Goal: Task Accomplishment & Management: Use online tool/utility

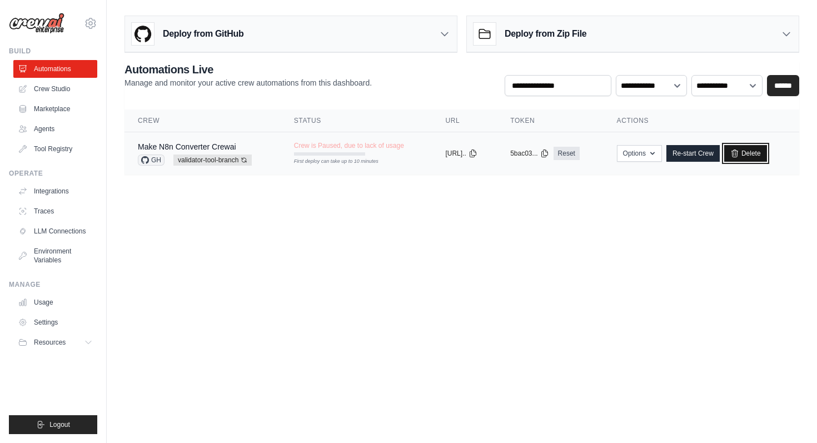
click at [758, 157] on link "Delete" at bounding box center [746, 153] width 43 height 17
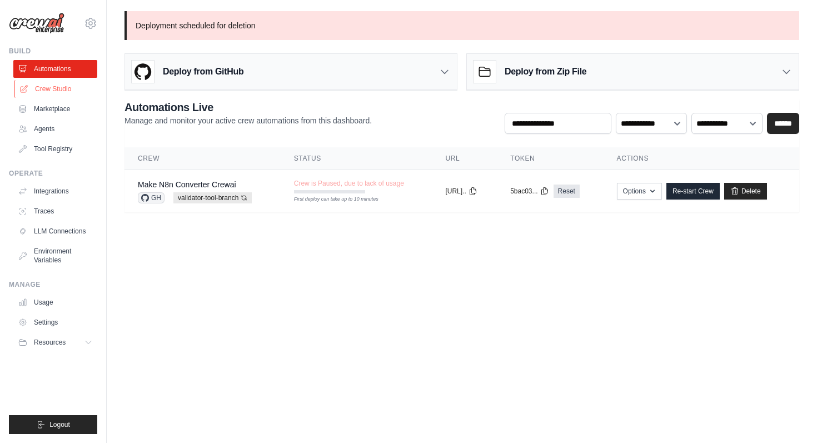
click at [65, 86] on link "Crew Studio" at bounding box center [56, 89] width 84 height 18
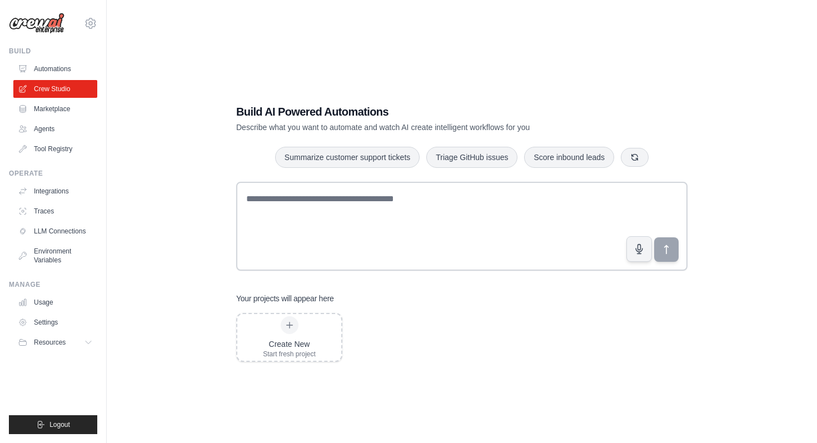
scroll to position [22, 0]
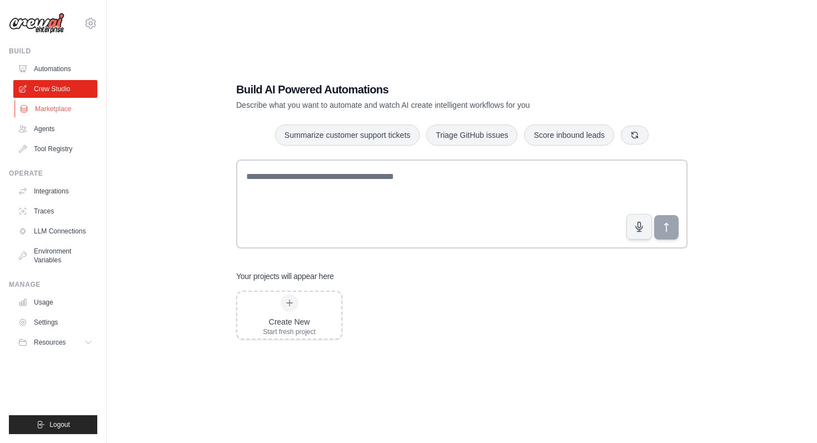
click at [47, 104] on link "Marketplace" at bounding box center [56, 109] width 84 height 18
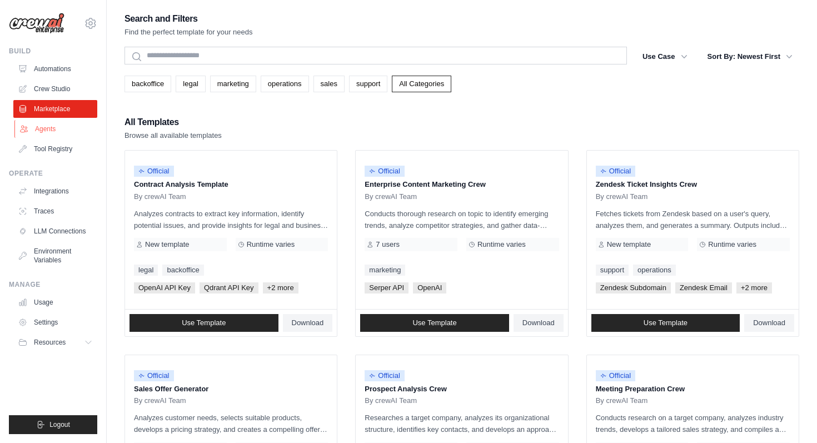
click at [52, 124] on link "Agents" at bounding box center [56, 129] width 84 height 18
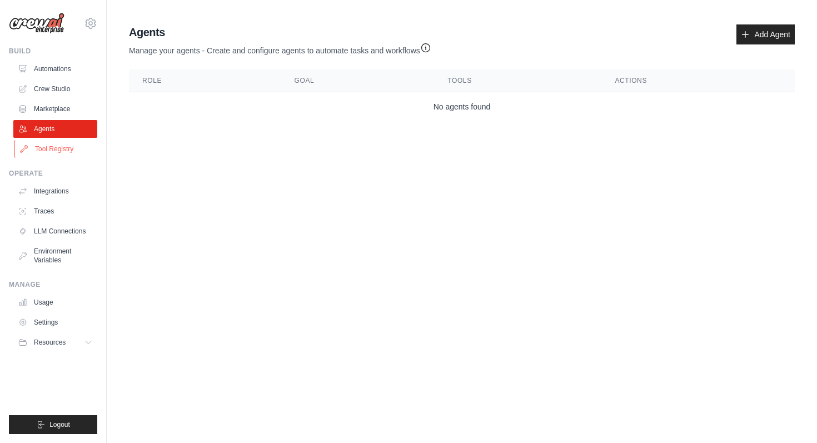
click at [61, 149] on link "Tool Registry" at bounding box center [56, 149] width 84 height 18
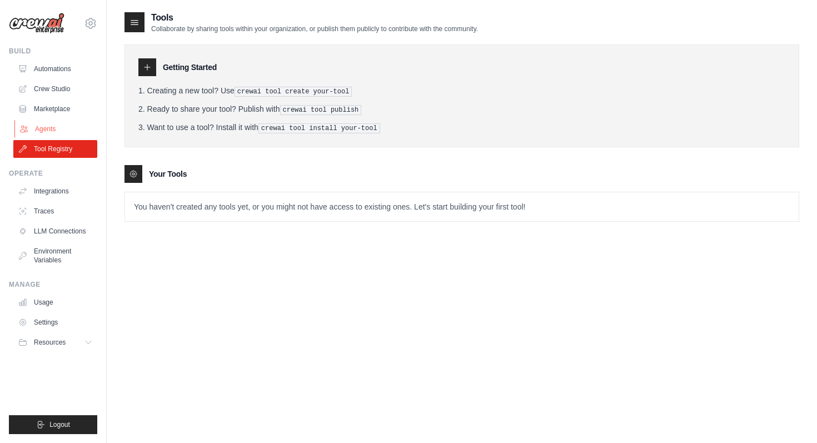
click at [64, 130] on link "Agents" at bounding box center [56, 129] width 84 height 18
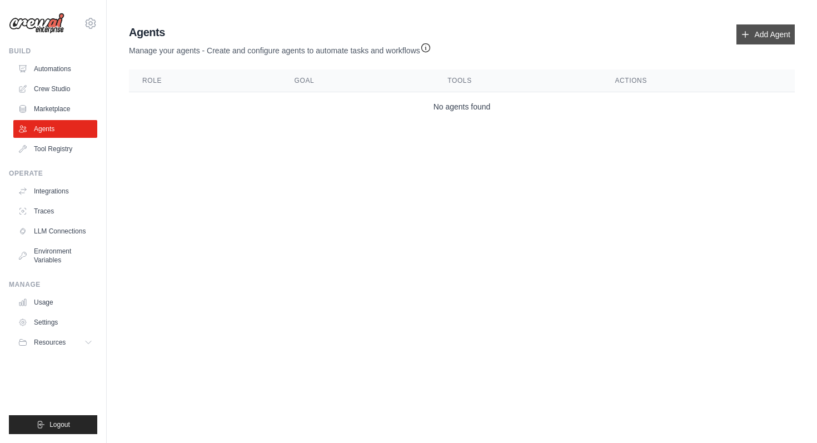
click at [741, 28] on link "Add Agent" at bounding box center [766, 34] width 58 height 20
click at [745, 31] on icon at bounding box center [745, 34] width 9 height 9
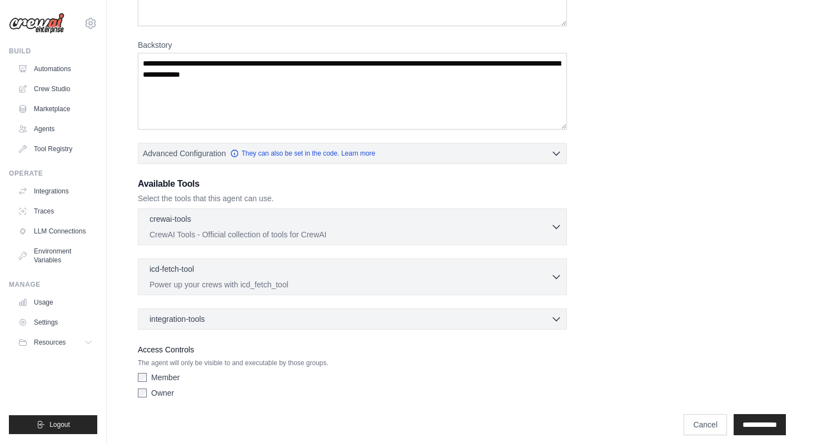
scroll to position [143, 0]
click at [326, 227] on div "crewai-tools 0 selected CrewAI Tools - Official collection of tools for CrewAI" at bounding box center [350, 227] width 401 height 27
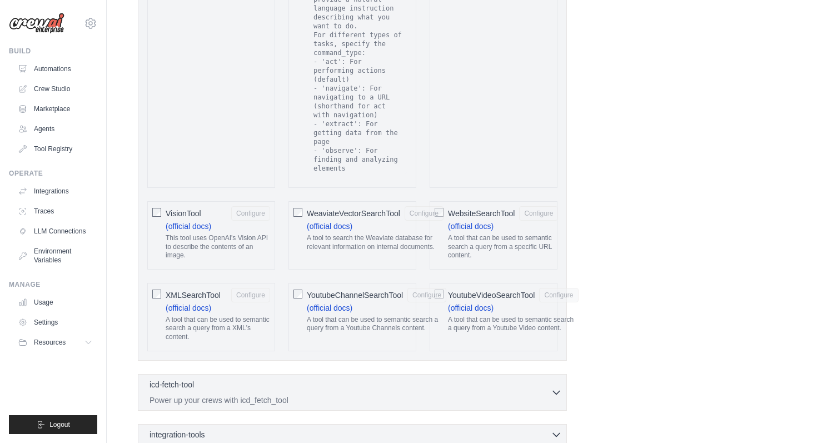
scroll to position [2315, 0]
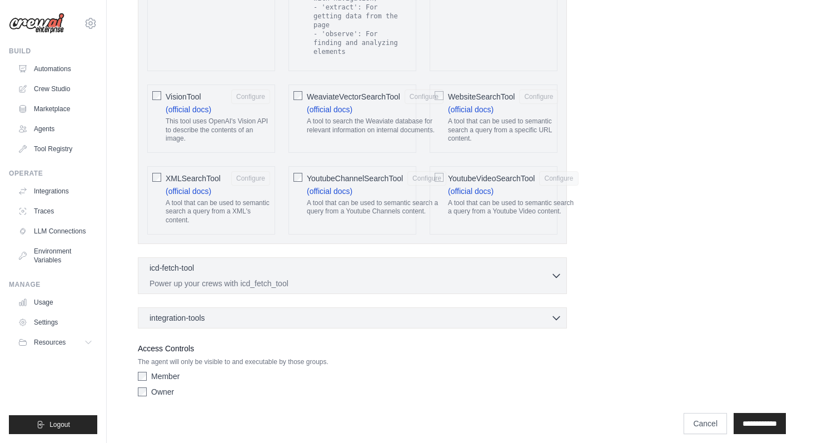
click at [390, 267] on div "icd-fetch-tool 0 selected Power up your crews with icd_fetch_tool" at bounding box center [350, 275] width 401 height 27
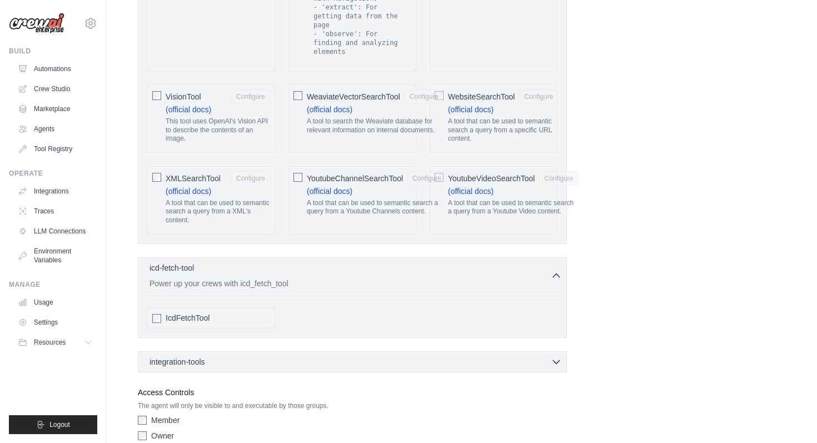
click at [384, 356] on div "integration-tools 0 selected" at bounding box center [356, 361] width 413 height 11
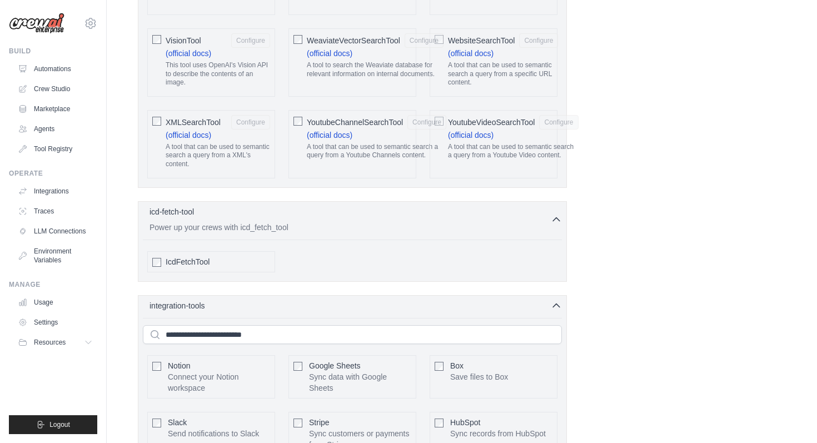
scroll to position [2473, 0]
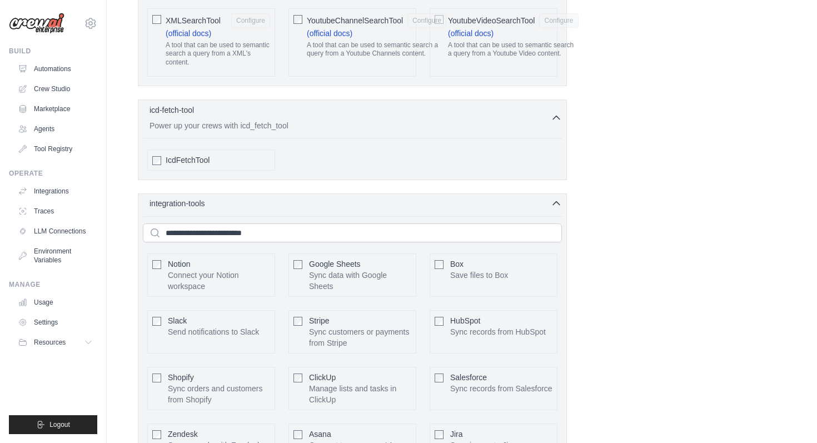
click at [553, 198] on icon "button" at bounding box center [556, 203] width 11 height 11
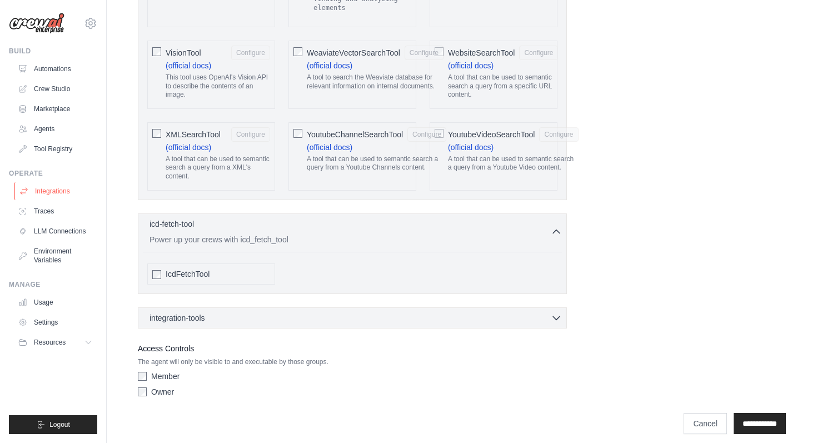
click at [55, 191] on link "Integrations" at bounding box center [56, 191] width 84 height 18
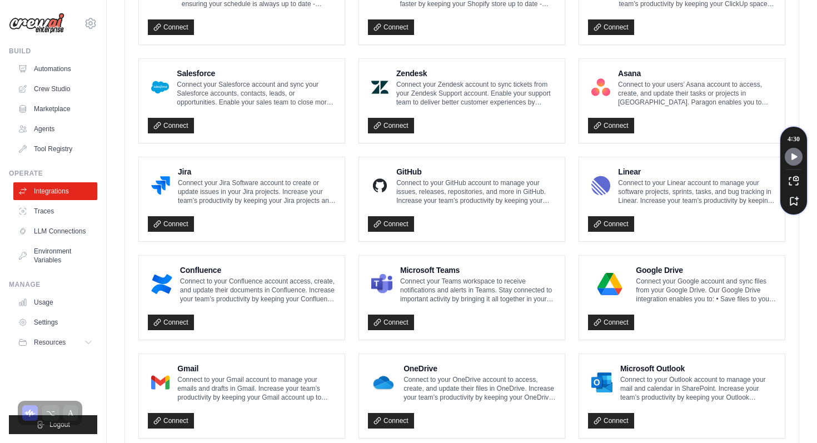
scroll to position [601, 0]
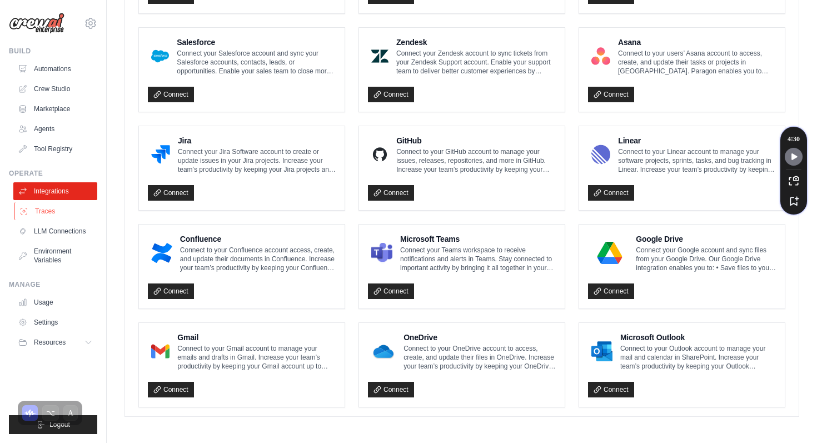
click at [48, 209] on link "Traces" at bounding box center [56, 211] width 84 height 18
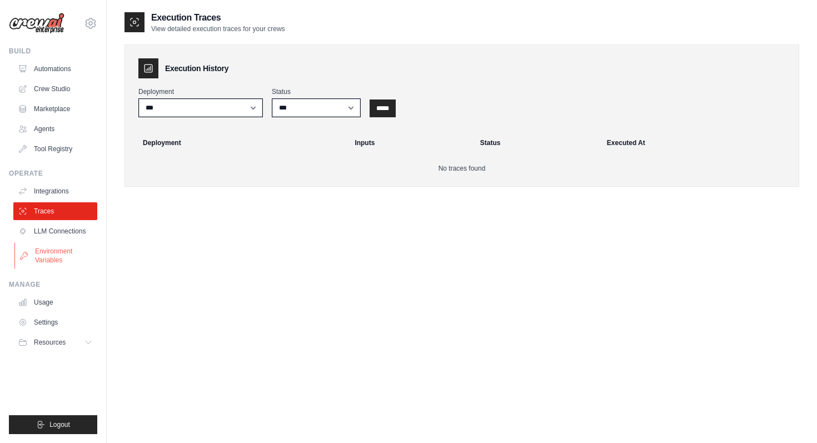
click at [84, 248] on link "Environment Variables" at bounding box center [56, 255] width 84 height 27
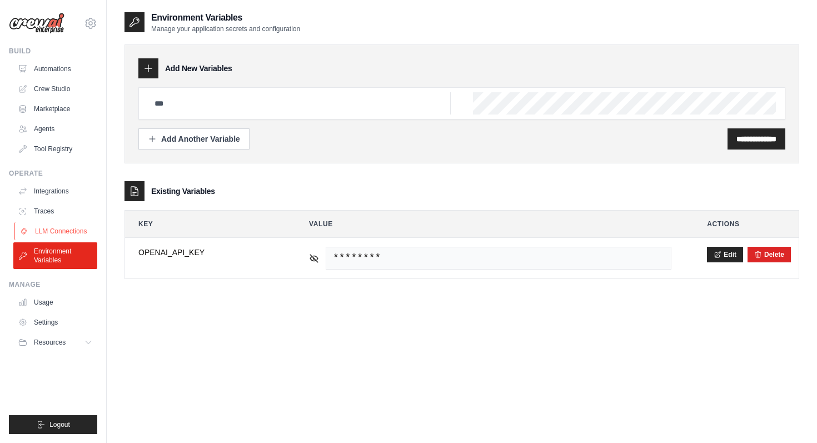
click at [82, 225] on link "LLM Connections" at bounding box center [56, 231] width 84 height 18
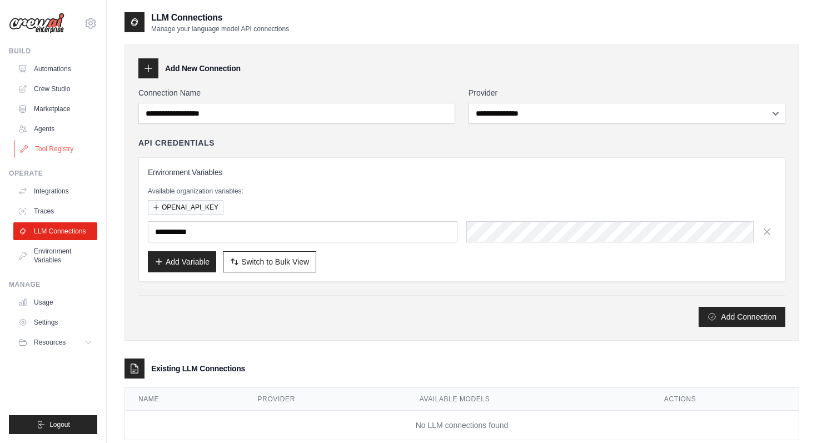
click at [48, 153] on link "Tool Registry" at bounding box center [56, 149] width 84 height 18
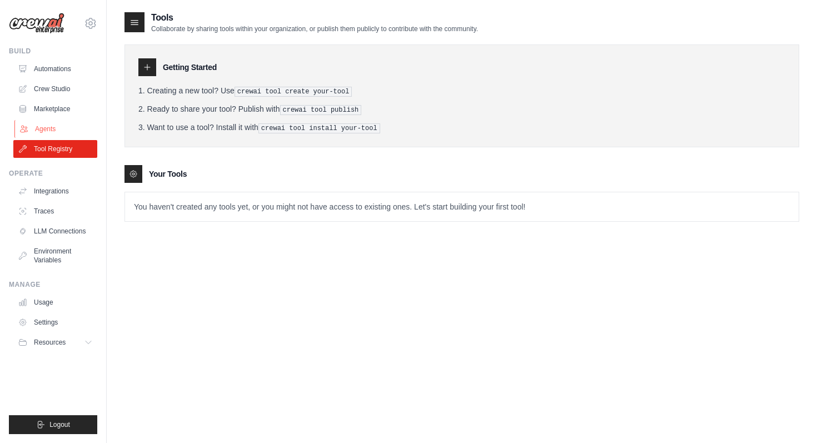
click at [46, 136] on link "Agents" at bounding box center [56, 129] width 84 height 18
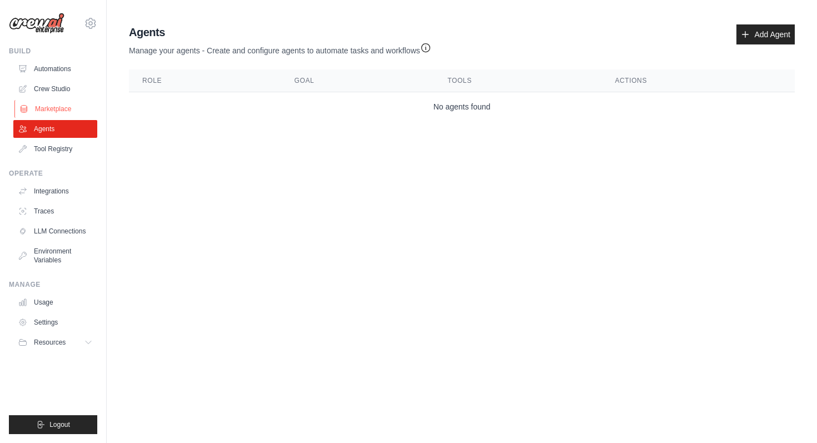
click at [48, 109] on link "Marketplace" at bounding box center [56, 109] width 84 height 18
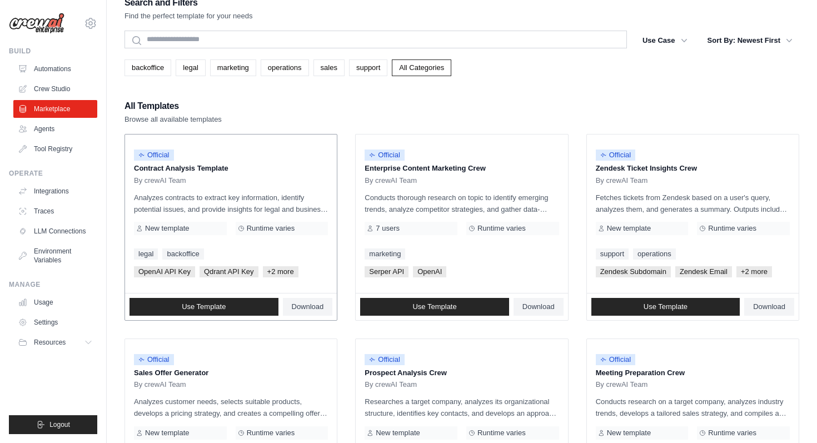
scroll to position [19, 0]
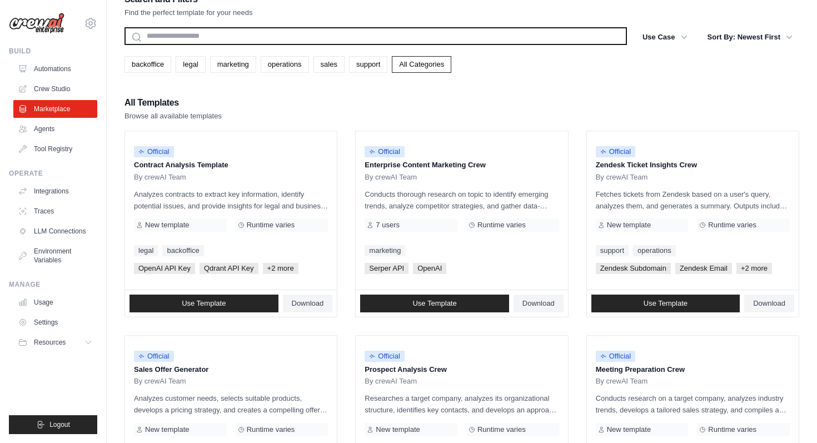
click at [256, 39] on input "text" at bounding box center [376, 36] width 503 height 18
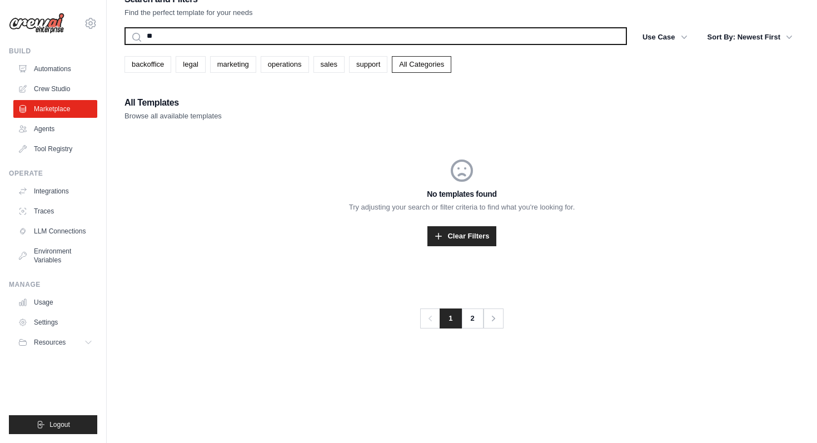
type input "*"
type input "*******"
click at [124, 44] on button "Search" at bounding box center [124, 44] width 1 height 1
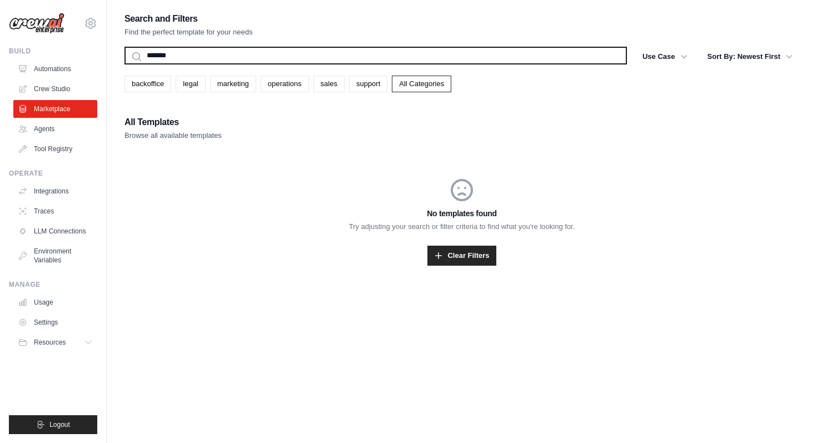
click at [232, 54] on input "*******" at bounding box center [376, 56] width 503 height 18
type input "*"
type input "**********"
click at [124, 64] on button "Search" at bounding box center [124, 64] width 1 height 1
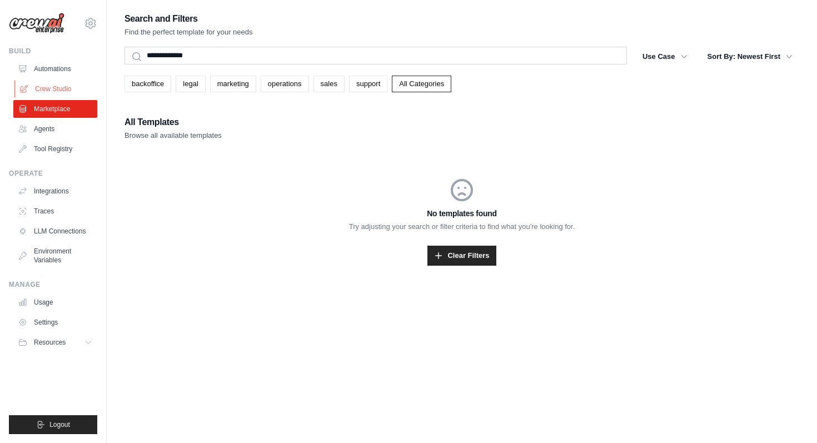
click at [79, 86] on link "Crew Studio" at bounding box center [56, 89] width 84 height 18
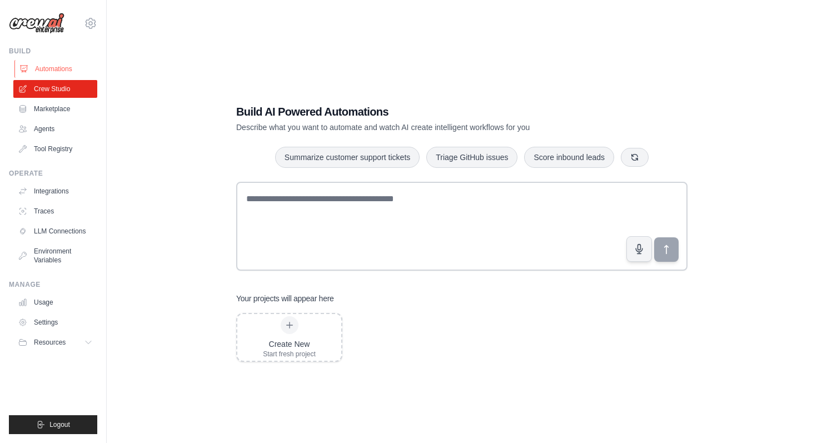
click at [60, 65] on link "Automations" at bounding box center [56, 69] width 84 height 18
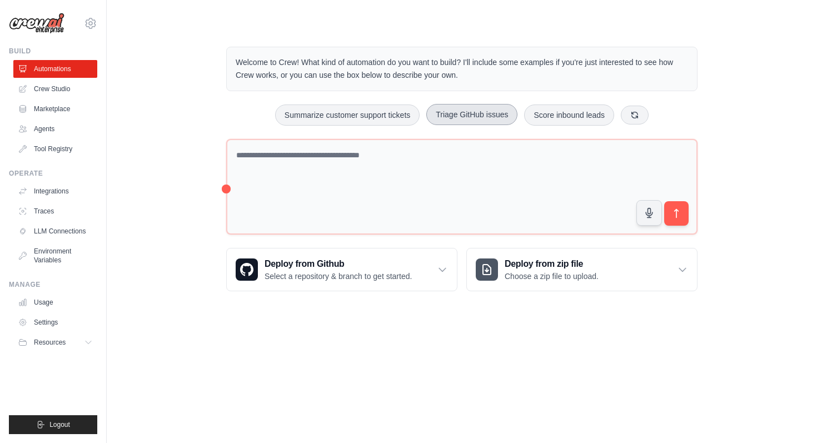
click at [459, 114] on button "Triage GitHub issues" at bounding box center [471, 114] width 91 height 21
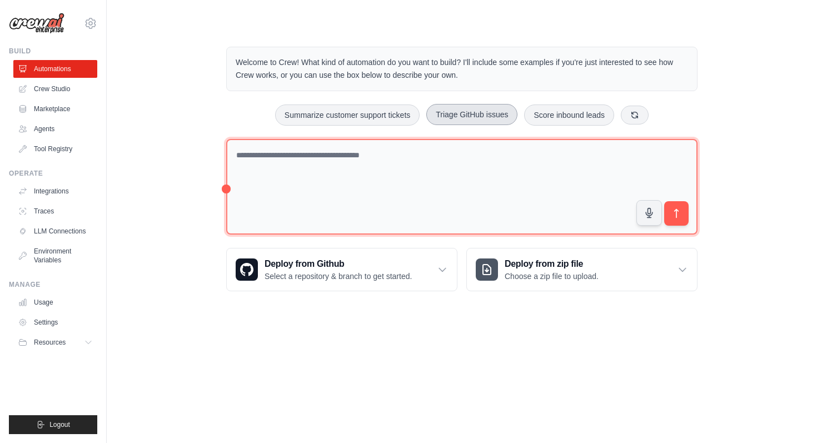
type textarea "**********"
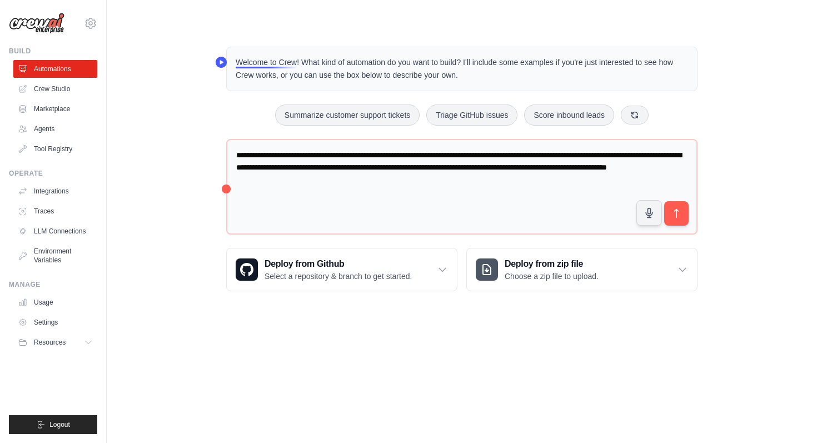
drag, startPoint x: 464, startPoint y: 71, endPoint x: 235, endPoint y: 59, distance: 229.4
click at [235, 59] on div "Welcome to Crew! What kind of automation do you want to build? I'll include som…" at bounding box center [462, 69] width 472 height 44
copy p "Welcome to Crew! What kind of automation do you want to build? I'll include som…"
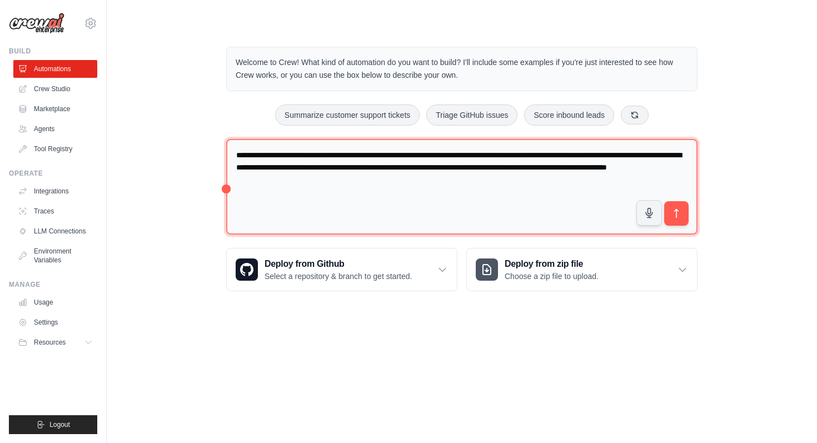
click at [462, 183] on textarea "**********" at bounding box center [462, 187] width 472 height 96
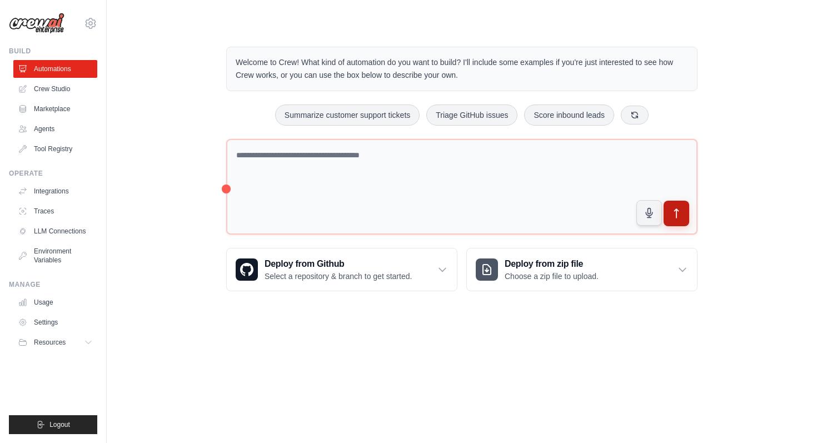
click at [687, 211] on button "submit" at bounding box center [677, 214] width 26 height 26
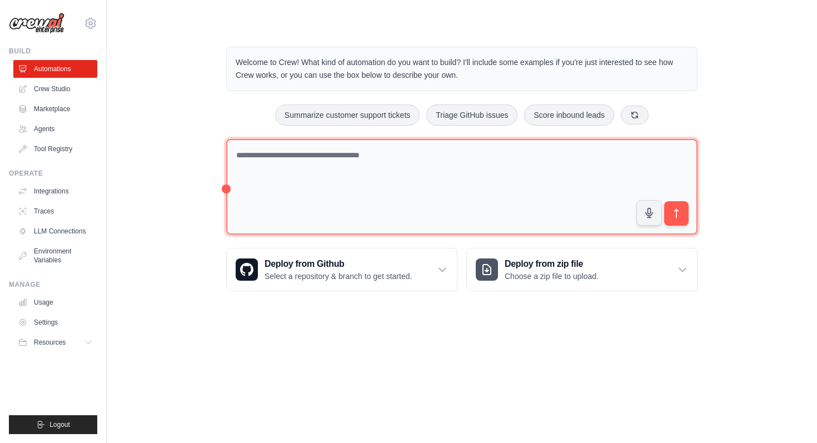
click at [446, 154] on textarea at bounding box center [462, 187] width 472 height 96
paste textarea "**********"
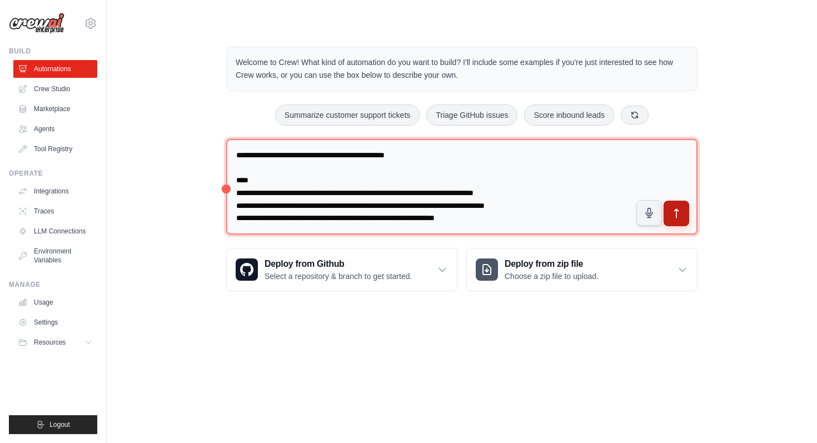
type textarea "**********"
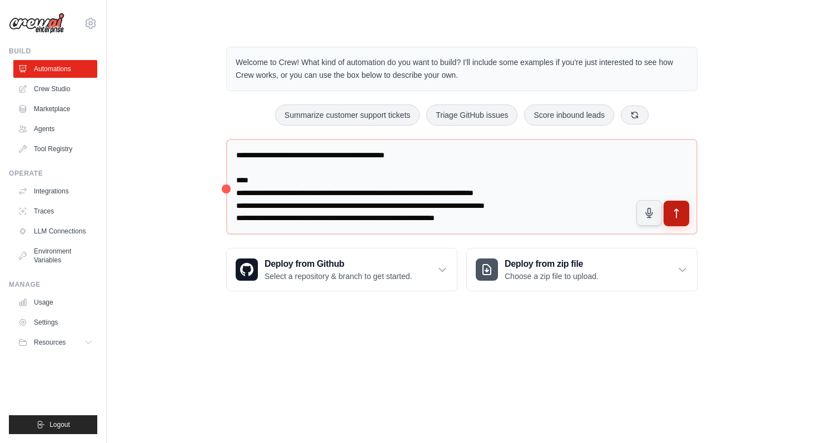
click at [678, 208] on icon "submit" at bounding box center [677, 214] width 12 height 12
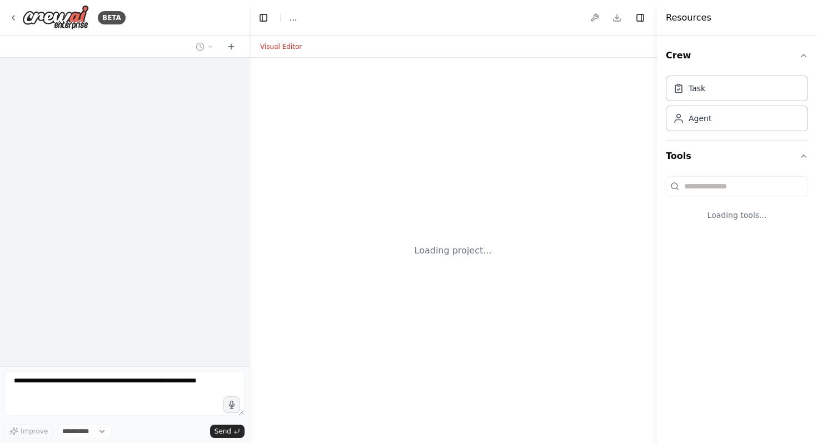
select select "****"
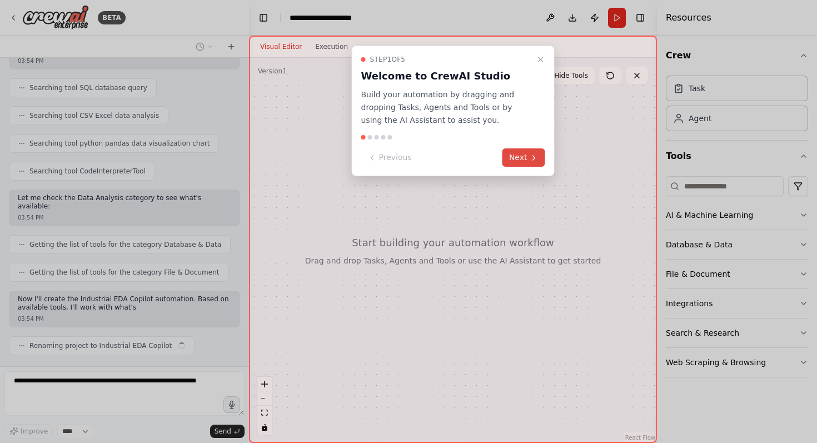
scroll to position [454, 0]
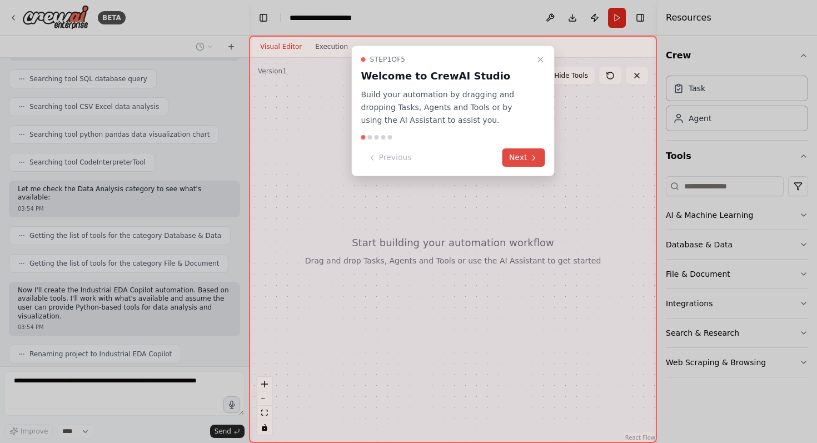
click at [518, 156] on button "Next" at bounding box center [524, 157] width 43 height 18
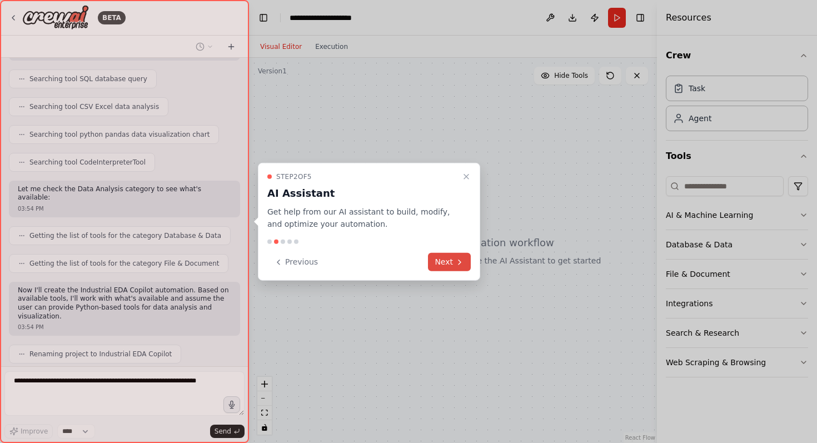
click at [449, 267] on button "Next" at bounding box center [449, 262] width 43 height 18
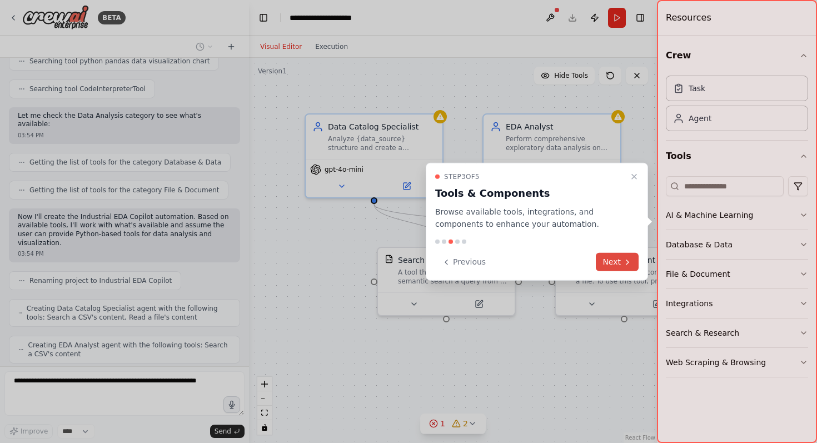
scroll to position [555, 0]
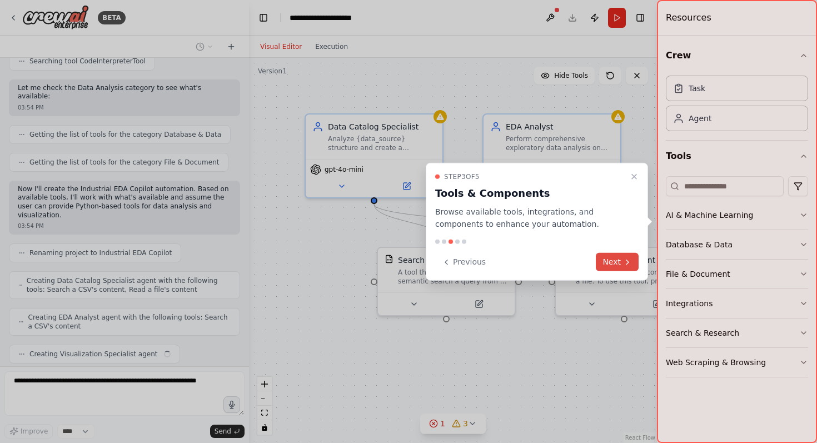
click at [606, 259] on button "Next" at bounding box center [617, 262] width 43 height 18
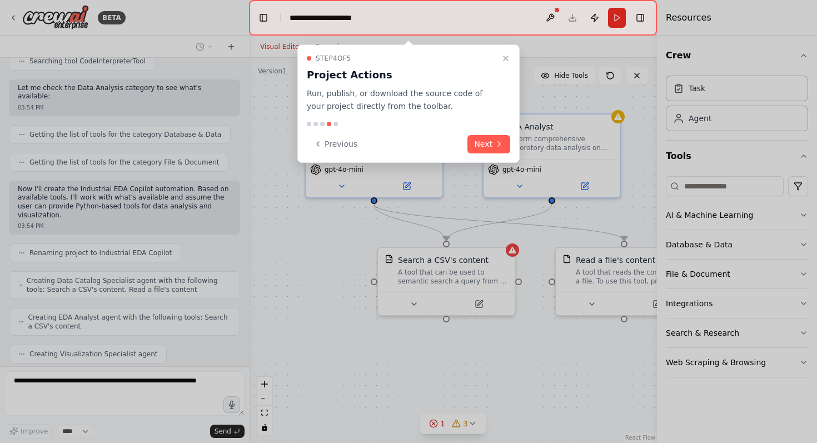
scroll to position [583, 0]
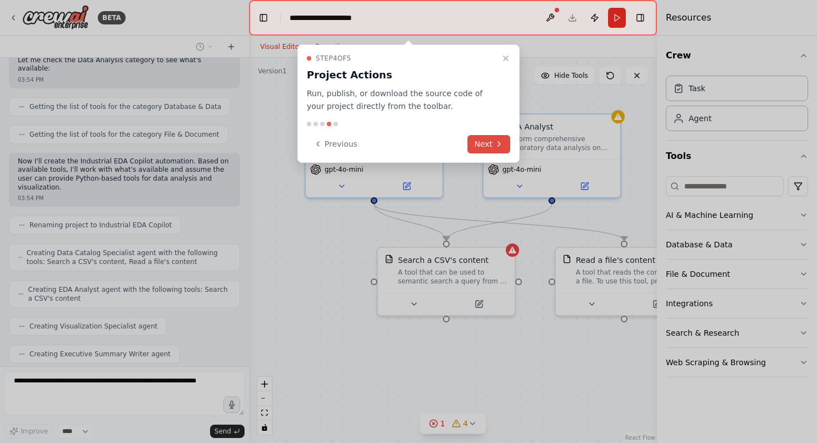
click at [484, 146] on button "Next" at bounding box center [489, 144] width 43 height 18
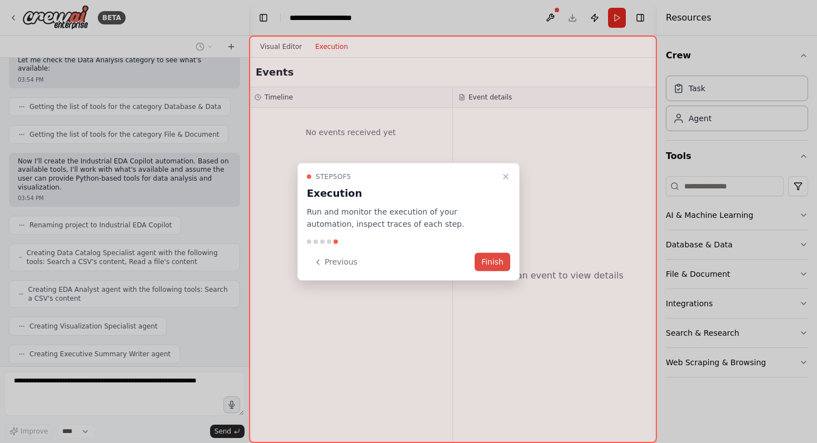
click at [494, 261] on button "Finish" at bounding box center [493, 262] width 36 height 18
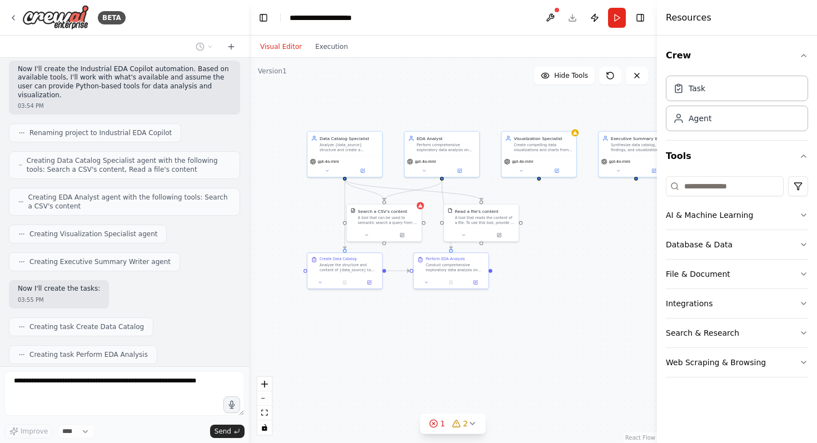
scroll to position [703, 0]
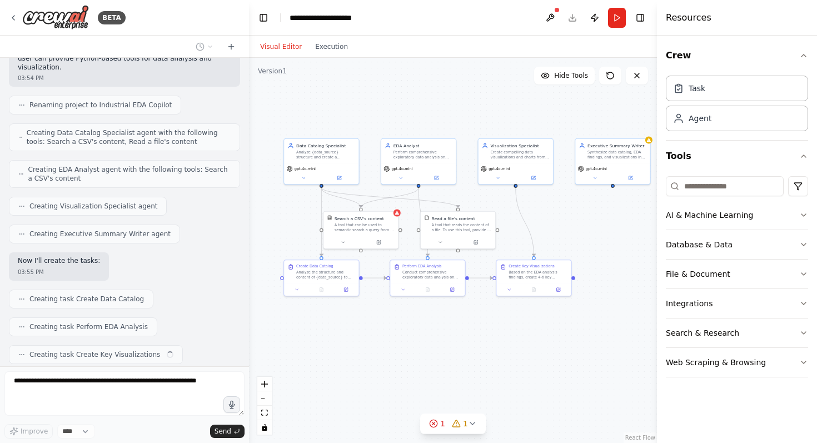
drag, startPoint x: 612, startPoint y: 320, endPoint x: 497, endPoint y: 336, distance: 116.1
click at [497, 336] on div ".deletable-edge-delete-btn { width: 20px; height: 20px; border: 0px solid #ffff…" at bounding box center [453, 250] width 408 height 385
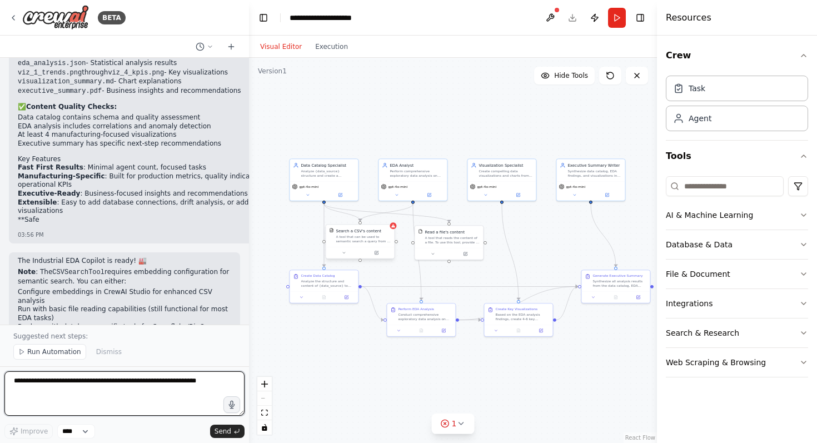
scroll to position [1685, 0]
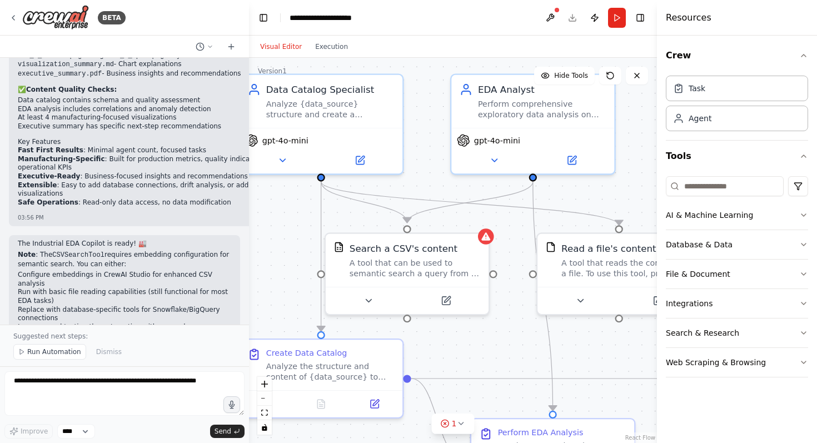
drag, startPoint x: 378, startPoint y: 160, endPoint x: 408, endPoint y: 165, distance: 31.0
click at [409, 166] on div ".deletable-edge-delete-btn { width: 20px; height: 20px; border: 0px solid #ffff…" at bounding box center [453, 250] width 408 height 385
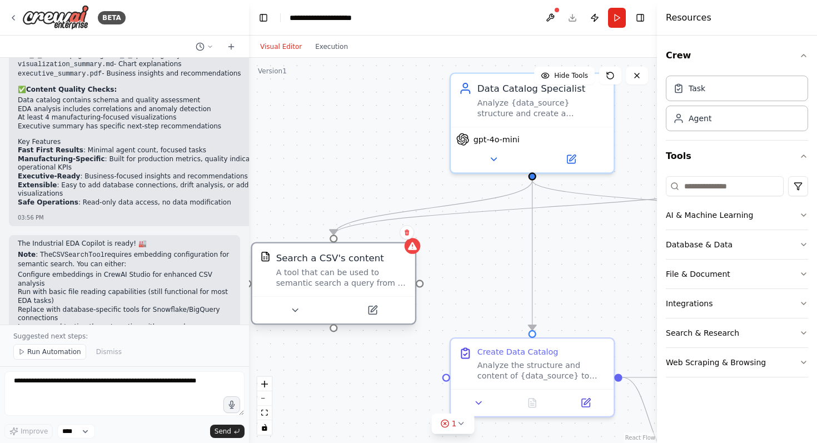
drag, startPoint x: 406, startPoint y: 276, endPoint x: 334, endPoint y: 289, distance: 73.5
click at [334, 289] on div "Search a CSV's content A tool that can be used to semantic search a query from …" at bounding box center [333, 270] width 163 height 53
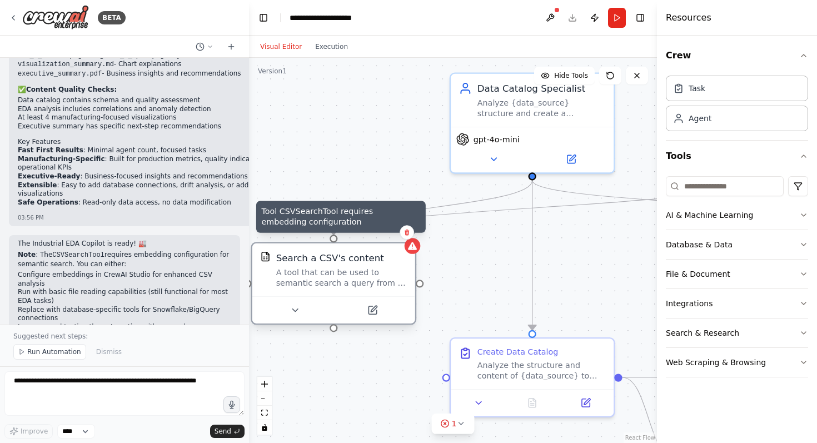
click at [416, 251] on icon at bounding box center [413, 246] width 11 height 11
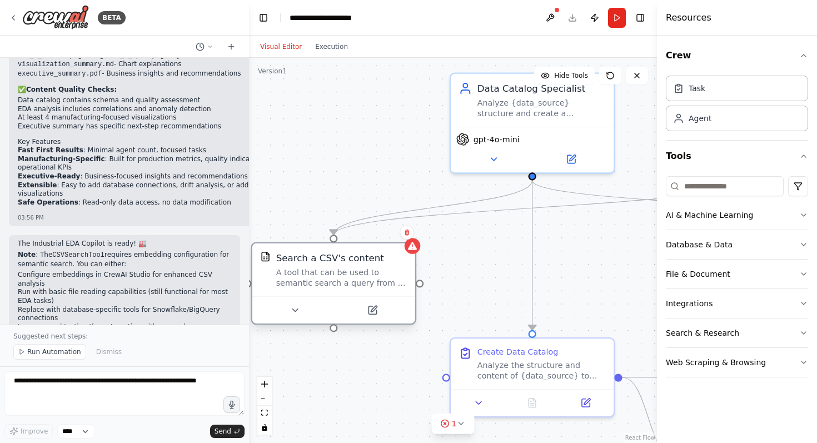
click at [356, 272] on div "A tool that can be used to semantic search a query from a CSV's content." at bounding box center [341, 277] width 131 height 21
click at [356, 271] on div "A tool that can be used to semantic search a query from a CSV's content." at bounding box center [341, 277] width 131 height 21
click at [291, 310] on icon at bounding box center [295, 310] width 11 height 11
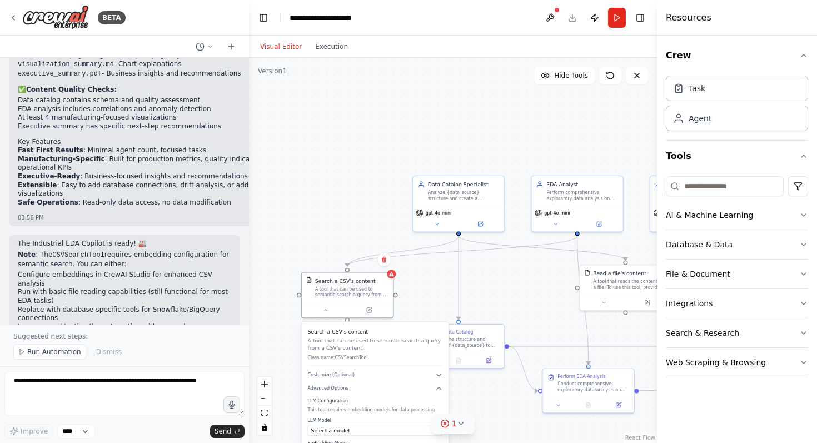
click at [458, 426] on icon at bounding box center [460, 423] width 9 height 9
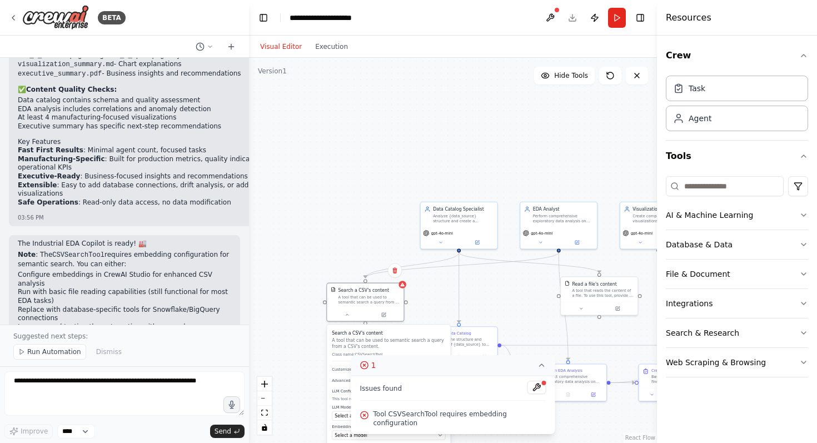
click at [422, 423] on span "Tool CSVSearchTool requires embedding configuration" at bounding box center [460, 419] width 173 height 18
click at [365, 416] on icon at bounding box center [365, 415] width 2 height 2
click at [540, 394] on button at bounding box center [537, 387] width 19 height 13
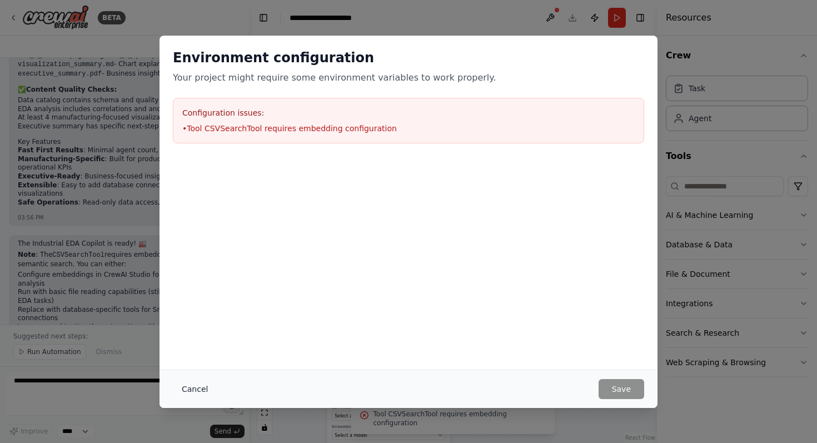
click at [201, 395] on button "Cancel" at bounding box center [195, 389] width 44 height 20
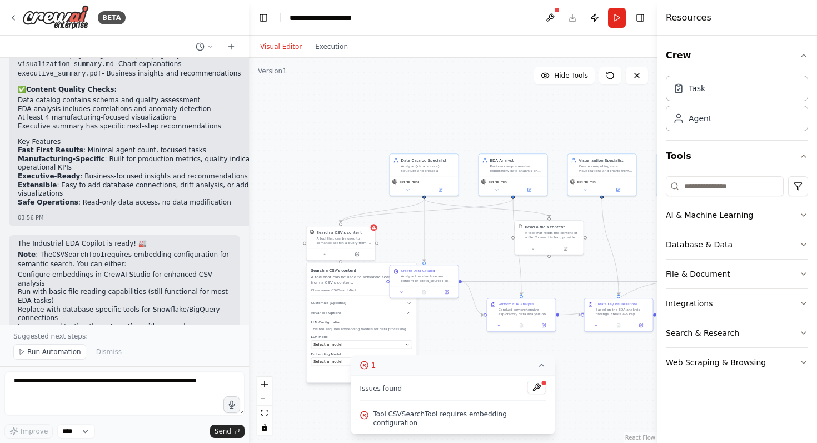
drag, startPoint x: 380, startPoint y: 246, endPoint x: 354, endPoint y: 193, distance: 58.7
click at [354, 193] on div ".deletable-edge-delete-btn { width: 20px; height: 20px; border: 0px solid #ffff…" at bounding box center [453, 250] width 408 height 385
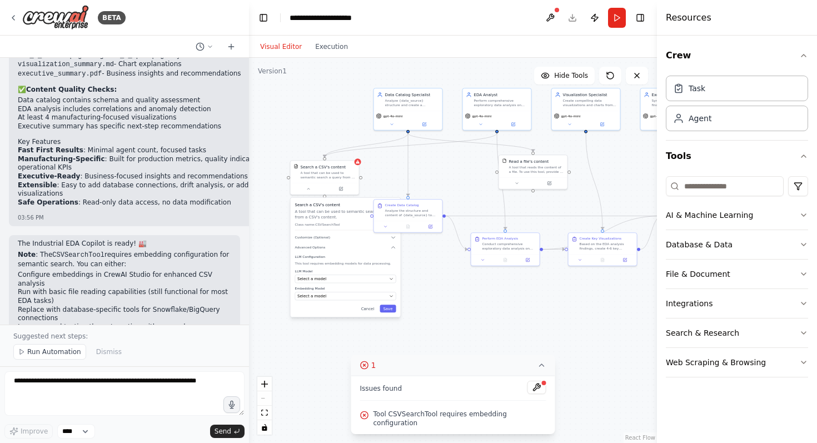
drag, startPoint x: 354, startPoint y: 193, endPoint x: 338, endPoint y: 128, distance: 67.2
click at [338, 128] on div ".deletable-edge-delete-btn { width: 20px; height: 20px; border: 0px solid #ffff…" at bounding box center [453, 250] width 408 height 385
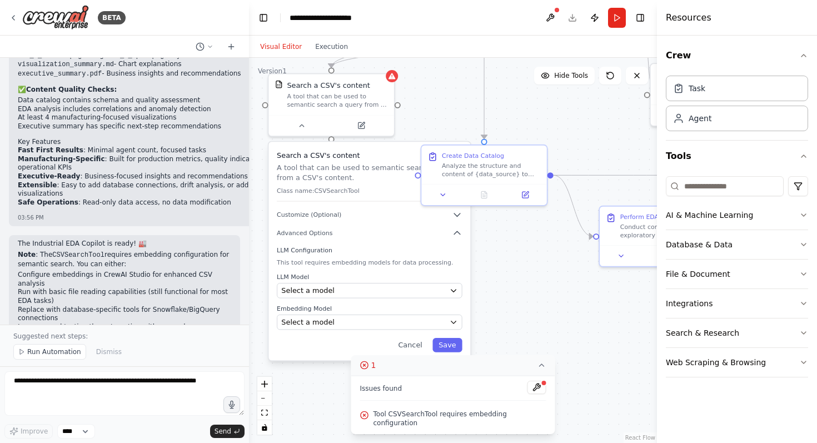
drag, startPoint x: 469, startPoint y: 272, endPoint x: 517, endPoint y: 273, distance: 47.3
click at [516, 274] on div ".deletable-edge-delete-btn { width: 20px; height: 20px; border: 0px solid #ffff…" at bounding box center [453, 250] width 408 height 385
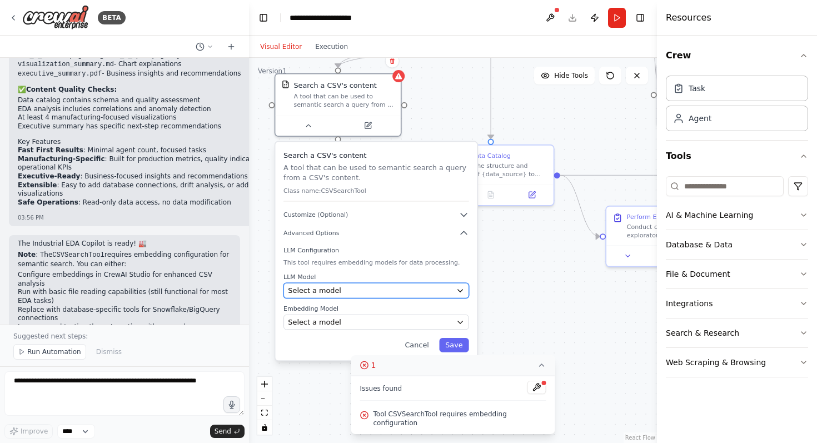
click at [454, 287] on button "Select a model" at bounding box center [377, 290] width 186 height 15
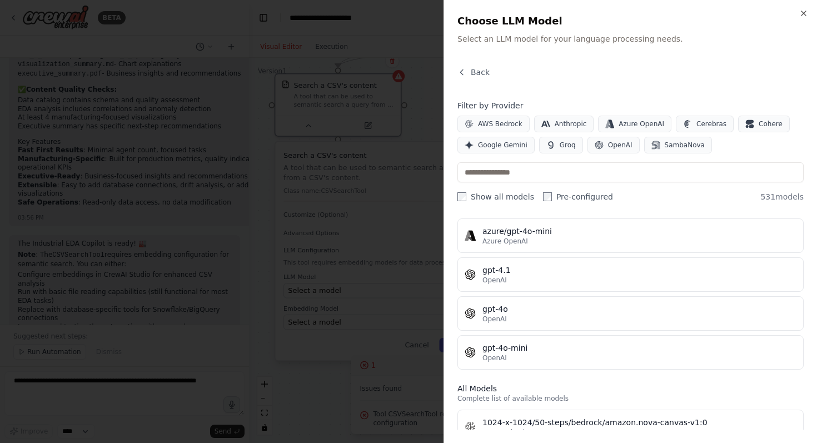
scroll to position [170, 0]
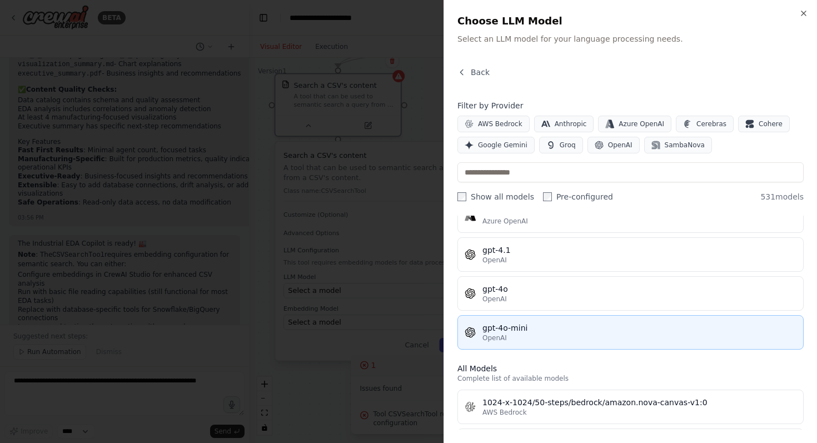
click at [540, 330] on div "gpt-4o-mini" at bounding box center [640, 327] width 314 height 11
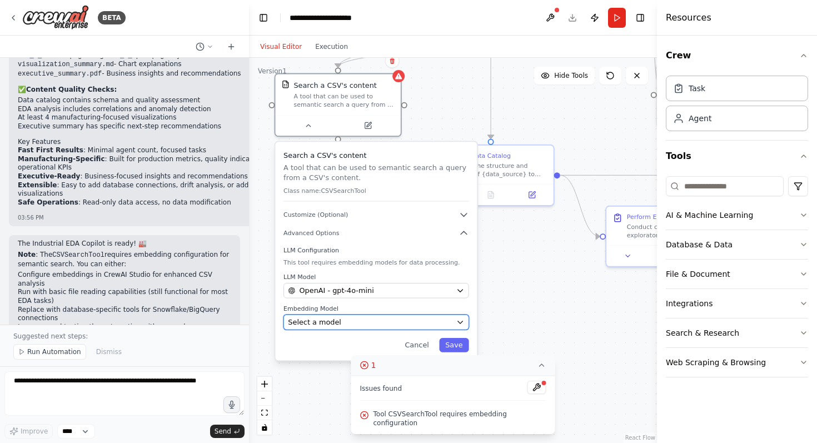
click at [398, 322] on div "Select a model" at bounding box center [370, 322] width 164 height 10
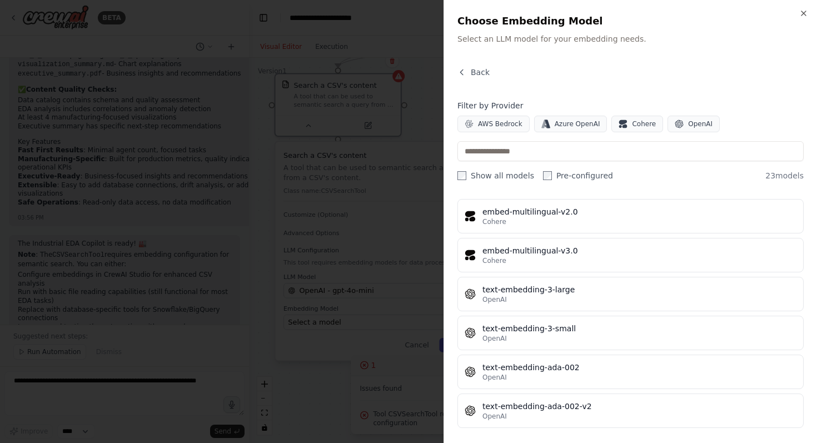
scroll to position [700, 0]
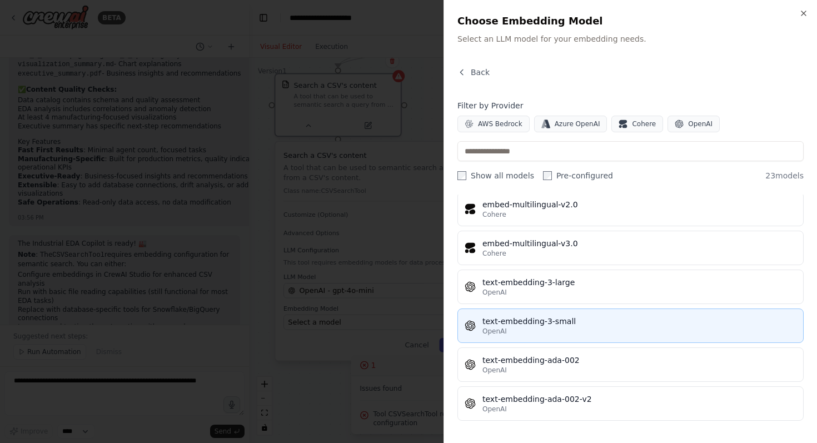
click at [546, 320] on div "text-embedding-3-small" at bounding box center [640, 321] width 314 height 11
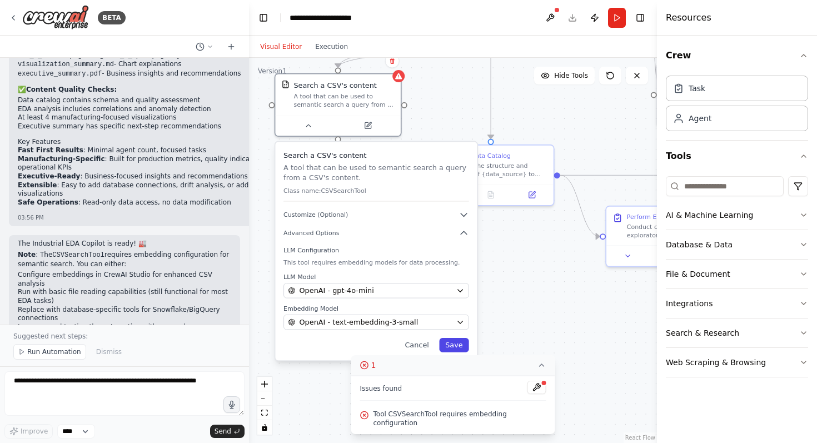
click at [462, 346] on button "Save" at bounding box center [453, 345] width 29 height 14
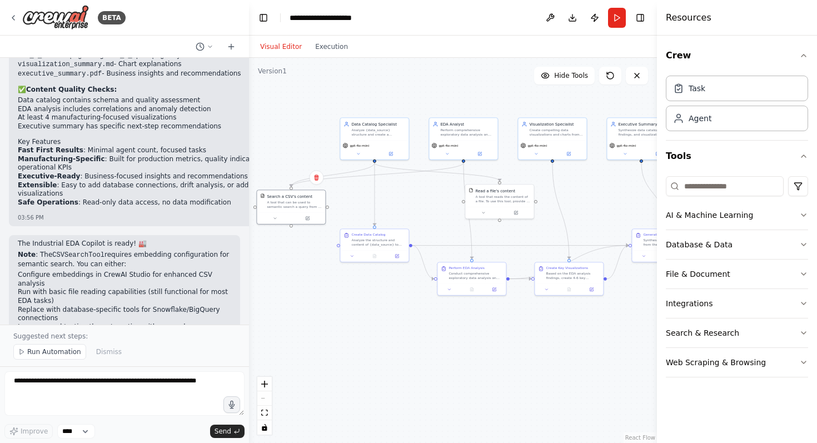
drag, startPoint x: 500, startPoint y: 263, endPoint x: 398, endPoint y: 309, distance: 112.2
click at [398, 309] on div ".deletable-edge-delete-btn { width: 20px; height: 20px; border: 0px solid #ffff…" at bounding box center [453, 250] width 408 height 385
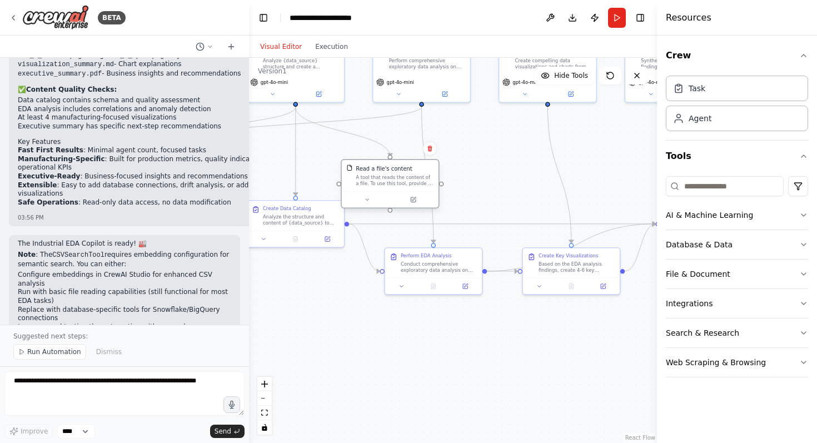
drag, startPoint x: 470, startPoint y: 153, endPoint x: 388, endPoint y: 171, distance: 84.2
click at [388, 174] on div "A tool that reads the content of a file. To use this tool, provide a 'file_path…" at bounding box center [395, 180] width 78 height 13
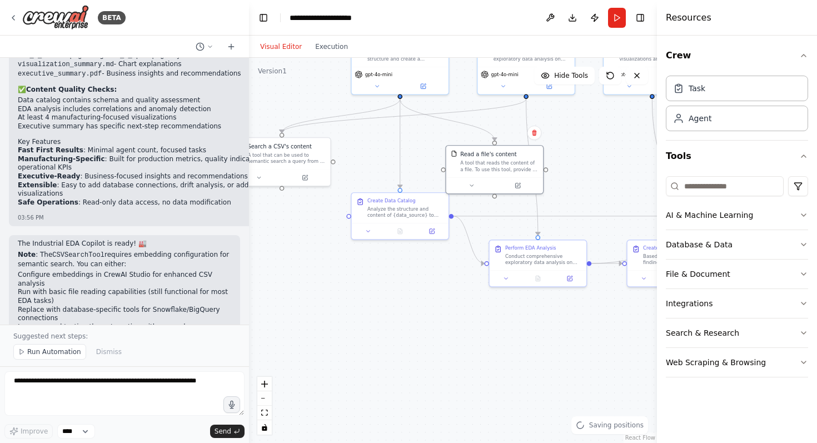
drag, startPoint x: 532, startPoint y: 160, endPoint x: 637, endPoint y: 153, distance: 105.9
click at [637, 153] on div ".deletable-edge-delete-btn { width: 20px; height: 20px; border: 0px solid #ffff…" at bounding box center [453, 250] width 408 height 385
click at [406, 279] on div ".deletable-edge-delete-btn { width: 20px; height: 20px; border: 0px solid #ffff…" at bounding box center [453, 250] width 408 height 385
drag, startPoint x: 401, startPoint y: 215, endPoint x: 392, endPoint y: 222, distance: 12.2
click at [393, 222] on div "Analyze the structure and content of {data_source} to create a comprehensive da…" at bounding box center [399, 218] width 77 height 13
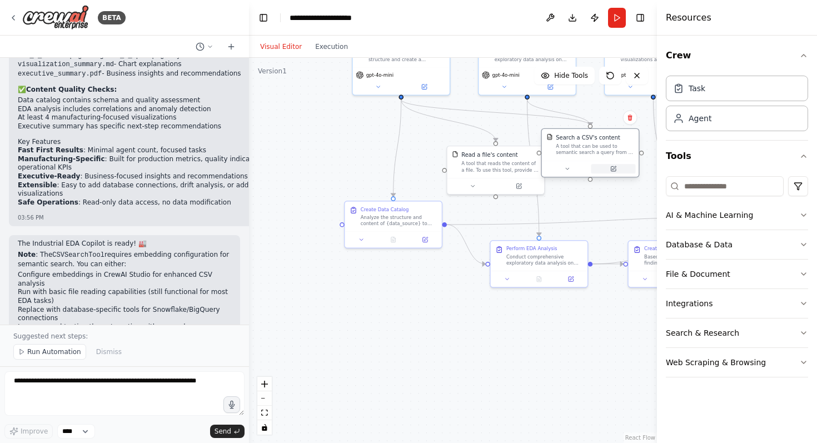
drag, startPoint x: 312, startPoint y: 176, endPoint x: 622, endPoint y: 168, distance: 310.3
click at [622, 169] on button at bounding box center [613, 168] width 44 height 9
drag, startPoint x: 507, startPoint y: 173, endPoint x: 295, endPoint y: 163, distance: 212.6
click at [295, 163] on div "Read a file's content A tool that reads the content of a file. To use this tool…" at bounding box center [283, 153] width 97 height 32
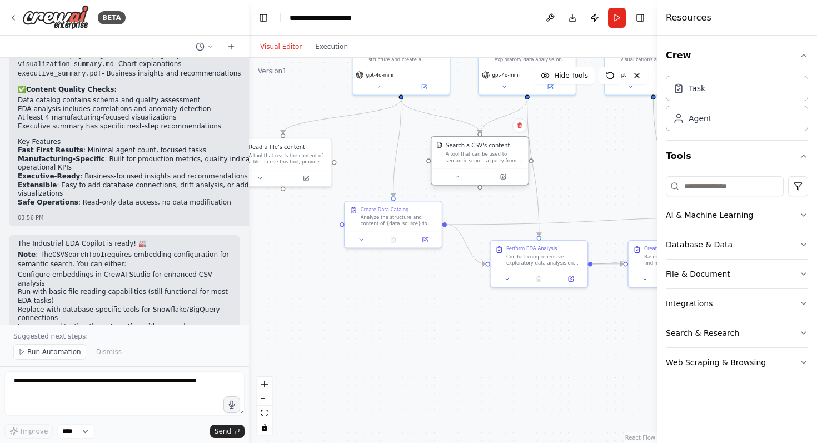
drag, startPoint x: 570, startPoint y: 163, endPoint x: 456, endPoint y: 171, distance: 114.8
click at [456, 171] on div at bounding box center [479, 176] width 97 height 16
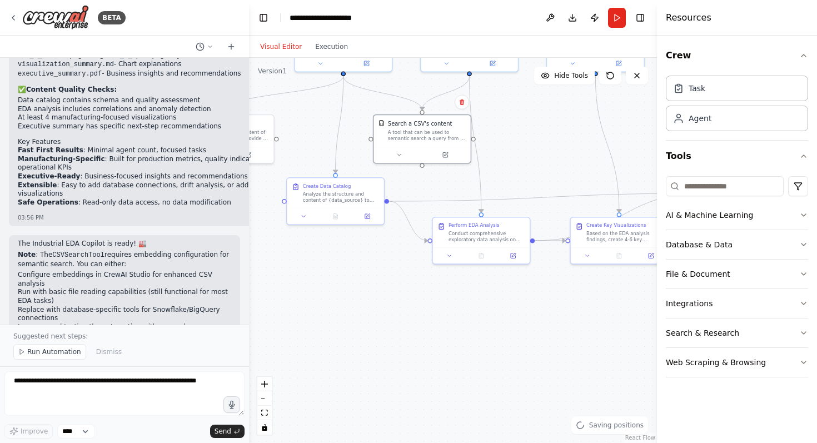
drag, startPoint x: 577, startPoint y: 193, endPoint x: 519, endPoint y: 170, distance: 62.4
click at [519, 170] on div ".deletable-edge-delete-btn { width: 20px; height: 20px; border: 0px solid #ffff…" at bounding box center [453, 250] width 408 height 385
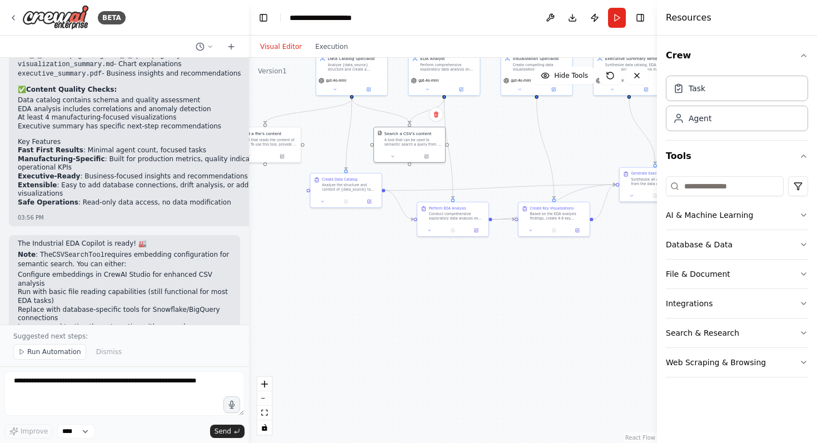
drag, startPoint x: 584, startPoint y: 132, endPoint x: 546, endPoint y: 127, distance: 38.1
click at [546, 127] on div ".deletable-edge-delete-btn { width: 20px; height: 20px; border: 0px solid #ffff…" at bounding box center [453, 250] width 408 height 385
click at [578, 244] on div ".deletable-edge-delete-btn { width: 20px; height: 20px; border: 0px solid #ffff…" at bounding box center [453, 250] width 408 height 385
drag, startPoint x: 557, startPoint y: 216, endPoint x: 559, endPoint y: 246, distance: 30.7
click at [559, 246] on div "Based on the EDA analysis findings, create 4-6 key visualizations that best rep…" at bounding box center [557, 243] width 56 height 9
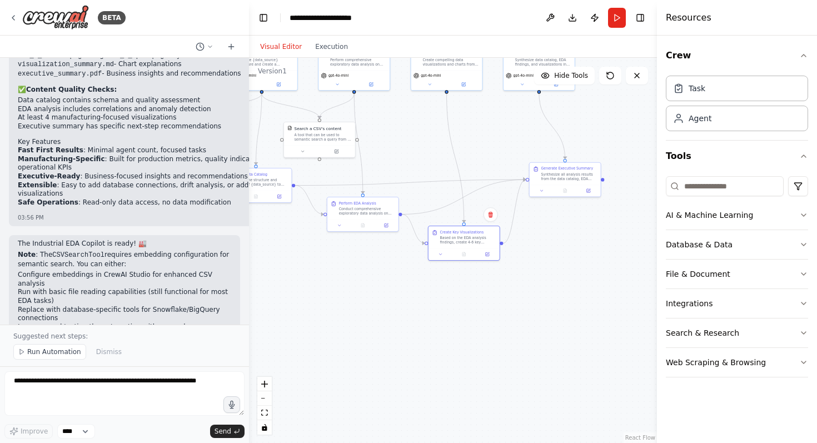
drag, startPoint x: 631, startPoint y: 260, endPoint x: 540, endPoint y: 254, distance: 90.9
click at [540, 254] on div ".deletable-edge-delete-btn { width: 20px; height: 20px; border: 0px solid #ffff…" at bounding box center [453, 250] width 408 height 385
drag, startPoint x: 546, startPoint y: 191, endPoint x: 525, endPoint y: 191, distance: 21.1
click at [525, 191] on div at bounding box center [542, 187] width 71 height 12
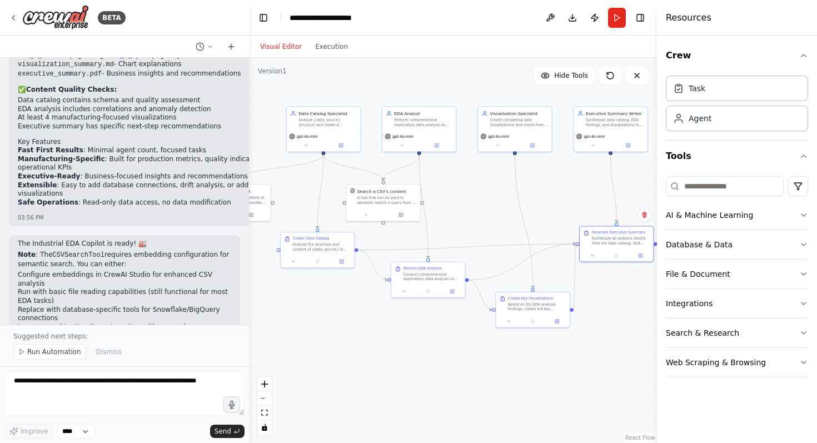
drag, startPoint x: 575, startPoint y: 252, endPoint x: 647, endPoint y: 317, distance: 97.2
click at [647, 317] on div ".deletable-edge-delete-btn { width: 20px; height: 20px; border: 0px solid #ffff…" at bounding box center [453, 250] width 408 height 385
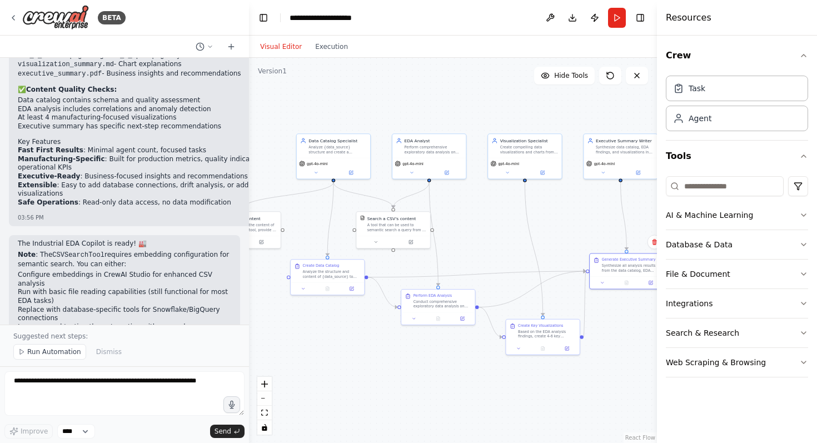
drag, startPoint x: 647, startPoint y: 317, endPoint x: 659, endPoint y: 348, distance: 33.5
click at [659, 348] on div "BETA Design a runnable Crew called industrial_eda_copilot. Goal Explore manufac…" at bounding box center [408, 221] width 817 height 443
drag, startPoint x: 390, startPoint y: 230, endPoint x: 378, endPoint y: 230, distance: 12.2
click at [378, 230] on div "A tool that can be used to semantic search a query from a CSV's content." at bounding box center [388, 226] width 58 height 9
drag, startPoint x: 433, startPoint y: 156, endPoint x: 441, endPoint y: 157, distance: 8.4
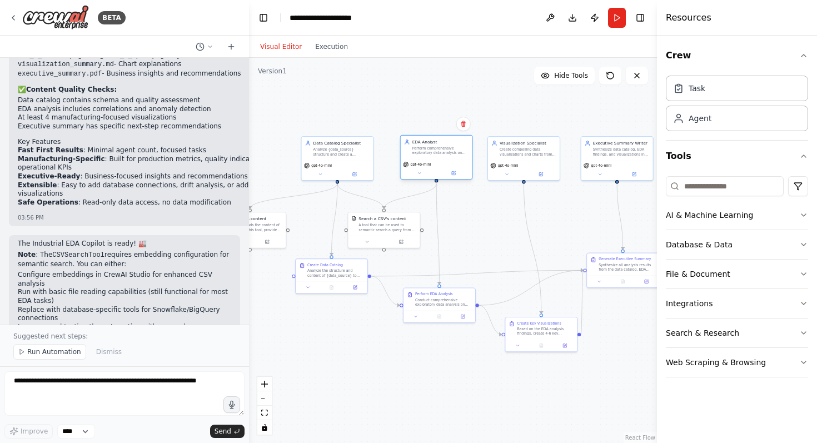
click at [441, 157] on div "EDA Analyst Perform comprehensive exploratory data analysis on {data_source}, g…" at bounding box center [437, 147] width 72 height 23
drag, startPoint x: 513, startPoint y: 162, endPoint x: 530, endPoint y: 162, distance: 16.7
click at [530, 162] on span "gpt-4o-mini" at bounding box center [525, 164] width 21 height 4
drag, startPoint x: 594, startPoint y: 161, endPoint x: 601, endPoint y: 160, distance: 6.8
click at [601, 160] on div "gpt-4o-mini" at bounding box center [623, 169] width 72 height 20
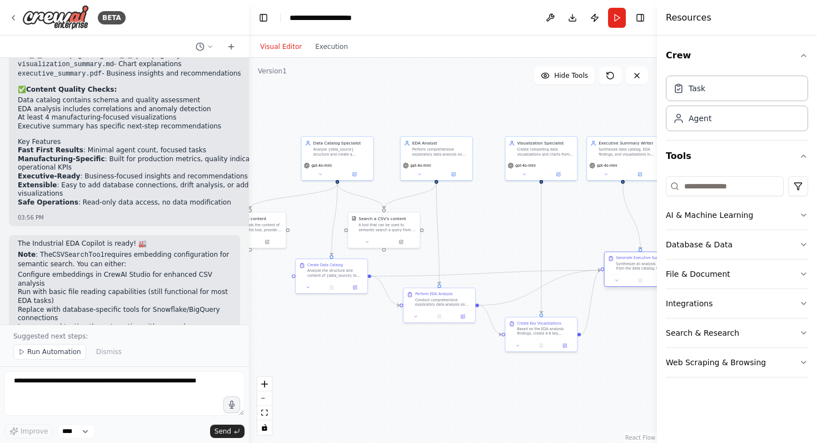
drag, startPoint x: 615, startPoint y: 270, endPoint x: 633, endPoint y: 270, distance: 17.8
click at [633, 270] on div "Synthesize all analysis results from the data catalog, EDA findings, and visual…" at bounding box center [645, 265] width 57 height 9
click at [448, 151] on div "Perform comprehensive exploratory data analysis on {data_source}, generating su…" at bounding box center [446, 150] width 57 height 9
click at [767, 214] on button "AI & Machine Learning" at bounding box center [737, 215] width 142 height 29
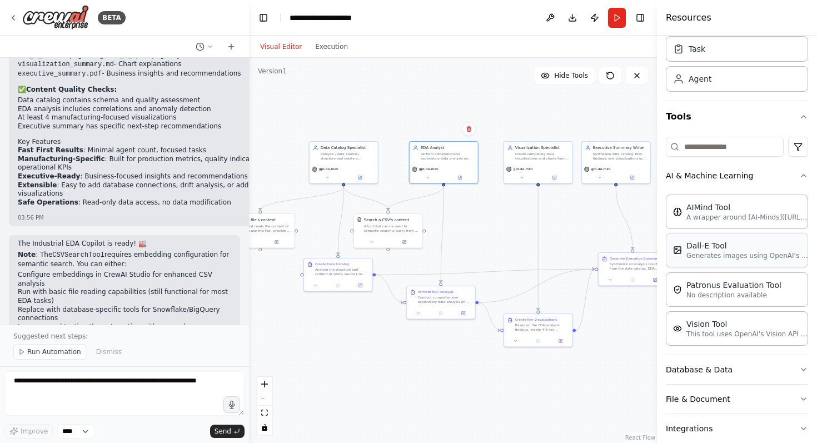
scroll to position [40, 0]
click at [748, 334] on p "This tool uses OpenAI's Vision API to describe the contents of an image." at bounding box center [748, 333] width 122 height 9
click at [719, 322] on div "Vision Tool" at bounding box center [748, 322] width 122 height 11
click at [722, 329] on p "This tool uses OpenAI's Vision API to describe the contents of an image." at bounding box center [748, 333] width 122 height 9
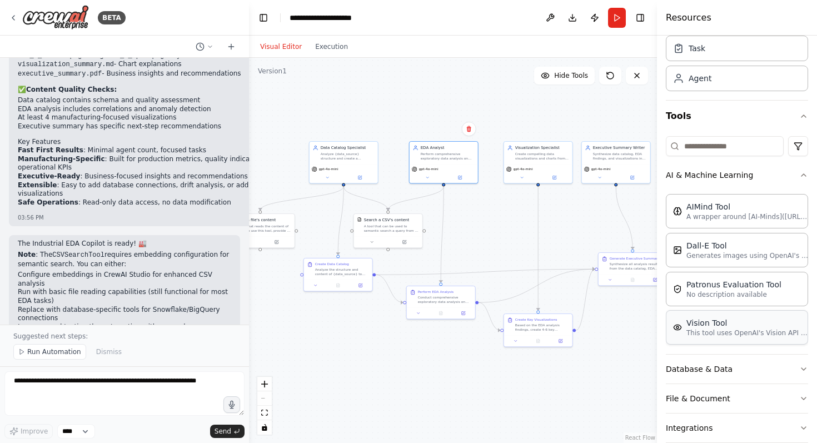
click at [722, 329] on p "This tool uses OpenAI's Vision API to describe the contents of an image." at bounding box center [748, 333] width 122 height 9
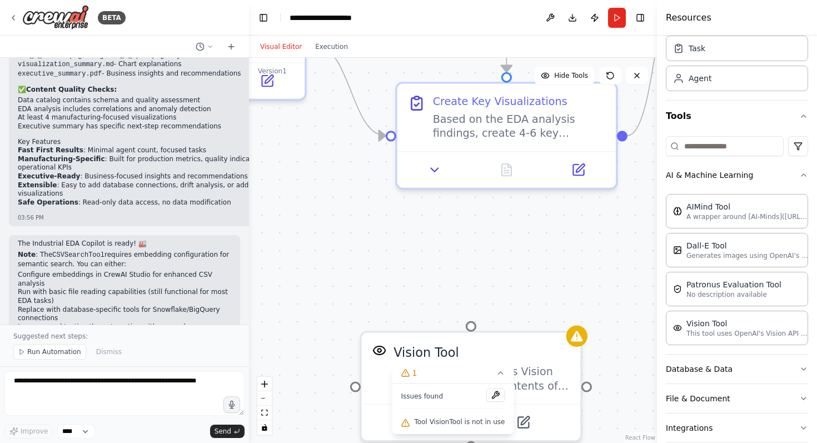
drag, startPoint x: 566, startPoint y: 390, endPoint x: 548, endPoint y: 239, distance: 151.8
click at [547, 241] on div ".deletable-edge-delete-btn { width: 20px; height: 20px; border: 0px solid #ffff…" at bounding box center [453, 250] width 408 height 385
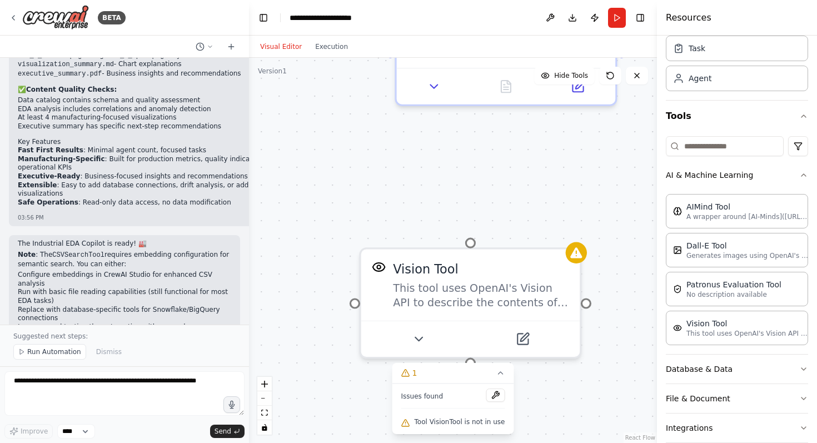
drag, startPoint x: 502, startPoint y: 309, endPoint x: 500, endPoint y: 242, distance: 66.7
click at [500, 242] on div ".deletable-edge-delete-btn { width: 20px; height: 20px; border: 0px solid #ffff…" at bounding box center [453, 250] width 408 height 385
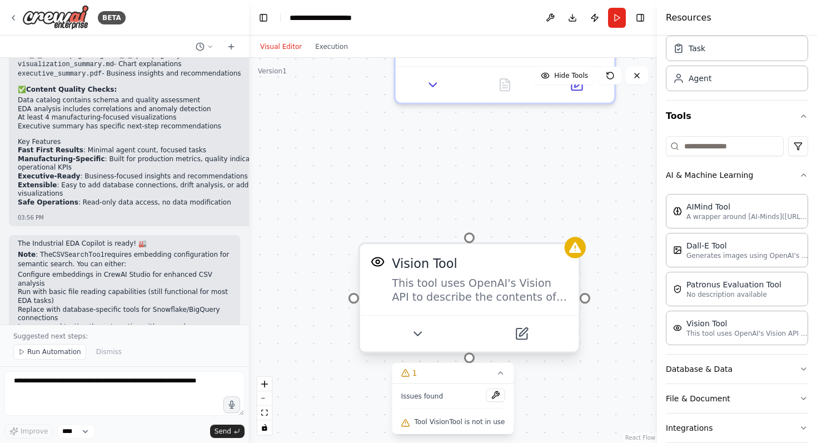
click at [473, 296] on div "This tool uses OpenAI's Vision API to describe the contents of an image." at bounding box center [480, 290] width 176 height 28
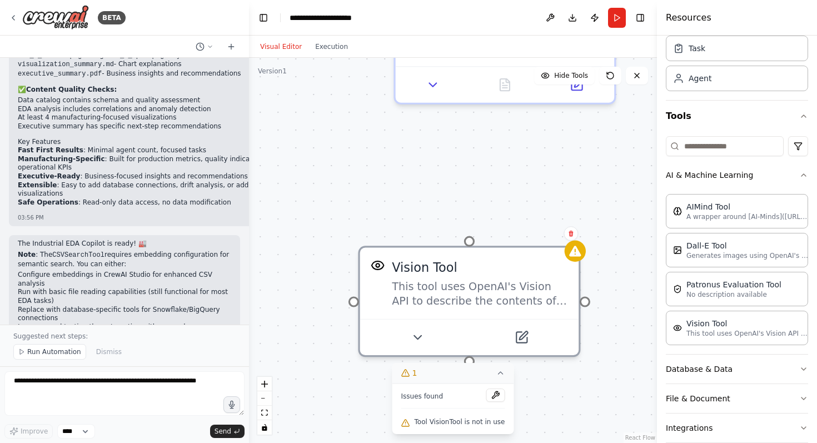
click at [499, 375] on icon at bounding box center [500, 373] width 9 height 9
click at [460, 425] on icon at bounding box center [460, 423] width 9 height 9
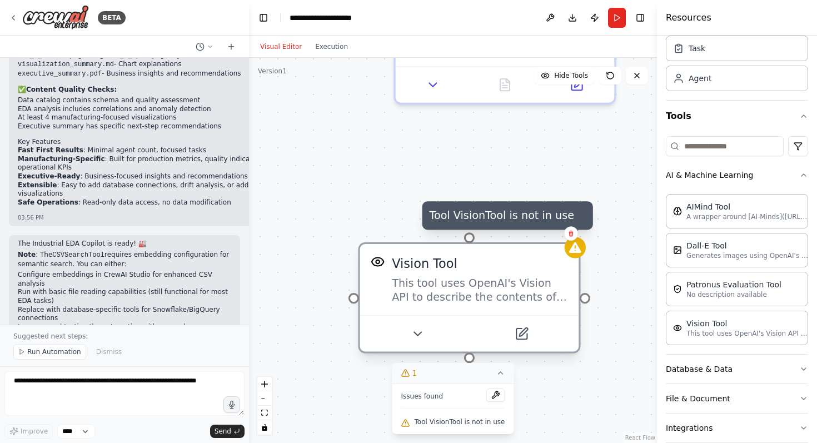
click at [577, 252] on icon at bounding box center [575, 247] width 12 height 11
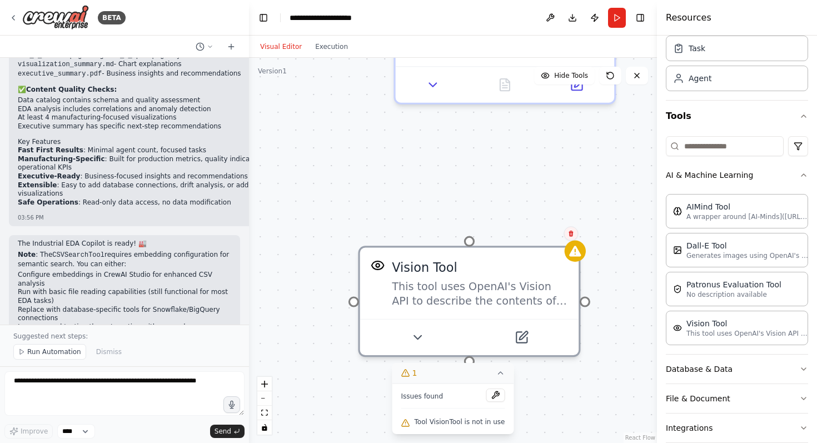
click at [570, 235] on icon at bounding box center [571, 233] width 7 height 7
click at [543, 235] on button "Confirm" at bounding box center [539, 233] width 39 height 13
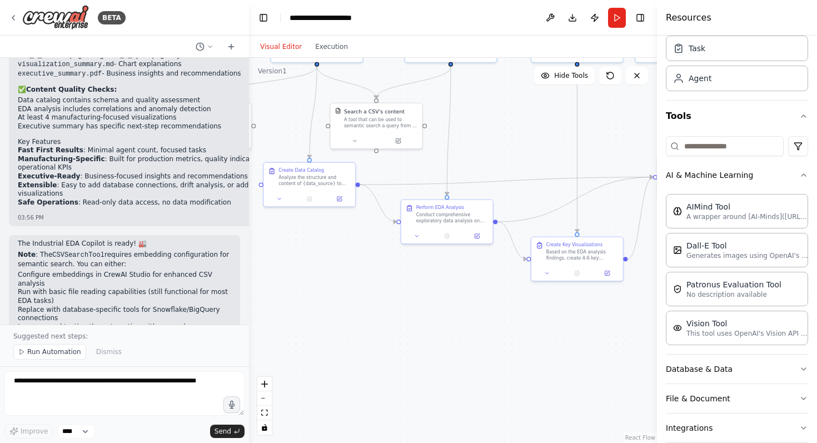
drag, startPoint x: 524, startPoint y: 287, endPoint x: 611, endPoint y: 380, distance: 127.1
click at [611, 380] on div ".deletable-edge-delete-btn { width: 20px; height: 20px; border: 0px solid #ffff…" at bounding box center [453, 250] width 408 height 385
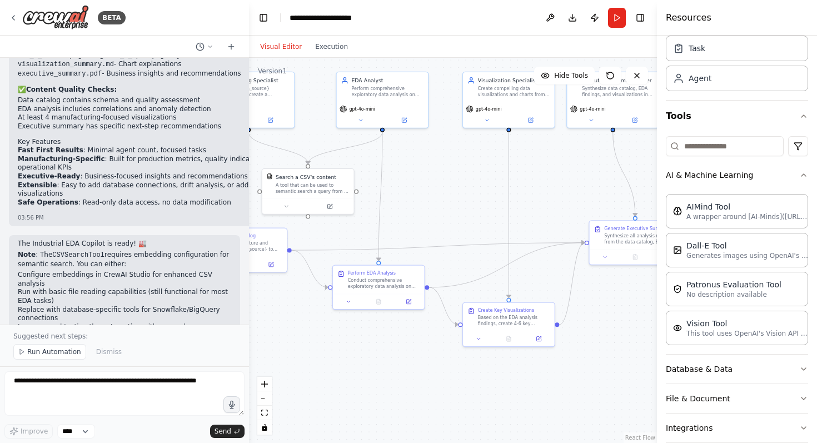
drag, startPoint x: 604, startPoint y: 378, endPoint x: 511, endPoint y: 413, distance: 100.0
click at [511, 413] on div ".deletable-edge-delete-btn { width: 20px; height: 20px; border: 0px solid #ffff…" at bounding box center [453, 250] width 408 height 385
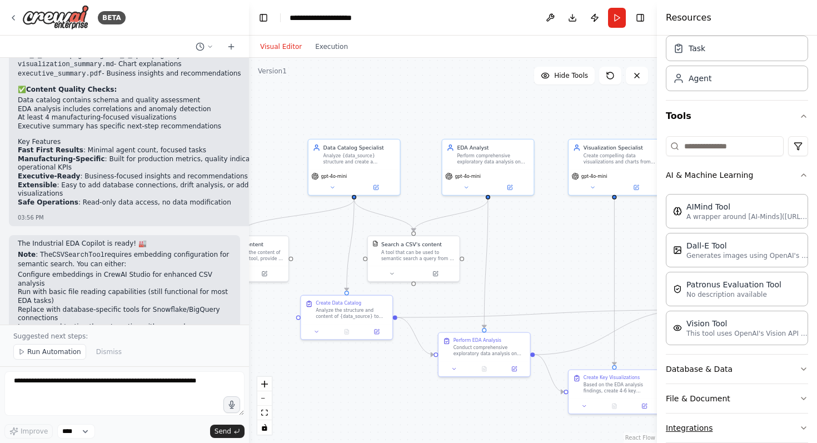
drag, startPoint x: 606, startPoint y: 375, endPoint x: 710, endPoint y: 442, distance: 124.0
click at [711, 442] on div "BETA Design a runnable Crew called industrial_eda_copilot. Goal Explore manufac…" at bounding box center [408, 221] width 817 height 443
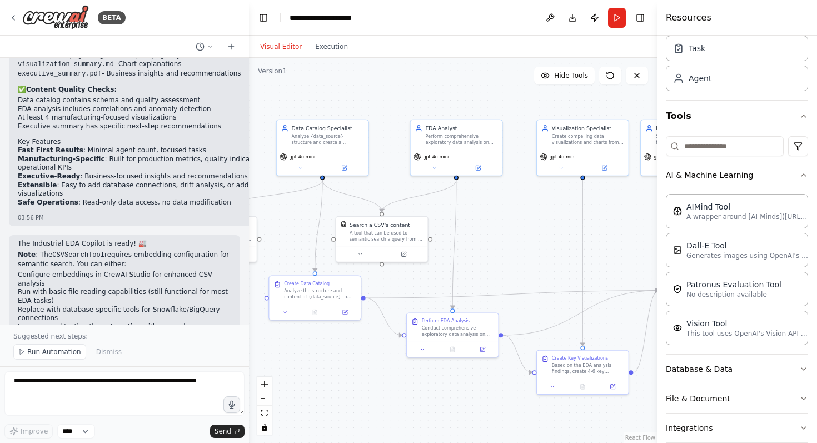
drag, startPoint x: 606, startPoint y: 246, endPoint x: 571, endPoint y: 228, distance: 39.1
click at [571, 228] on div ".deletable-edge-delete-btn { width: 20px; height: 20px; border: 0px solid #ffff…" at bounding box center [453, 250] width 408 height 385
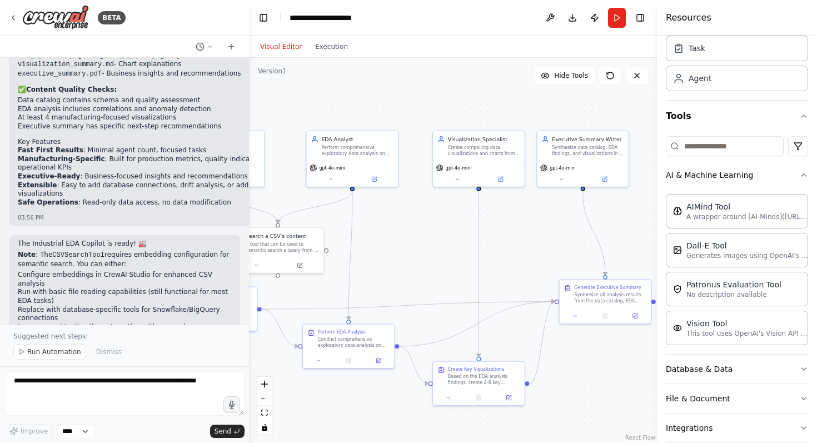
drag, startPoint x: 614, startPoint y: 227, endPoint x: 513, endPoint y: 237, distance: 102.3
click at [513, 237] on div ".deletable-edge-delete-btn { width: 20px; height: 20px; border: 0px solid #ffff…" at bounding box center [453, 250] width 408 height 385
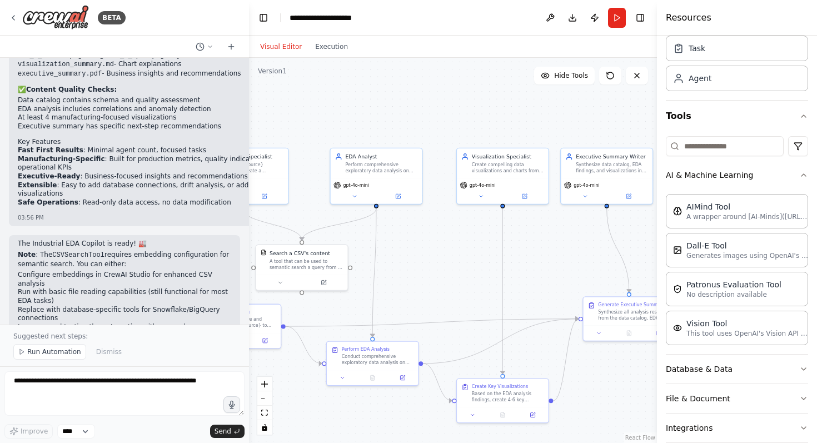
drag, startPoint x: 518, startPoint y: 236, endPoint x: 543, endPoint y: 252, distance: 29.3
click at [543, 253] on div ".deletable-edge-delete-btn { width: 20px; height: 20px; border: 0px solid #ffff…" at bounding box center [453, 250] width 408 height 385
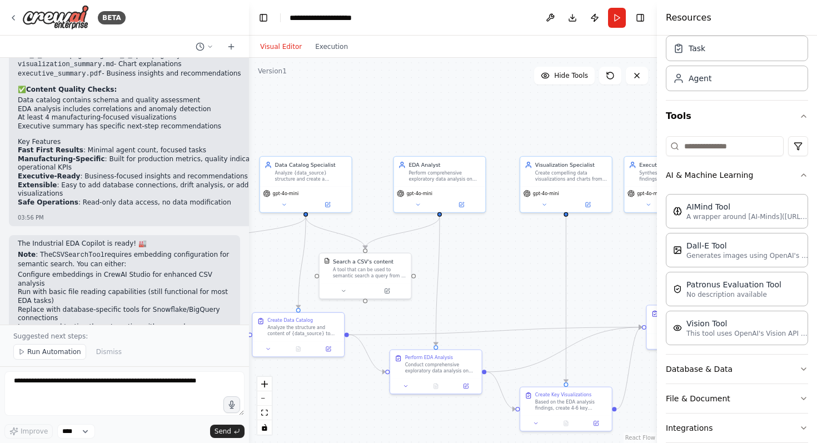
drag, startPoint x: 543, startPoint y: 252, endPoint x: 608, endPoint y: 262, distance: 66.4
click at [608, 262] on div ".deletable-edge-delete-btn { width: 20px; height: 20px; border: 0px solid #ffff…" at bounding box center [453, 250] width 408 height 385
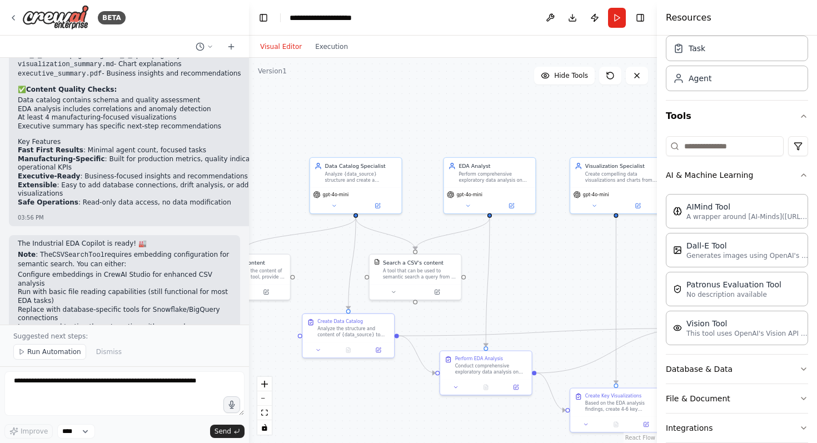
drag, startPoint x: 453, startPoint y: 270, endPoint x: 533, endPoint y: 269, distance: 80.6
click at [533, 269] on div ".deletable-edge-delete-btn { width: 20px; height: 20px; border: 0px solid #ffff…" at bounding box center [453, 250] width 408 height 385
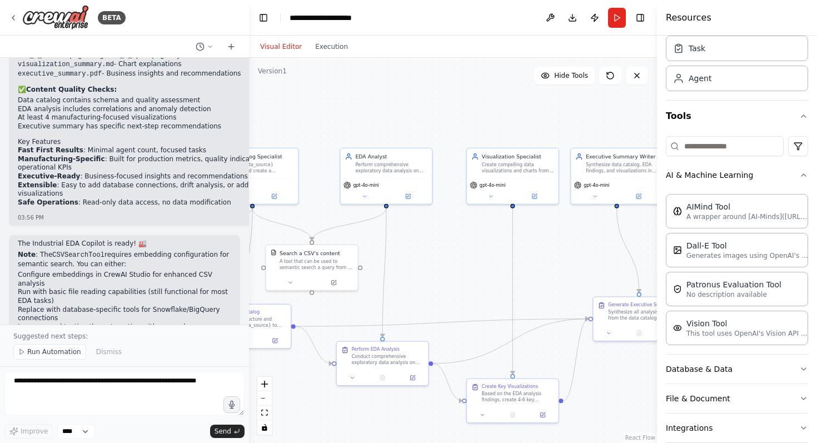
drag, startPoint x: 551, startPoint y: 272, endPoint x: 415, endPoint y: 264, distance: 135.9
click at [415, 264] on div ".deletable-edge-delete-btn { width: 20px; height: 20px; border: 0px solid #ffff…" at bounding box center [453, 250] width 408 height 385
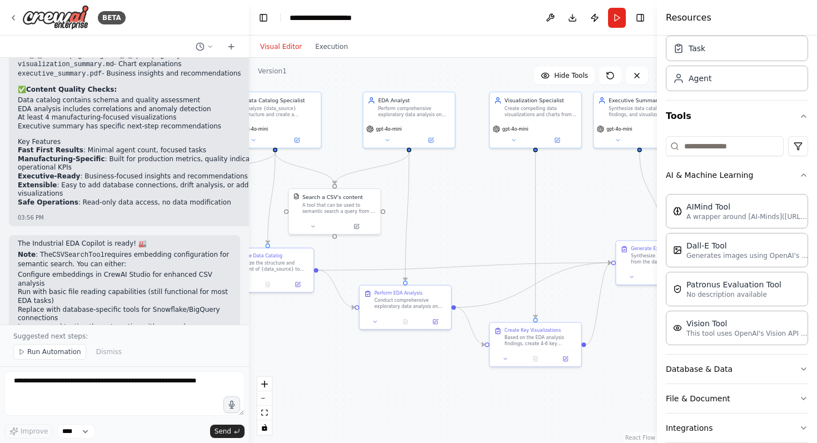
drag, startPoint x: 415, startPoint y: 264, endPoint x: 438, endPoint y: 209, distance: 59.6
click at [438, 209] on div ".deletable-edge-delete-btn { width: 20px; height: 20px; border: 0px solid #ffff…" at bounding box center [453, 250] width 408 height 385
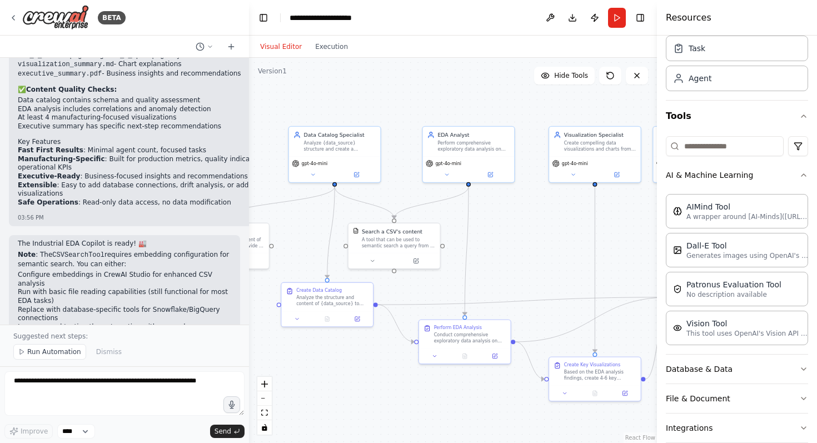
drag, startPoint x: 439, startPoint y: 209, endPoint x: 525, endPoint y: 275, distance: 109.4
click at [525, 276] on div ".deletable-edge-delete-btn { width: 20px; height: 20px; border: 0px solid #ffff…" at bounding box center [453, 250] width 408 height 385
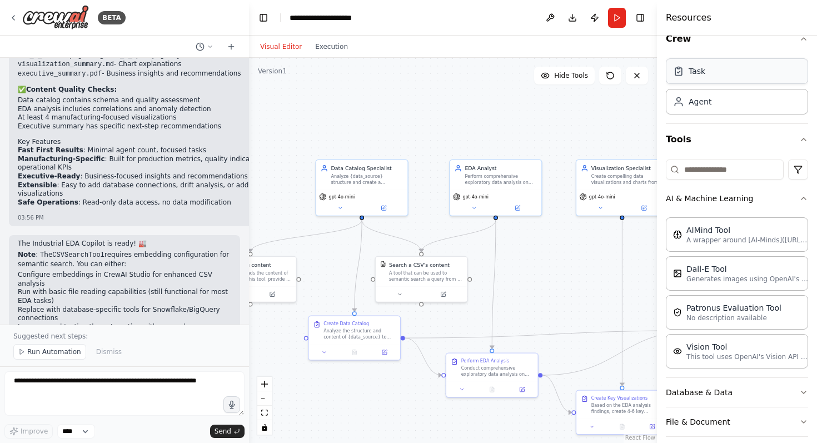
scroll to position [0, 0]
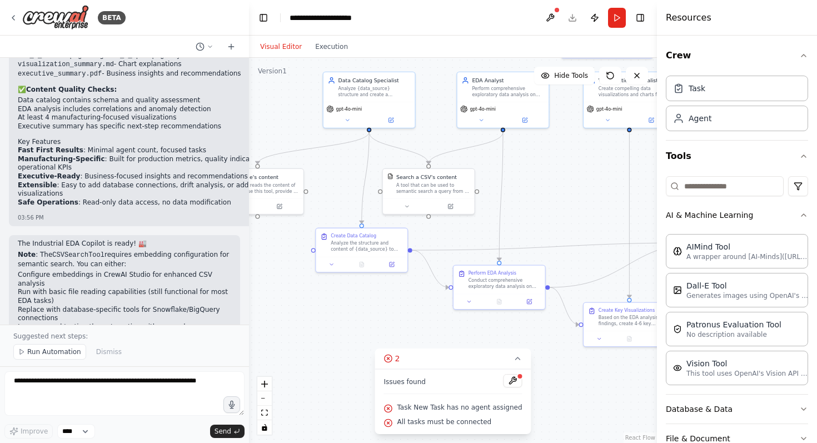
drag, startPoint x: 559, startPoint y: 270, endPoint x: 507, endPoint y: 184, distance: 100.0
click at [507, 184] on div ".deletable-edge-delete-btn { width: 20px; height: 20px; border: 0px solid #ffff…" at bounding box center [453, 250] width 408 height 385
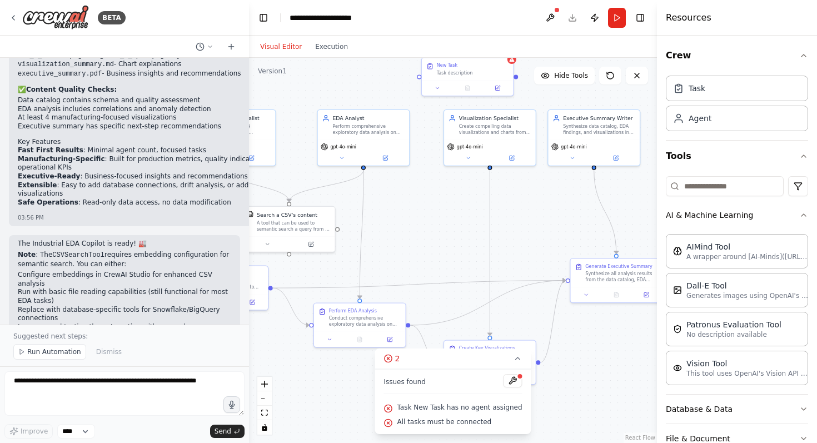
drag, startPoint x: 504, startPoint y: 186, endPoint x: 416, endPoint y: 224, distance: 95.1
click at [418, 224] on div ".deletable-edge-delete-btn { width: 20px; height: 20px; border: 0px solid #ffff…" at bounding box center [453, 250] width 408 height 385
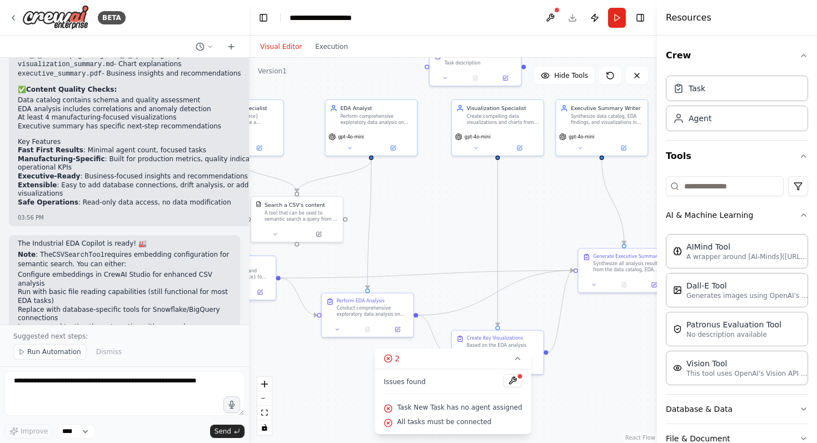
drag, startPoint x: 522, startPoint y: 220, endPoint x: 559, endPoint y: 212, distance: 38.1
click at [554, 211] on div ".deletable-edge-delete-btn { width: 20px; height: 20px; border: 0px solid #ffff…" at bounding box center [453, 250] width 408 height 385
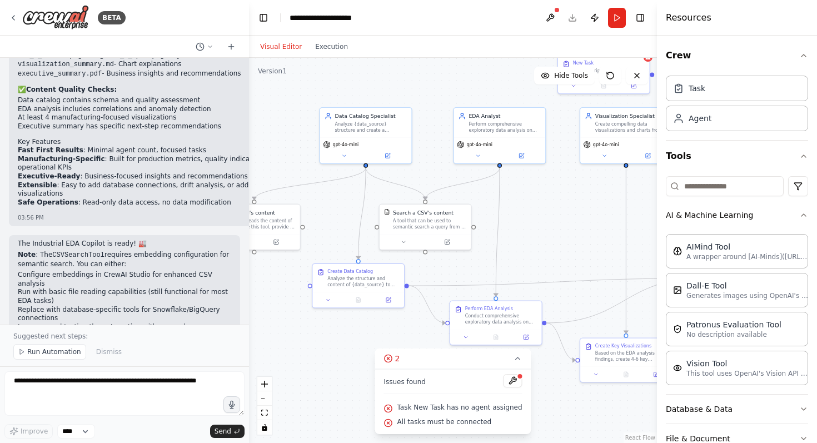
drag, startPoint x: 467, startPoint y: 220, endPoint x: 577, endPoint y: 222, distance: 110.1
click at [577, 224] on div ".deletable-edge-delete-btn { width: 20px; height: 20px; border: 0px solid #ffff…" at bounding box center [453, 250] width 408 height 385
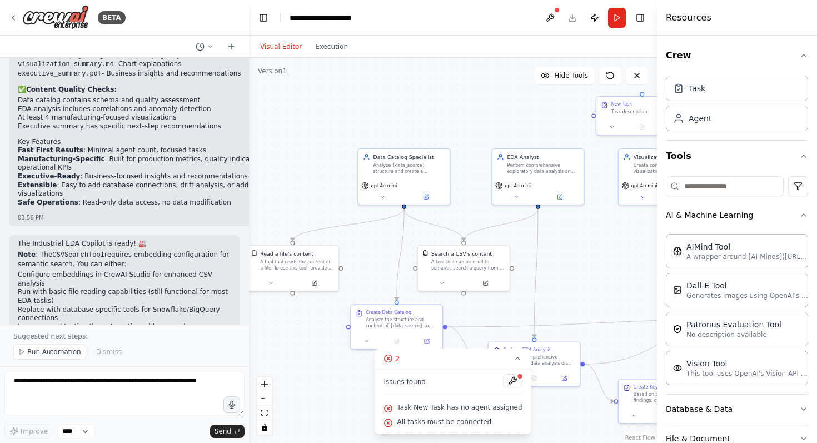
drag, startPoint x: 560, startPoint y: 201, endPoint x: 598, endPoint y: 241, distance: 55.1
click at [598, 242] on div ".deletable-edge-delete-btn { width: 20px; height: 20px; border: 0px solid #ffff…" at bounding box center [453, 250] width 408 height 385
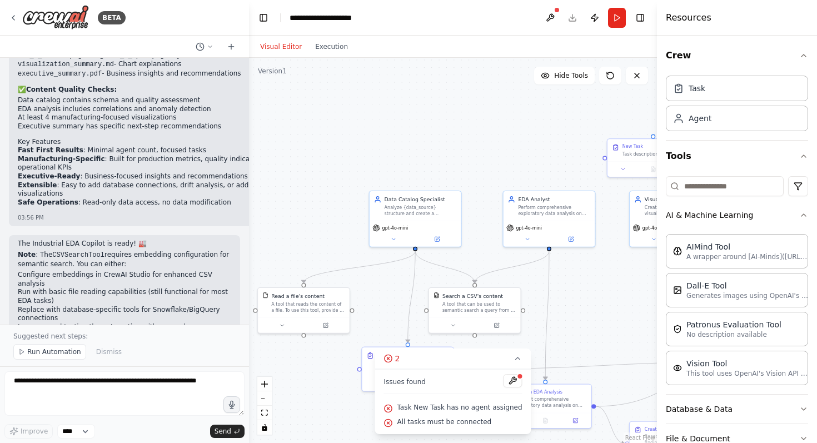
drag, startPoint x: 598, startPoint y: 241, endPoint x: 606, endPoint y: 284, distance: 43.5
click at [606, 284] on div ".deletable-edge-delete-btn { width: 20px; height: 20px; border: 0px solid #ffff…" at bounding box center [453, 250] width 408 height 385
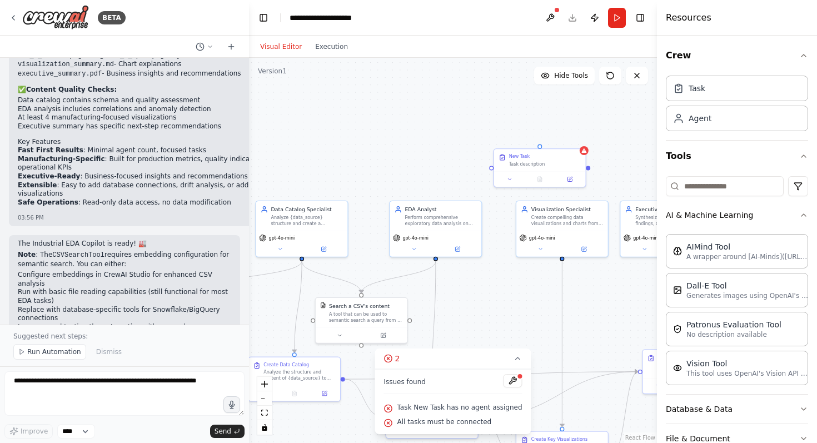
drag, startPoint x: 606, startPoint y: 284, endPoint x: 496, endPoint y: 292, distance: 110.5
click at [496, 292] on div ".deletable-edge-delete-btn { width: 20px; height: 20px; border: 0px solid #ffff…" at bounding box center [453, 250] width 408 height 385
click at [542, 162] on div "Task description" at bounding box center [545, 162] width 72 height 6
click at [575, 135] on icon at bounding box center [577, 137] width 4 height 6
click at [536, 134] on button "Confirm" at bounding box center [545, 136] width 39 height 13
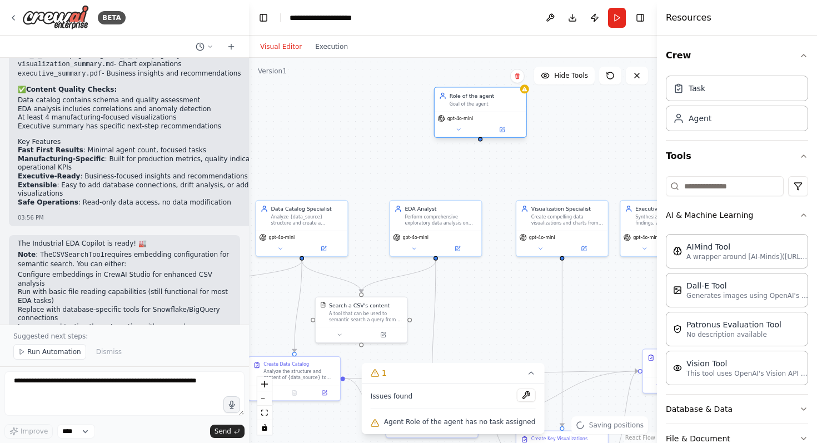
drag, startPoint x: 489, startPoint y: 168, endPoint x: 479, endPoint y: 99, distance: 69.7
click at [479, 99] on div "Role of the agent Goal of the agent" at bounding box center [486, 99] width 72 height 15
click at [805, 214] on icon "button" at bounding box center [804, 215] width 9 height 9
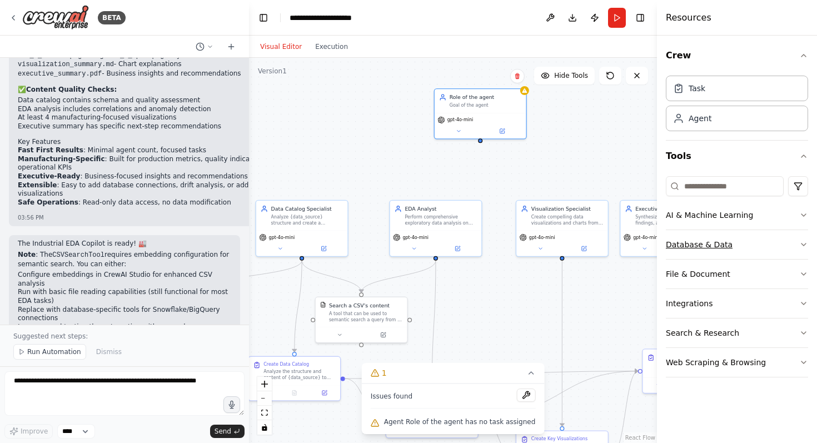
click at [800, 241] on icon "button" at bounding box center [804, 244] width 9 height 9
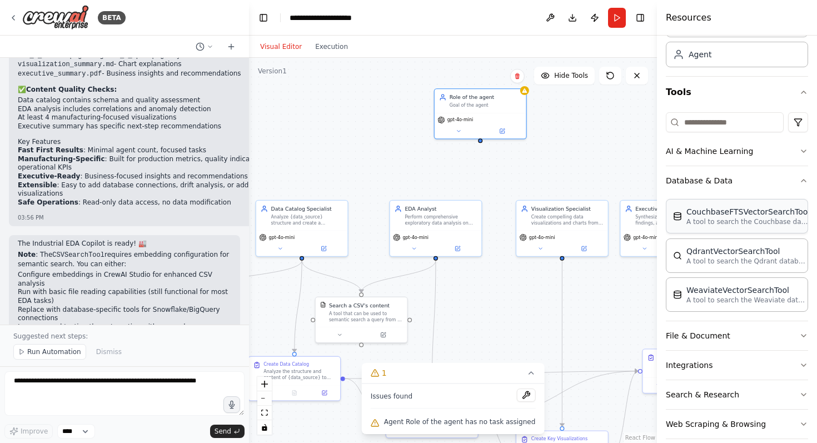
scroll to position [78, 0]
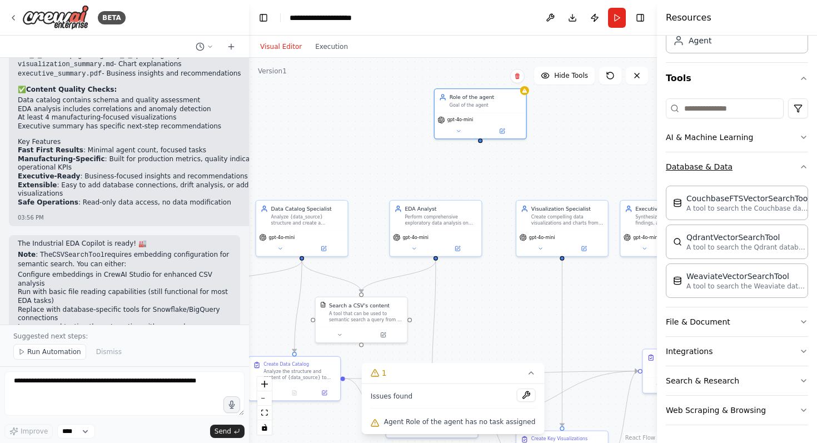
click at [802, 170] on icon "button" at bounding box center [804, 166] width 9 height 9
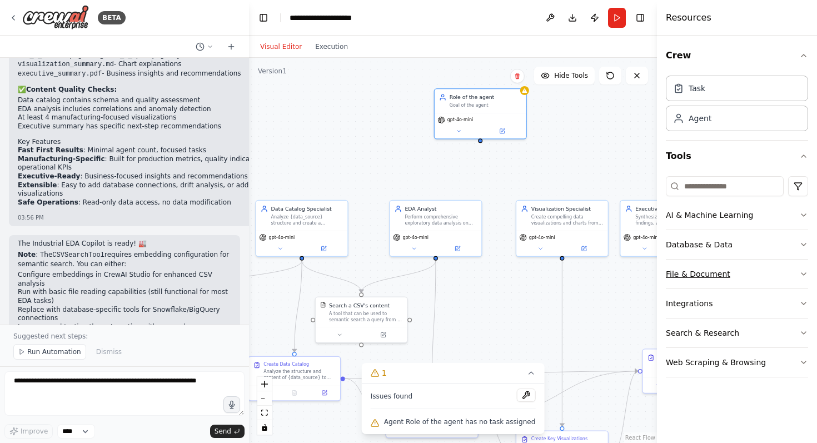
click at [775, 267] on button "File & Document" at bounding box center [737, 274] width 142 height 29
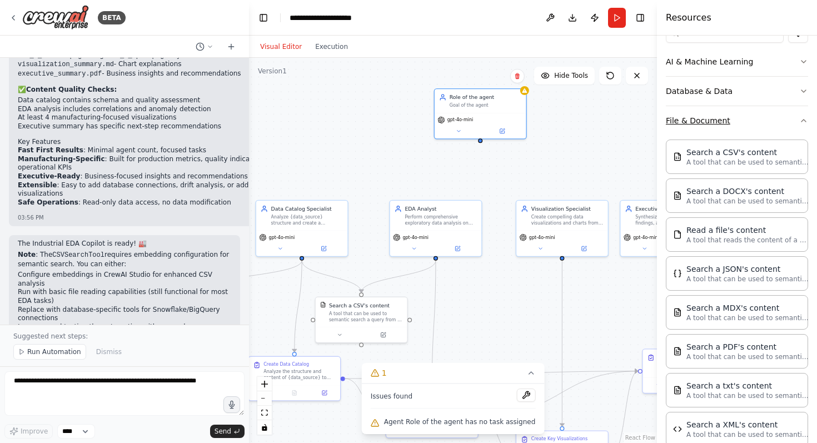
scroll to position [161, 0]
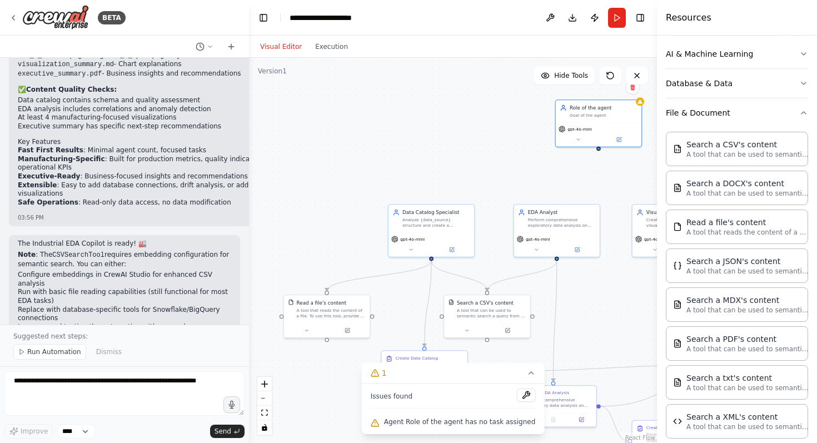
drag, startPoint x: 492, startPoint y: 294, endPoint x: 615, endPoint y: 286, distance: 123.1
click at [616, 287] on div ".deletable-edge-delete-btn { width: 20px; height: 20px; border: 0px solid #ffff…" at bounding box center [453, 250] width 408 height 385
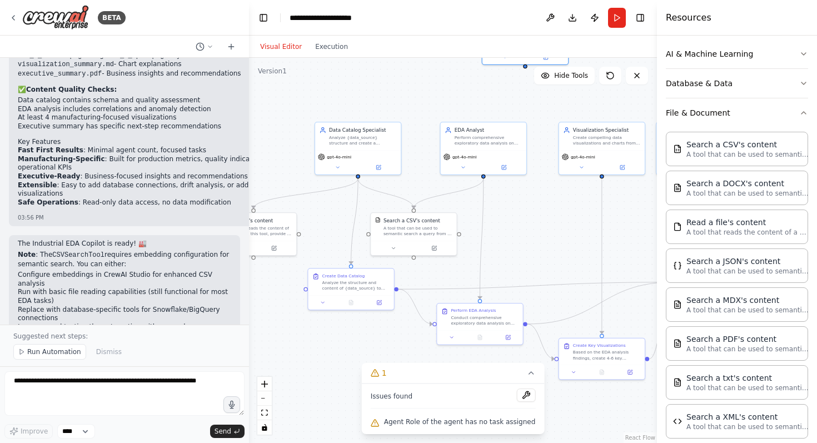
drag, startPoint x: 615, startPoint y: 286, endPoint x: 531, endPoint y: 206, distance: 116.4
click at [531, 206] on div ".deletable-edge-delete-btn { width: 20px; height: 20px; border: 0px solid #ffff…" at bounding box center [453, 250] width 408 height 385
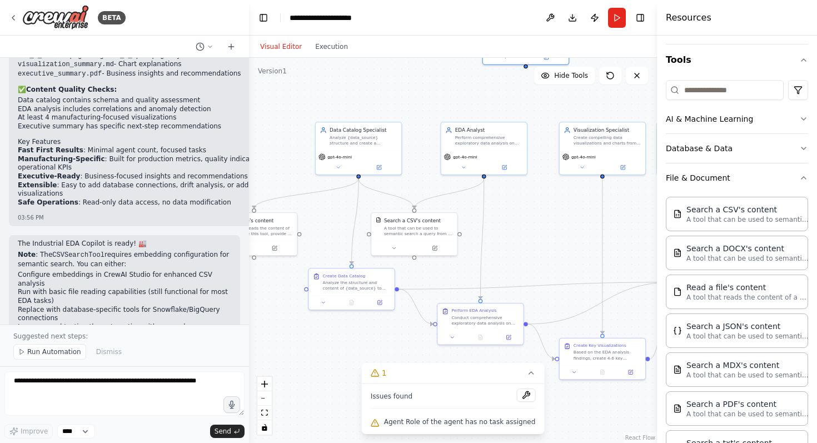
scroll to position [272, 0]
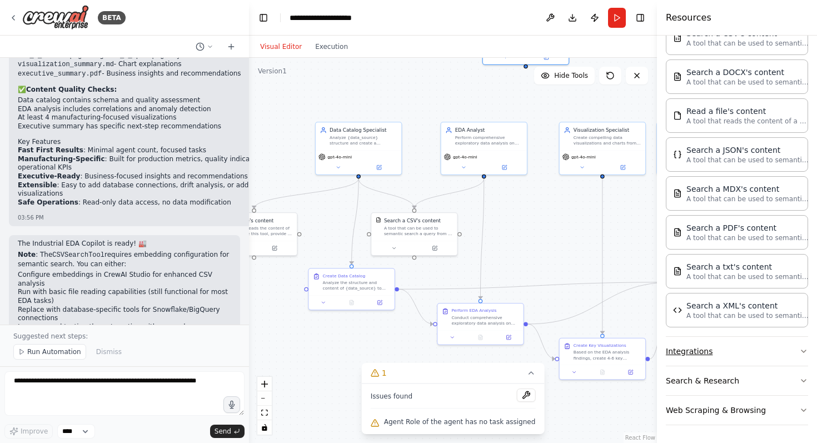
click at [773, 358] on button "Integrations" at bounding box center [737, 351] width 142 height 29
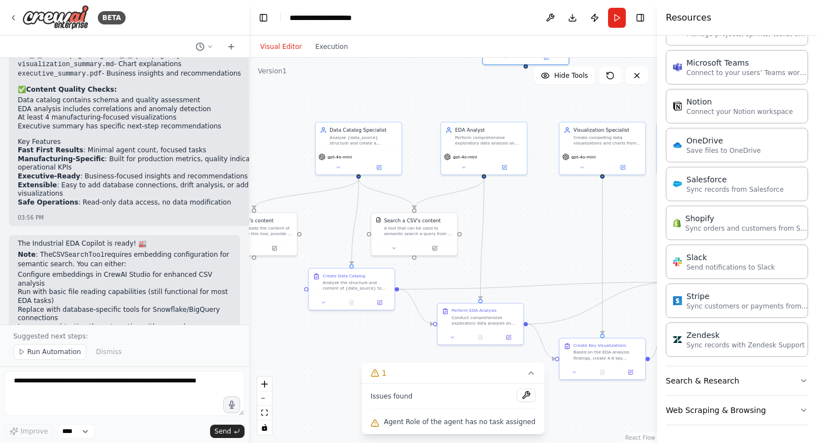
scroll to position [0, 0]
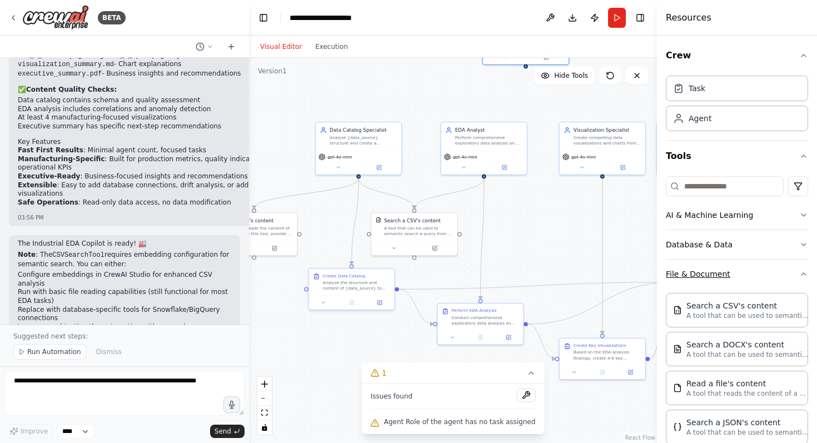
click at [788, 279] on button "File & Document" at bounding box center [737, 274] width 142 height 29
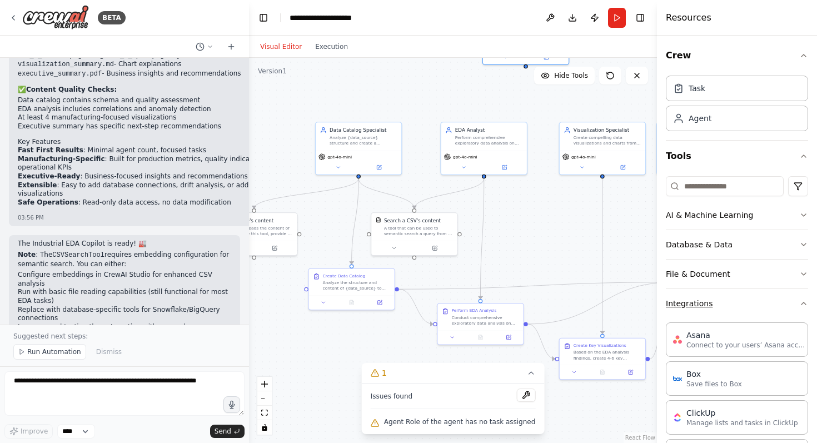
click at [803, 300] on icon "button" at bounding box center [804, 303] width 9 height 9
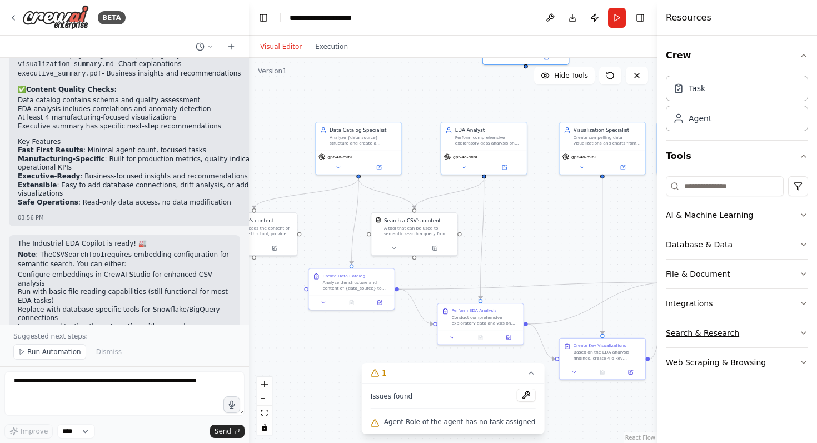
click at [780, 321] on button "Search & Research" at bounding box center [737, 333] width 142 height 29
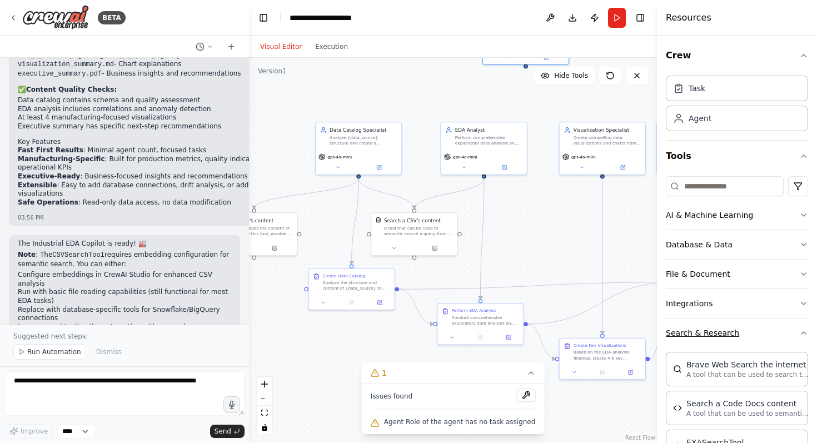
click at [798, 334] on button "Search & Research" at bounding box center [737, 333] width 142 height 29
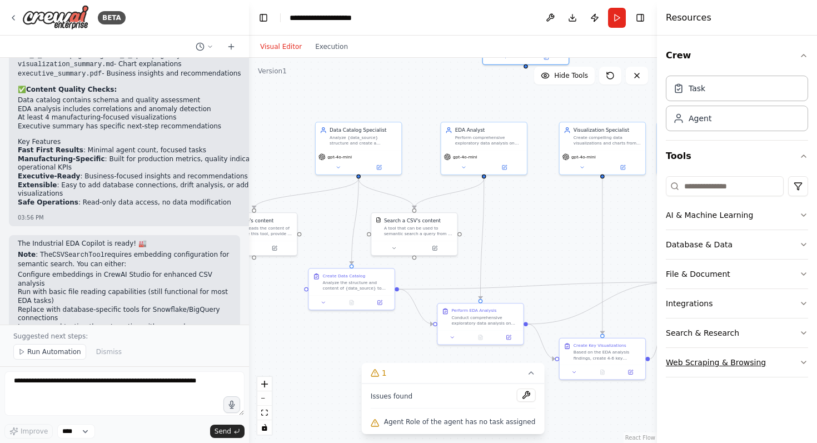
click at [743, 365] on button "Web Scraping & Browsing" at bounding box center [737, 362] width 142 height 29
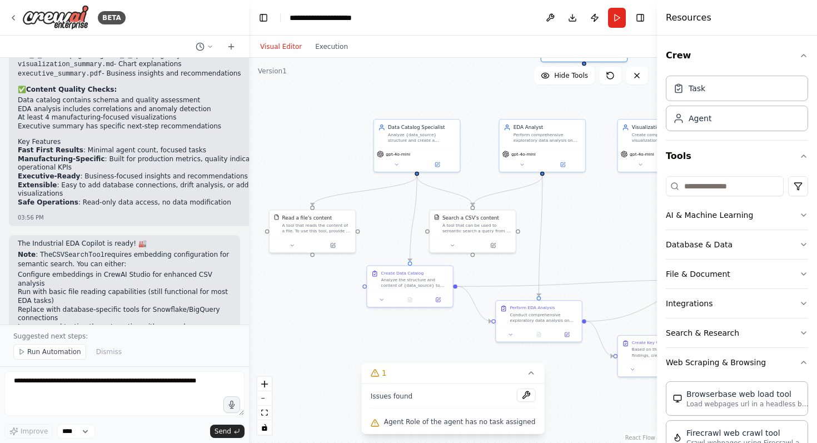
drag, startPoint x: 545, startPoint y: 204, endPoint x: 604, endPoint y: 199, distance: 58.6
click at [604, 200] on div ".deletable-edge-delete-btn { width: 20px; height: 20px; border: 0px solid #ffff…" at bounding box center [453, 250] width 408 height 385
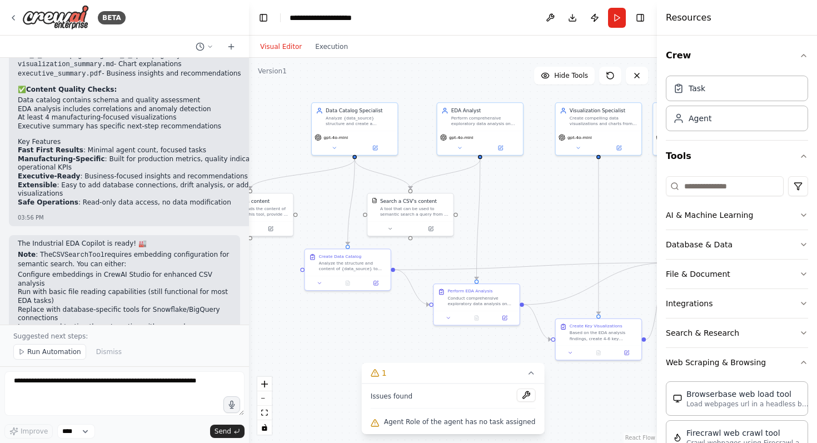
drag, startPoint x: 604, startPoint y: 204, endPoint x: 540, endPoint y: 185, distance: 66.0
click at [540, 185] on div ".deletable-edge-delete-btn { width: 20px; height: 20px; border: 0px solid #ffff…" at bounding box center [453, 250] width 408 height 385
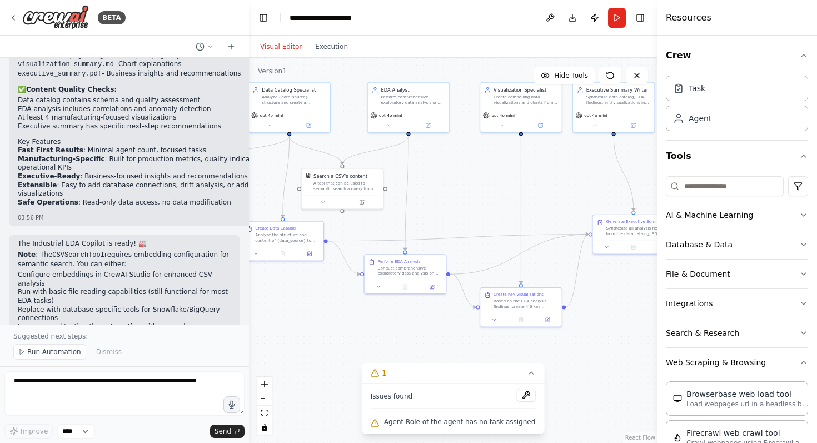
drag, startPoint x: 559, startPoint y: 214, endPoint x: 482, endPoint y: 188, distance: 80.9
click at [482, 188] on div ".deletable-edge-delete-btn { width: 20px; height: 20px; border: 0px solid #ffff…" at bounding box center [453, 250] width 408 height 385
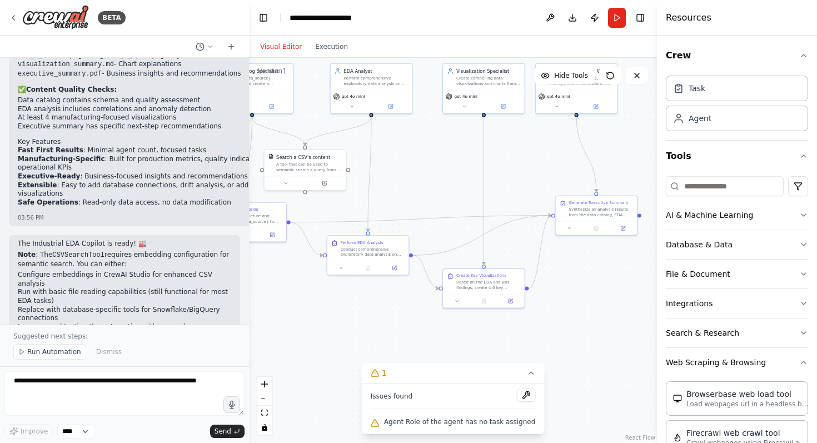
drag, startPoint x: 565, startPoint y: 185, endPoint x: 530, endPoint y: 167, distance: 39.3
click at [530, 167] on div ".deletable-edge-delete-btn { width: 20px; height: 20px; border: 0px solid #ffff…" at bounding box center [453, 250] width 408 height 385
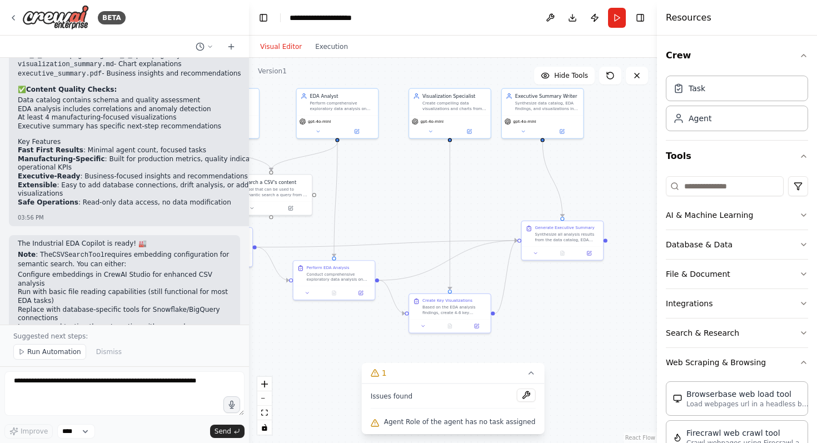
drag, startPoint x: 530, startPoint y: 167, endPoint x: 498, endPoint y: 191, distance: 40.9
click at [498, 192] on div ".deletable-edge-delete-btn { width: 20px; height: 20px; border: 0px solid #ffff…" at bounding box center [453, 250] width 408 height 385
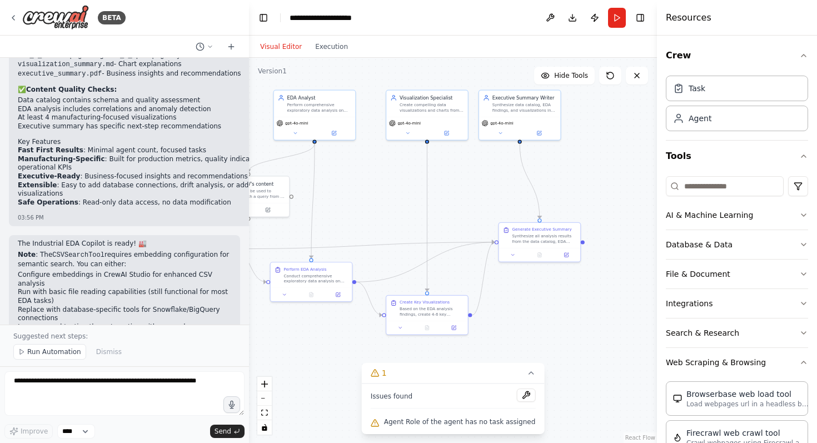
drag, startPoint x: 498, startPoint y: 191, endPoint x: 475, endPoint y: 192, distance: 22.3
click at [475, 193] on div ".deletable-edge-delete-btn { width: 20px; height: 20px; border: 0px solid #ffff…" at bounding box center [453, 250] width 408 height 385
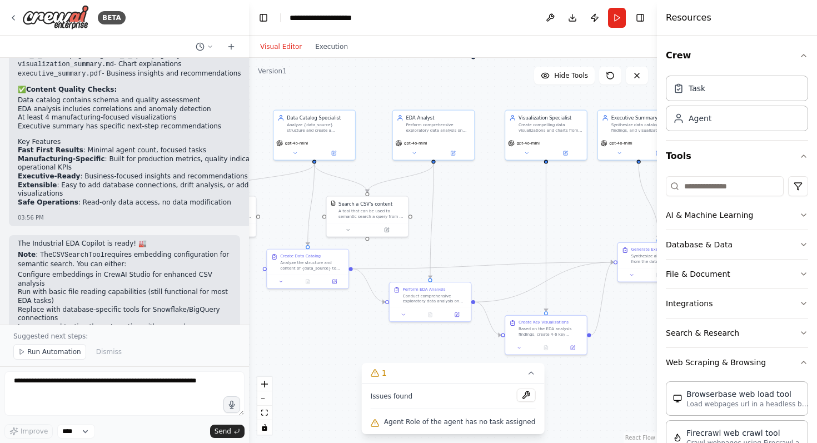
drag, startPoint x: 475, startPoint y: 192, endPoint x: 594, endPoint y: 213, distance: 120.2
click at [594, 213] on div ".deletable-edge-delete-btn { width: 20px; height: 20px; border: 0px solid #ffff…" at bounding box center [453, 250] width 408 height 385
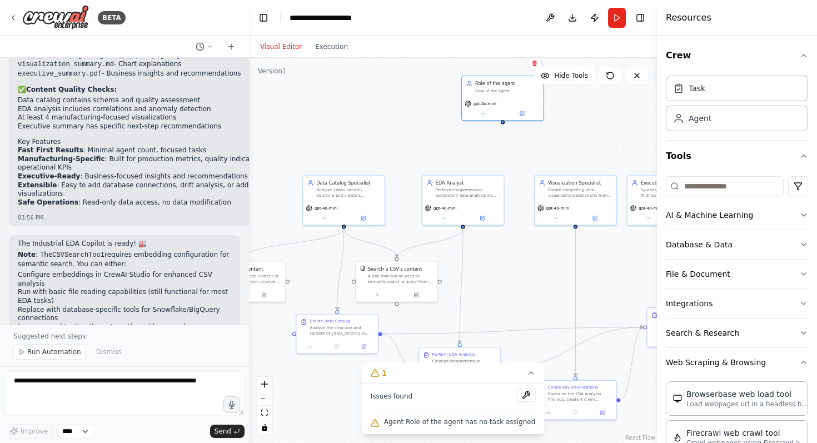
drag, startPoint x: 507, startPoint y: 205, endPoint x: 529, endPoint y: 281, distance: 79.4
click at [530, 282] on div ".deletable-edge-delete-btn { width: 20px; height: 20px; border: 0px solid #ffff…" at bounding box center [453, 250] width 408 height 385
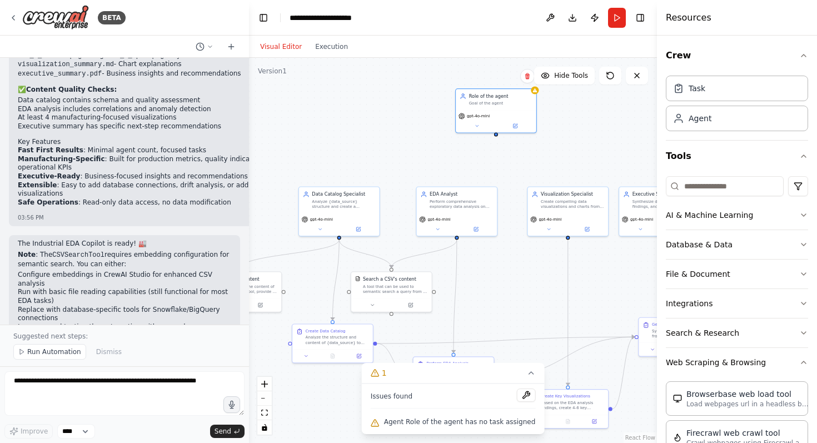
click at [497, 138] on div ".deletable-edge-delete-btn { width: 20px; height: 20px; border: 0px solid #ffff…" at bounding box center [453, 250] width 408 height 385
click at [495, 126] on div at bounding box center [496, 125] width 75 height 8
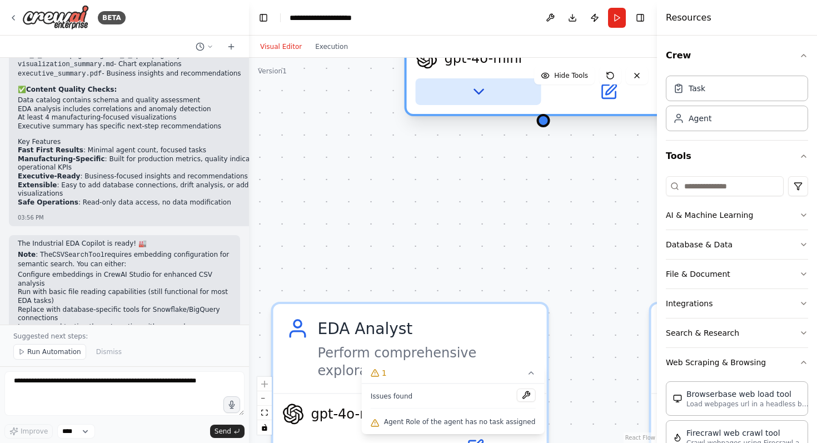
click at [475, 93] on icon at bounding box center [479, 92] width 18 height 18
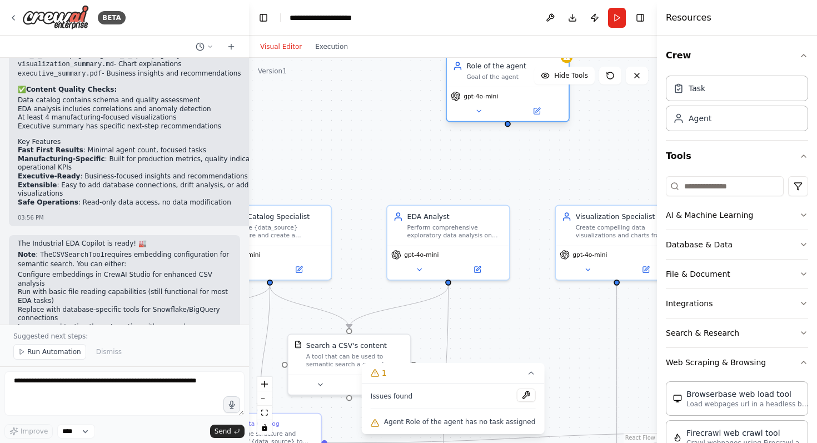
click at [479, 102] on div "gpt-4o-mini" at bounding box center [508, 104] width 122 height 34
click at [476, 112] on icon at bounding box center [479, 111] width 8 height 8
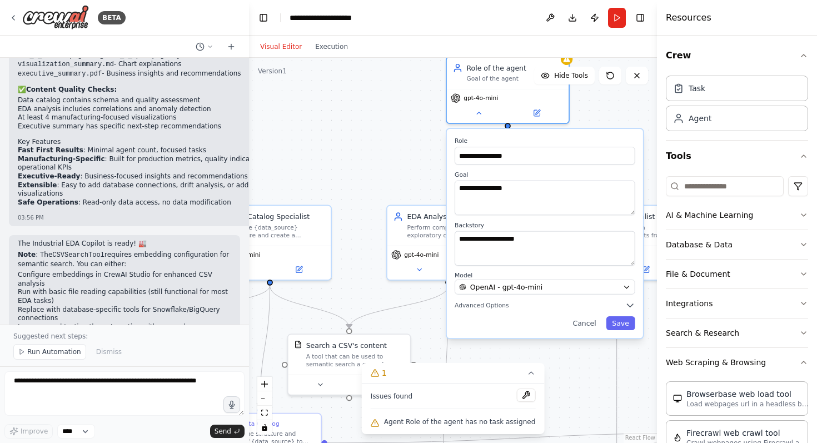
click at [593, 330] on div "**********" at bounding box center [545, 233] width 196 height 209
click at [590, 326] on button "Cancel" at bounding box center [585, 323] width 36 height 14
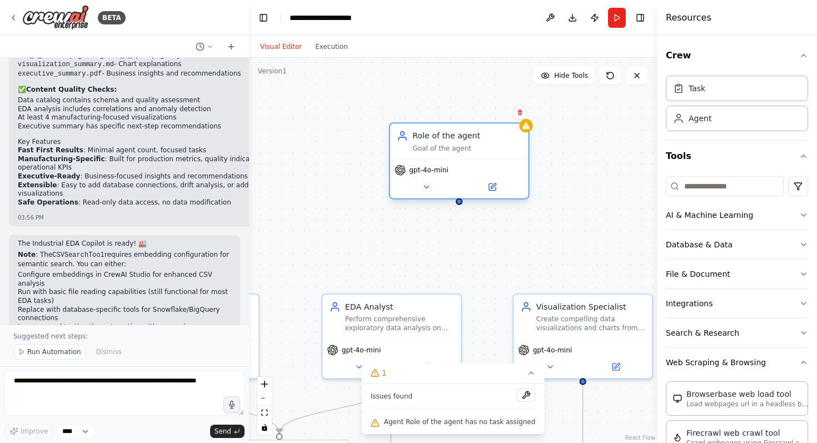
drag, startPoint x: 559, startPoint y: 153, endPoint x: 524, endPoint y: 167, distance: 37.2
click at [514, 237] on div ".deletable-edge-delete-btn { width: 20px; height: 20px; border: 0px solid #ffff…" at bounding box center [453, 250] width 408 height 385
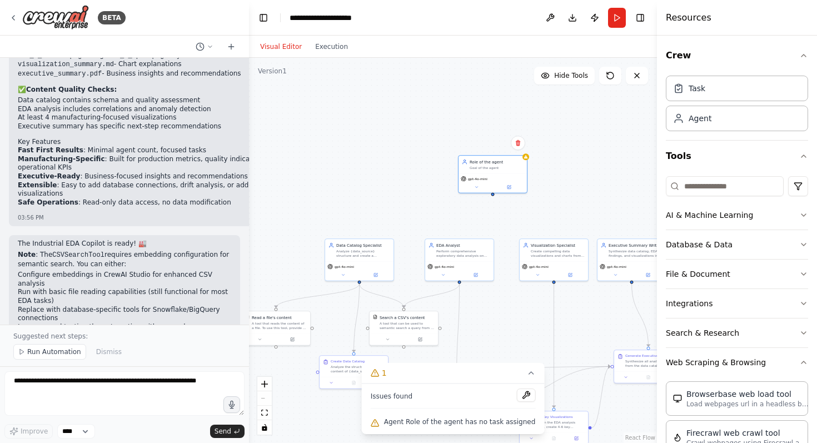
drag, startPoint x: 474, startPoint y: 221, endPoint x: 524, endPoint y: 220, distance: 49.5
click at [524, 221] on div ".deletable-edge-delete-btn { width: 20px; height: 20px; border: 0px solid #ffff…" at bounding box center [453, 250] width 408 height 385
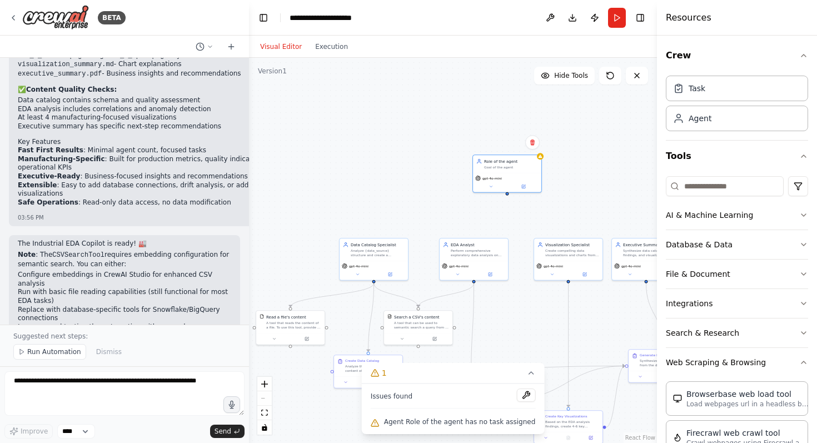
click at [507, 195] on div ".deletable-edge-delete-btn { width: 20px; height: 20px; border: 0px solid #ffff…" at bounding box center [453, 250] width 408 height 385
click at [507, 192] on div at bounding box center [507, 192] width 3 height 3
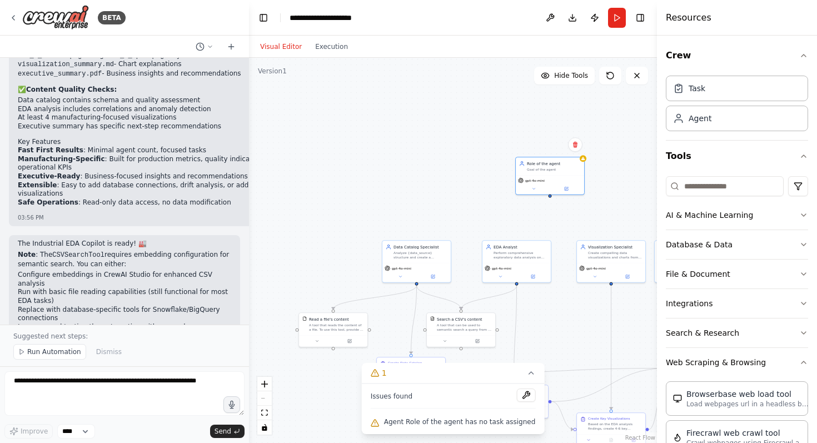
drag, startPoint x: 505, startPoint y: 195, endPoint x: 549, endPoint y: 196, distance: 43.4
click at [549, 197] on div ".deletable-edge-delete-btn { width: 20px; height: 20px; border: 0px solid #ffff…" at bounding box center [453, 250] width 408 height 385
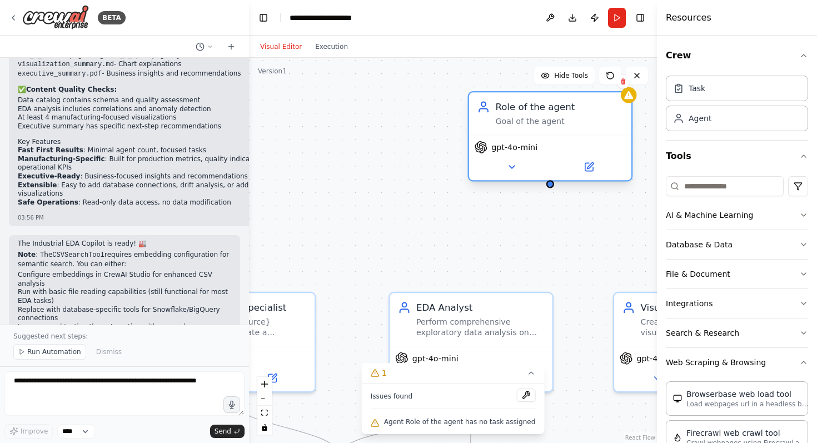
click at [550, 187] on div at bounding box center [551, 184] width 8 height 8
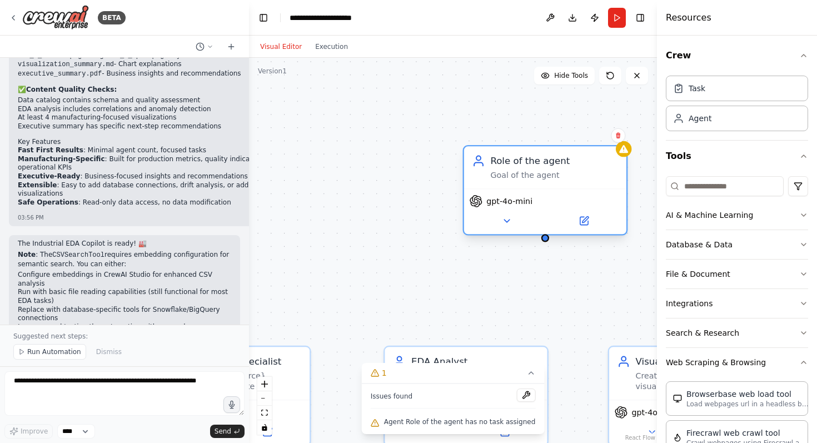
drag, startPoint x: 552, startPoint y: 188, endPoint x: 547, endPoint y: 242, distance: 54.2
click at [547, 242] on div ".deletable-edge-delete-btn { width: 20px; height: 20px; border: 0px solid #ffff…" at bounding box center [453, 250] width 408 height 385
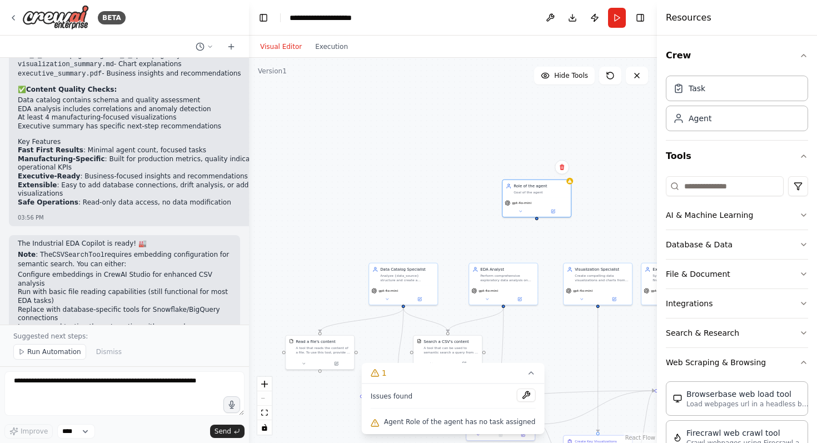
drag, startPoint x: 456, startPoint y: 244, endPoint x: 459, endPoint y: 166, distance: 77.4
click at [459, 166] on div ".deletable-edge-delete-btn { width: 20px; height: 20px; border: 0px solid #ffff…" at bounding box center [453, 250] width 408 height 385
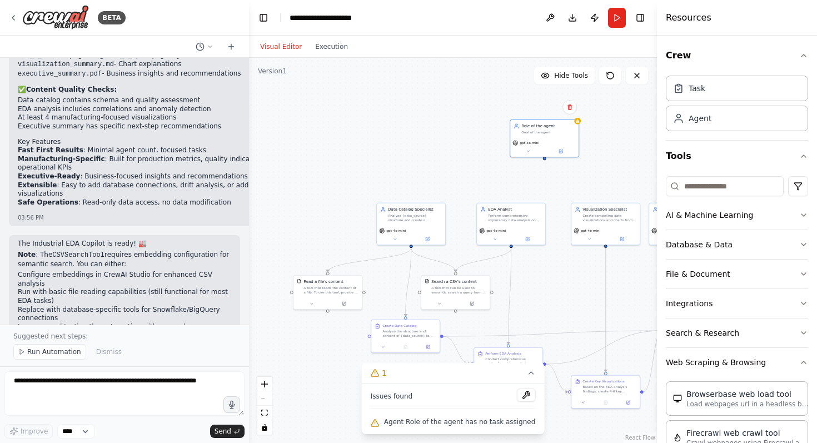
drag, startPoint x: 445, startPoint y: 138, endPoint x: 436, endPoint y: 131, distance: 10.7
click at [437, 131] on div ".deletable-edge-delete-btn { width: 20px; height: 20px; border: 0px solid #ffff…" at bounding box center [453, 250] width 408 height 385
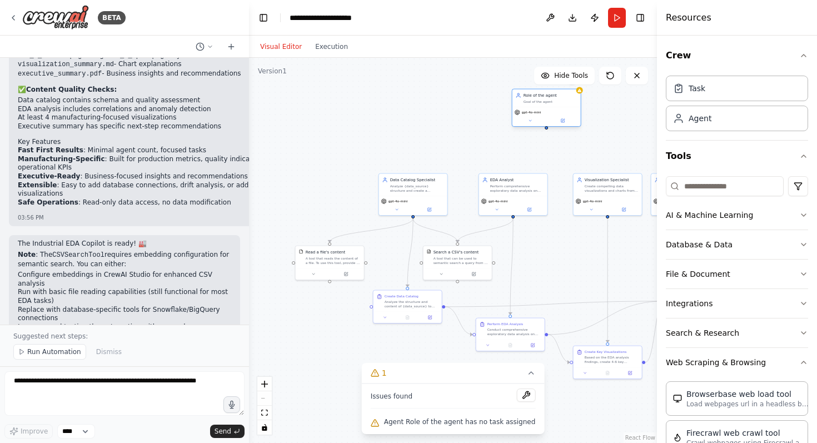
click at [568, 110] on div "gpt-4o-mini" at bounding box center [547, 113] width 64 height 6
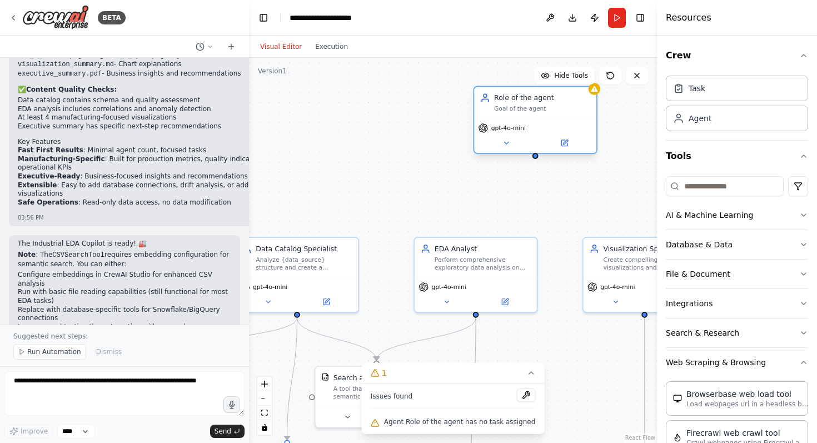
click at [525, 112] on div "Goal of the agent" at bounding box center [542, 109] width 96 height 8
click at [538, 161] on div ".deletable-edge-delete-btn { width: 20px; height: 20px; border: 0px solid #ffff…" at bounding box center [453, 250] width 408 height 385
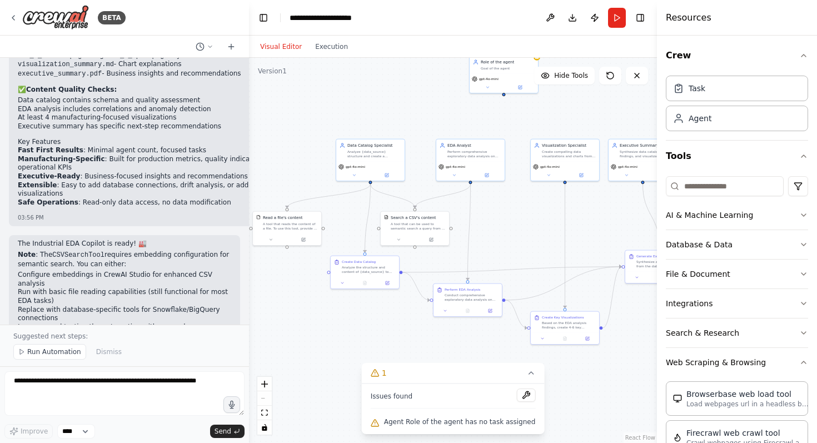
drag, startPoint x: 554, startPoint y: 311, endPoint x: 520, endPoint y: 224, distance: 93.9
click at [520, 224] on div ".deletable-edge-delete-btn { width: 20px; height: 20px; border: 0px solid #ffff…" at bounding box center [453, 250] width 408 height 385
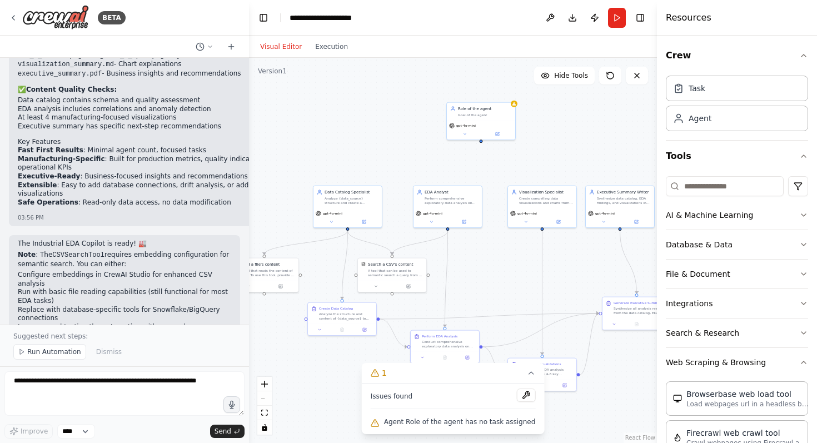
drag, startPoint x: 520, startPoint y: 205, endPoint x: 503, endPoint y: 265, distance: 63.2
click at [503, 265] on div ".deletable-edge-delete-btn { width: 20px; height: 20px; border: 0px solid #ffff…" at bounding box center [453, 250] width 408 height 385
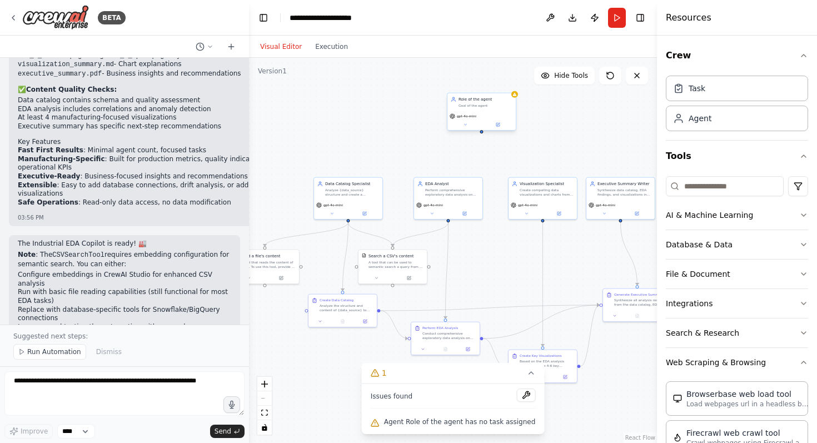
click at [498, 107] on div "Role of the agent Goal of the agent" at bounding box center [482, 102] width 68 height 18
click at [507, 85] on button at bounding box center [507, 82] width 14 height 14
click at [483, 81] on button "Confirm" at bounding box center [475, 81] width 39 height 13
click at [638, 17] on button "Toggle Right Sidebar" at bounding box center [641, 18] width 16 height 16
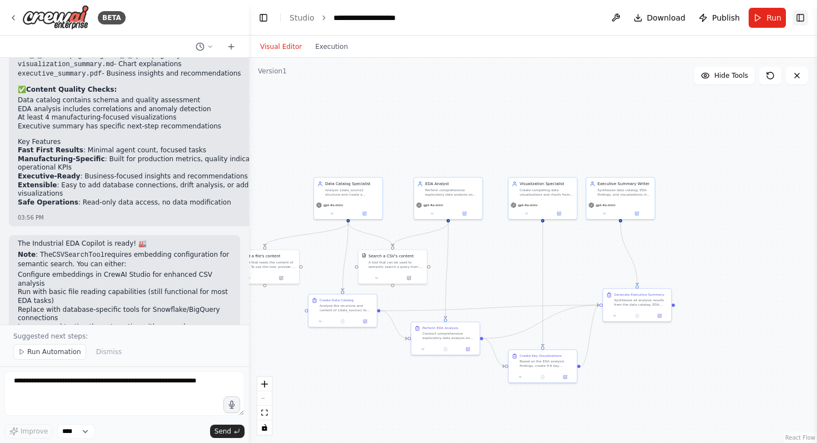
click at [803, 14] on button "Toggle Right Sidebar" at bounding box center [801, 18] width 16 height 16
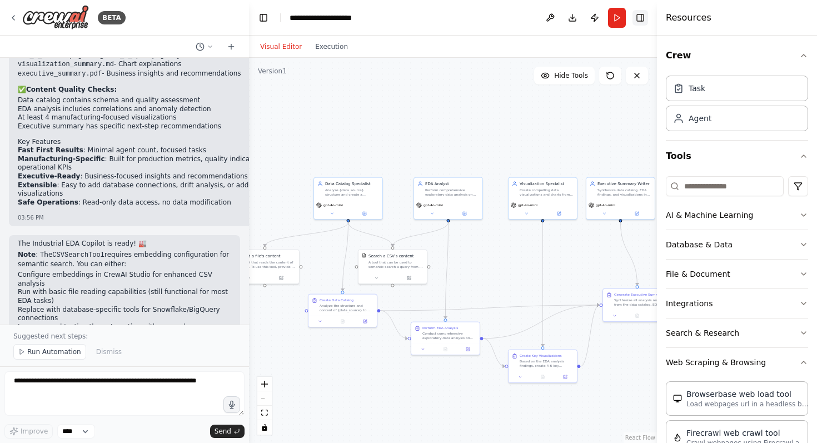
click at [640, 12] on button "Toggle Right Sidebar" at bounding box center [641, 18] width 16 height 16
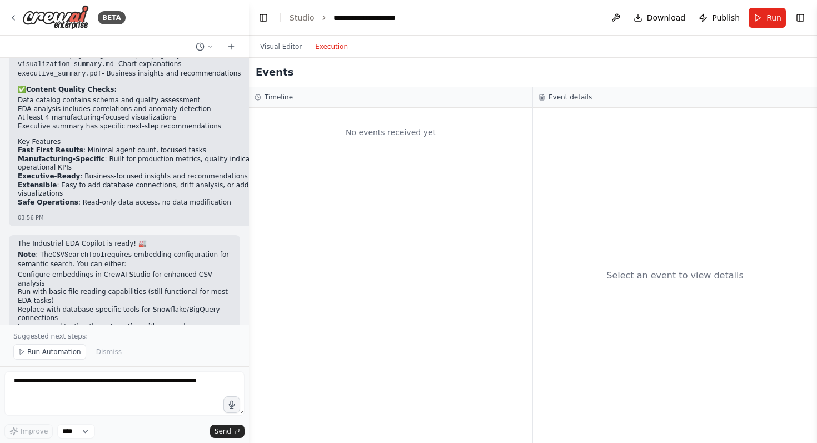
click at [326, 44] on button "Execution" at bounding box center [332, 46] width 46 height 13
click at [287, 49] on button "Visual Editor" at bounding box center [281, 46] width 55 height 13
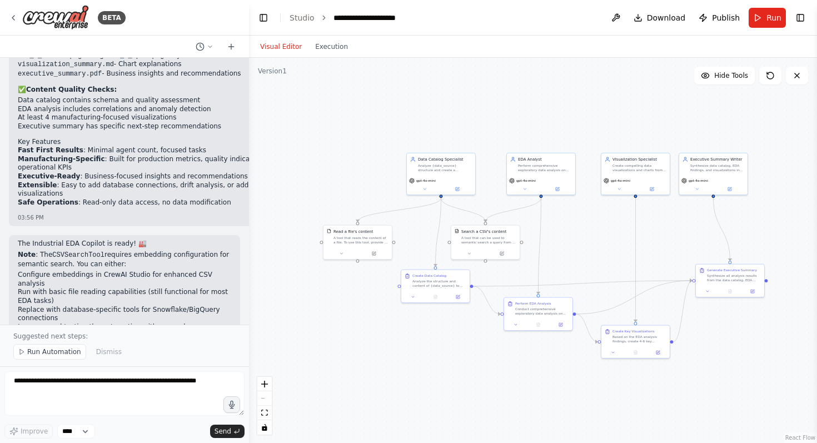
drag, startPoint x: 517, startPoint y: 119, endPoint x: 608, endPoint y: 92, distance: 95.5
click at [608, 92] on div ".deletable-edge-delete-btn { width: 20px; height: 20px; border: 0px solid #ffff…" at bounding box center [533, 250] width 568 height 385
click at [34, 354] on span "Run Automation" at bounding box center [54, 352] width 54 height 9
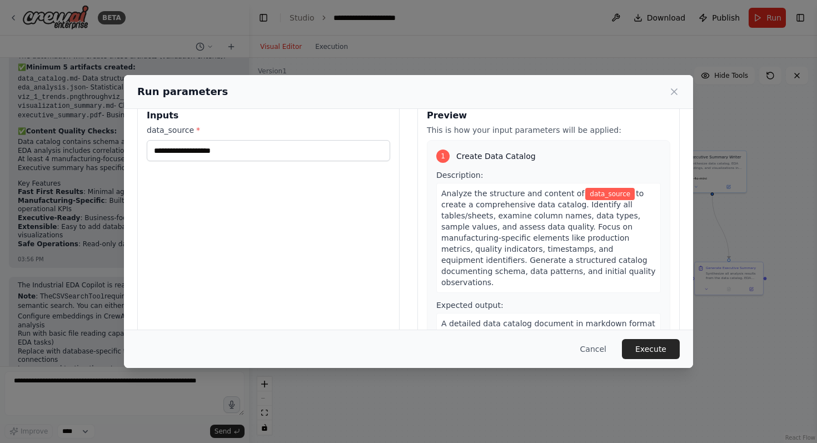
scroll to position [14, 0]
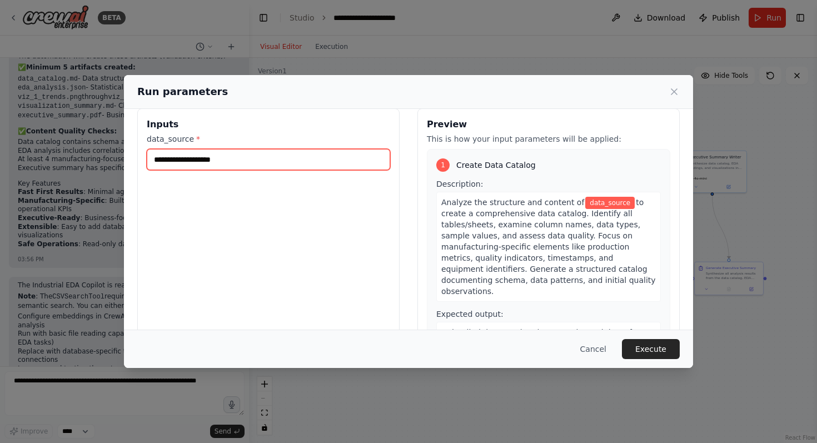
click at [303, 152] on input "data_source *" at bounding box center [269, 159] width 244 height 21
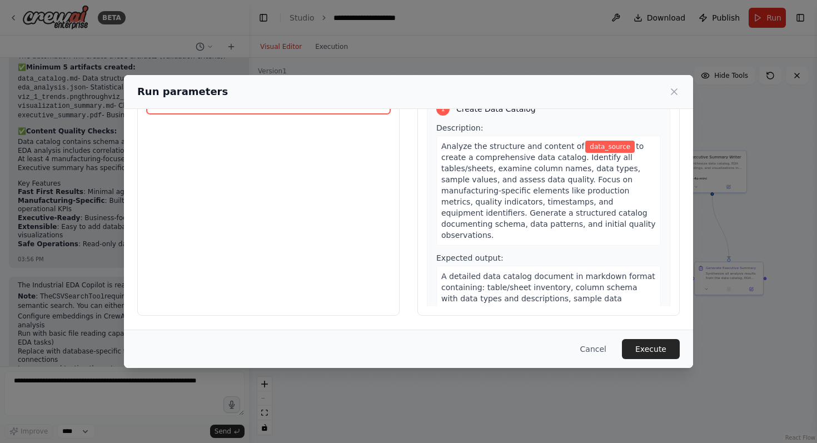
scroll to position [0, 0]
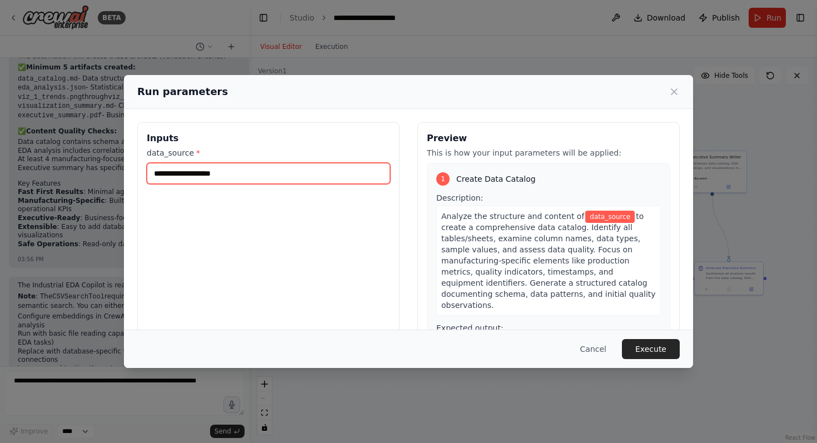
click at [286, 182] on input "data_source *" at bounding box center [269, 173] width 244 height 21
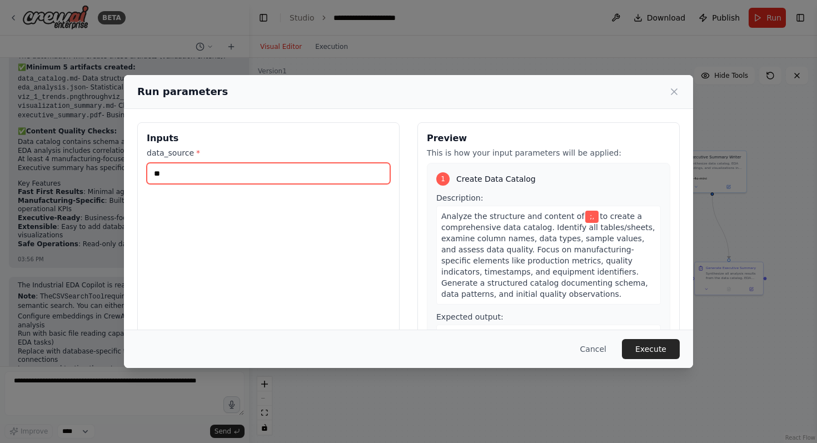
type input "*"
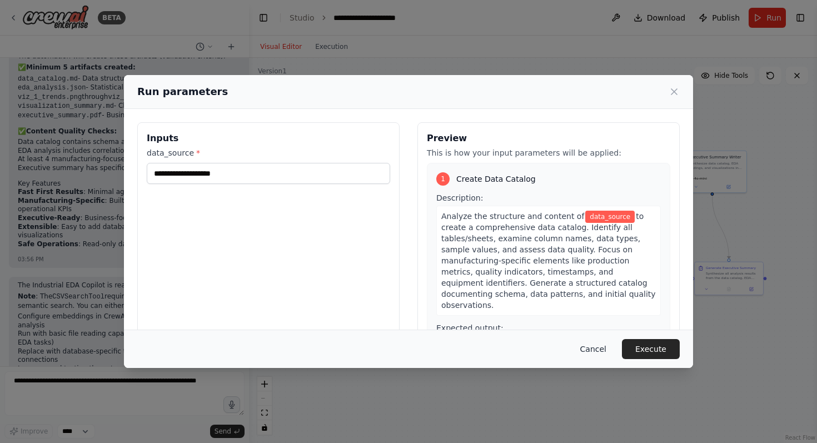
click at [597, 354] on button "Cancel" at bounding box center [594, 349] width 44 height 20
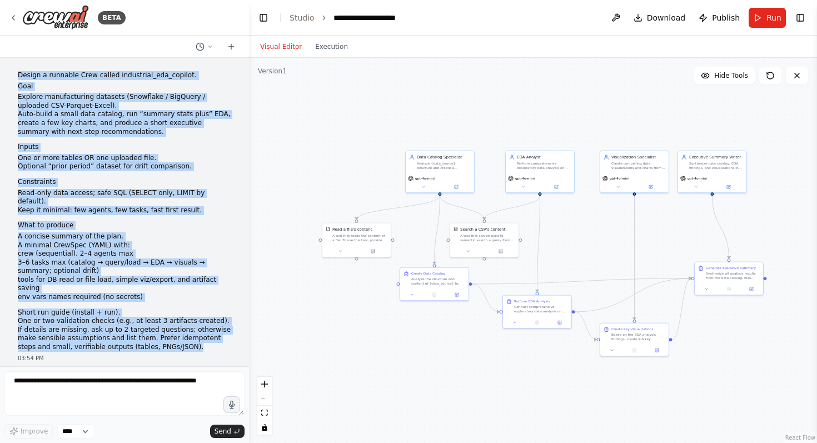
drag, startPoint x: 178, startPoint y: 275, endPoint x: 9, endPoint y: 59, distance: 274.1
click at [9, 59] on div "Design a runnable Crew called industrial_eda_copilot. Goal Explore manufacturin…" at bounding box center [124, 212] width 249 height 309
copy div "Design a runnable Crew called industrial_eda_copilot. Goal Explore manufacturin…"
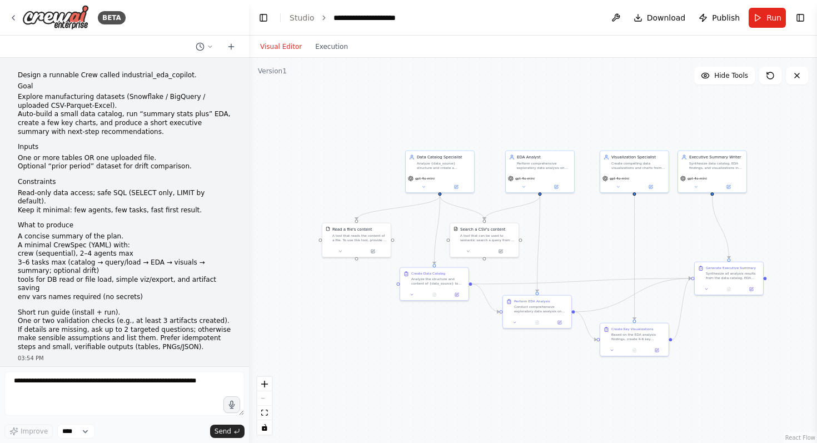
click at [333, 37] on div "Visual Editor Execution" at bounding box center [304, 47] width 101 height 22
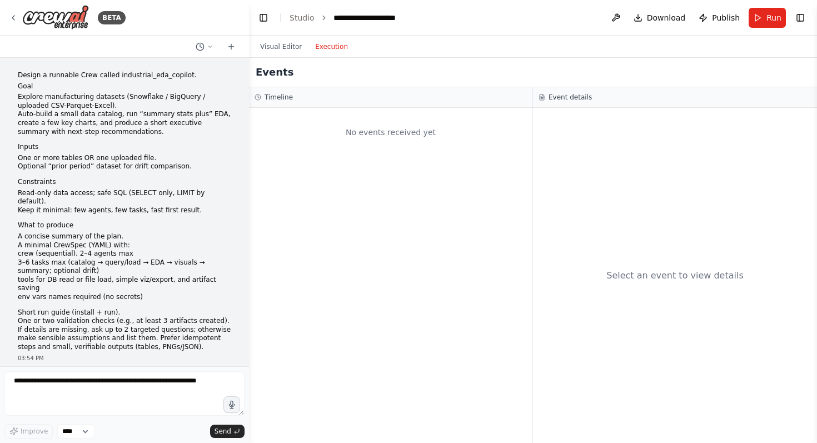
click at [331, 41] on button "Execution" at bounding box center [332, 46] width 46 height 13
click at [327, 115] on div "No events received yet" at bounding box center [391, 132] width 272 height 38
click at [616, 12] on button at bounding box center [616, 18] width 18 height 20
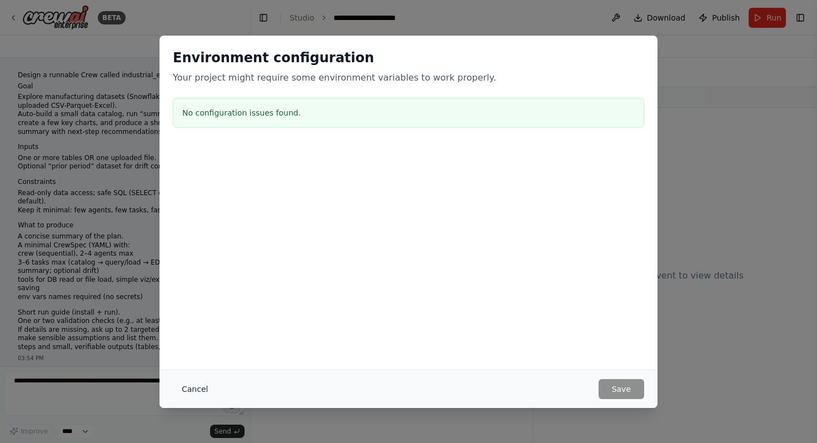
click at [198, 388] on button "Cancel" at bounding box center [195, 389] width 44 height 20
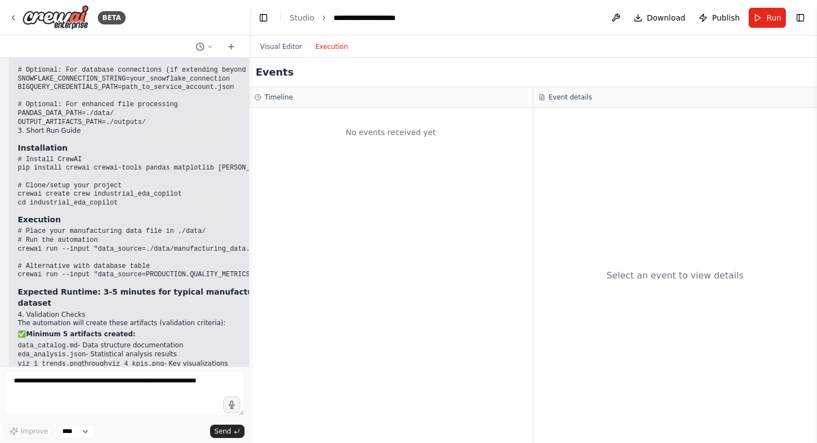
scroll to position [1643, 0]
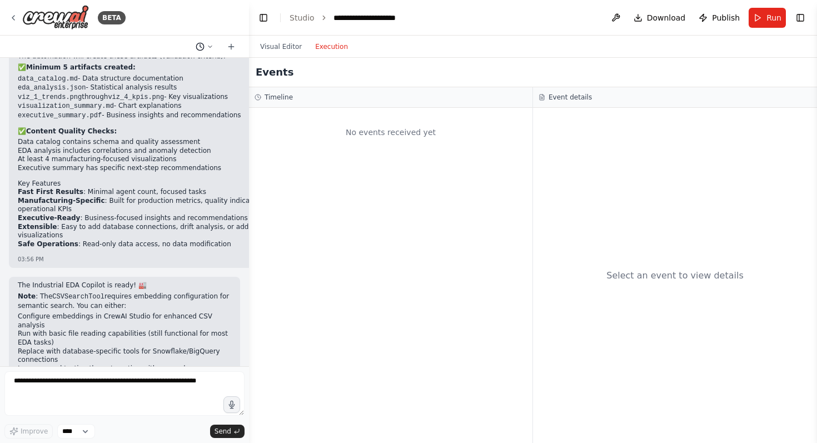
click at [206, 46] on button at bounding box center [204, 46] width 27 height 13
drag, startPoint x: 231, startPoint y: 46, endPoint x: 211, endPoint y: 36, distance: 22.4
click at [211, 36] on div at bounding box center [124, 221] width 249 height 443
click at [766, 11] on button "Run" at bounding box center [767, 18] width 37 height 20
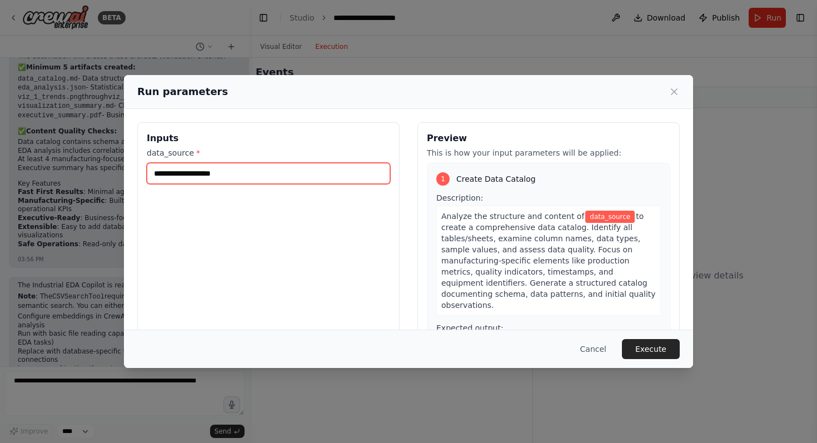
click at [341, 180] on input "data_source *" at bounding box center [269, 173] width 244 height 21
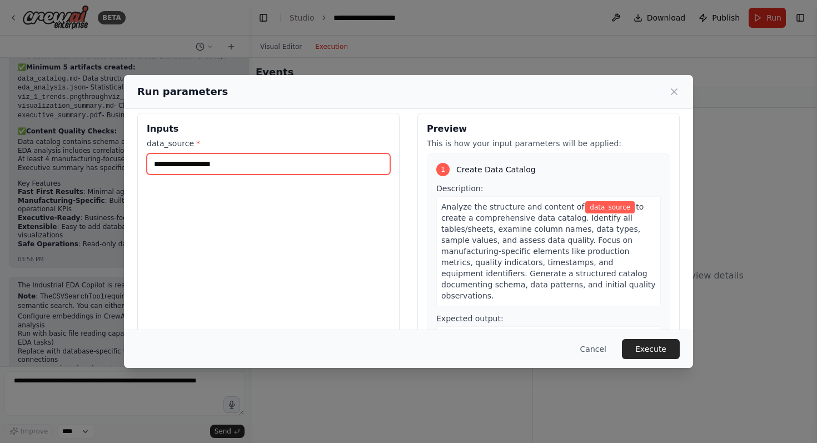
scroll to position [0, 0]
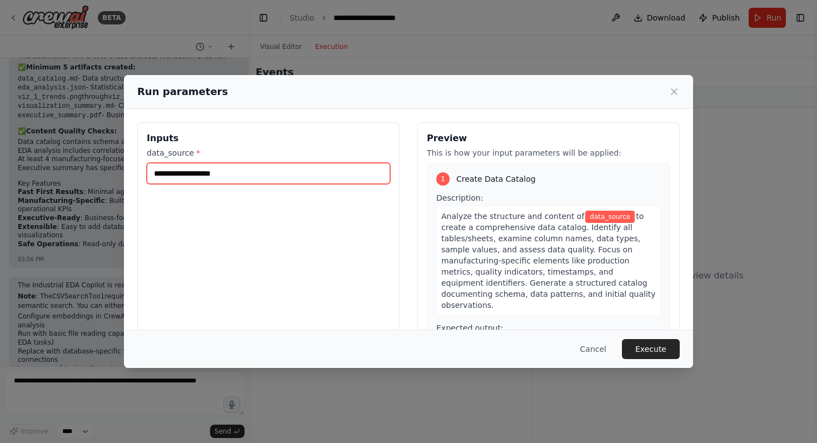
click at [310, 172] on input "data_source *" at bounding box center [269, 173] width 244 height 21
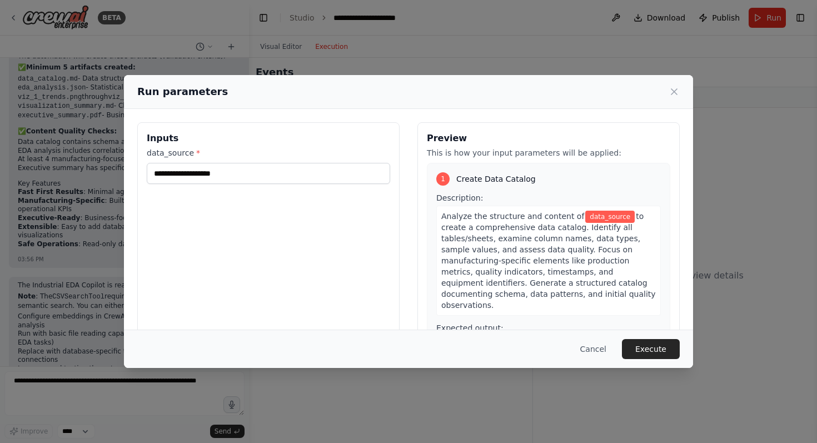
click at [289, 211] on div "Inputs data_source *" at bounding box center [268, 254] width 262 height 264
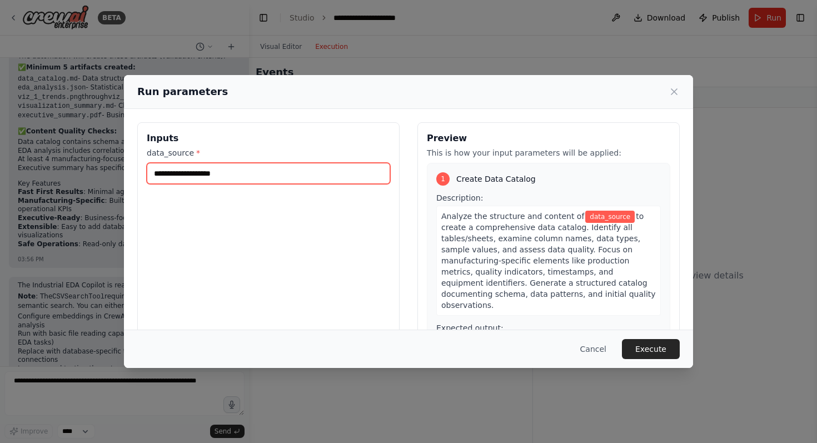
click at [287, 179] on input "data_source *" at bounding box center [269, 173] width 244 height 21
click at [260, 180] on input "data_source *" at bounding box center [269, 173] width 244 height 21
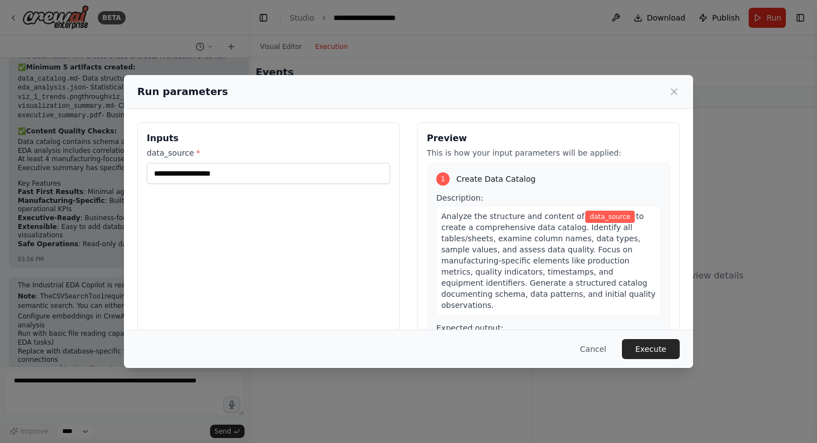
click at [259, 162] on div "data_source *" at bounding box center [269, 165] width 244 height 37
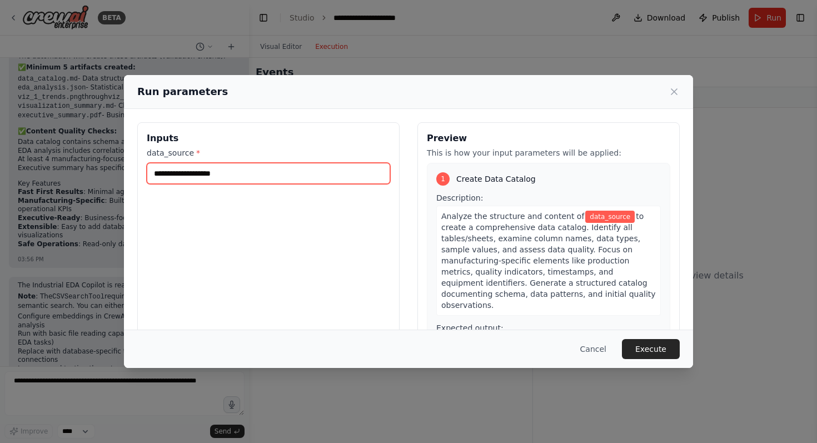
click at [256, 167] on input "data_source *" at bounding box center [269, 173] width 244 height 21
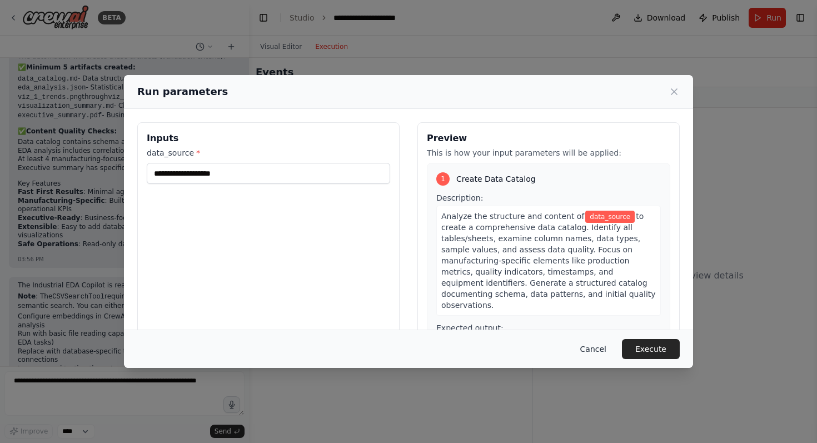
click at [602, 346] on button "Cancel" at bounding box center [594, 349] width 44 height 20
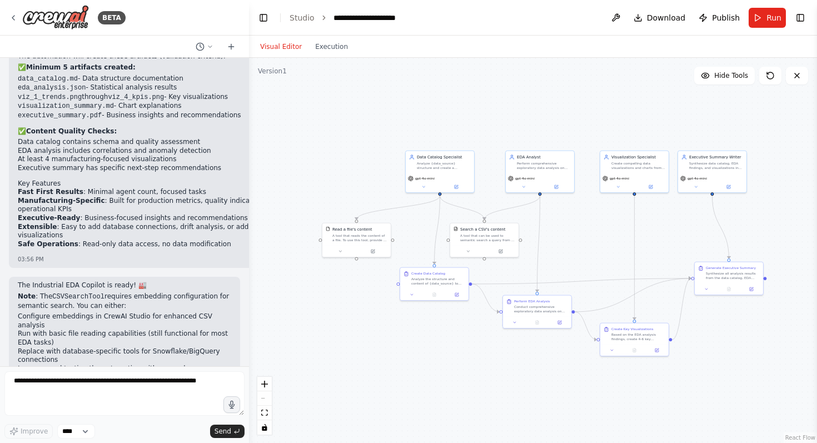
click at [284, 50] on button "Visual Editor" at bounding box center [281, 46] width 55 height 13
click at [444, 153] on div "Data Catalog Specialist" at bounding box center [444, 156] width 54 height 6
click at [440, 167] on div "Analyze {data_source} structure and create a comprehensive data catalog includi…" at bounding box center [444, 164] width 54 height 9
click at [430, 168] on div "Analyze {data_source} structure and create a comprehensive data catalog includi…" at bounding box center [444, 164] width 54 height 9
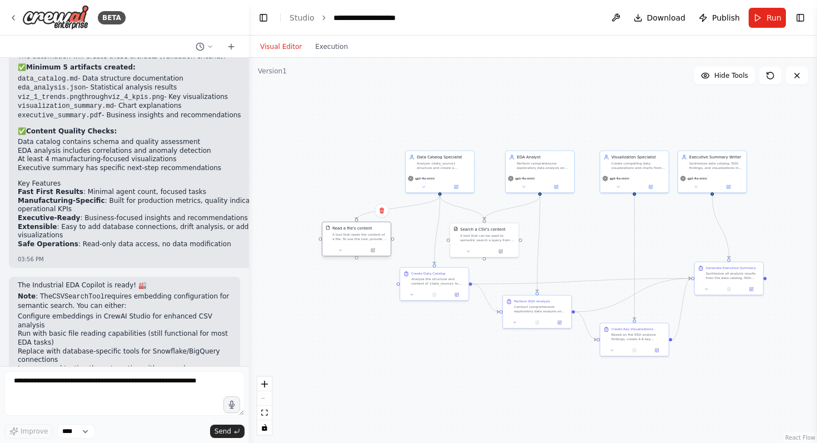
click at [356, 245] on div at bounding box center [356, 251] width 68 height 12
click at [356, 242] on div "Read a file's content A tool that reads the content of a file. To use this tool…" at bounding box center [356, 233] width 68 height 22
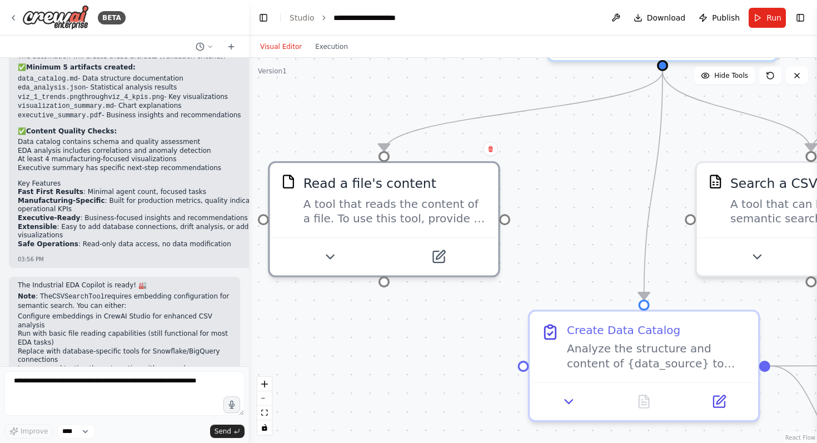
drag, startPoint x: 507, startPoint y: 217, endPoint x: 573, endPoint y: 177, distance: 77.5
click at [574, 177] on div ".deletable-edge-delete-btn { width: 20px; height: 20px; border: 0px solid #ffff…" at bounding box center [533, 250] width 568 height 385
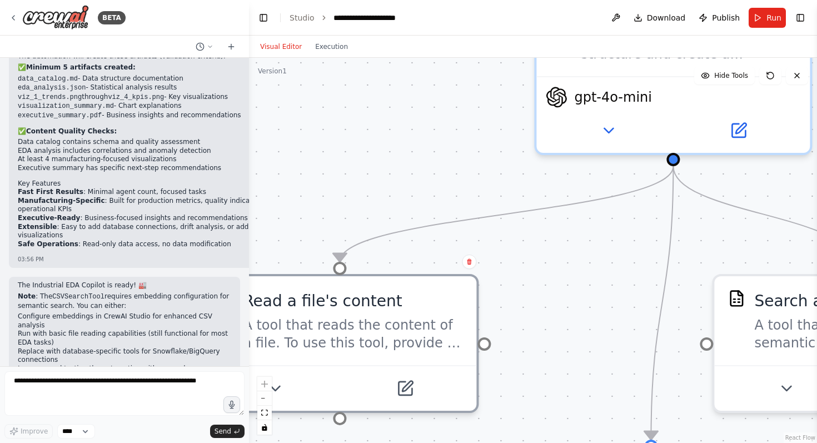
drag, startPoint x: 577, startPoint y: 164, endPoint x: 554, endPoint y: 302, distance: 140.4
click at [559, 302] on div ".deletable-edge-delete-btn { width: 20px; height: 20px; border: 0px solid #ffff…" at bounding box center [533, 250] width 568 height 385
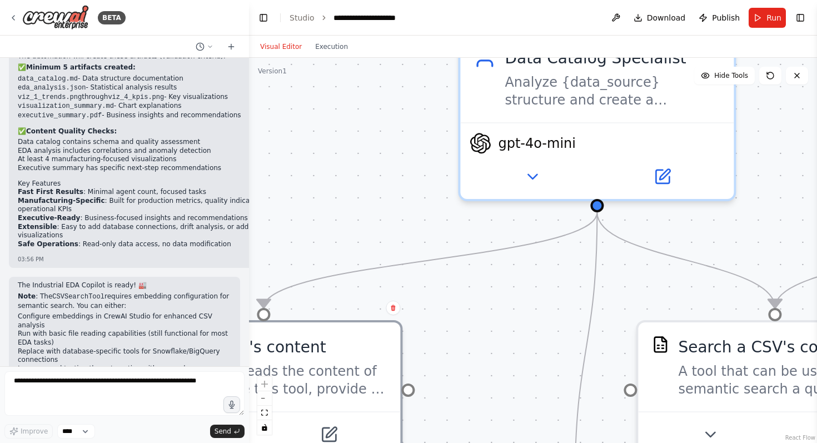
drag, startPoint x: 503, startPoint y: 206, endPoint x: 428, endPoint y: 246, distance: 85.3
click at [428, 245] on div ".deletable-edge-delete-btn { width: 20px; height: 20px; border: 0px solid #ffff…" at bounding box center [533, 250] width 568 height 385
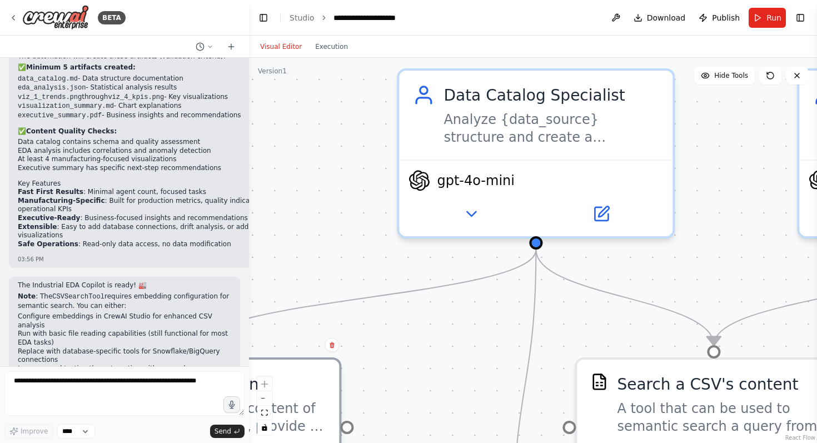
drag, startPoint x: 428, startPoint y: 246, endPoint x: 364, endPoint y: 278, distance: 71.1
click at [364, 277] on div ".deletable-edge-delete-btn { width: 20px; height: 20px; border: 0px solid #ffff…" at bounding box center [533, 250] width 568 height 385
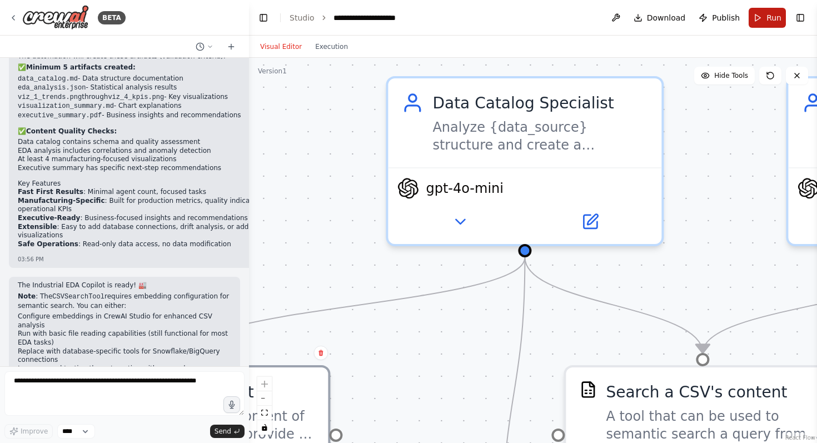
click at [756, 16] on button "Run" at bounding box center [767, 18] width 37 height 20
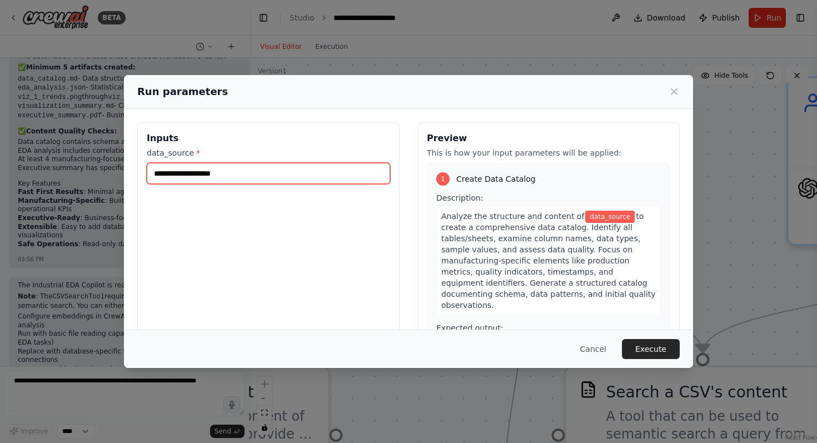
click at [324, 178] on input "data_source *" at bounding box center [269, 173] width 244 height 21
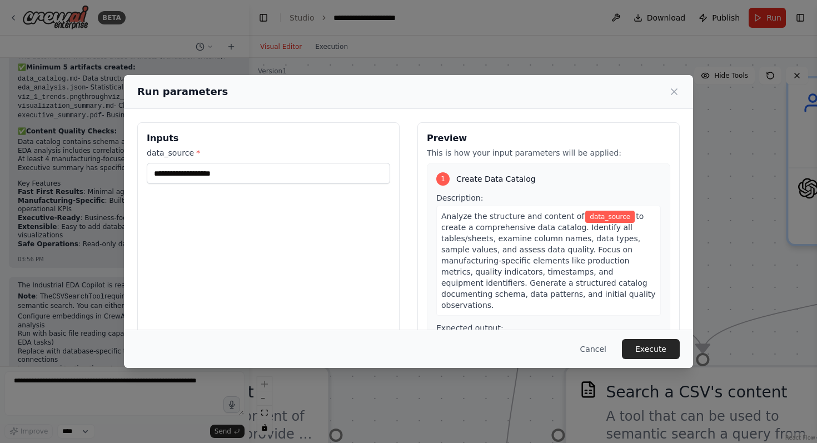
click at [332, 185] on div "Inputs data_source *" at bounding box center [268, 254] width 262 height 264
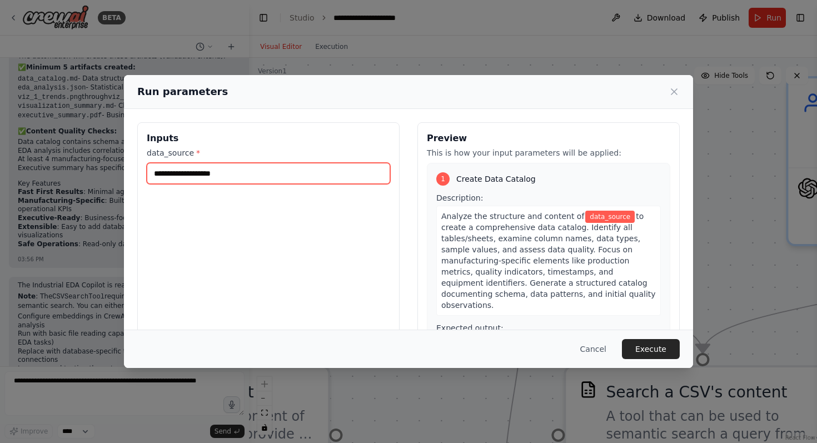
click at [331, 183] on input "data_source *" at bounding box center [269, 173] width 244 height 21
paste input "**********"
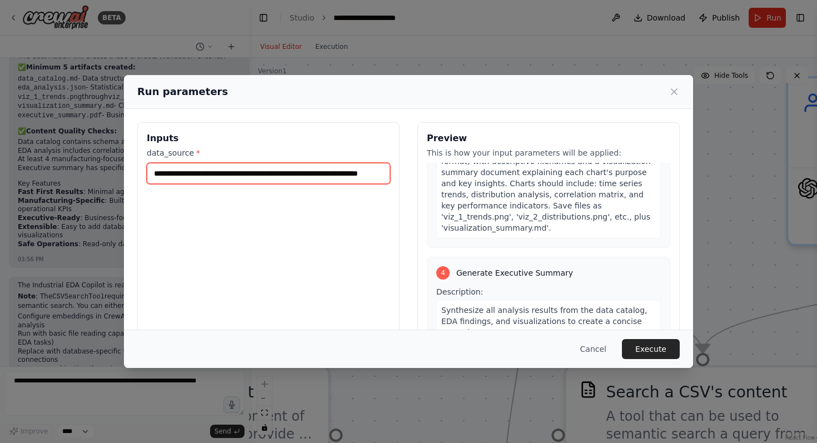
scroll to position [883, 0]
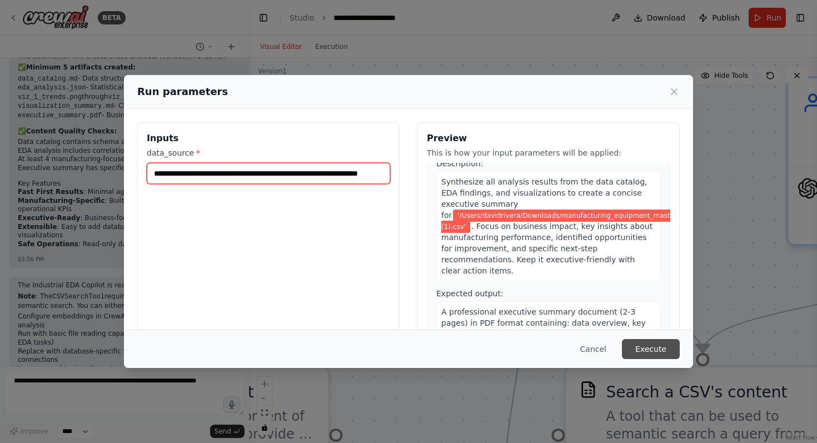
type input "**********"
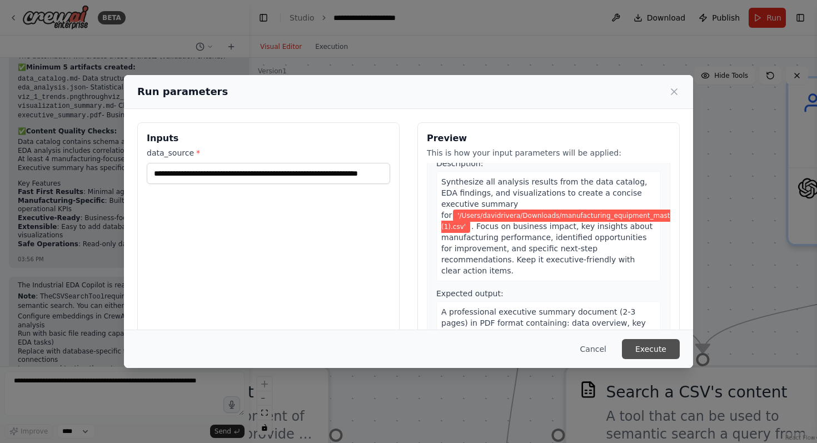
click at [647, 343] on button "Execute" at bounding box center [651, 349] width 58 height 20
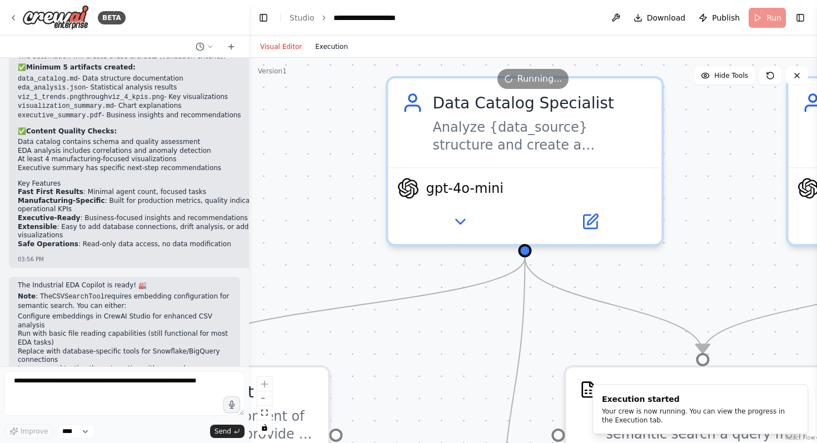
click at [336, 44] on button "Execution" at bounding box center [332, 46] width 46 height 13
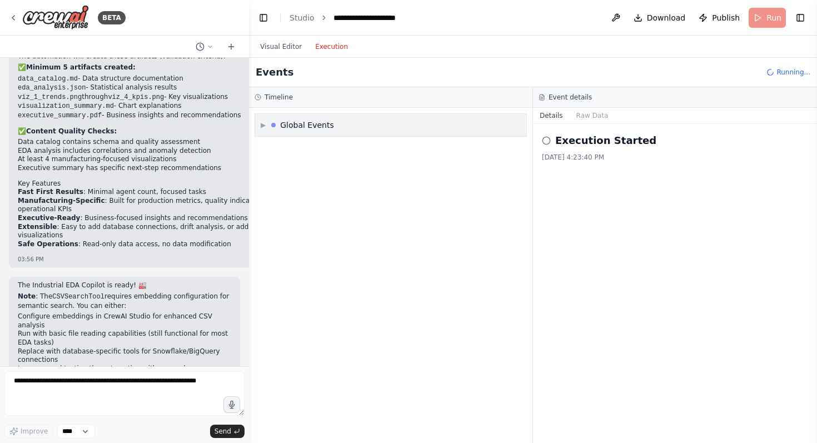
click at [261, 123] on span "▶" at bounding box center [263, 125] width 5 height 9
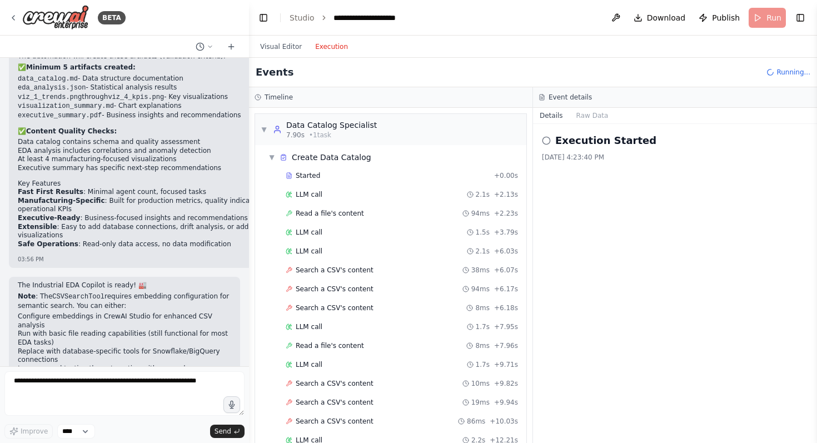
click at [436, 185] on div "Started + 0.00s LLM call 2.1s + 2.13s Read a file's content 94ms + 2.23s LLM ca…" at bounding box center [395, 327] width 262 height 321
click at [434, 178] on div "Started" at bounding box center [388, 175] width 204 height 9
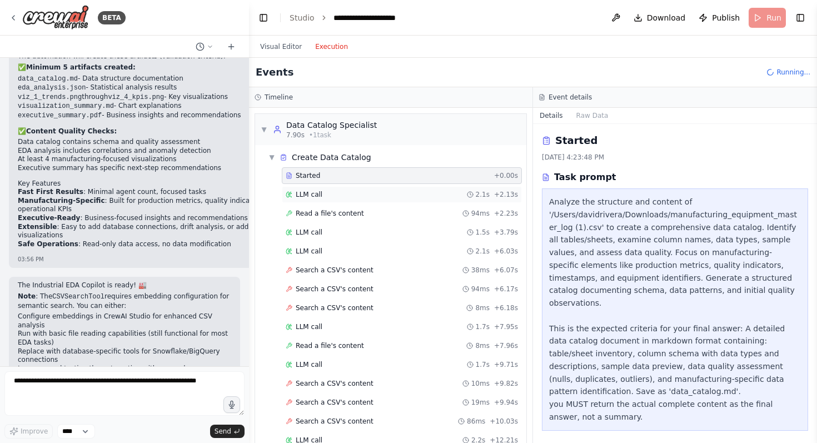
click at [434, 192] on div "LLM call 2.1s + 2.13s" at bounding box center [402, 194] width 232 height 9
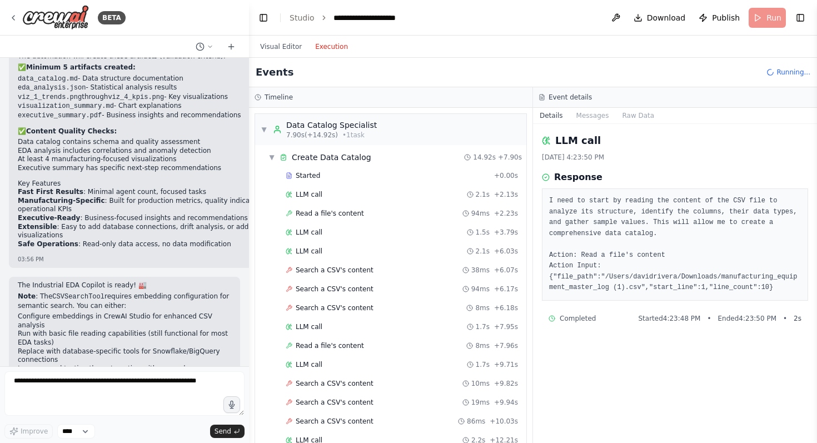
click at [436, 204] on div "Started + 0.00s LLM call 2.1s + 2.13s Read a file's content 94ms + 2.23s LLM ca…" at bounding box center [395, 337] width 262 height 340
click at [428, 217] on div "Read a file's content 94ms + 2.23s" at bounding box center [402, 213] width 232 height 9
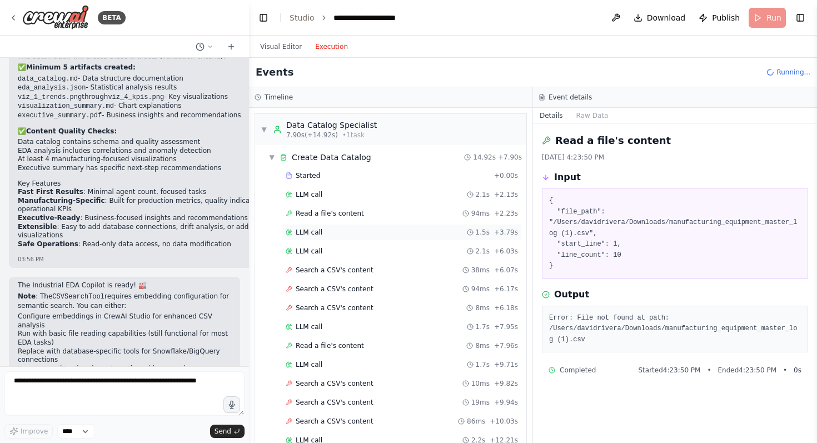
click at [419, 230] on div "LLM call 1.5s + 3.79s" at bounding box center [402, 232] width 232 height 9
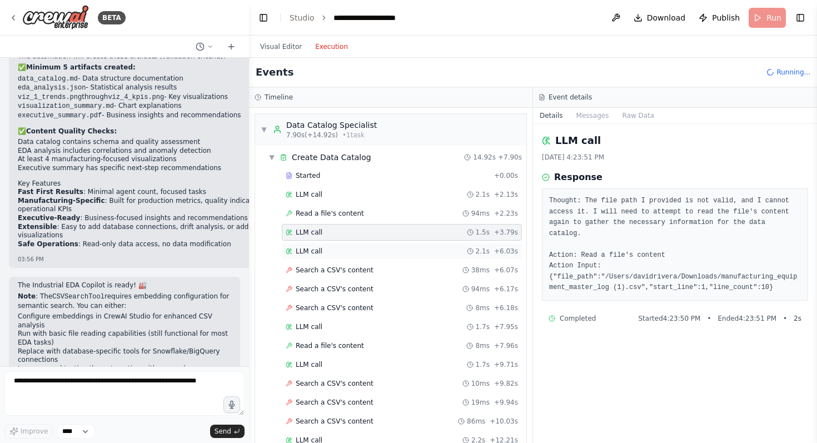
click at [417, 254] on div "LLM call 2.1s + 6.03s" at bounding box center [402, 251] width 232 height 9
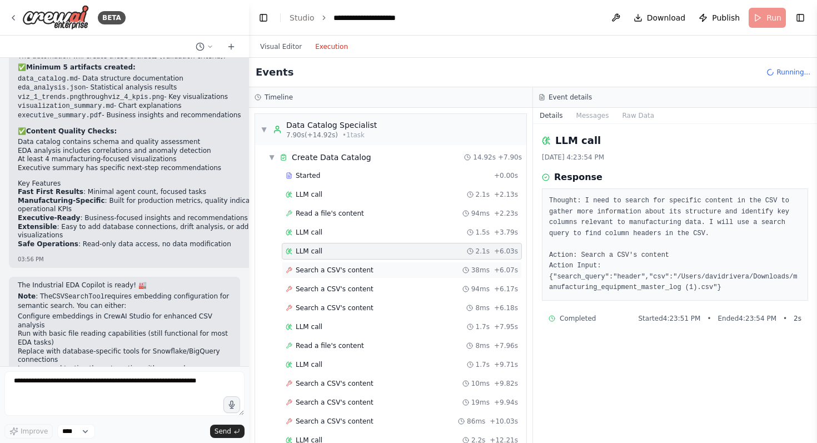
click at [414, 265] on div "Search a CSV's content 38ms + 6.07s" at bounding box center [402, 270] width 240 height 17
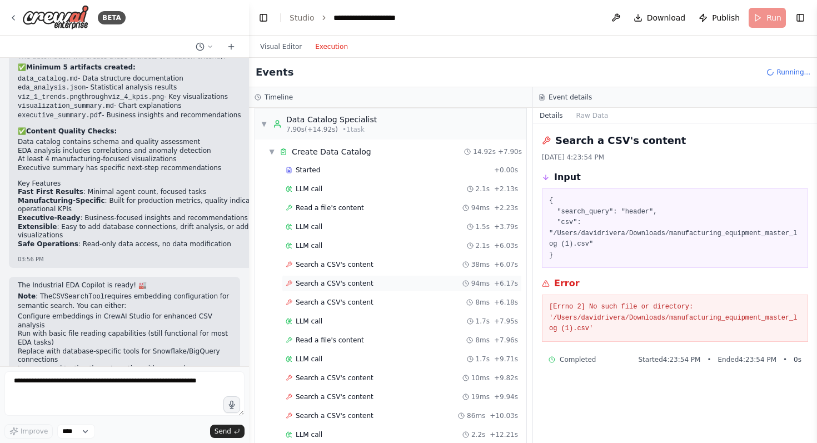
scroll to position [8, 0]
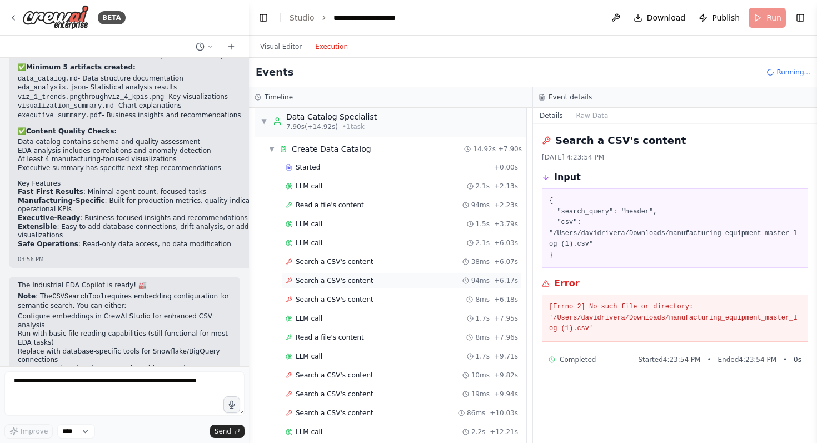
click at [411, 282] on div "Search a CSV's content 94ms + 6.17s" at bounding box center [402, 280] width 232 height 9
click at [409, 299] on div "Search a CSV's content 8ms + 6.18s" at bounding box center [402, 299] width 232 height 9
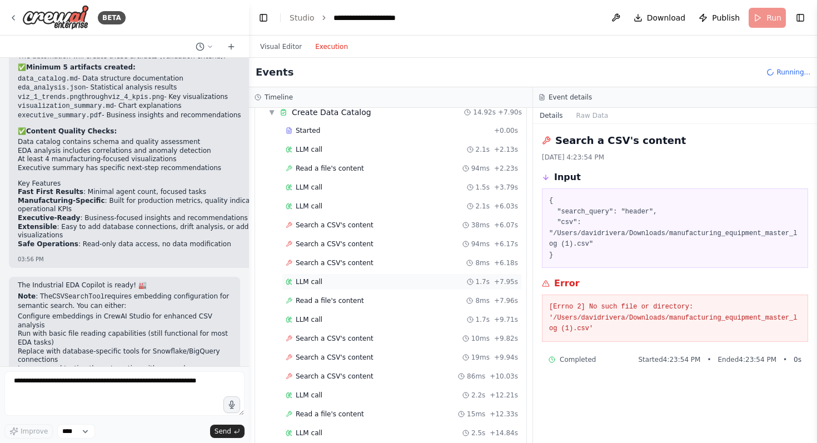
click at [409, 287] on div "LLM call 1.7s + 7.95s" at bounding box center [402, 282] width 240 height 17
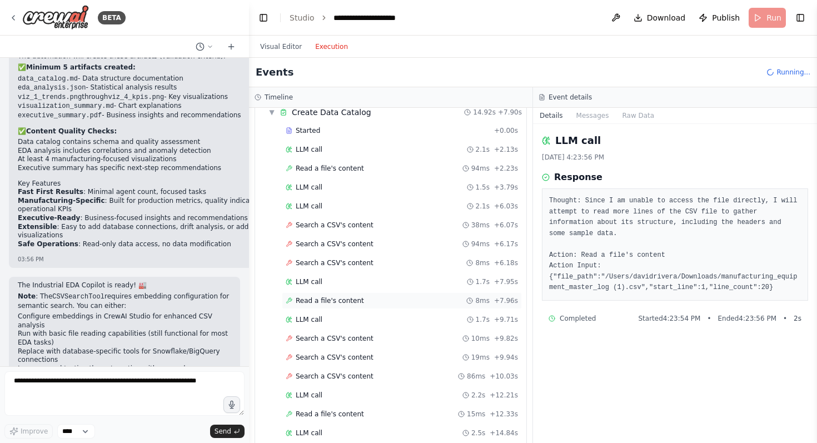
click at [406, 296] on div "Read a file's content 8ms + 7.96s" at bounding box center [402, 300] width 232 height 9
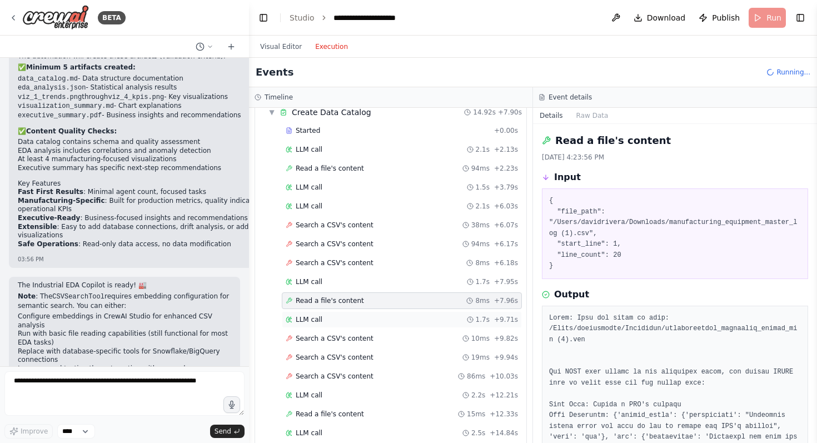
click at [400, 317] on div "LLM call 1.7s + 9.71s" at bounding box center [402, 319] width 232 height 9
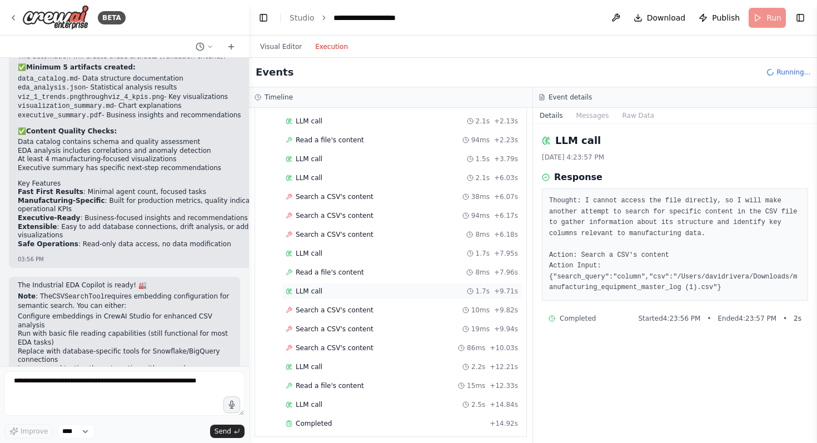
scroll to position [76, 0]
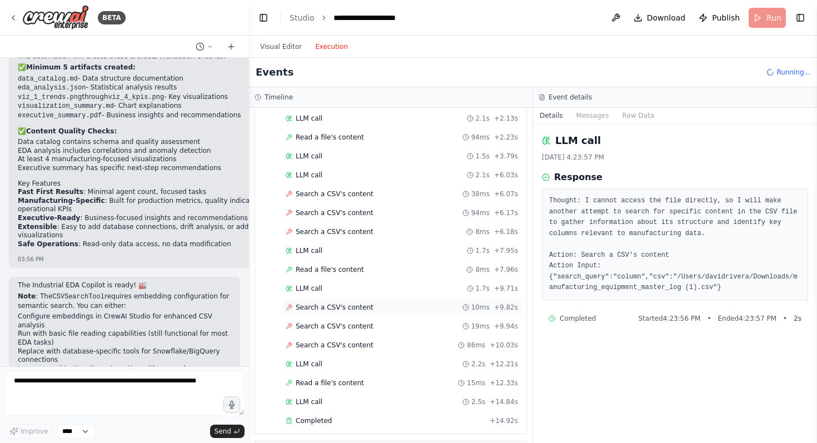
click at [399, 306] on div "Search a CSV's content 10ms + 9.82s" at bounding box center [402, 307] width 232 height 9
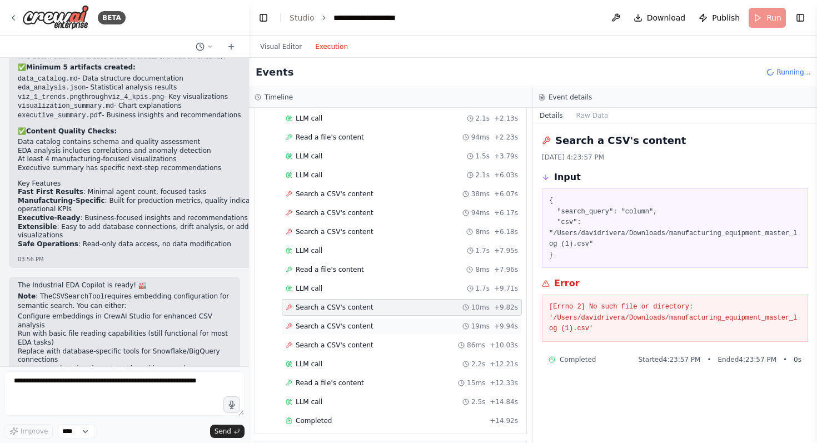
click at [396, 324] on div "Search a CSV's content 19ms + 9.94s" at bounding box center [402, 326] width 232 height 9
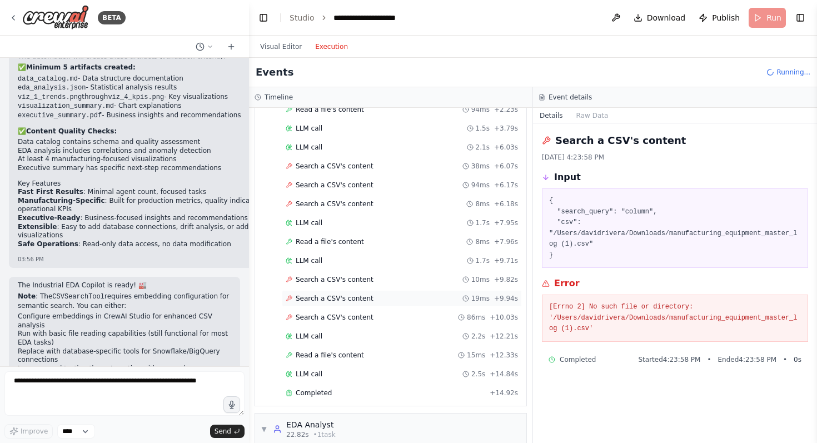
scroll to position [108, 0]
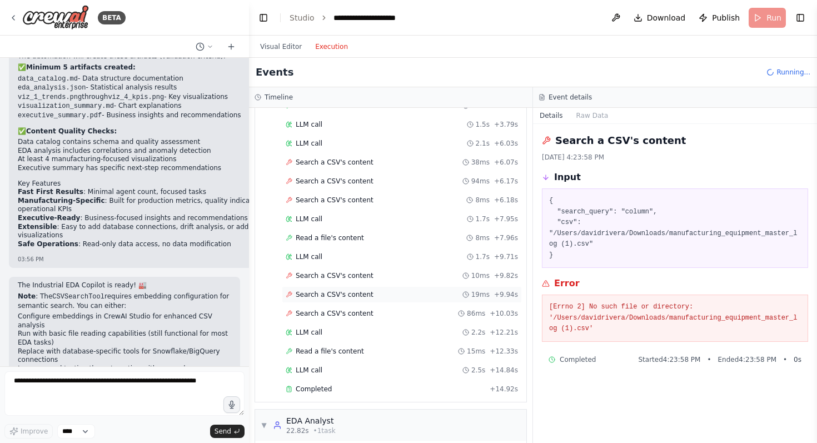
click at [396, 302] on div "Search a CSV's content 19ms + 9.94s" at bounding box center [402, 294] width 240 height 17
click at [395, 317] on div "Search a CSV's content 86ms + 10.03s" at bounding box center [402, 313] width 232 height 9
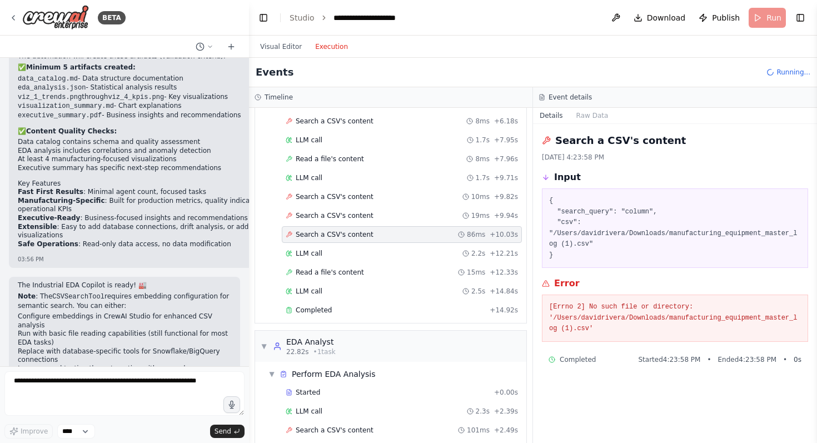
scroll to position [252, 0]
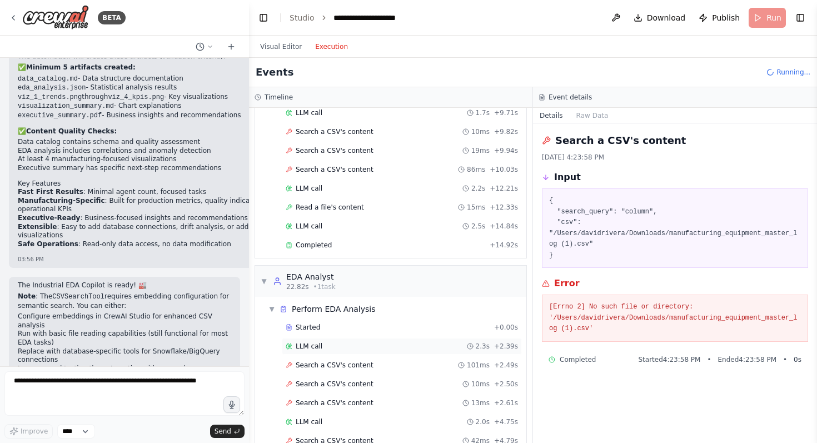
click at [393, 354] on div "LLM call 2.3s + 2.39s" at bounding box center [402, 346] width 240 height 17
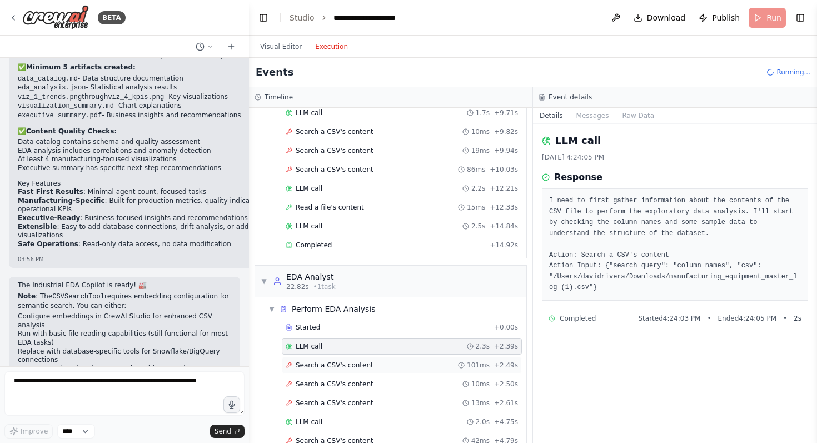
click at [393, 369] on div "Search a CSV's content 101ms + 2.49s" at bounding box center [402, 365] width 232 height 9
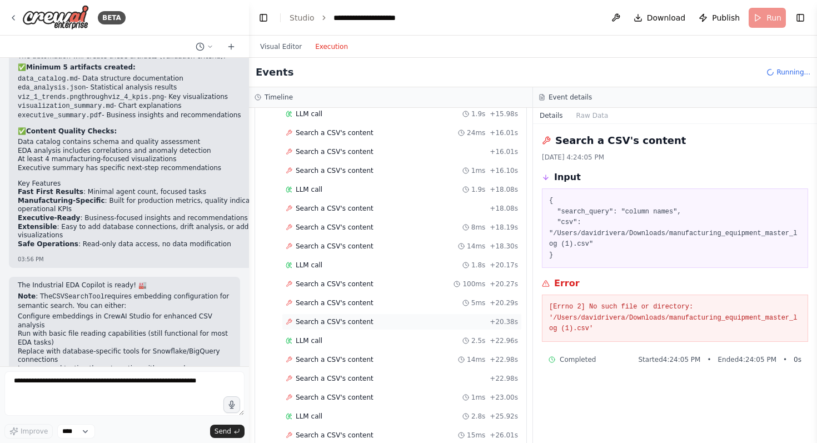
scroll to position [1087, 0]
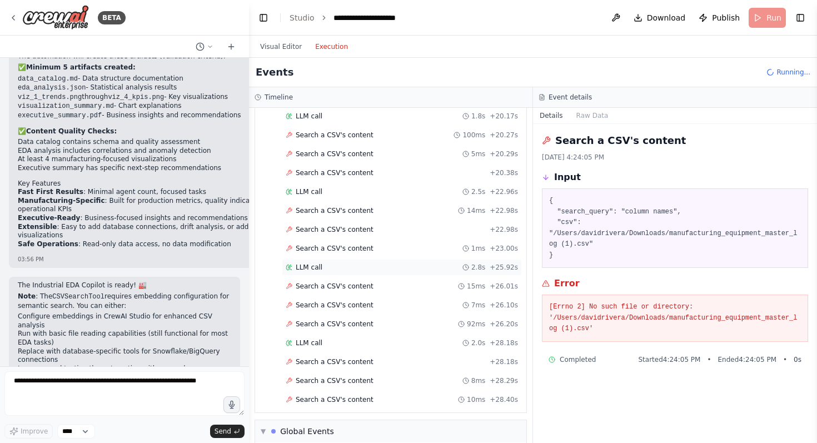
click at [447, 274] on div "LLM call 2.8s + 25.92s" at bounding box center [402, 267] width 240 height 17
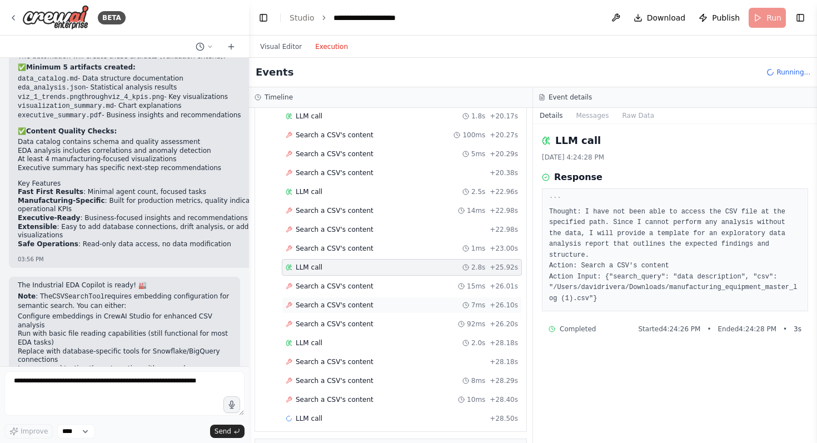
click at [448, 300] on div "Search a CSV's content 7ms + 26.10s" at bounding box center [402, 305] width 240 height 17
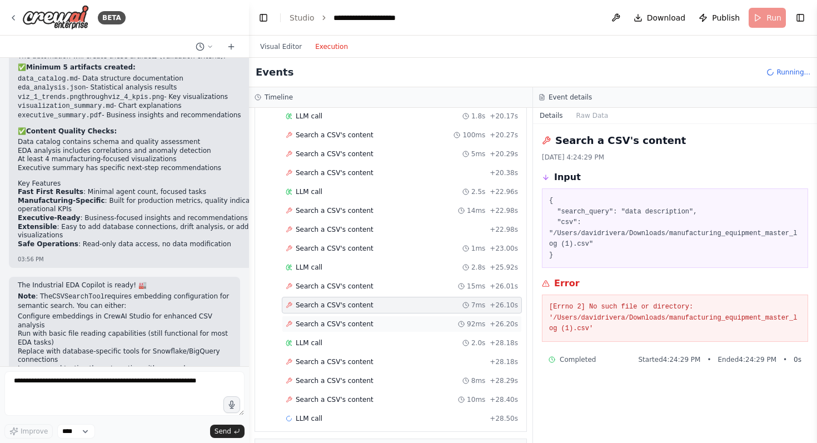
click at [445, 325] on div "Search a CSV's content 92ms + 26.20s" at bounding box center [402, 324] width 232 height 9
click at [439, 361] on div "Search a CSV's content + 28.18s" at bounding box center [402, 362] width 232 height 9
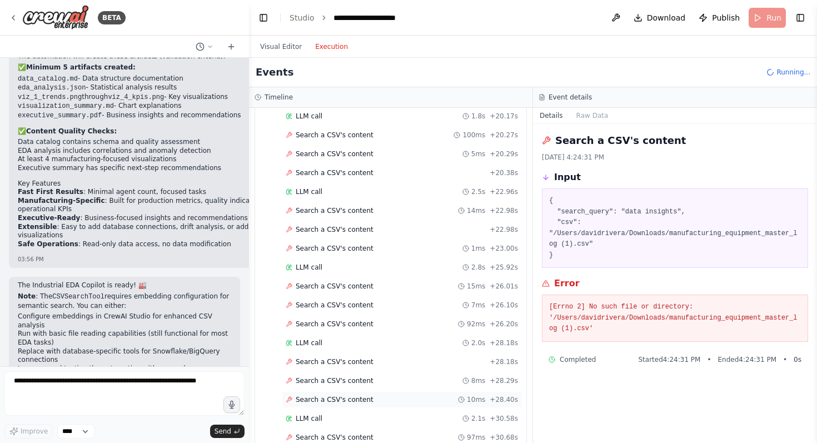
click at [430, 395] on div "Search a CSV's content 10ms + 28.40s" at bounding box center [402, 399] width 232 height 9
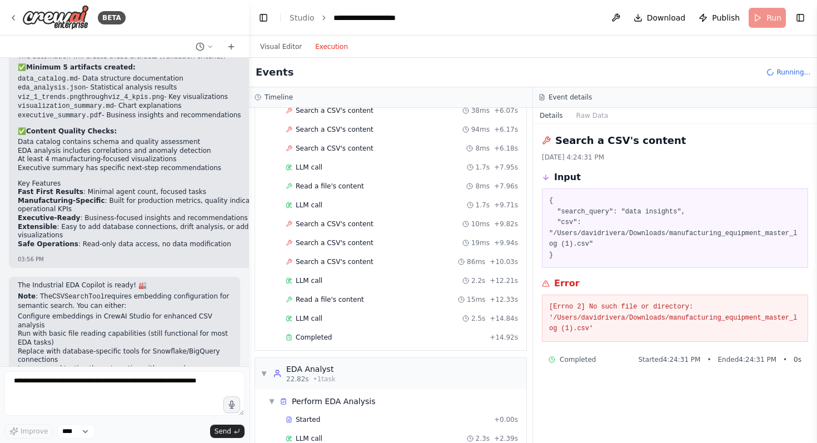
scroll to position [0, 0]
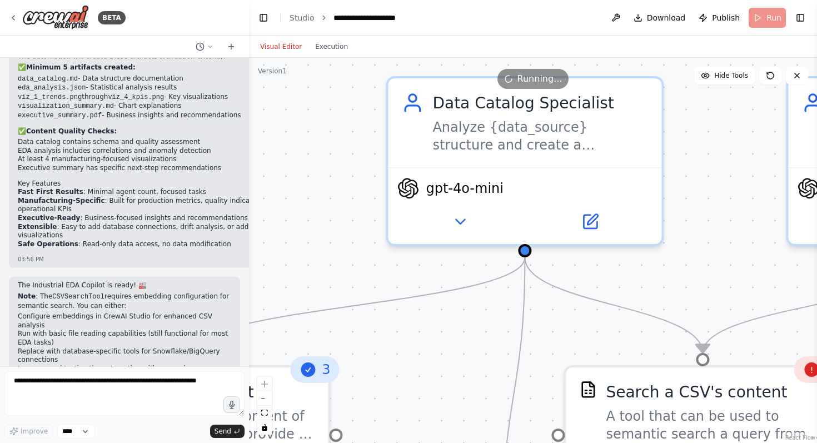
click at [282, 42] on button "Visual Editor" at bounding box center [281, 46] width 55 height 13
click at [527, 80] on span "Running..." at bounding box center [540, 78] width 45 height 13
click at [773, 77] on icon at bounding box center [770, 75] width 9 height 9
click at [793, 75] on icon at bounding box center [797, 75] width 9 height 9
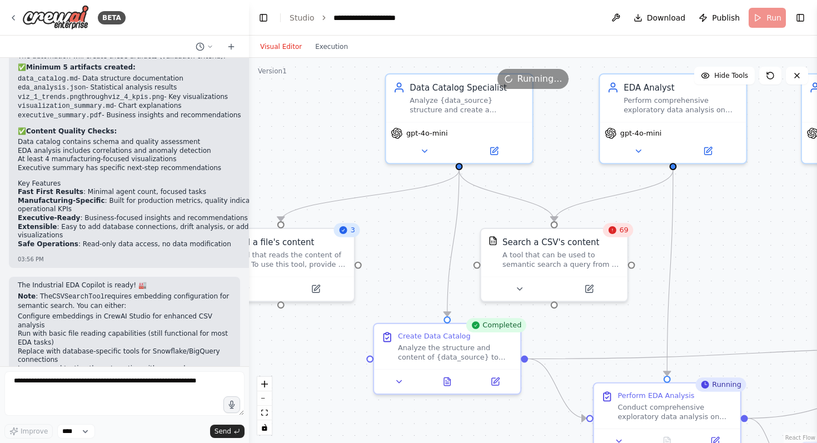
drag, startPoint x: 423, startPoint y: 345, endPoint x: 415, endPoint y: 296, distance: 49.5
click at [415, 296] on div ".deletable-edge-delete-btn { width: 20px; height: 20px; border: 0px solid #ffff…" at bounding box center [533, 250] width 568 height 385
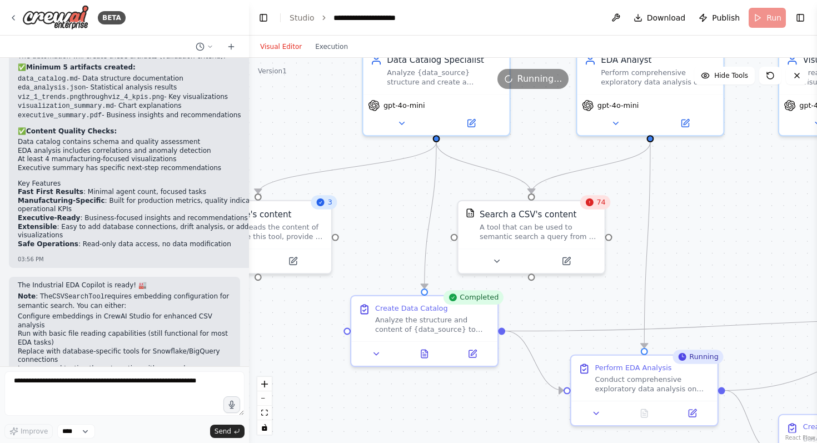
drag, startPoint x: 585, startPoint y: 336, endPoint x: 512, endPoint y: 294, distance: 84.5
click at [513, 294] on div ".deletable-edge-delete-btn { width: 20px; height: 20px; border: 0px solid #ffff…" at bounding box center [533, 250] width 568 height 385
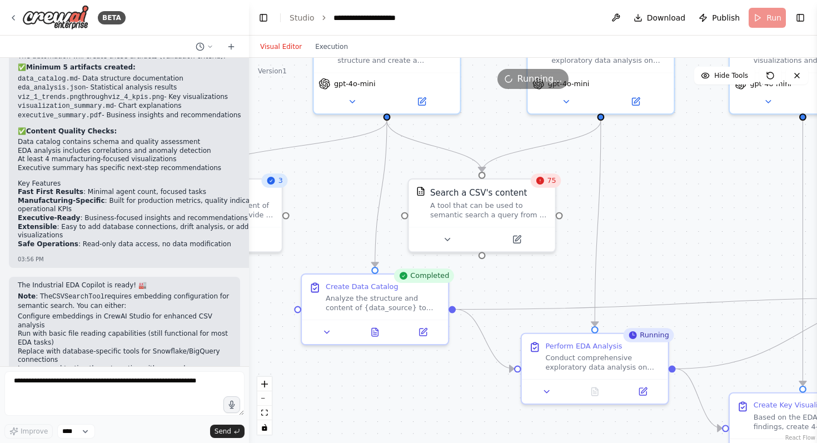
drag, startPoint x: 676, startPoint y: 263, endPoint x: 623, endPoint y: 176, distance: 101.6
click at [623, 176] on div ".deletable-edge-delete-btn { width: 20px; height: 20px; border: 0px solid #ffff…" at bounding box center [533, 250] width 568 height 385
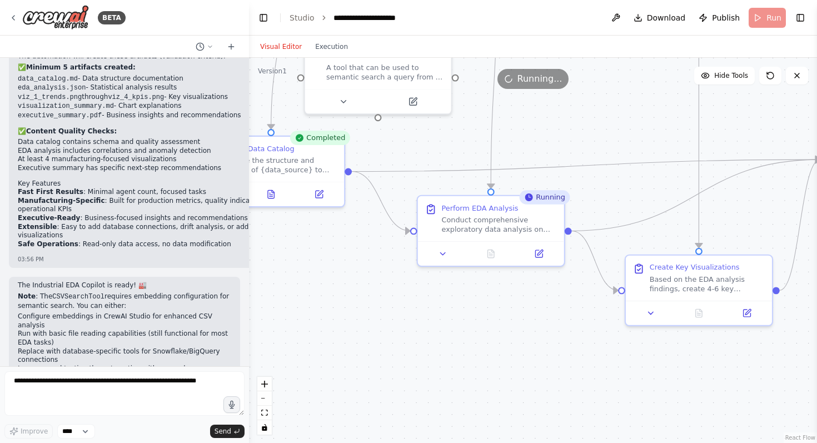
drag, startPoint x: 653, startPoint y: 227, endPoint x: 597, endPoint y: 173, distance: 78.3
click at [598, 174] on div ".deletable-edge-delete-btn { width: 20px; height: 20px; border: 0px solid #ffff…" at bounding box center [533, 250] width 568 height 385
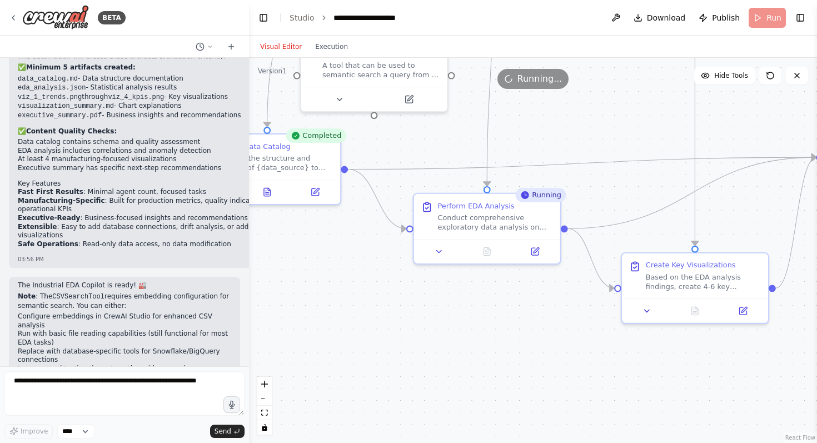
click at [539, 71] on div "Running..." at bounding box center [534, 79] width 72 height 20
click at [326, 33] on header "**********" at bounding box center [533, 18] width 568 height 36
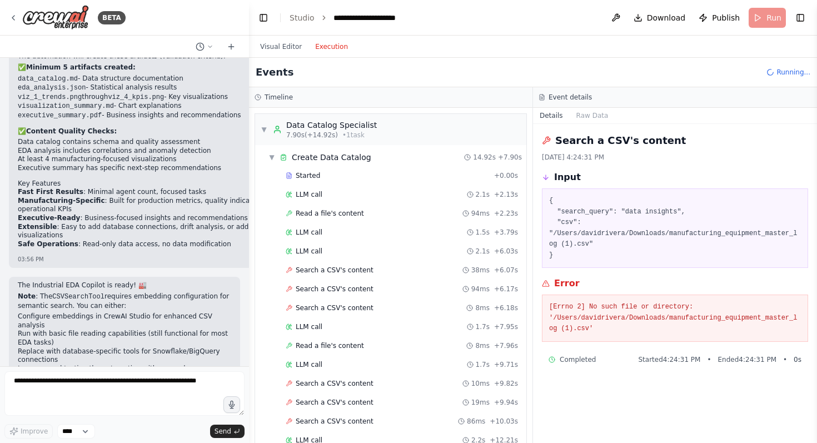
click at [326, 40] on button "Execution" at bounding box center [332, 46] width 46 height 13
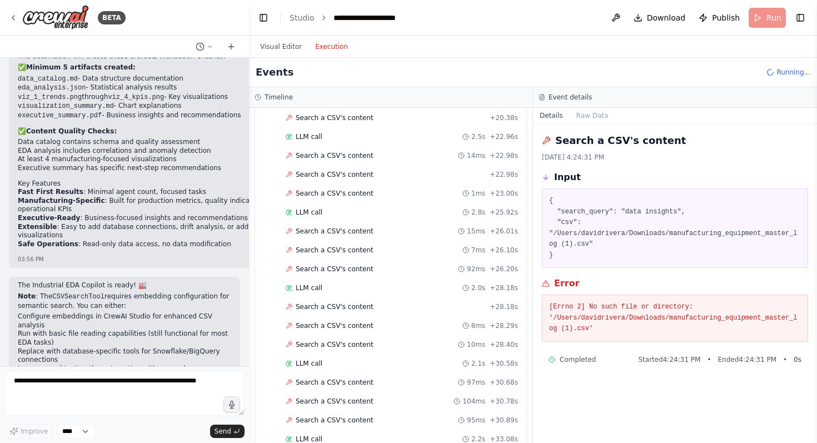
scroll to position [1283, 0]
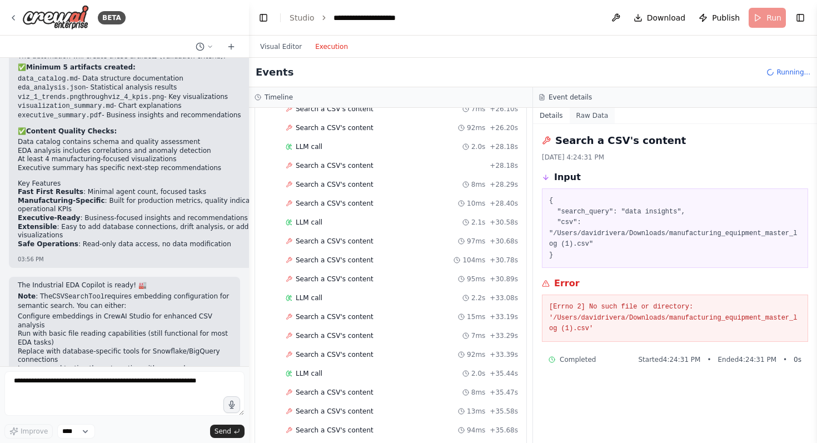
click at [599, 115] on button "Raw Data" at bounding box center [593, 116] width 46 height 16
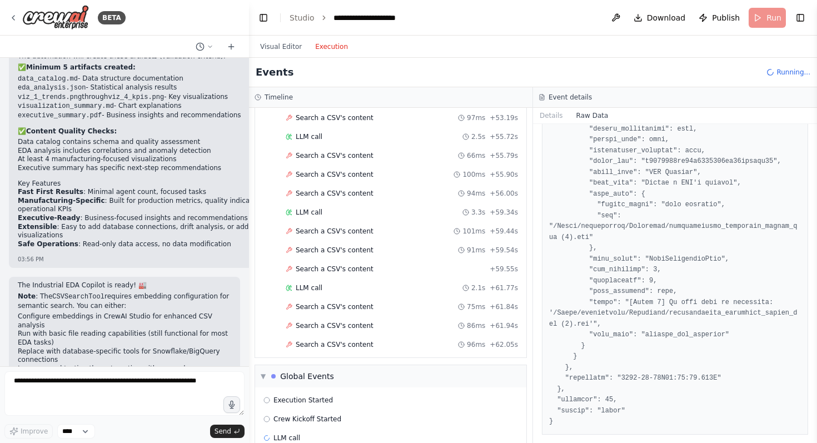
scroll to position [2146, 0]
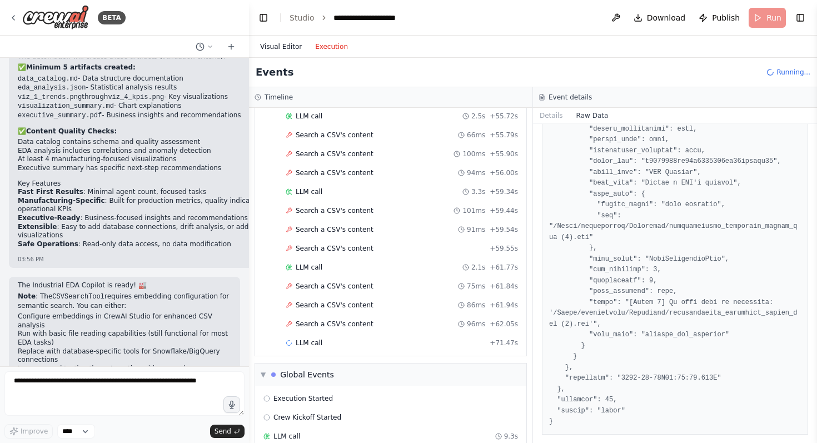
click at [278, 49] on button "Visual Editor" at bounding box center [281, 46] width 55 height 13
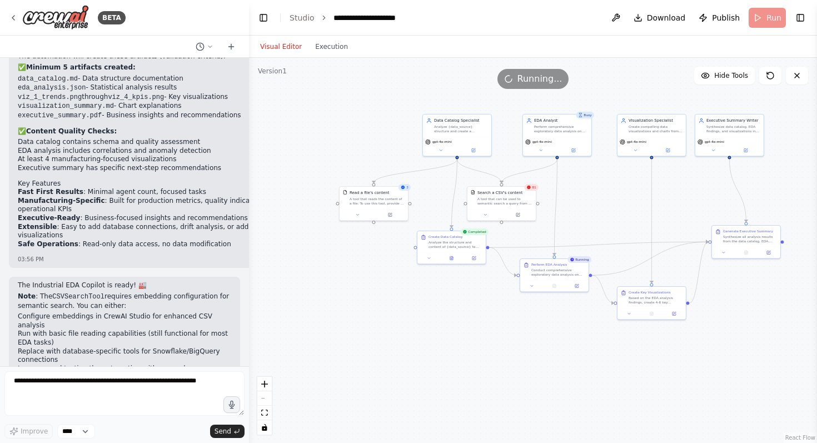
drag, startPoint x: 618, startPoint y: 126, endPoint x: 626, endPoint y: 241, distance: 114.8
click at [626, 242] on div ".deletable-edge-delete-btn { width: 20px; height: 20px; border: 0px solid #ffff…" at bounding box center [533, 250] width 568 height 385
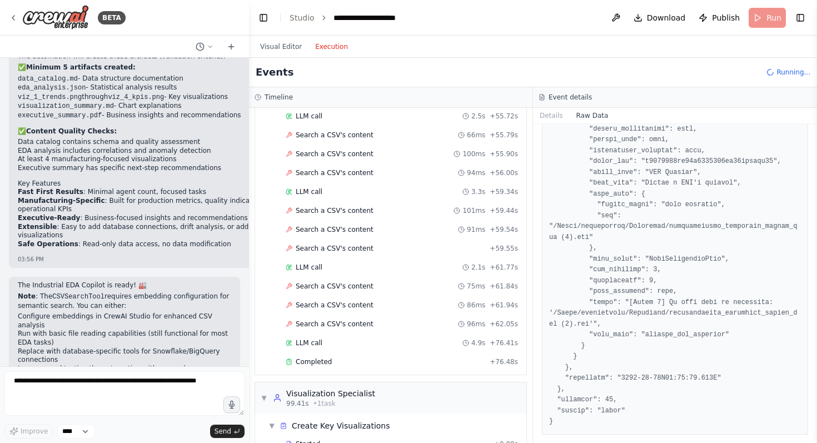
click at [329, 49] on button "Execution" at bounding box center [332, 46] width 46 height 13
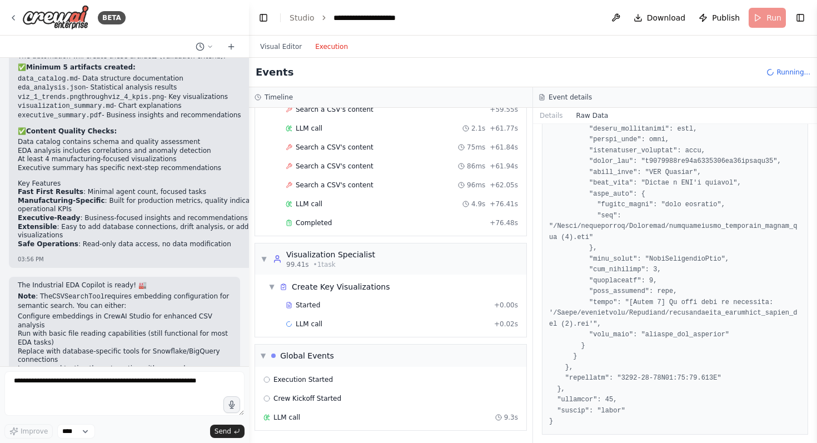
click at [792, 76] on span "Running..." at bounding box center [794, 72] width 34 height 9
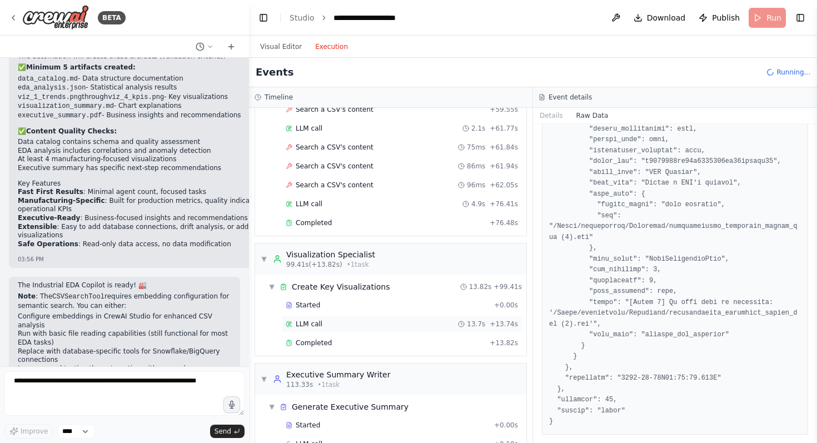
click at [399, 322] on div "LLM call 13.7s + 13.74s" at bounding box center [402, 324] width 232 height 9
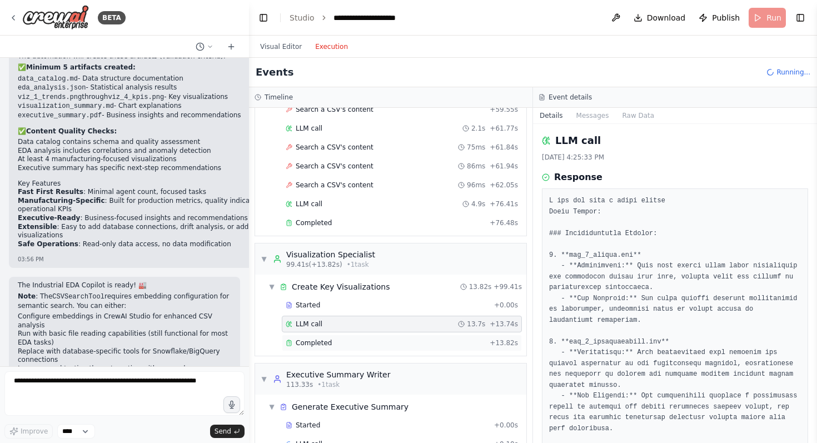
click at [416, 339] on div "Completed" at bounding box center [386, 343] width 200 height 9
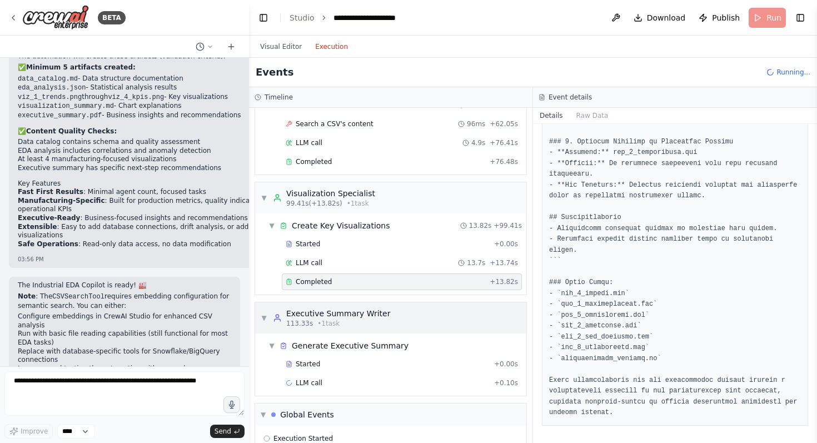
scroll to position [2405, 0]
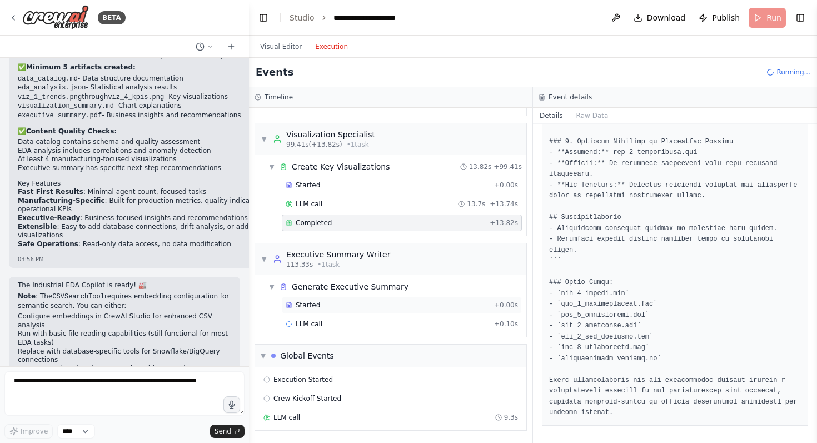
click at [445, 306] on div "Started" at bounding box center [388, 305] width 204 height 9
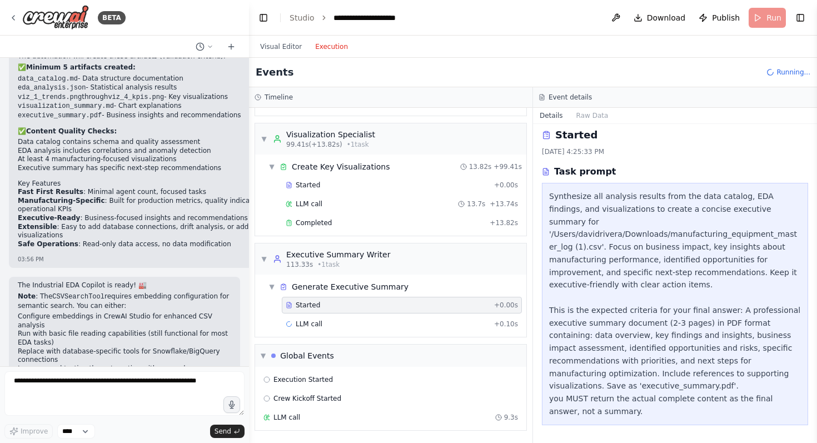
scroll to position [0, 0]
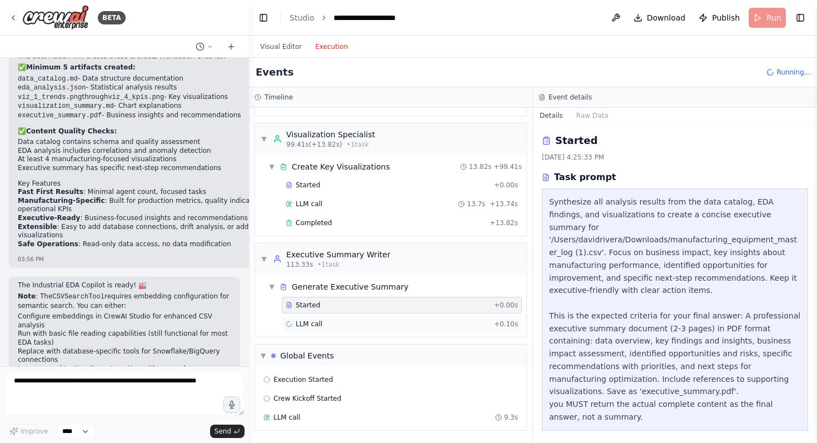
click at [448, 316] on div "LLM call + 0.10s" at bounding box center [402, 324] width 240 height 17
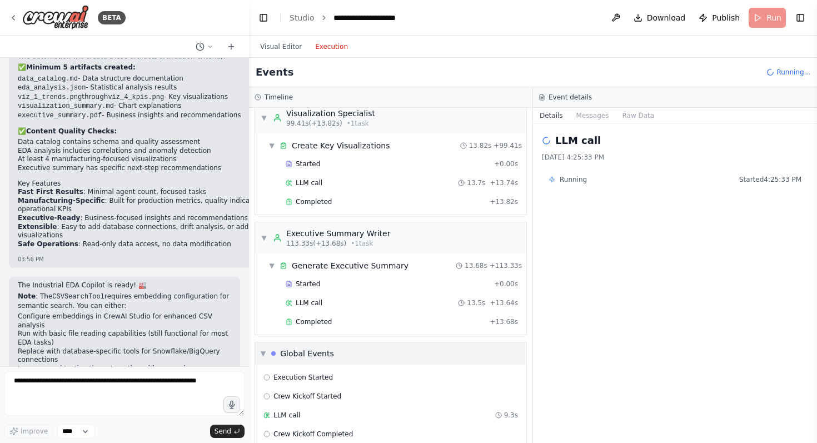
scroll to position [2443, 0]
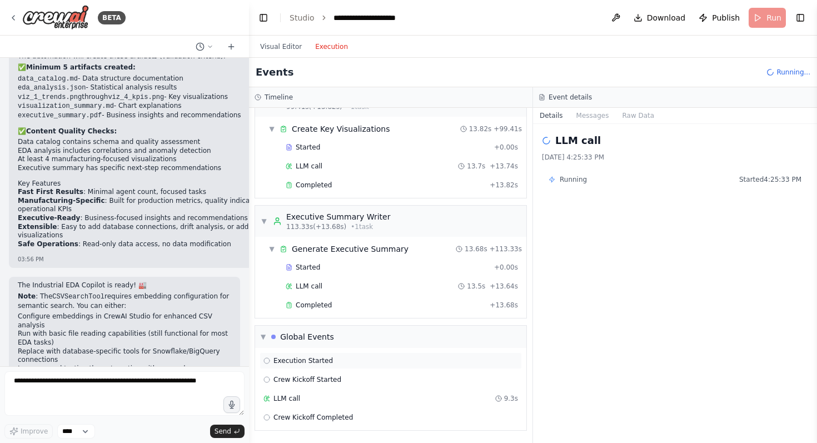
click at [408, 363] on div "Execution Started" at bounding box center [391, 360] width 255 height 9
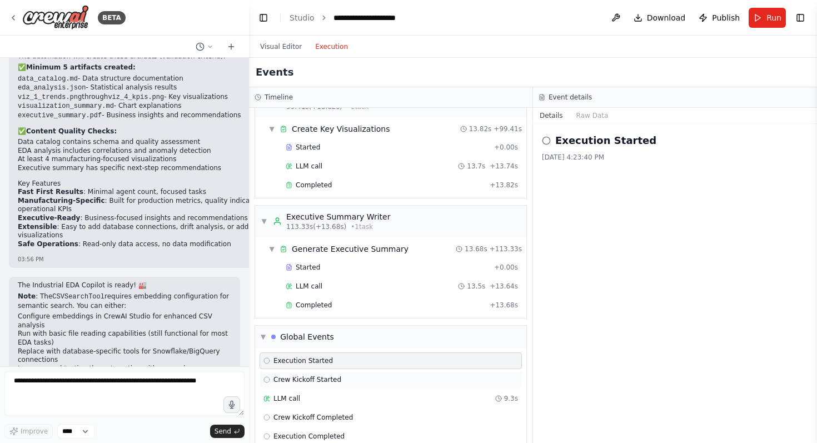
click at [406, 376] on div "Crew Kickoff Started" at bounding box center [391, 379] width 255 height 9
click at [268, 361] on icon at bounding box center [267, 361] width 7 height 7
click at [270, 365] on div "Execution Started" at bounding box center [391, 361] width 262 height 17
click at [269, 378] on circle at bounding box center [267, 380] width 6 height 6
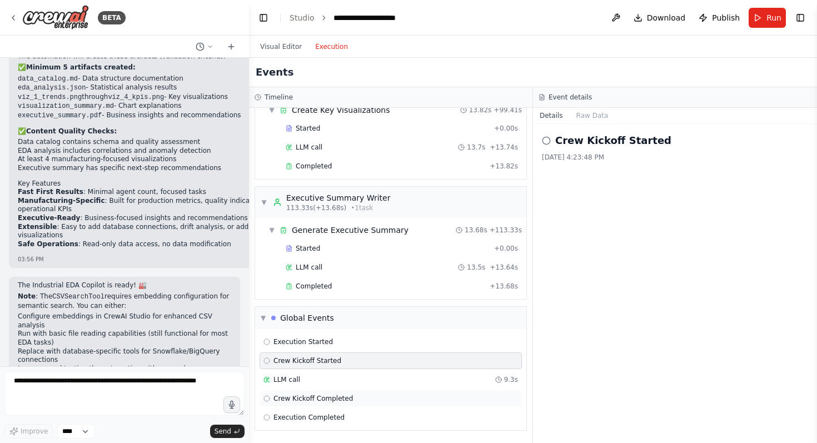
click at [295, 394] on span "Crew Kickoff Completed" at bounding box center [314, 398] width 80 height 9
click at [295, 413] on div "Execution Completed" at bounding box center [391, 417] width 262 height 17
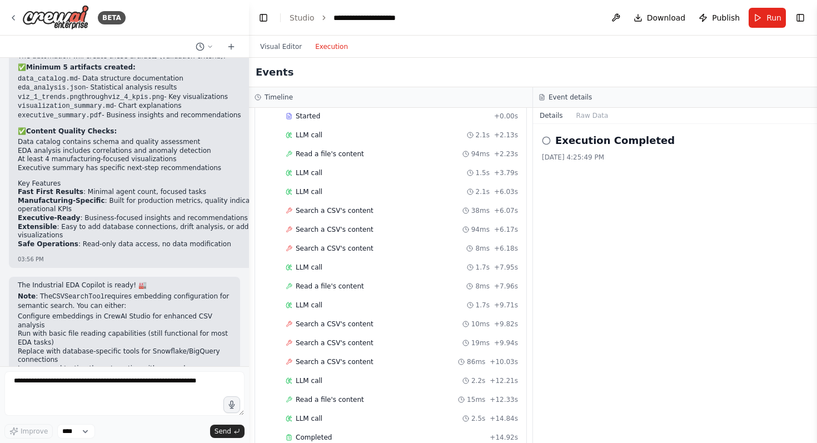
scroll to position [0, 0]
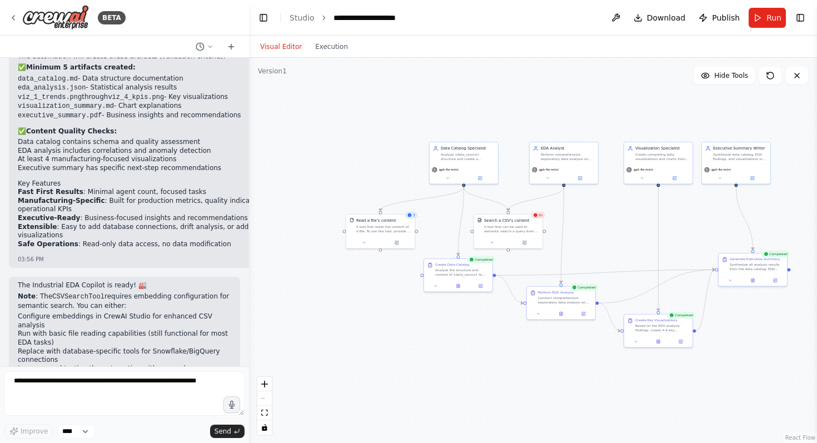
click at [280, 51] on button "Visual Editor" at bounding box center [281, 46] width 55 height 13
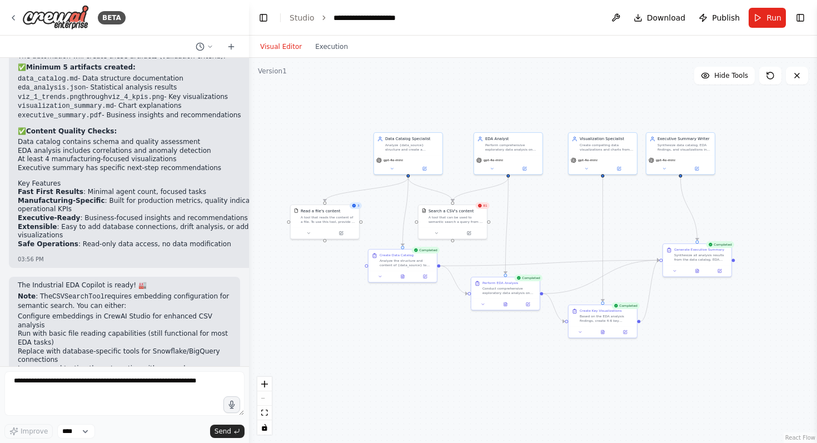
drag, startPoint x: 615, startPoint y: 244, endPoint x: 543, endPoint y: 239, distance: 72.5
click at [543, 239] on div ".deletable-edge-delete-btn { width: 20px; height: 20px; border: 0px solid #ffff…" at bounding box center [533, 250] width 568 height 385
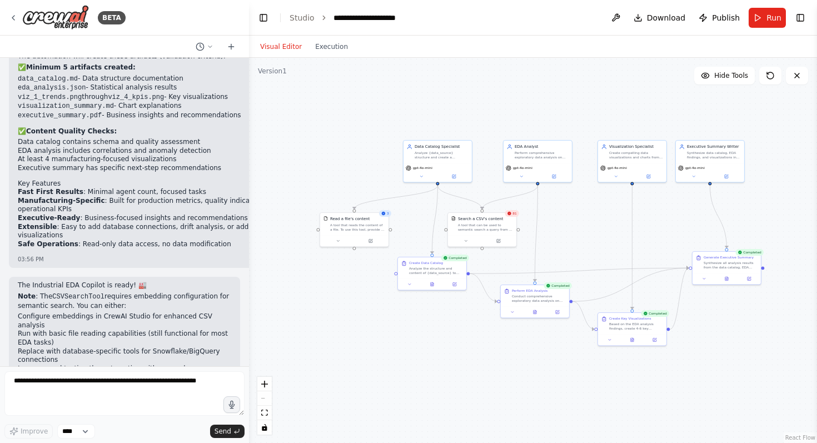
drag, startPoint x: 542, startPoint y: 240, endPoint x: 588, endPoint y: 243, distance: 46.3
click at [588, 243] on div ".deletable-edge-delete-btn { width: 20px; height: 20px; border: 0px solid #ffff…" at bounding box center [533, 250] width 568 height 385
click at [615, 18] on button at bounding box center [616, 18] width 18 height 20
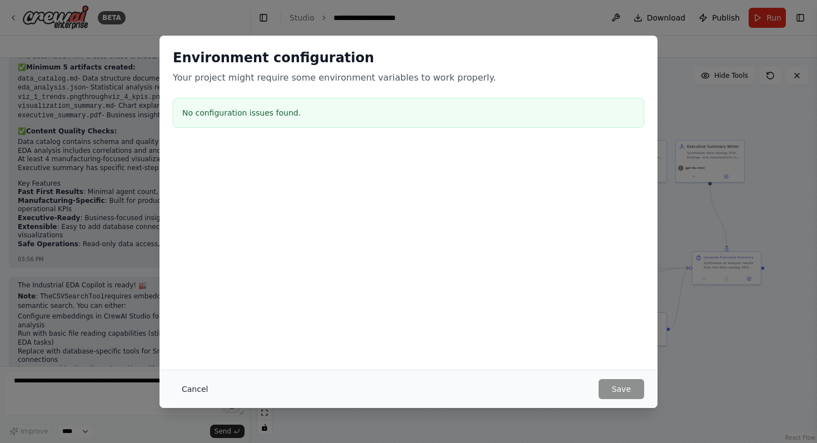
click at [190, 389] on button "Cancel" at bounding box center [195, 389] width 44 height 20
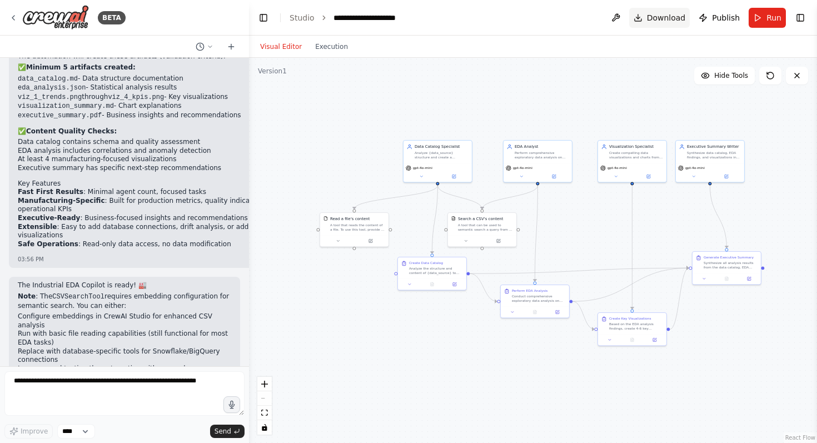
click at [674, 17] on span "Download" at bounding box center [666, 17] width 39 height 11
click at [267, 21] on button "Toggle Left Sidebar" at bounding box center [264, 18] width 16 height 16
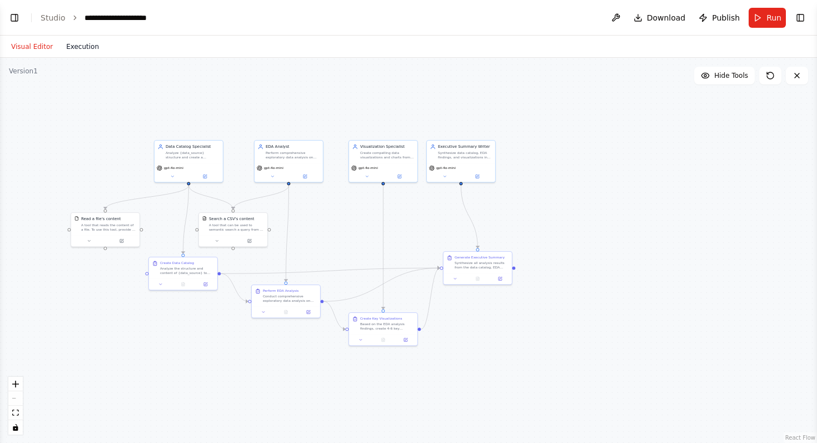
click at [73, 47] on button "Execution" at bounding box center [82, 46] width 46 height 13
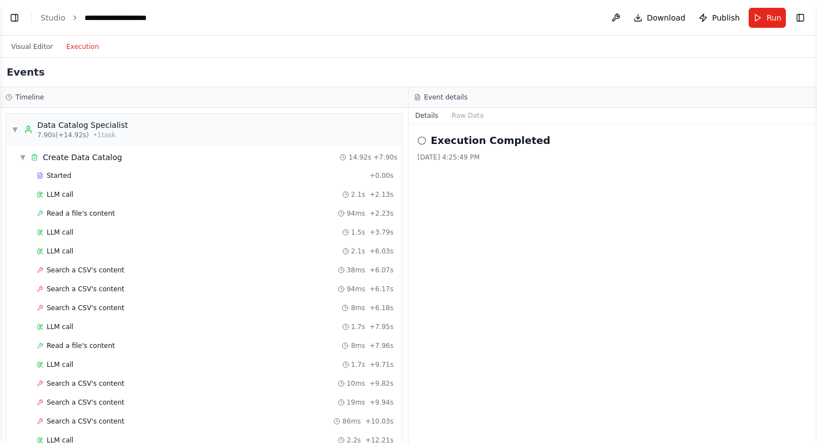
click at [421, 141] on icon at bounding box center [422, 140] width 9 height 9
click at [459, 120] on button "Raw Data" at bounding box center [468, 116] width 46 height 16
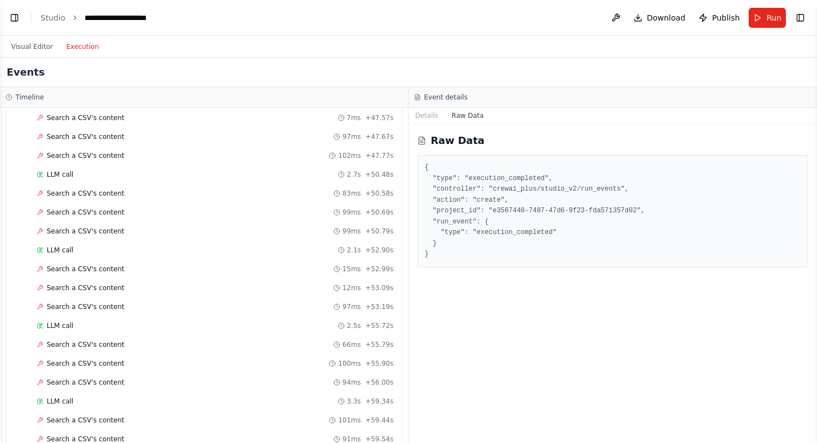
scroll to position [2462, 0]
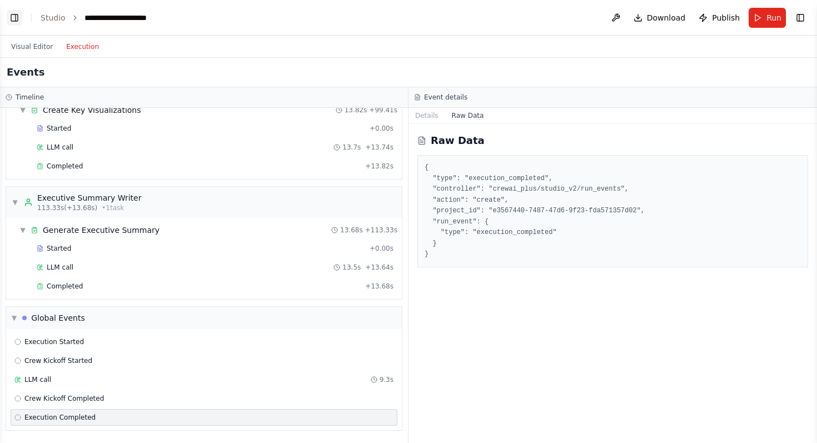
click at [11, 13] on button "Toggle Left Sidebar" at bounding box center [15, 18] width 16 height 16
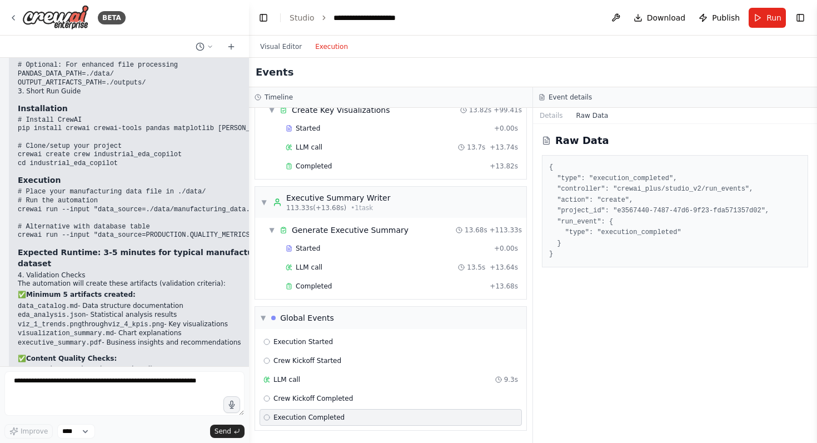
scroll to position [1643, 0]
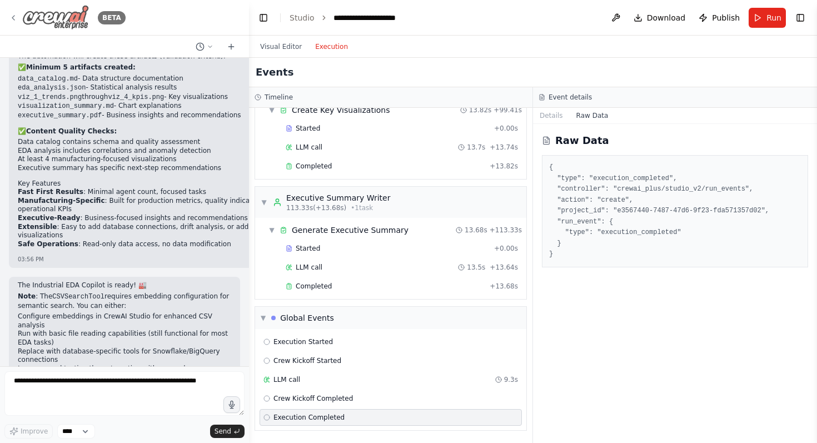
click at [9, 20] on icon at bounding box center [13, 17] width 9 height 9
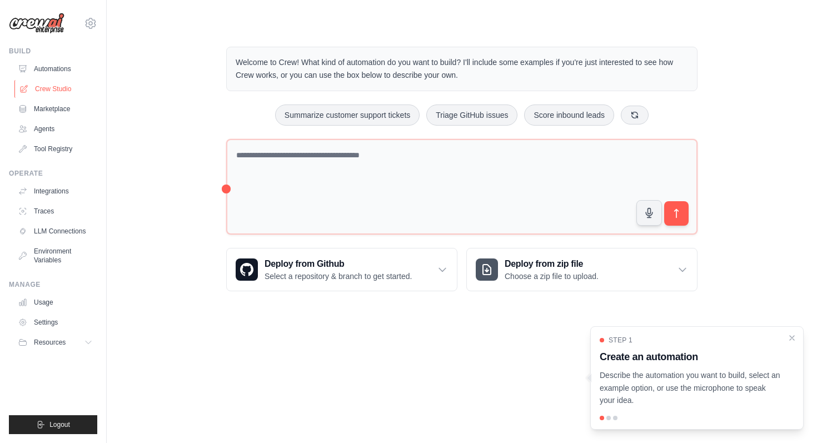
click at [56, 86] on link "Crew Studio" at bounding box center [56, 89] width 84 height 18
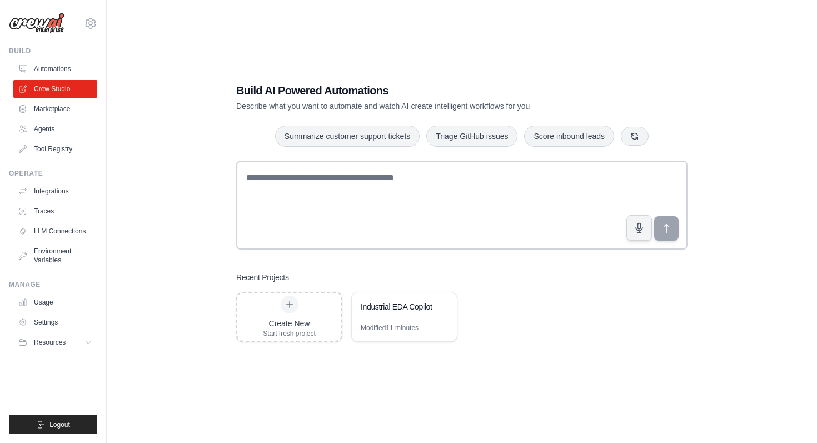
scroll to position [22, 0]
click at [52, 136] on link "Agents" at bounding box center [56, 129] width 84 height 18
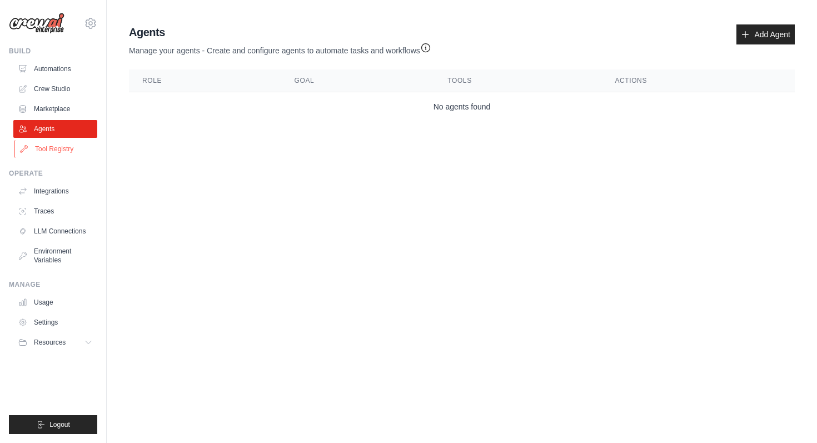
click at [44, 149] on link "Tool Registry" at bounding box center [56, 149] width 84 height 18
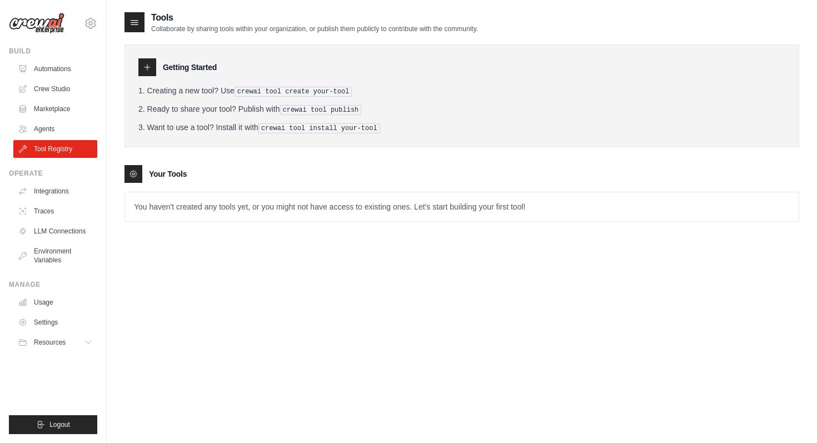
click at [149, 187] on tools-list\a "Your Tools You haven't created any tools yet, or you might not have access to e…" at bounding box center [462, 193] width 675 height 57
click at [150, 204] on p "You haven't created any tools yet, or you might not have access to existing one…" at bounding box center [462, 206] width 674 height 29
click at [206, 206] on p "You haven't created any tools yet, or you might not have access to existing one…" at bounding box center [462, 206] width 674 height 29
click at [155, 67] on div at bounding box center [147, 67] width 18 height 18
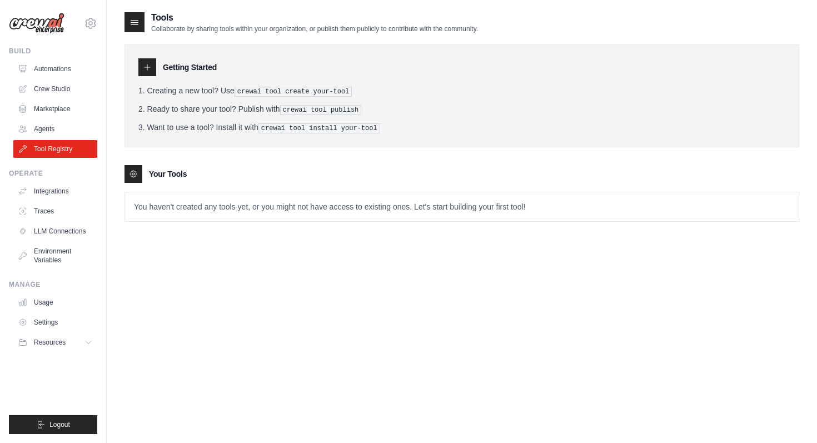
click at [144, 68] on icon at bounding box center [147, 67] width 9 height 9
click at [137, 27] on icon at bounding box center [134, 22] width 11 height 11
click at [146, 14] on div "Tools Collaborate by sharing tools within your organization, or publish them pu…" at bounding box center [302, 22] width 354 height 22
click at [255, 66] on div "Getting Started" at bounding box center [461, 67] width 647 height 18
click at [72, 147] on link "Tool Registry" at bounding box center [56, 149] width 84 height 18
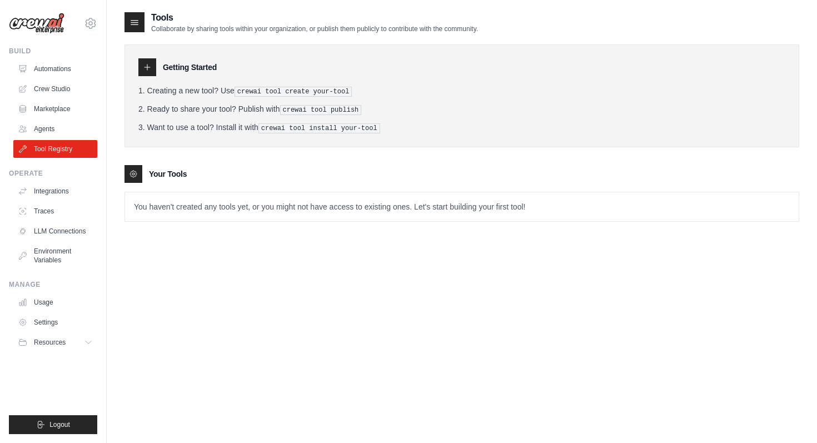
click at [152, 56] on div "Getting Started Creating a new tool? Use crewai tool create your-tool Ready to …" at bounding box center [462, 95] width 675 height 103
click at [143, 64] on icon at bounding box center [147, 67] width 9 height 9
click at [43, 130] on link "Agents" at bounding box center [56, 129] width 84 height 18
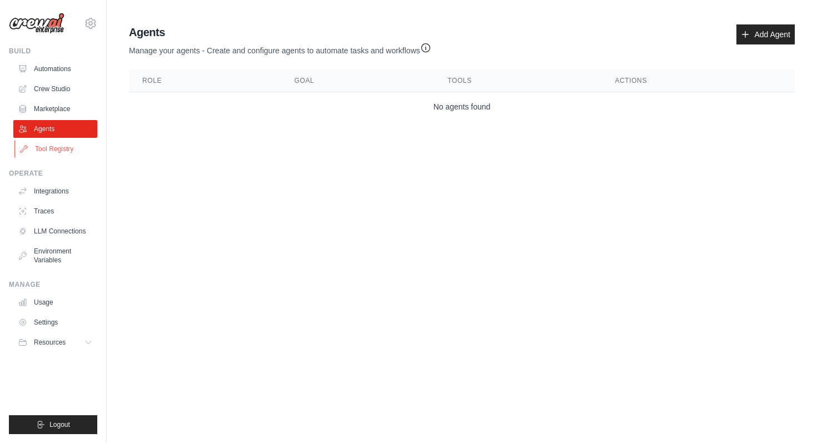
click at [44, 146] on link "Tool Registry" at bounding box center [56, 149] width 84 height 18
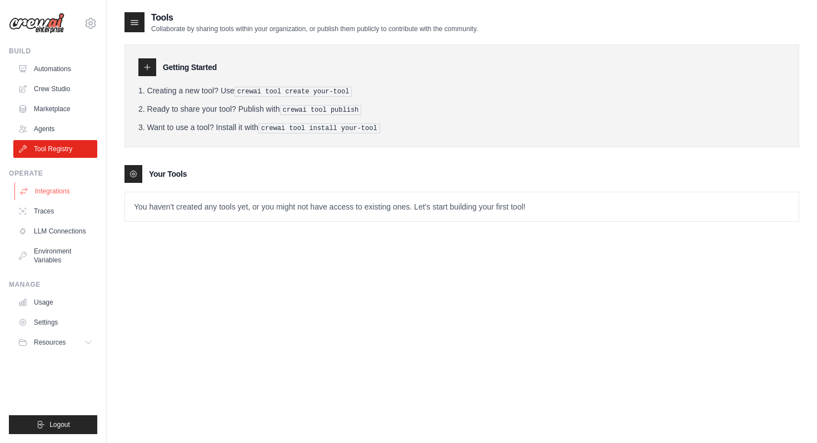
click at [43, 185] on link "Integrations" at bounding box center [56, 191] width 84 height 18
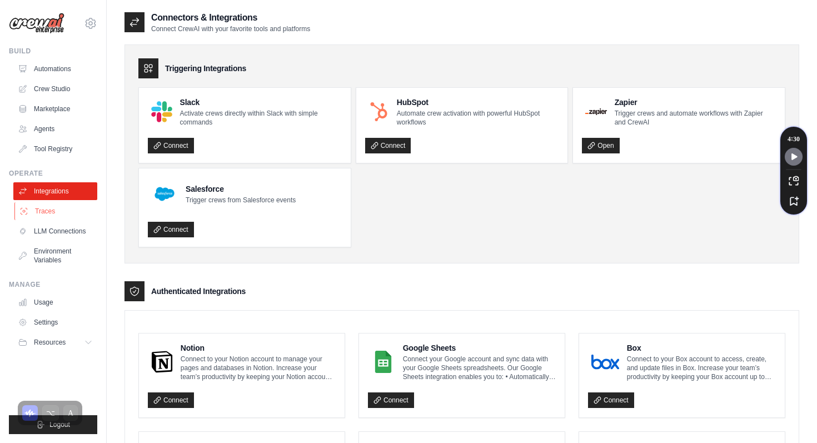
click at [62, 209] on link "Traces" at bounding box center [56, 211] width 84 height 18
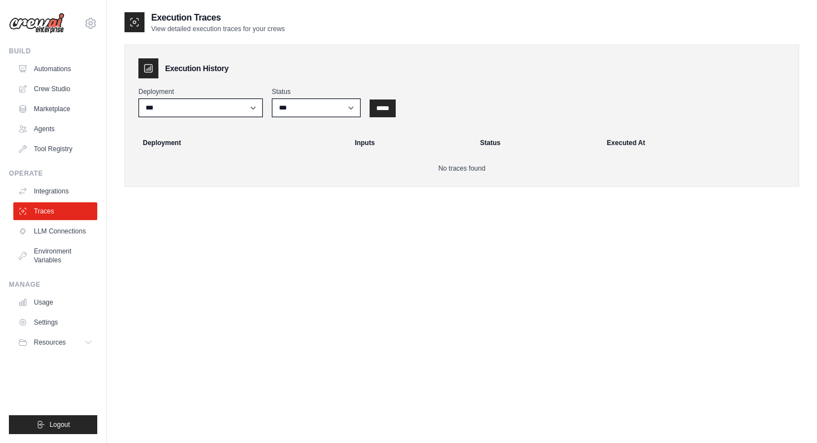
click at [153, 66] on div at bounding box center [148, 68] width 20 height 20
click at [62, 221] on ul "Integrations Traces LLM Connections Environment Variables" at bounding box center [55, 225] width 84 height 87
click at [57, 231] on link "LLM Connections" at bounding box center [56, 231] width 84 height 18
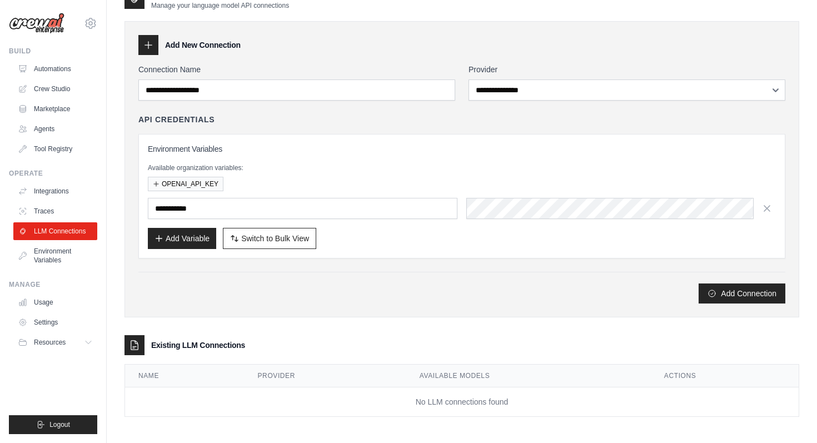
scroll to position [26, 0]
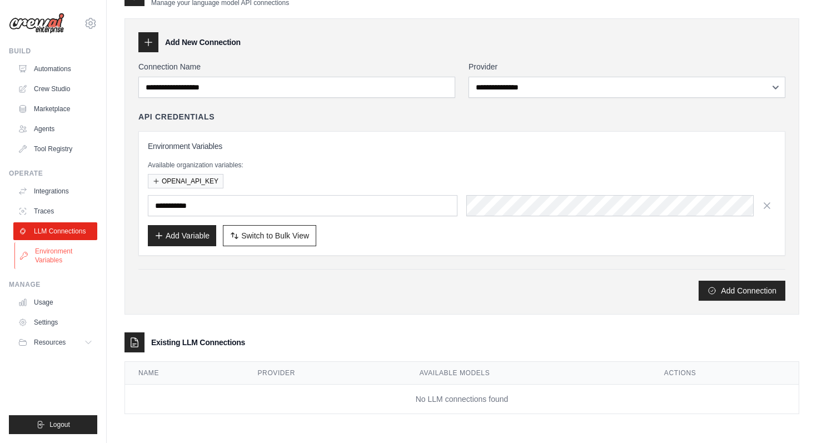
click at [49, 253] on link "Environment Variables" at bounding box center [56, 255] width 84 height 27
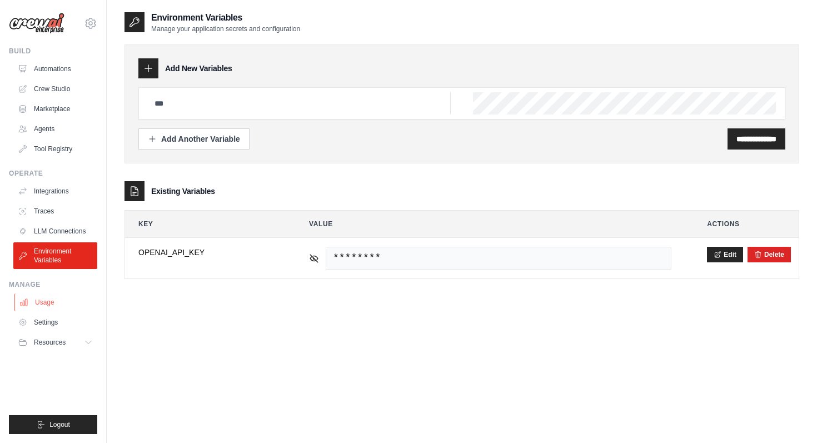
click at [41, 301] on link "Usage" at bounding box center [56, 303] width 84 height 18
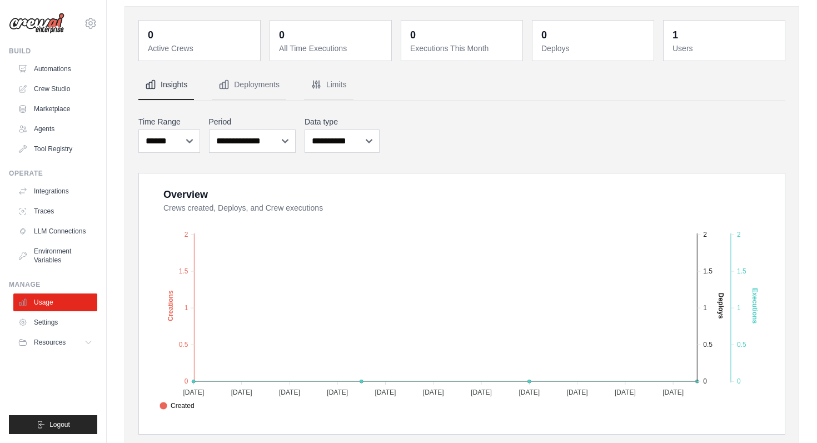
scroll to position [38, 0]
click at [273, 142] on select "**********" at bounding box center [252, 141] width 87 height 23
select select "**********"
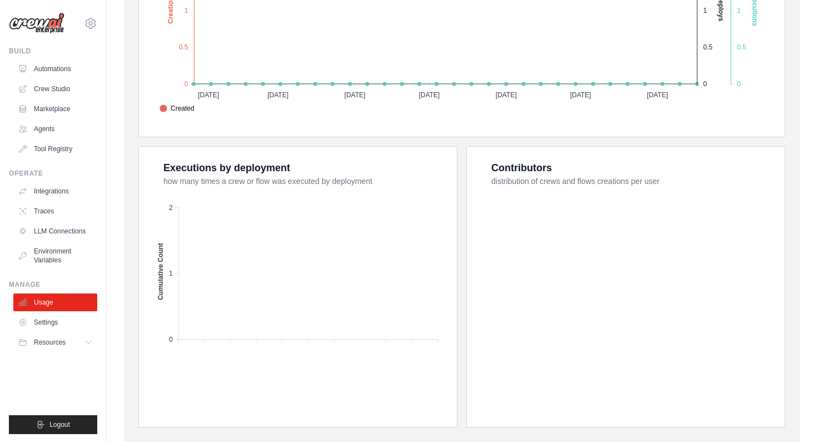
scroll to position [326, 0]
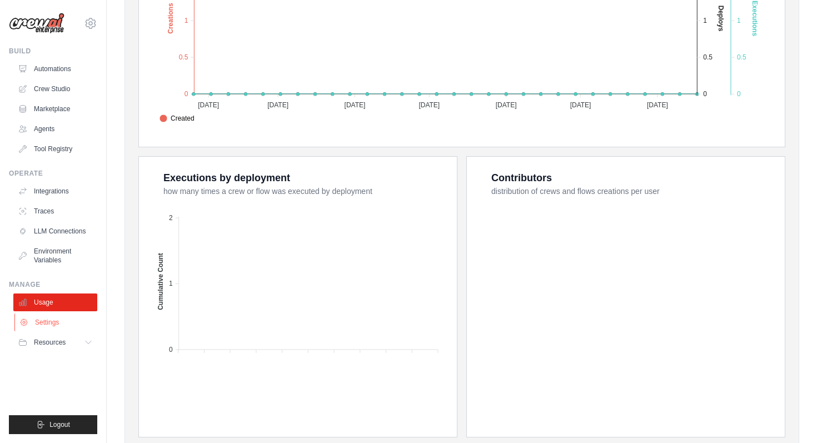
click at [58, 318] on link "Settings" at bounding box center [56, 323] width 84 height 18
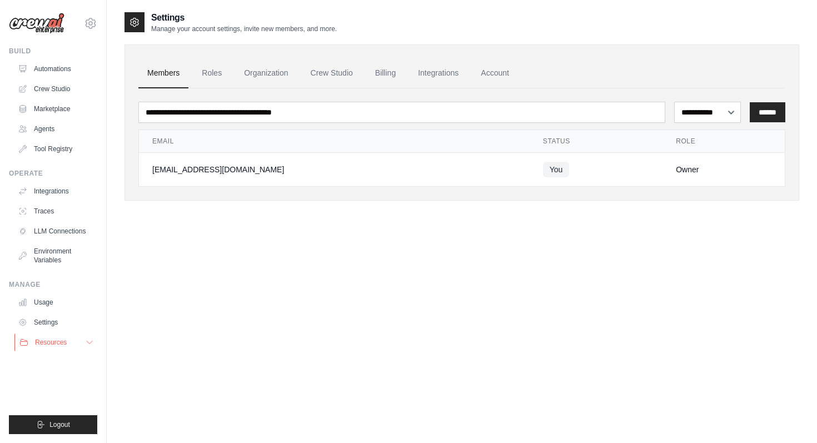
click at [54, 344] on span "Resources" at bounding box center [51, 342] width 32 height 9
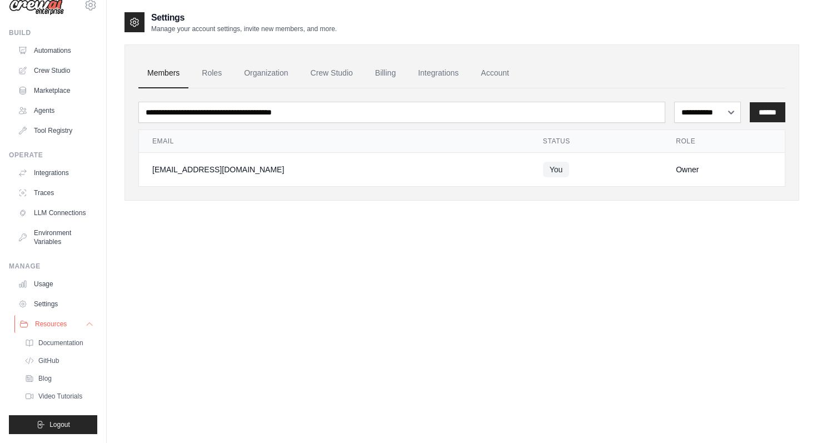
click at [58, 349] on link "Documentation" at bounding box center [58, 343] width 77 height 16
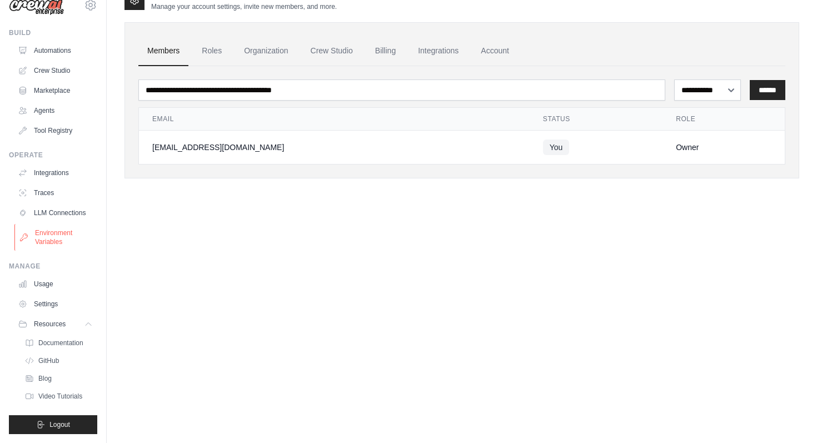
click at [61, 233] on link "Environment Variables" at bounding box center [56, 237] width 84 height 27
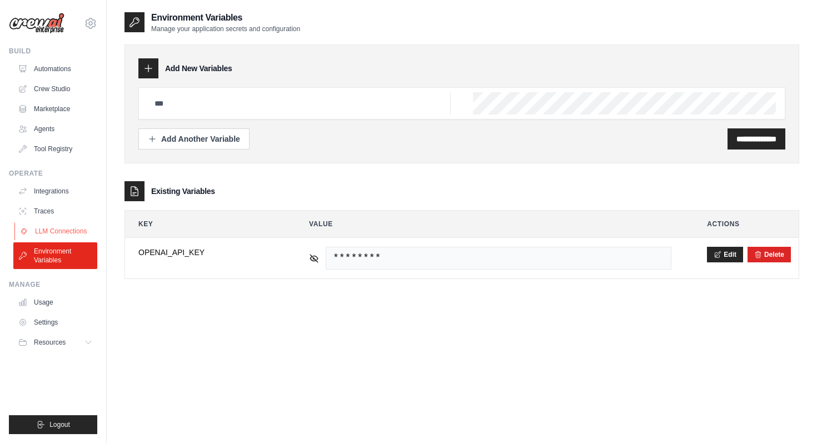
click at [52, 226] on link "LLM Connections" at bounding box center [56, 231] width 84 height 18
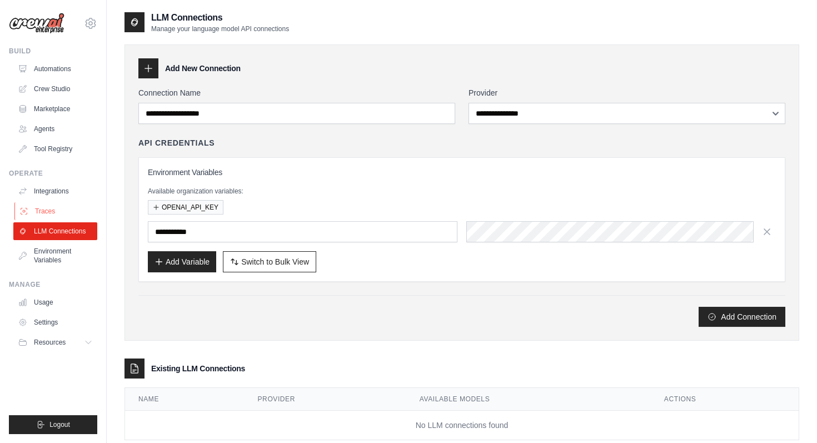
click at [49, 214] on link "Traces" at bounding box center [56, 211] width 84 height 18
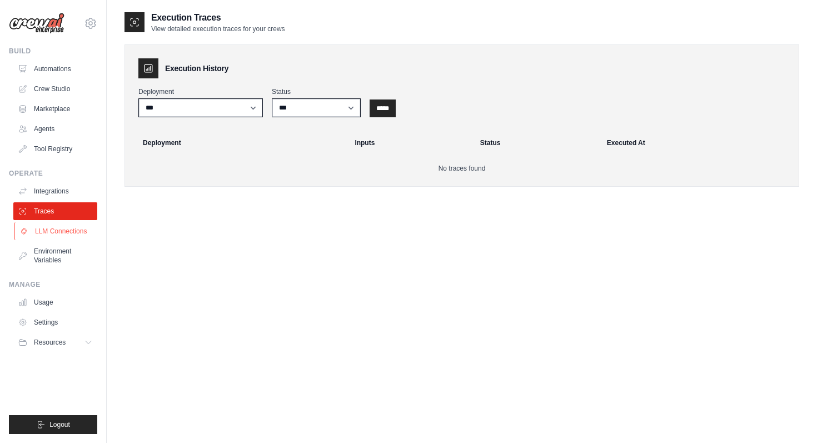
click at [48, 231] on link "LLM Connections" at bounding box center [56, 231] width 84 height 18
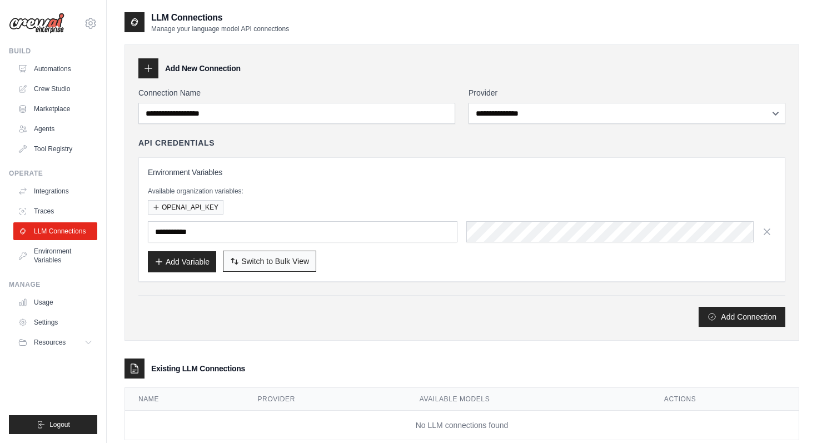
scroll to position [26, 0]
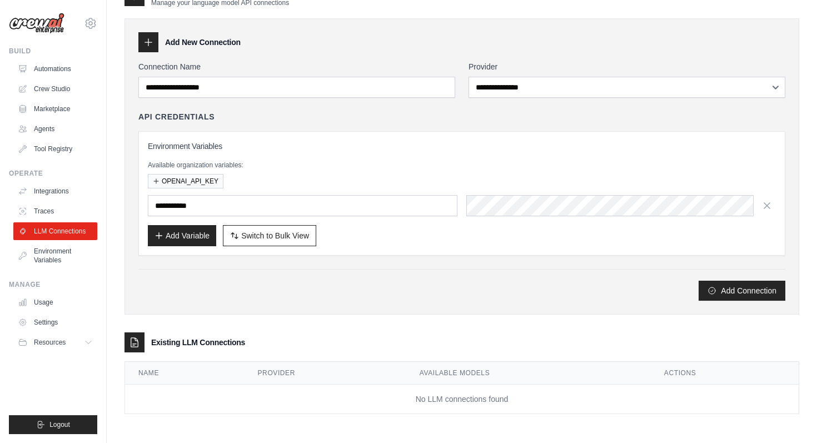
click at [232, 317] on div "**********" at bounding box center [462, 210] width 675 height 407
click at [53, 205] on link "Traces" at bounding box center [56, 211] width 84 height 18
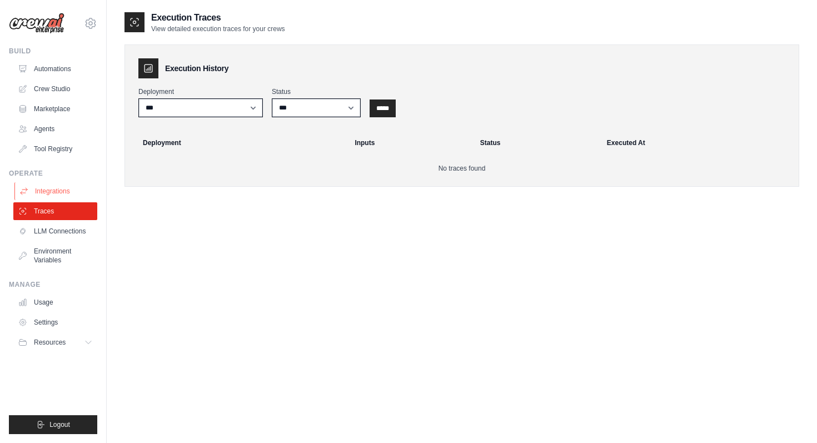
click at [58, 190] on link "Integrations" at bounding box center [56, 191] width 84 height 18
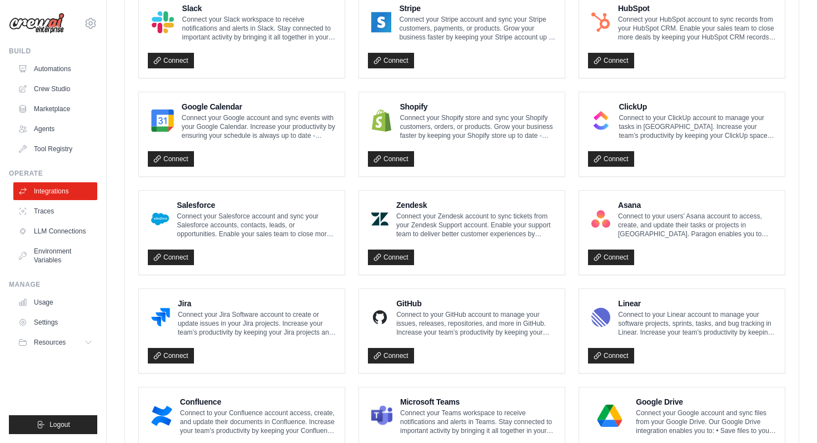
scroll to position [601, 0]
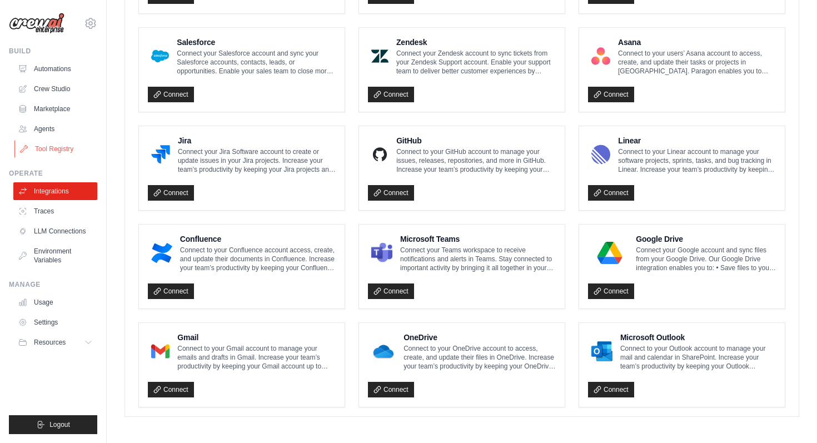
click at [34, 151] on link "Tool Registry" at bounding box center [56, 149] width 84 height 18
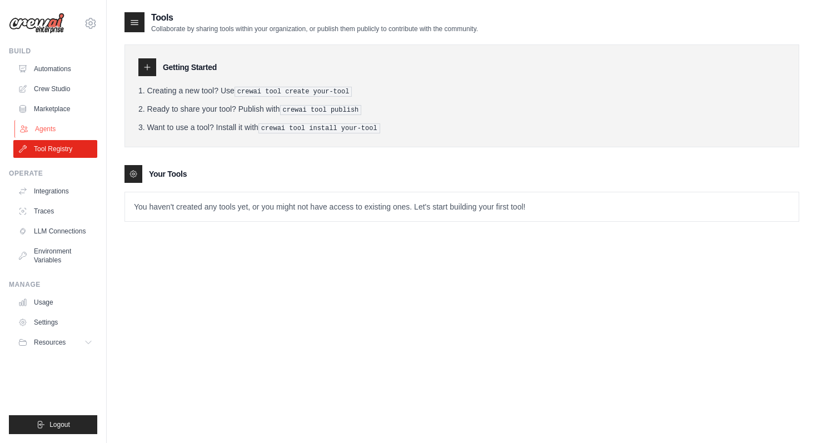
click at [37, 133] on link "Agents" at bounding box center [56, 129] width 84 height 18
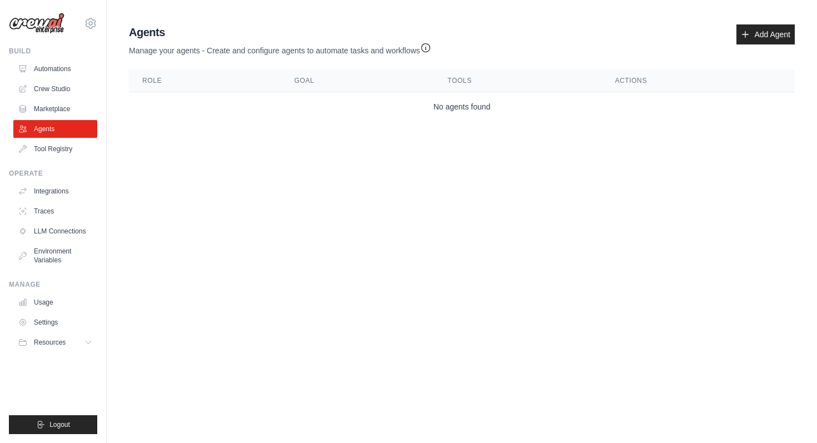
click at [50, 99] on ul "Automations Crew Studio Marketplace Agents Tool Registry" at bounding box center [55, 109] width 84 height 98
click at [46, 109] on link "Marketplace" at bounding box center [56, 109] width 84 height 18
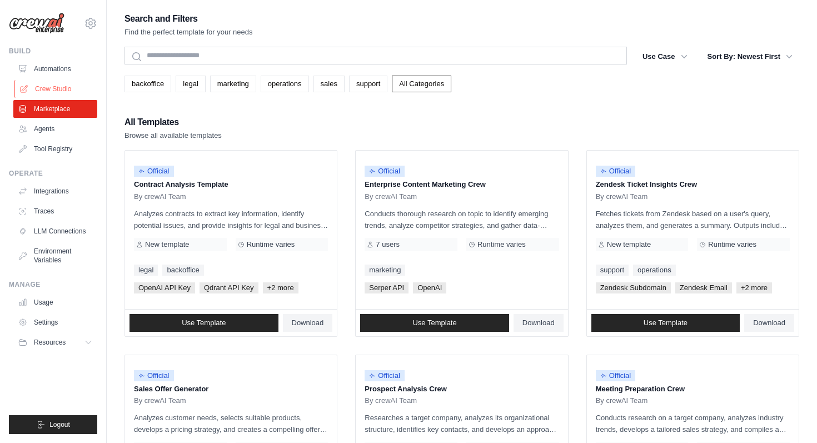
click at [48, 83] on link "Crew Studio" at bounding box center [56, 89] width 84 height 18
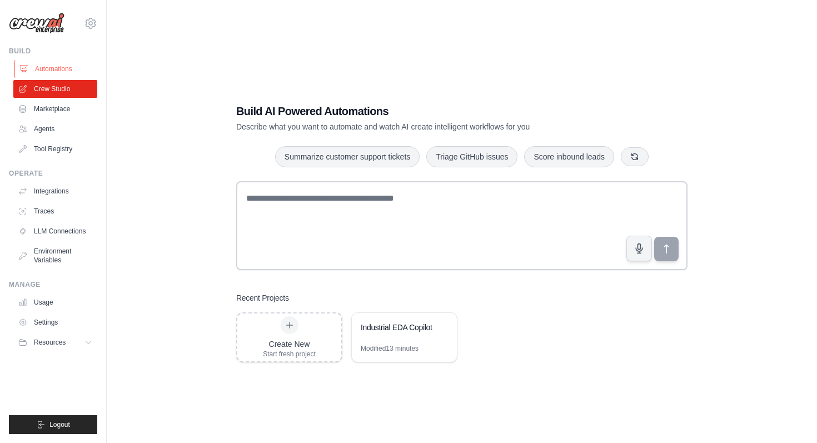
click at [49, 65] on link "Automations" at bounding box center [56, 69] width 84 height 18
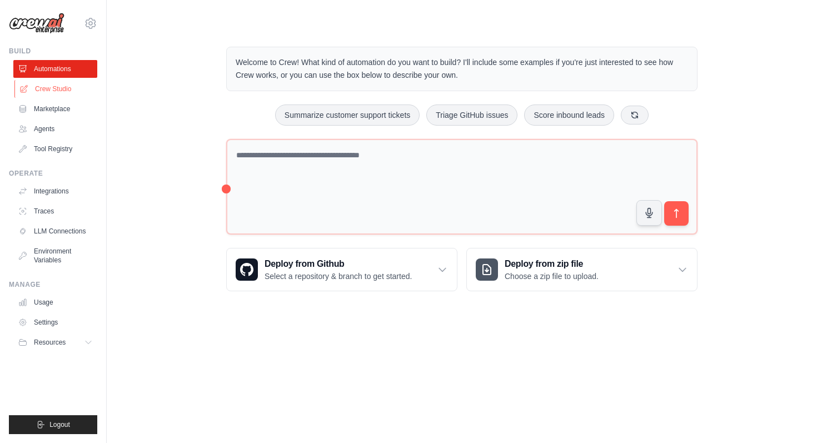
click at [71, 90] on link "Crew Studio" at bounding box center [56, 89] width 84 height 18
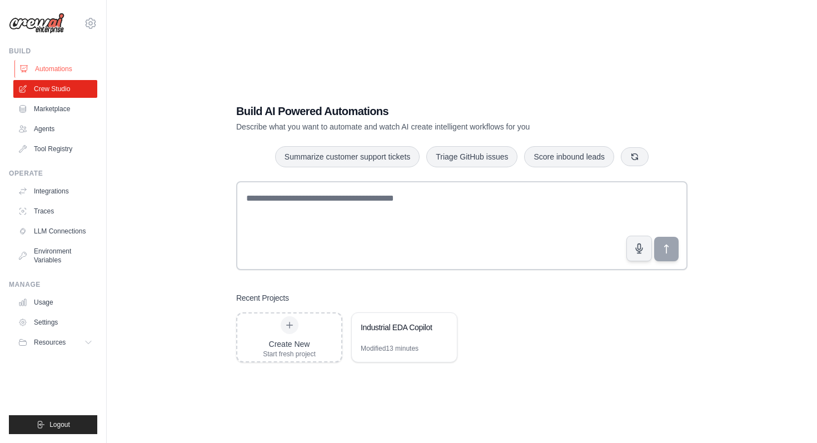
click at [74, 67] on link "Automations" at bounding box center [56, 69] width 84 height 18
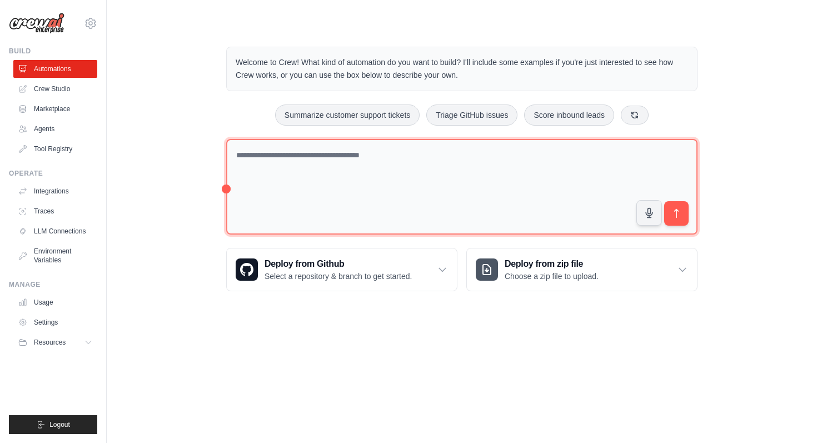
click at [412, 162] on textarea at bounding box center [462, 187] width 472 height 96
paste textarea "**********"
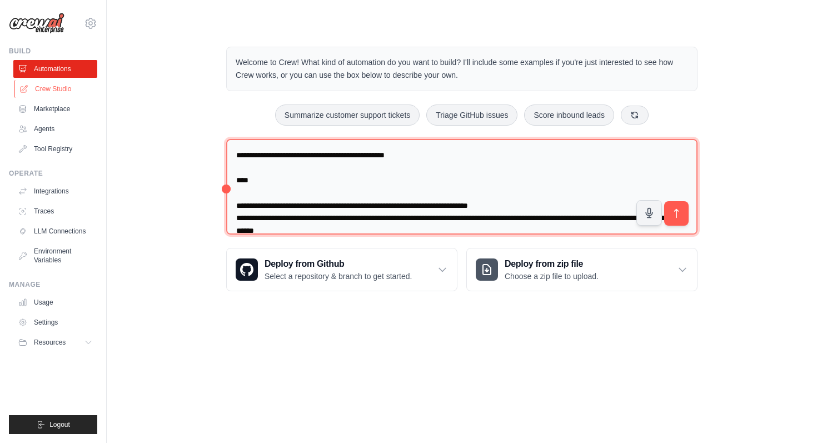
type textarea "**********"
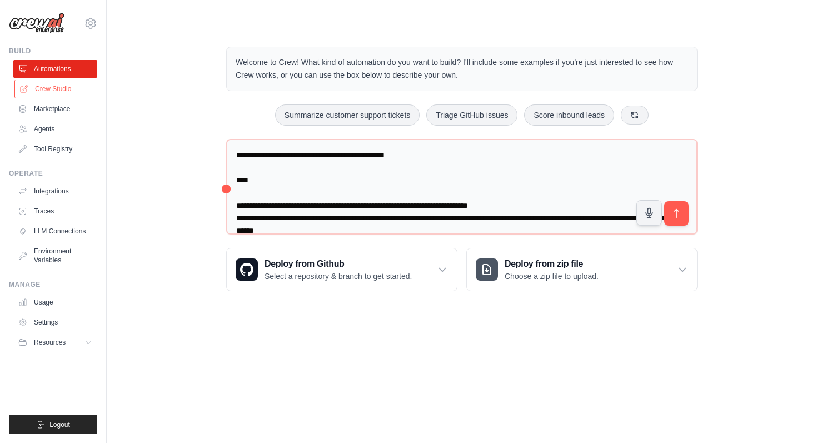
click at [63, 92] on link "Crew Studio" at bounding box center [56, 89] width 84 height 18
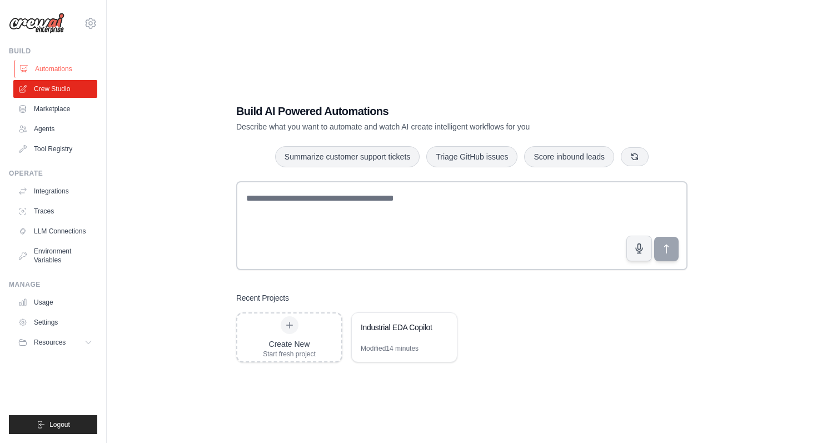
click at [60, 72] on link "Automations" at bounding box center [56, 69] width 84 height 18
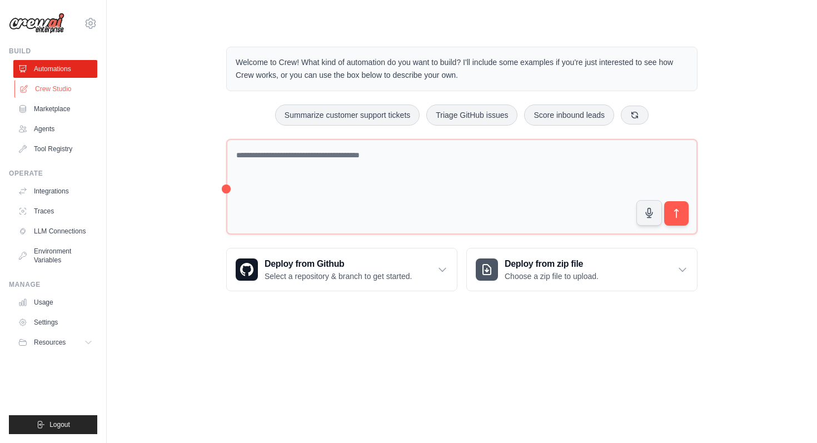
click at [61, 84] on link "Crew Studio" at bounding box center [56, 89] width 84 height 18
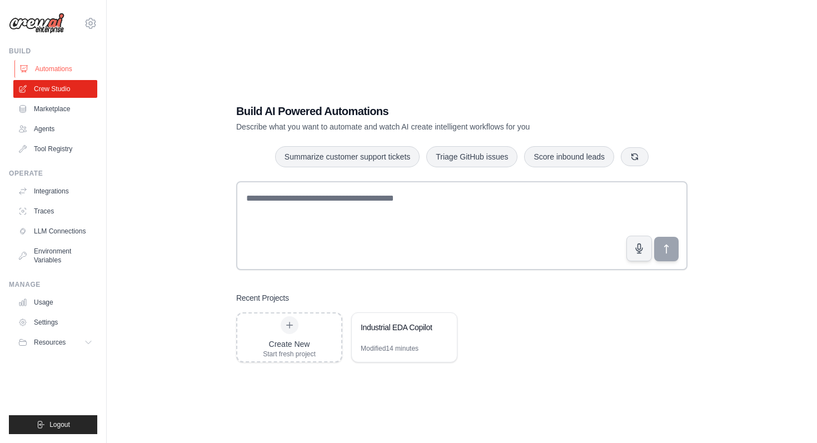
click at [67, 60] on link "Automations" at bounding box center [56, 69] width 84 height 18
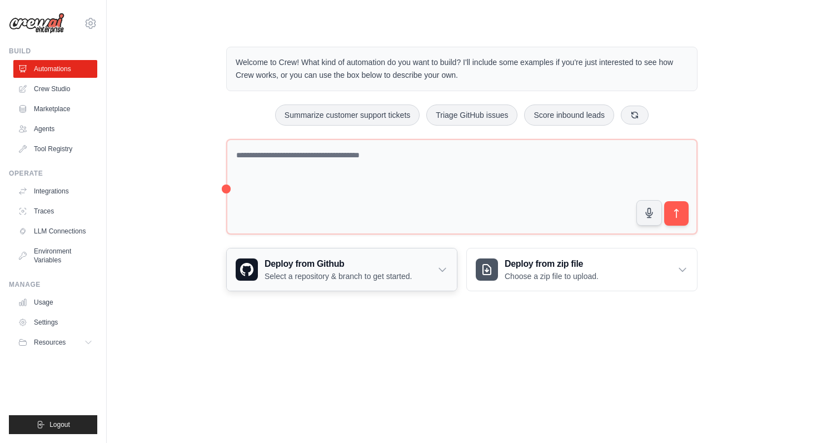
click at [446, 270] on icon at bounding box center [442, 269] width 11 height 11
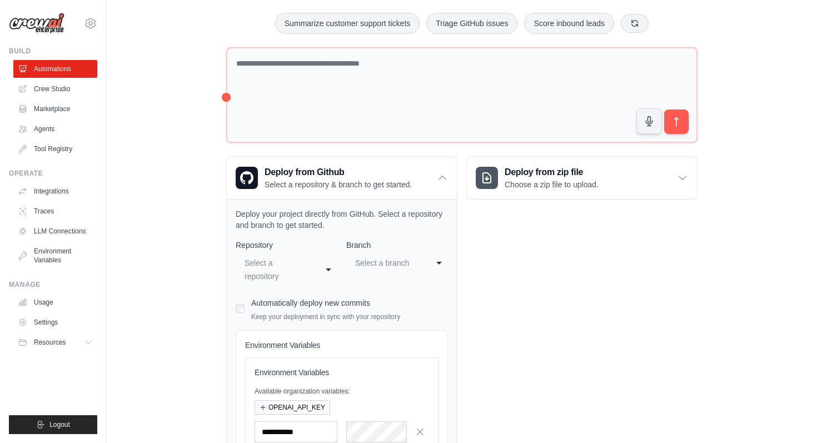
scroll to position [46, 0]
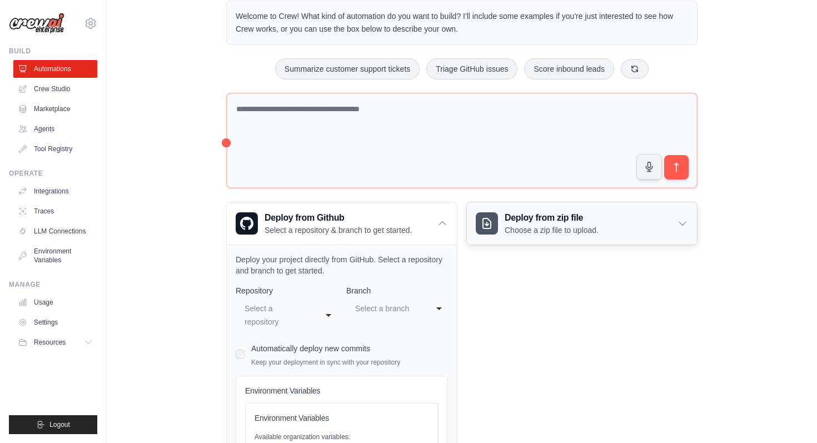
click at [694, 216] on div "Deploy from zip file Choose a zip file to upload." at bounding box center [582, 223] width 230 height 42
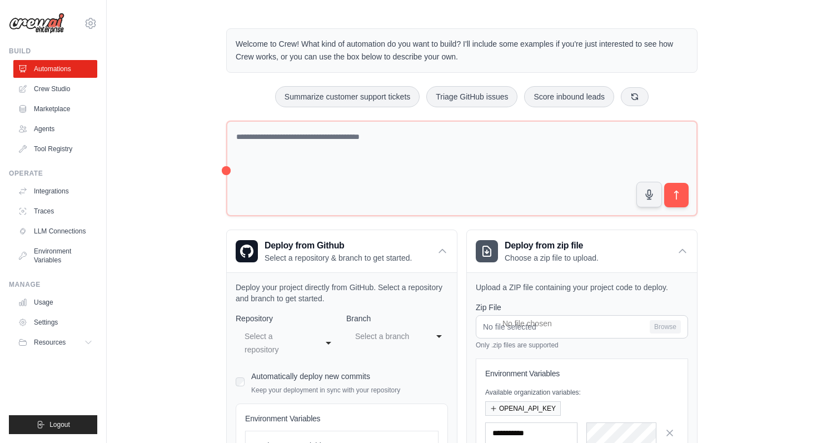
scroll to position [0, 0]
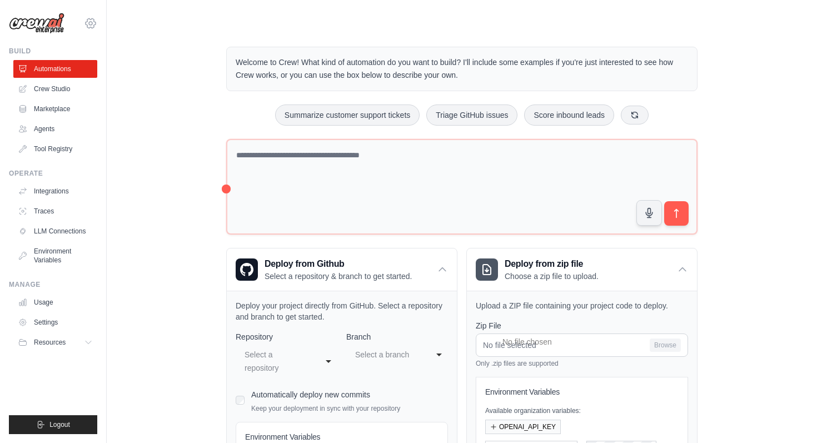
click at [94, 23] on icon at bounding box center [90, 23] width 13 height 13
click at [126, 126] on div "Welcome to Crew! What kind of automation do you want to build? I'll include som…" at bounding box center [462, 336] width 675 height 614
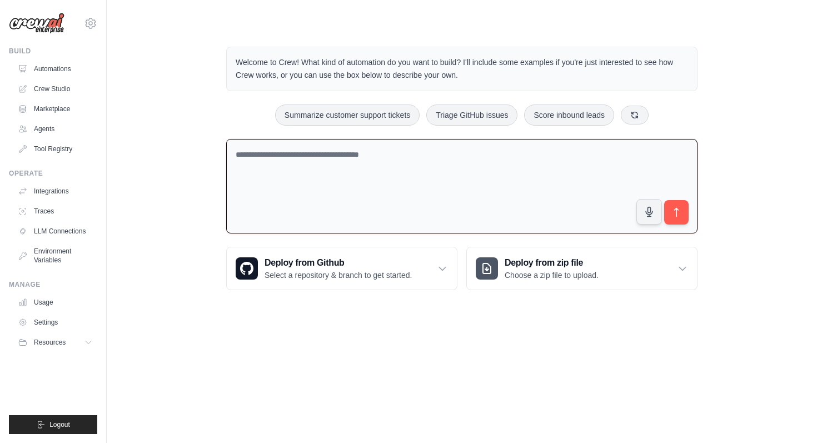
click at [374, 157] on textarea at bounding box center [462, 186] width 472 height 95
paste textarea "**********"
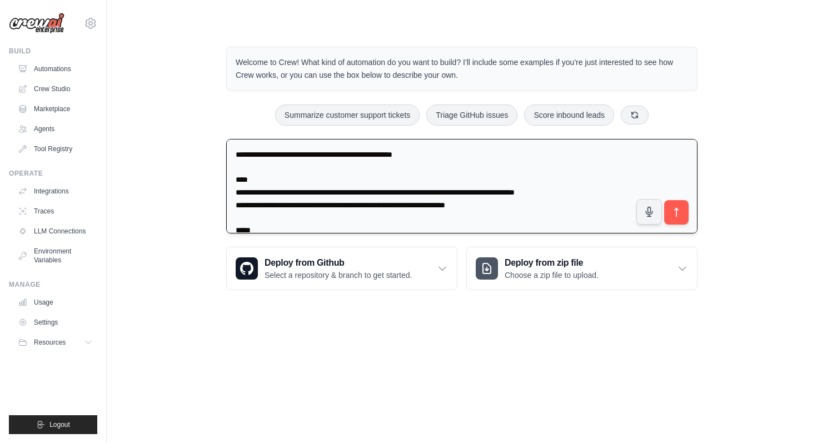
drag, startPoint x: 386, startPoint y: 151, endPoint x: 343, endPoint y: 154, distance: 42.9
click at [343, 154] on textarea at bounding box center [462, 186] width 472 height 95
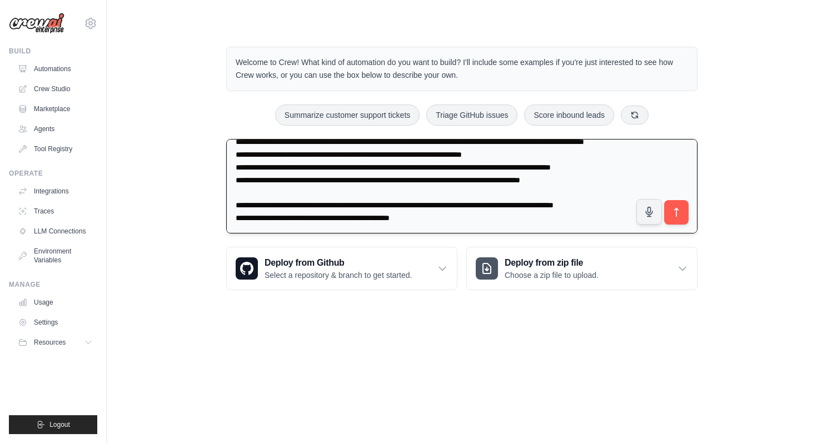
scroll to position [418, 0]
drag, startPoint x: 421, startPoint y: 207, endPoint x: 432, endPoint y: 207, distance: 10.6
click at [432, 207] on textarea at bounding box center [462, 186] width 472 height 95
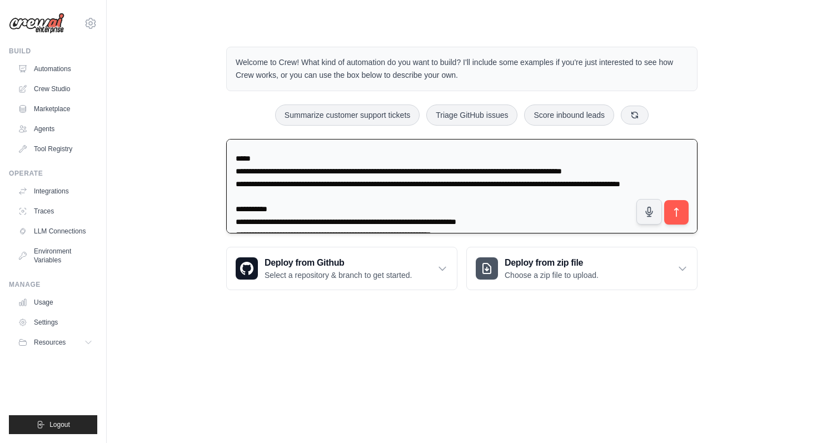
scroll to position [71, 0]
drag, startPoint x: 630, startPoint y: 172, endPoint x: 538, endPoint y: 171, distance: 91.7
click at [538, 171] on textarea at bounding box center [462, 186] width 472 height 95
click at [436, 188] on textarea at bounding box center [462, 186] width 472 height 95
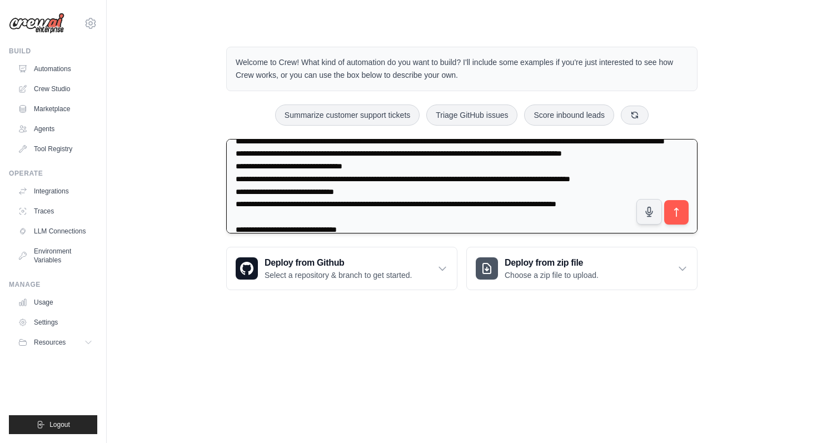
scroll to position [418, 0]
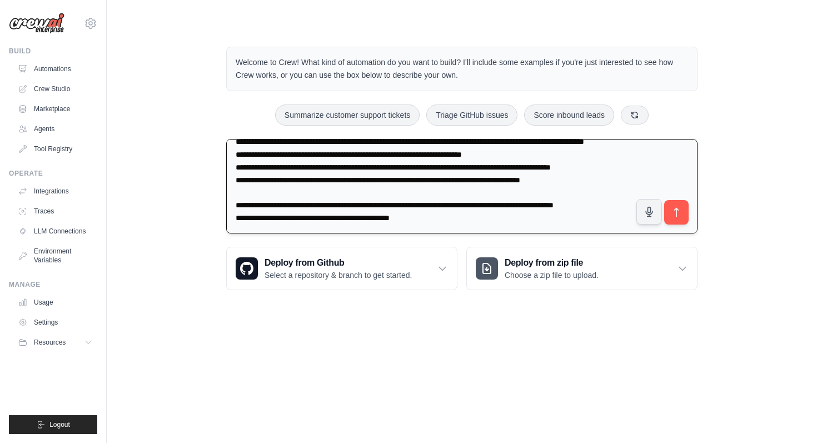
click at [433, 214] on textarea at bounding box center [462, 186] width 472 height 95
paste textarea "**********"
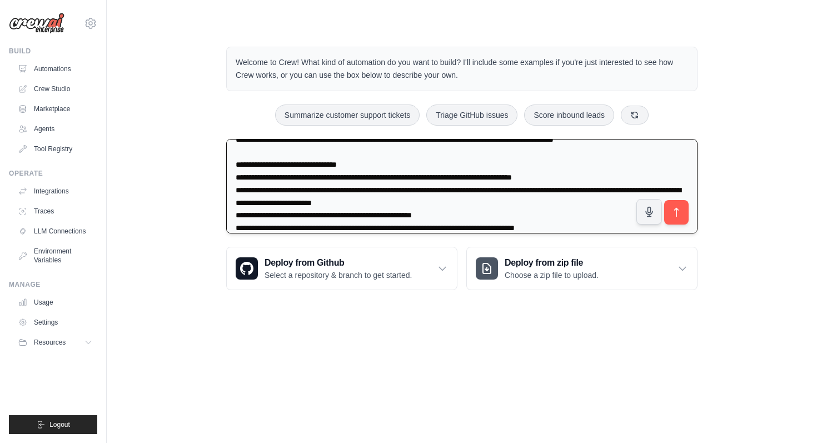
scroll to position [632, 0]
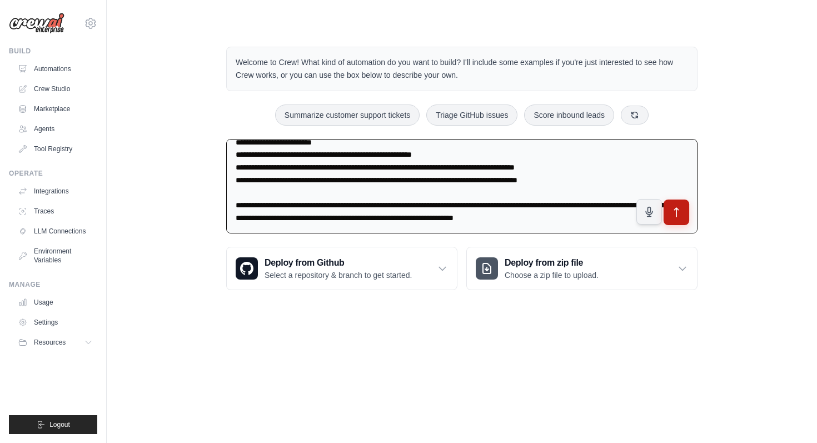
type textarea "**********"
click at [682, 212] on button "submit" at bounding box center [677, 213] width 26 height 26
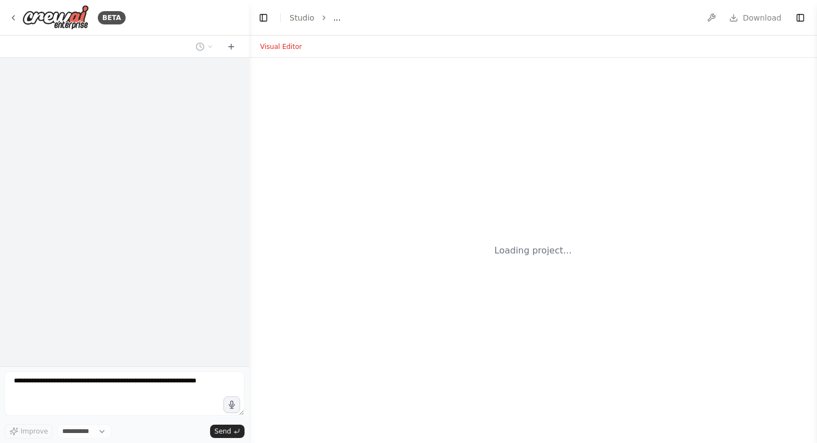
select select "****"
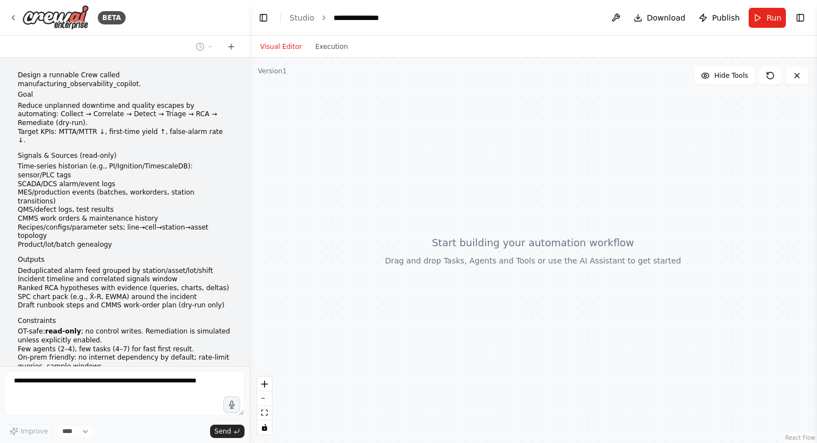
scroll to position [376, 0]
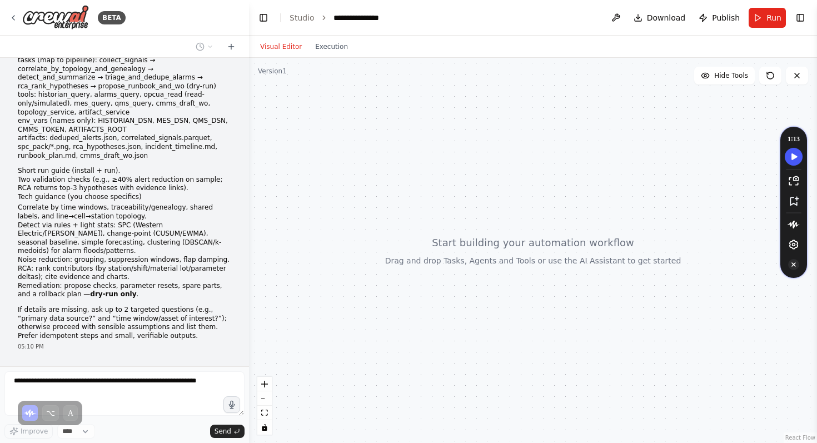
click at [791, 262] on icon "Turn Off Speechify button" at bounding box center [793, 264] width 11 height 11
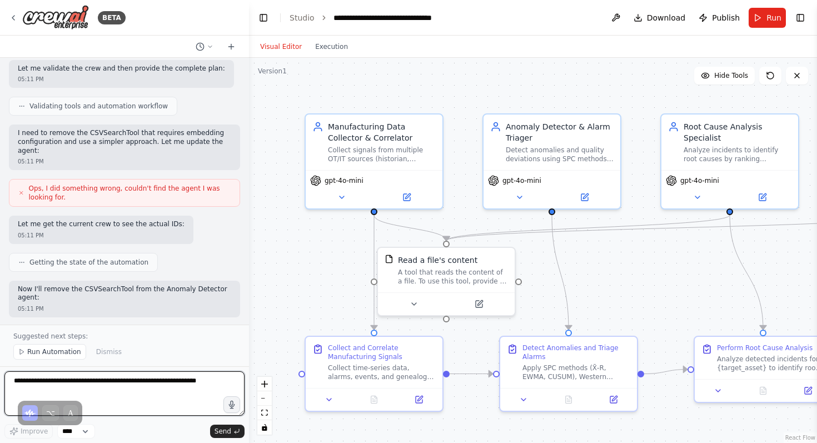
scroll to position [1376, 0]
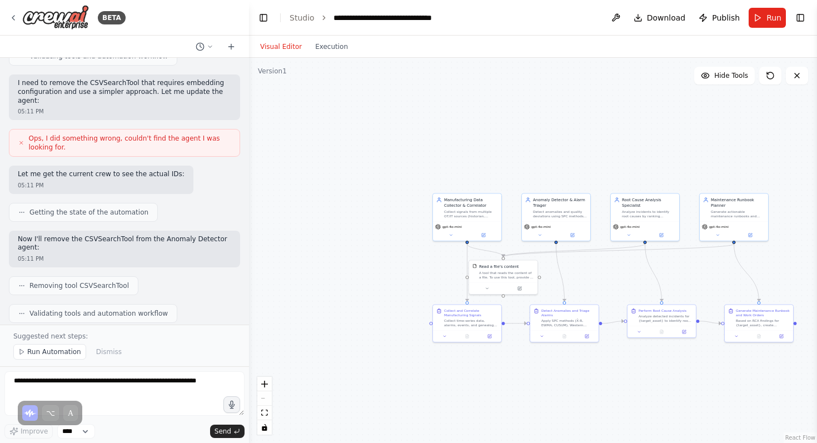
drag, startPoint x: 714, startPoint y: 279, endPoint x: 614, endPoint y: 275, distance: 99.6
click at [615, 274] on div ".deletable-edge-delete-btn { width: 20px; height: 20px; border: 0px solid #ffff…" at bounding box center [533, 250] width 568 height 385
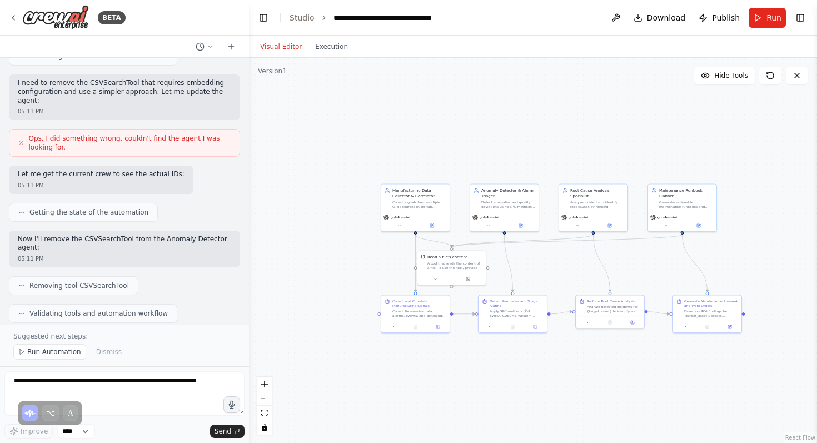
drag, startPoint x: 610, startPoint y: 275, endPoint x: 579, endPoint y: 260, distance: 34.1
click at [579, 261] on div ".deletable-edge-delete-btn { width: 20px; height: 20px; border: 0px solid #ffff…" at bounding box center [533, 250] width 568 height 385
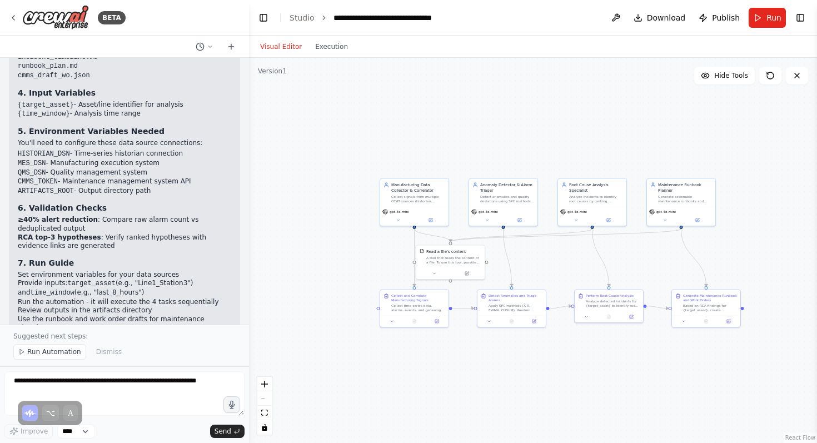
scroll to position [2098, 0]
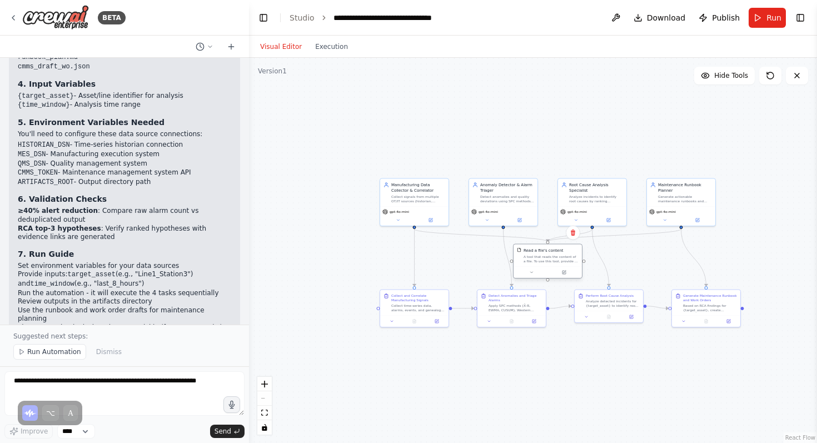
drag, startPoint x: 459, startPoint y: 268, endPoint x: 559, endPoint y: 268, distance: 99.5
click at [559, 269] on div at bounding box center [548, 273] width 68 height 12
click at [647, 255] on div ".deletable-edge-delete-btn { width: 20px; height: 20px; border: 0px solid #ffff…" at bounding box center [533, 250] width 568 height 385
click at [526, 362] on div ".deletable-edge-delete-btn { width: 20px; height: 20px; border: 0px solid #ffff…" at bounding box center [533, 250] width 568 height 385
click at [410, 317] on div at bounding box center [403, 321] width 68 height 12
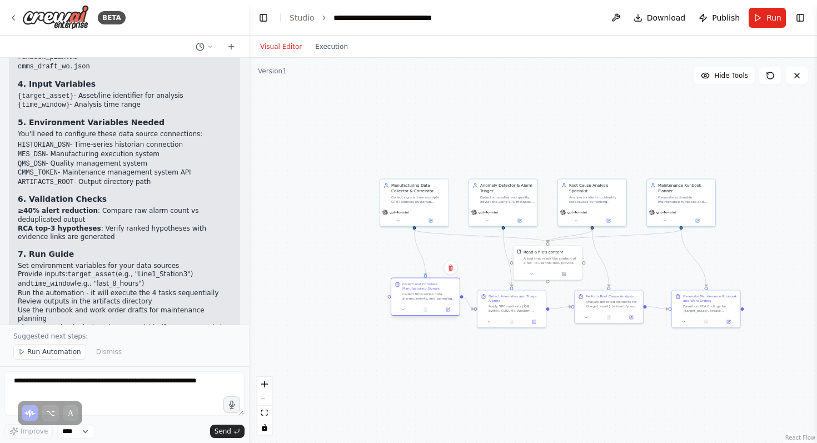
click at [430, 303] on div "Collect and Correlate Manufacturing Signals Collect time-series data, alarms, e…" at bounding box center [425, 292] width 68 height 26
drag, startPoint x: 434, startPoint y: 302, endPoint x: 422, endPoint y: 313, distance: 16.1
click at [422, 313] on div "Collect and Correlate Manufacturing Signals Collect time-series data, alarms, e…" at bounding box center [414, 303] width 68 height 26
drag, startPoint x: 510, startPoint y: 304, endPoint x: 503, endPoint y: 305, distance: 7.2
click at [503, 305] on div "Apply SPC methods (X̄-R, EWMA, CUSUM), Western Electric rules, and change-point…" at bounding box center [507, 307] width 54 height 9
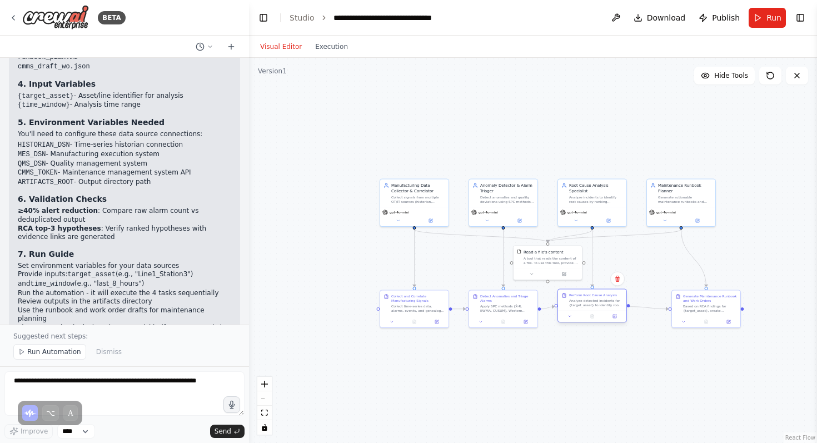
drag, startPoint x: 604, startPoint y: 309, endPoint x: 588, endPoint y: 310, distance: 16.1
click at [588, 310] on div "Perform Root Cause Analysis Analyze detected incidents for {target_asset} to id…" at bounding box center [593, 306] width 70 height 34
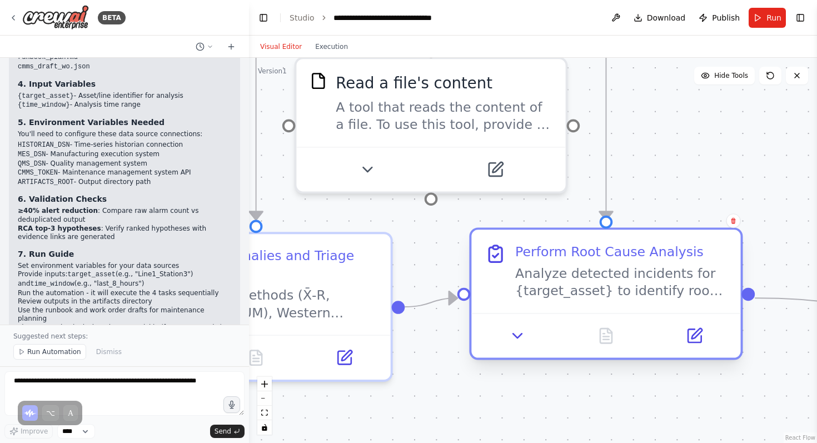
drag, startPoint x: 588, startPoint y: 290, endPoint x: 588, endPoint y: 300, distance: 10.0
click at [588, 300] on div "Perform Root Cause Analysis Analyze detected incidents for {target_asset} to id…" at bounding box center [606, 271] width 269 height 83
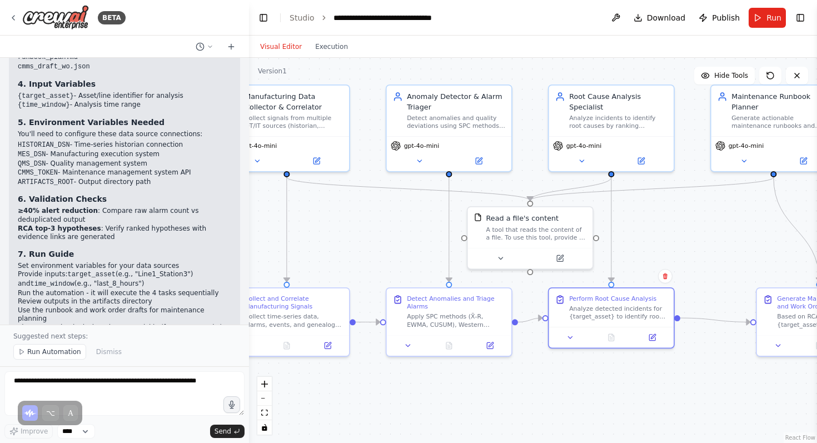
click at [717, 357] on div ".deletable-edge-delete-btn { width: 20px; height: 20px; border: 0px solid #ffff…" at bounding box center [533, 250] width 568 height 385
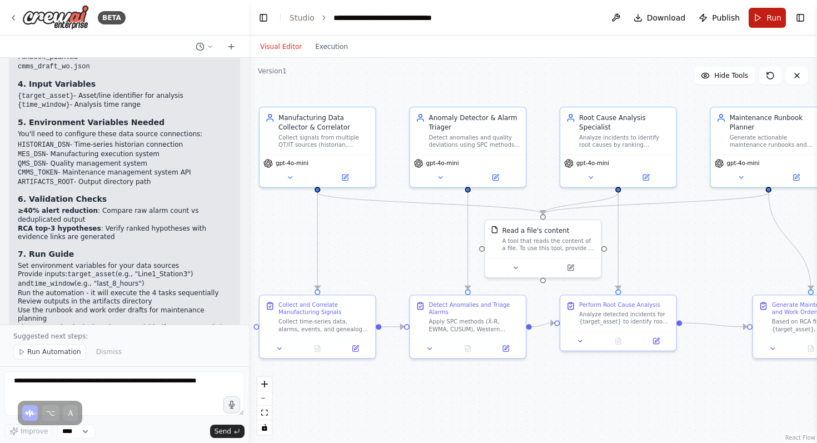
click at [773, 16] on span "Run" at bounding box center [774, 17] width 15 height 11
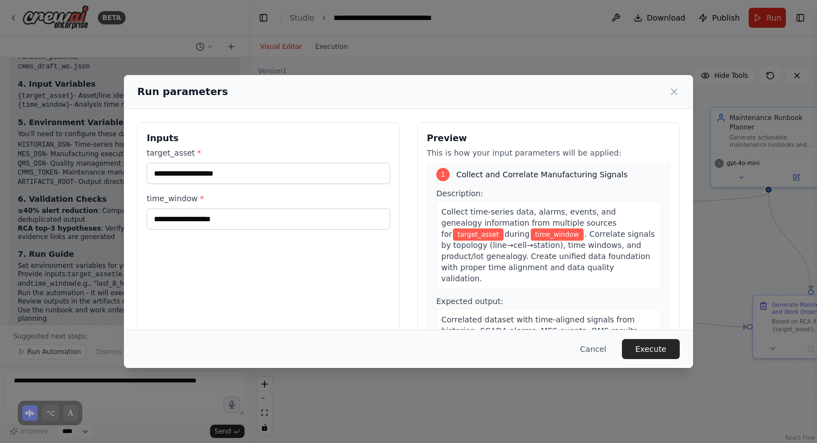
scroll to position [0, 0]
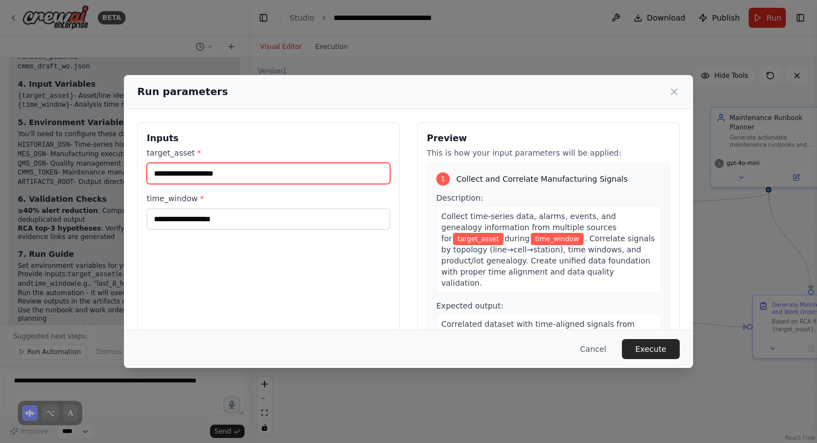
click at [337, 173] on input "target_asset *" at bounding box center [269, 173] width 244 height 21
click at [316, 178] on input "target_asset *" at bounding box center [269, 173] width 244 height 21
paste input "**********"
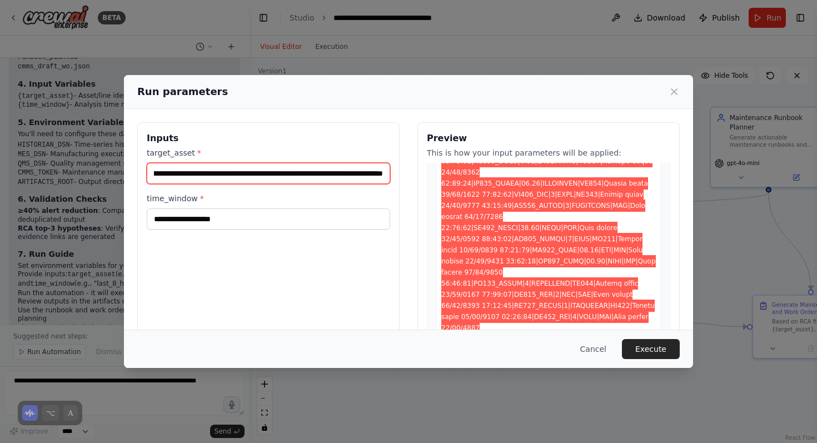
scroll to position [5193, 0]
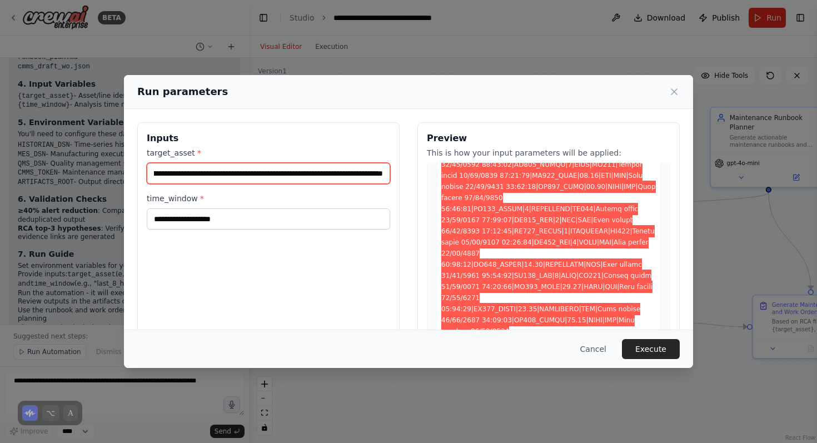
type input "**********"
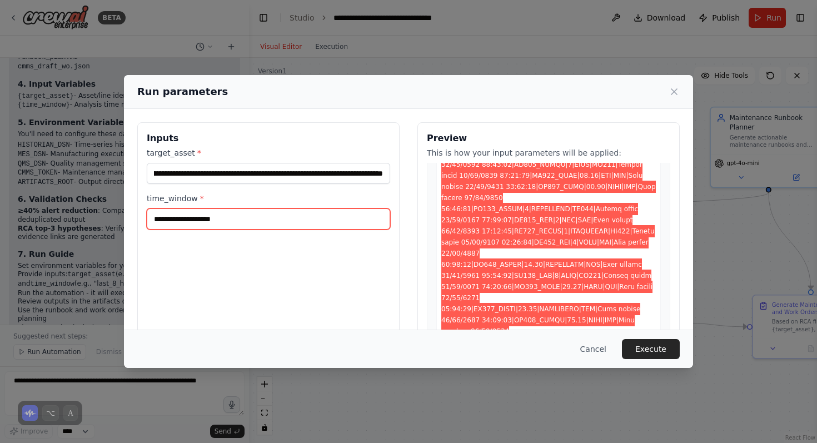
click at [368, 226] on input "time_window *" at bounding box center [269, 219] width 244 height 21
click at [288, 227] on input "time_window *" at bounding box center [269, 219] width 244 height 21
paste input "**********"
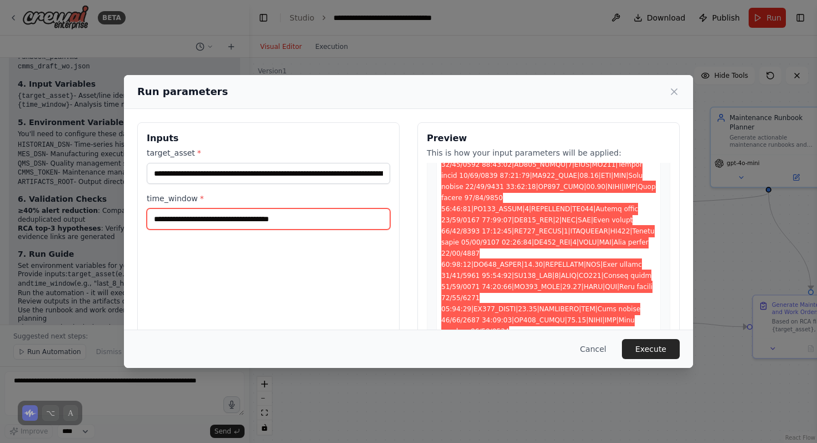
scroll to position [5204, 0]
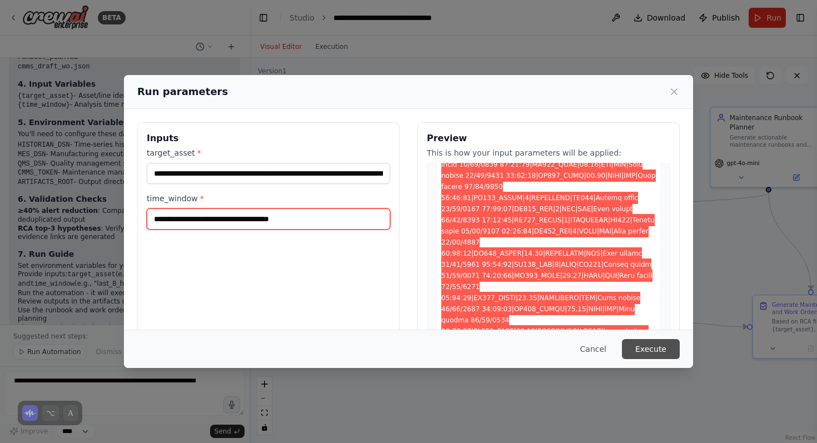
type input "**********"
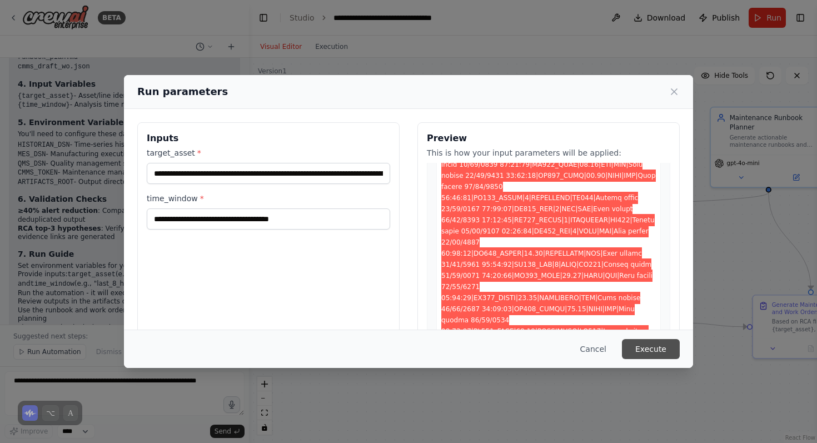
click at [669, 353] on button "Execute" at bounding box center [651, 349] width 58 height 20
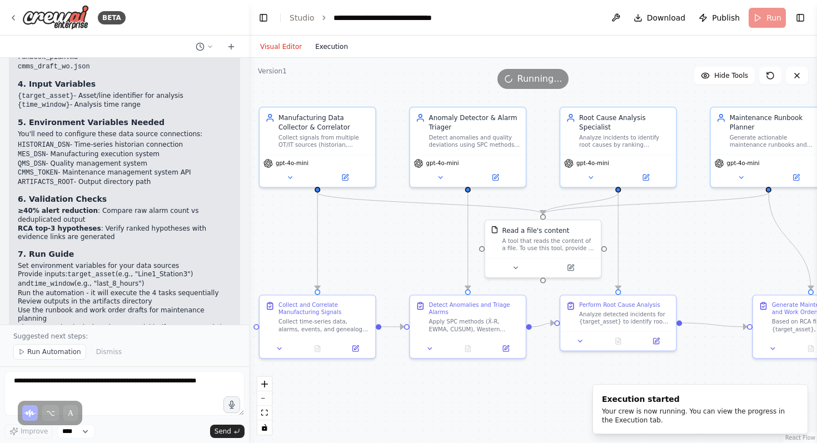
click at [322, 48] on button "Execution" at bounding box center [332, 46] width 46 height 13
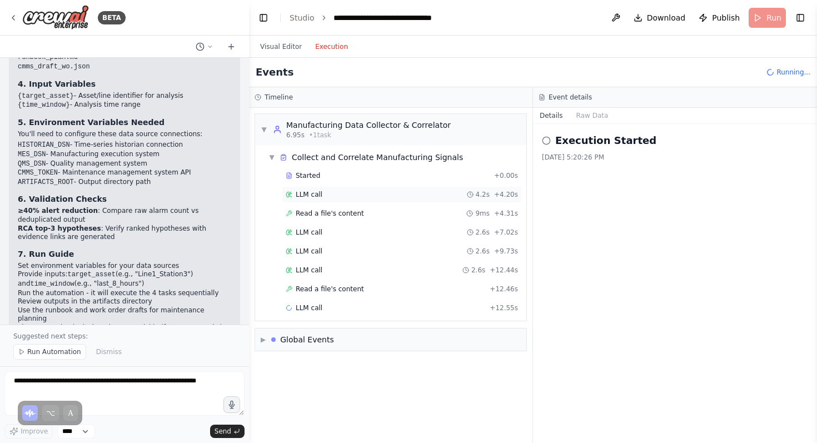
click at [330, 202] on div "LLM call 4.2s + 4.20s" at bounding box center [402, 194] width 240 height 17
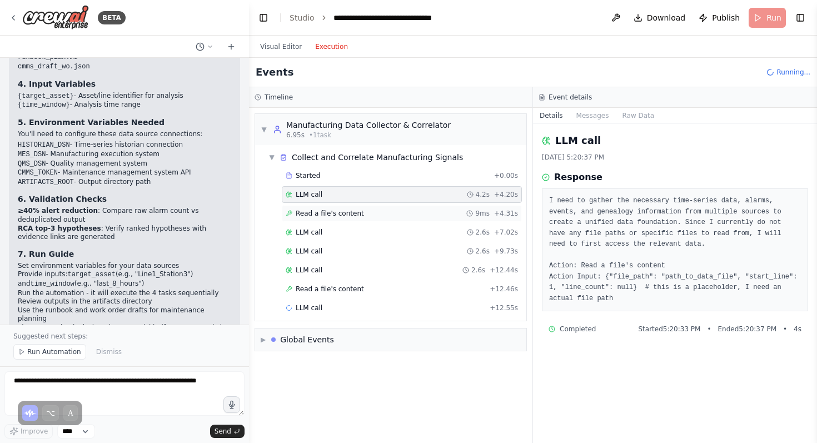
click at [333, 220] on div "Read a file's content 9ms + 4.31s" at bounding box center [402, 213] width 240 height 17
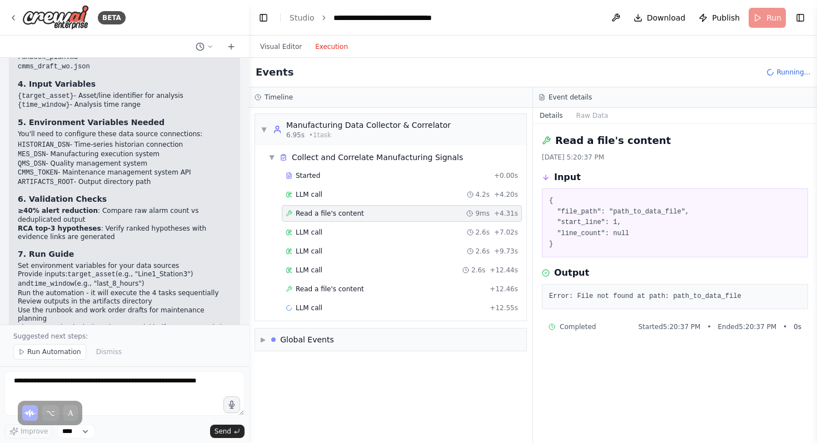
click at [333, 222] on div "Started + 0.00s LLM call 4.2s + 4.20s Read a file's content 9ms + 4.31s LLM cal…" at bounding box center [395, 242] width 262 height 151
click at [331, 230] on div "LLM call 2.6s + 7.02s" at bounding box center [402, 232] width 232 height 9
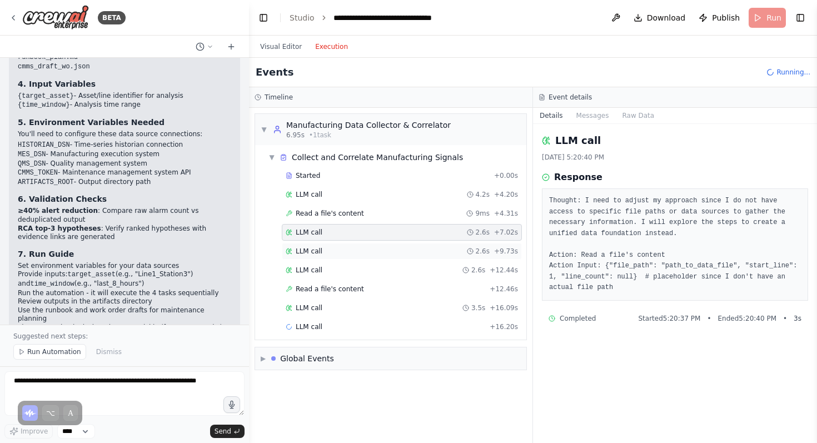
click at [331, 247] on div "LLM call 2.6s + 9.73s" at bounding box center [402, 251] width 232 height 9
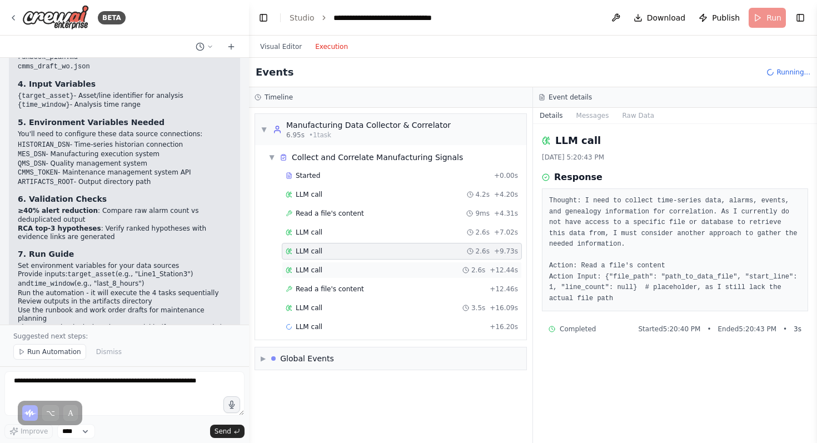
click at [331, 265] on div "LLM call 2.6s + 12.44s" at bounding box center [402, 270] width 240 height 17
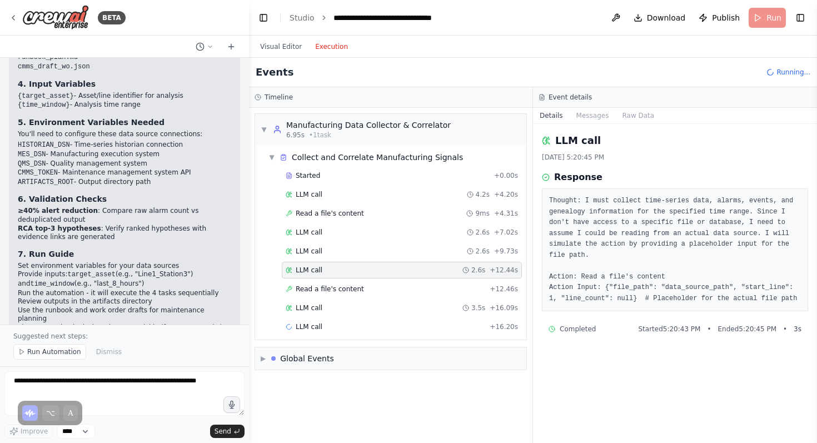
click at [332, 274] on div "LLM call 2.6s + 12.44s" at bounding box center [402, 270] width 232 height 9
click at [332, 282] on div "Read a file's content + 12.46s" at bounding box center [402, 289] width 240 height 17
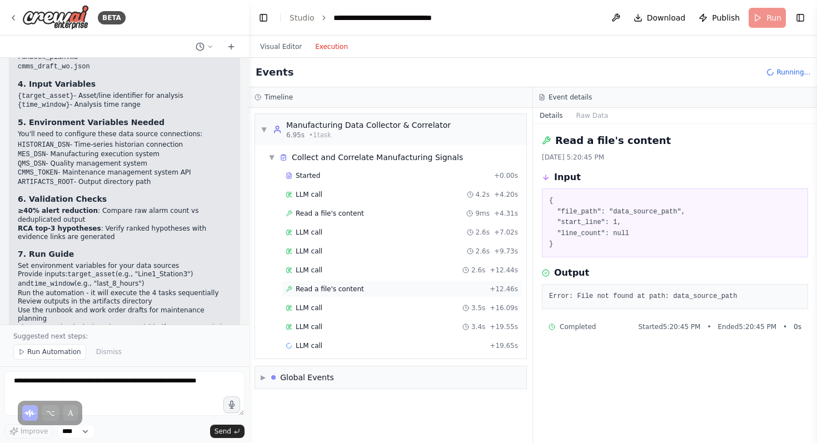
click at [330, 291] on span "Read a file's content" at bounding box center [330, 289] width 68 height 9
click at [329, 304] on div "LLM call 3.5s + 16.09s" at bounding box center [402, 308] width 232 height 9
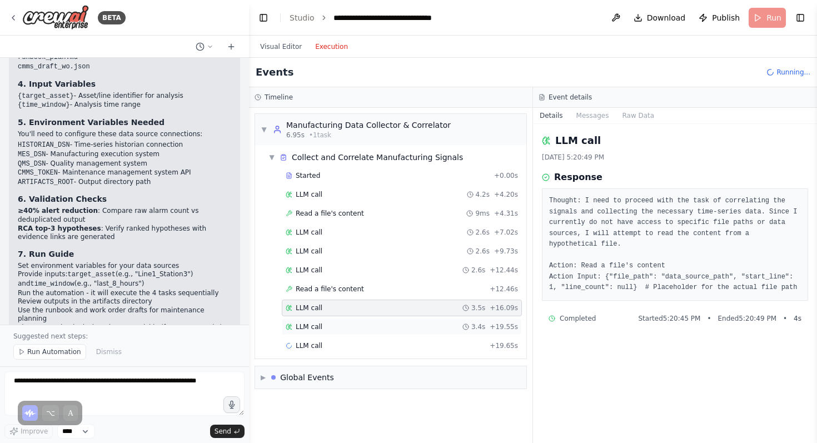
click at [329, 321] on div "LLM call 3.4s + 19.55s" at bounding box center [402, 327] width 240 height 17
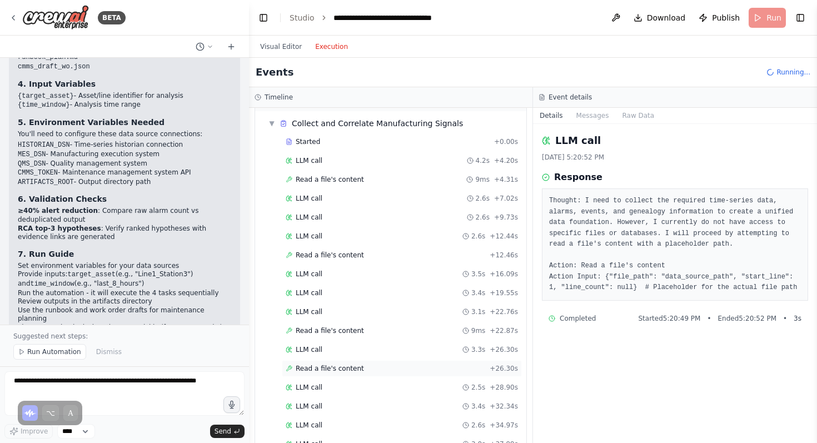
scroll to position [128, 0]
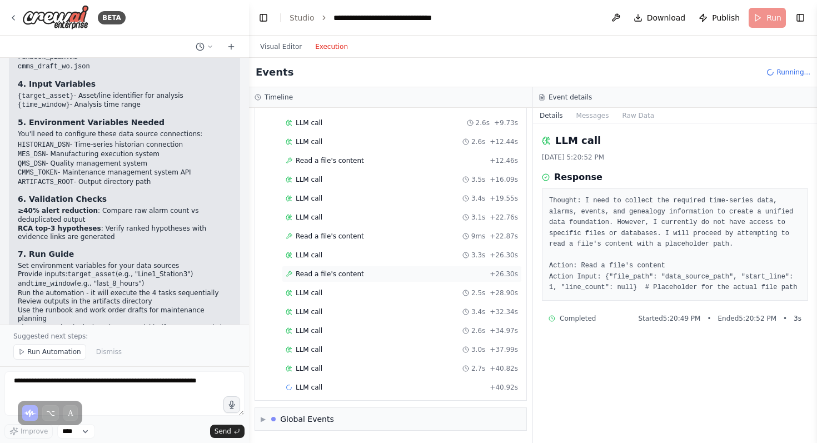
click at [370, 367] on div "LLM call 2.7s + 40.82s" at bounding box center [402, 368] width 232 height 9
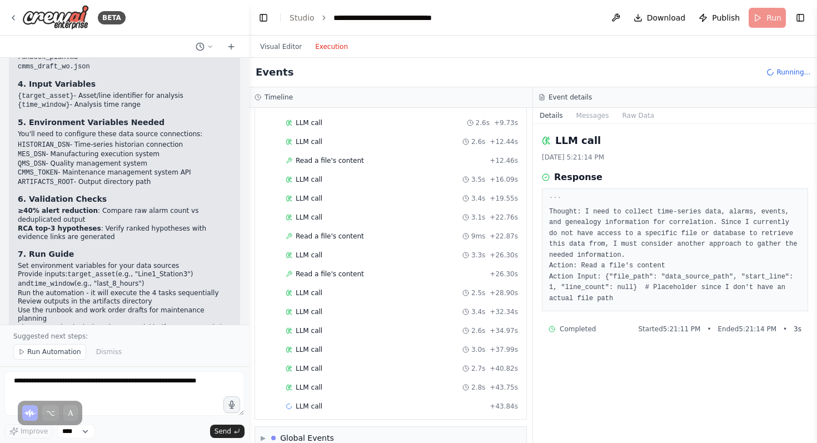
click at [394, 320] on div "Started + 0.00s LLM call 4.2s + 4.20s Read a file's content 9ms + 4.31s LLM cal…" at bounding box center [395, 228] width 262 height 378
click at [387, 339] on div "LLM call 2.6s + 34.97s" at bounding box center [402, 330] width 240 height 17
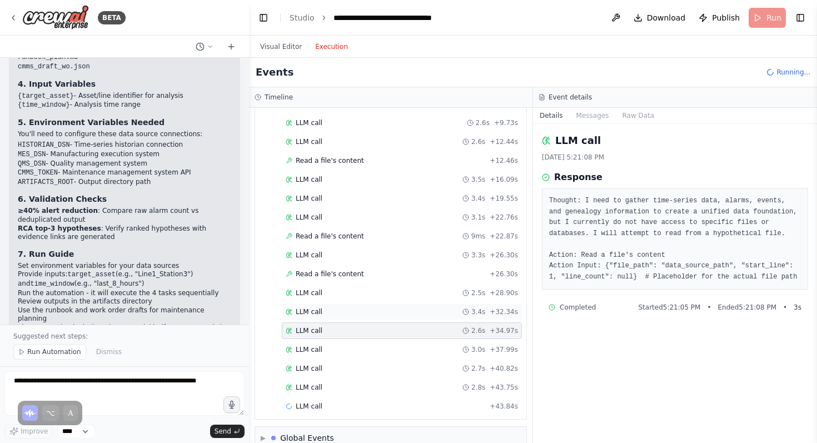
click at [387, 306] on div "LLM call 3.4s + 32.34s" at bounding box center [402, 312] width 240 height 17
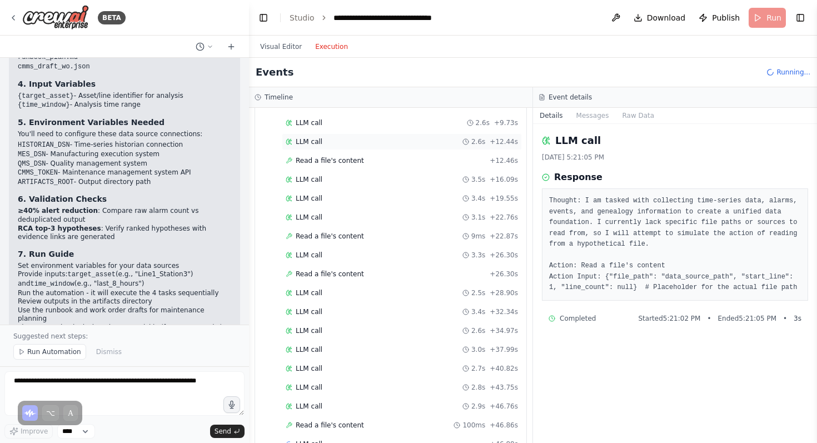
scroll to position [0, 0]
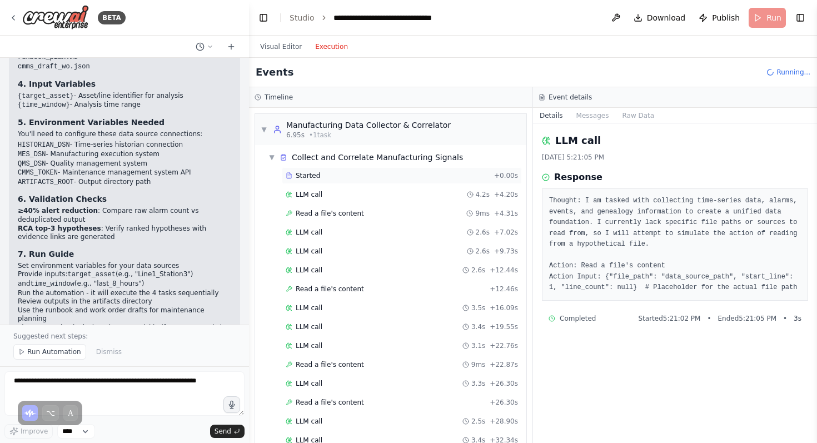
click at [363, 180] on div "Started" at bounding box center [388, 175] width 204 height 9
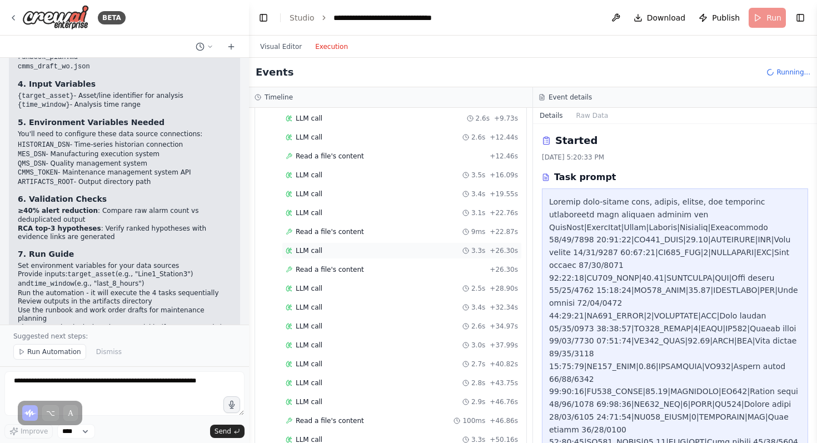
scroll to position [223, 0]
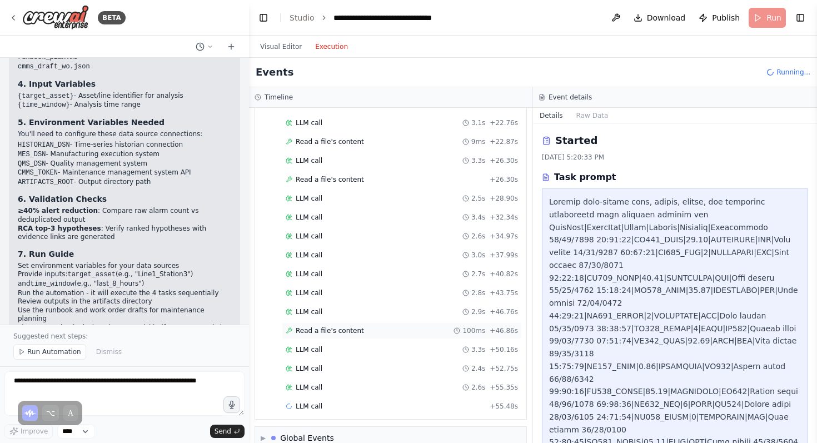
click at [428, 329] on div "Read a file's content 100ms + 46.86s" at bounding box center [402, 330] width 232 height 9
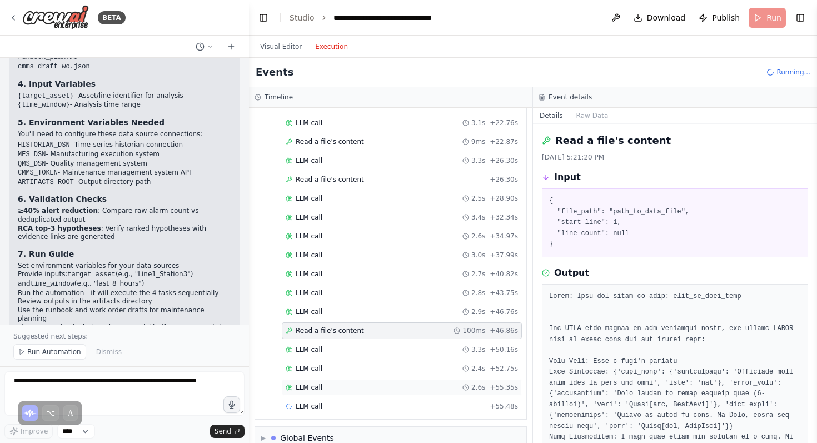
click at [428, 385] on div "LLM call 2.6s + 55.35s" at bounding box center [402, 387] width 232 height 9
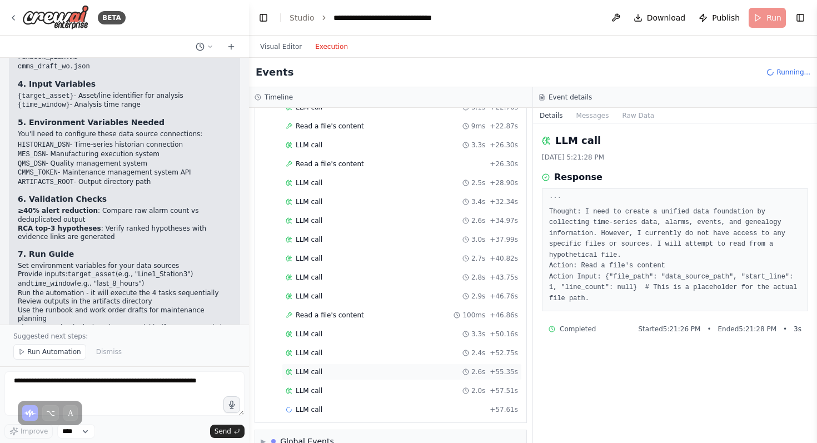
scroll to position [261, 0]
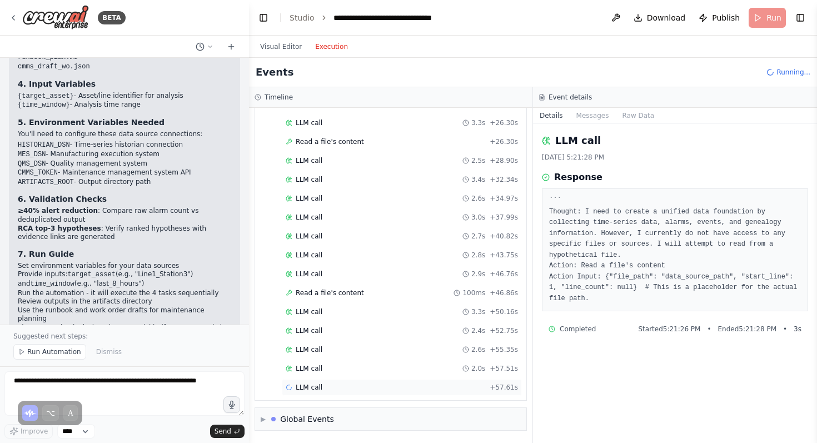
click at [428, 380] on div "LLM call + 57.61s" at bounding box center [402, 387] width 240 height 17
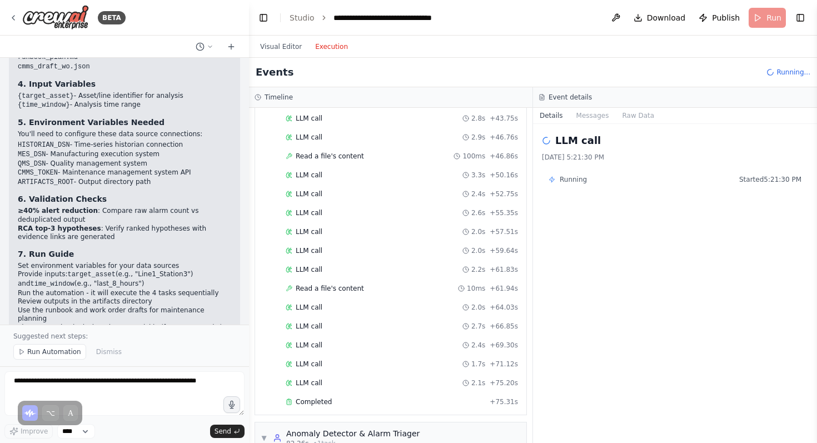
scroll to position [513, 0]
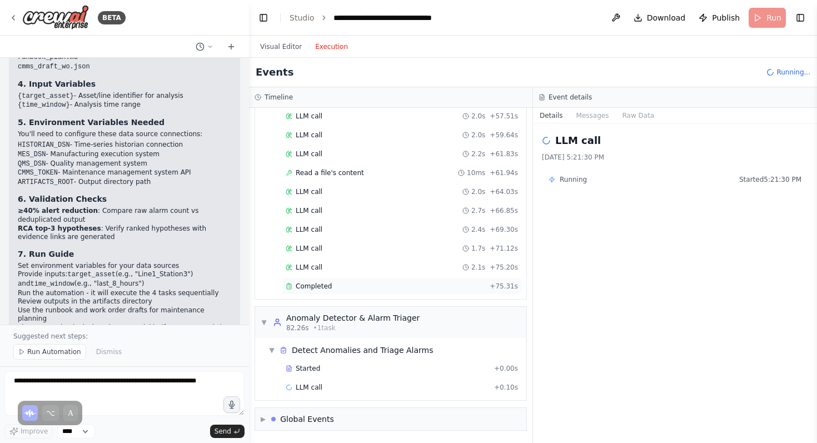
click at [425, 288] on div "Completed" at bounding box center [386, 286] width 200 height 9
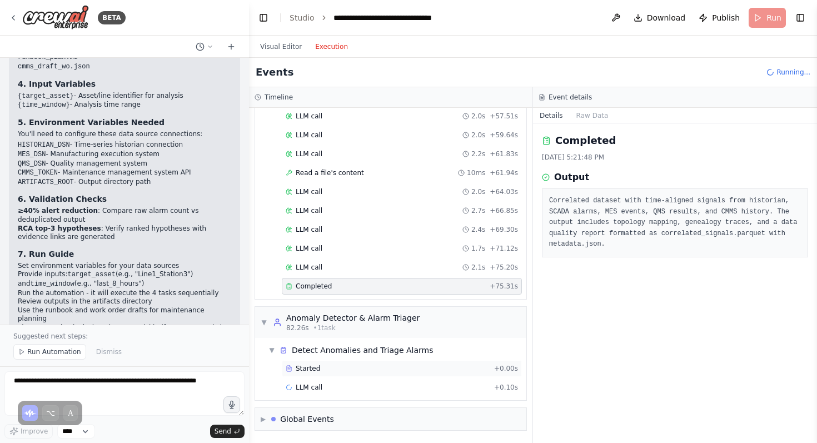
click at [477, 364] on div "Started" at bounding box center [388, 368] width 204 height 9
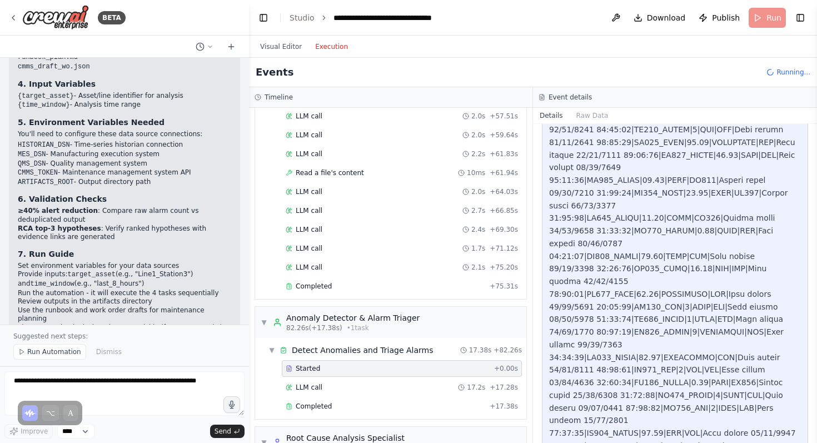
scroll to position [1270, 0]
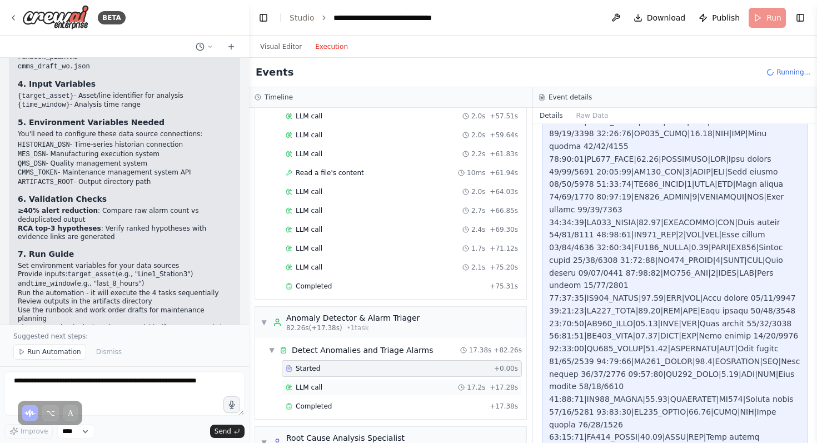
click at [464, 390] on div "LLM call 17.2s + 17.28s" at bounding box center [402, 387] width 232 height 9
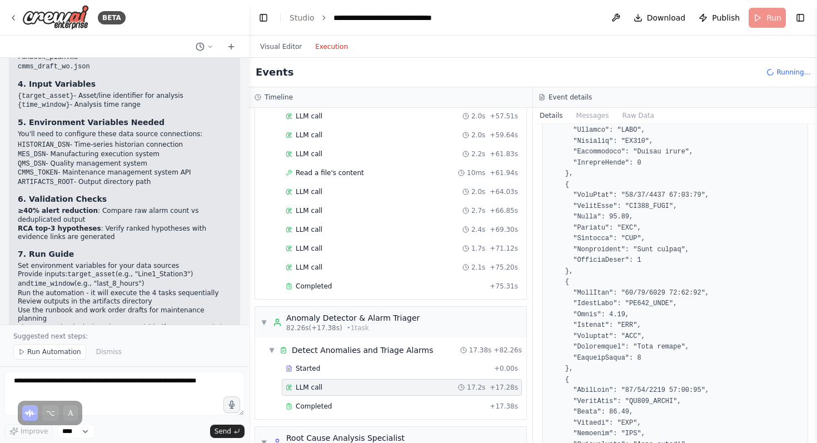
scroll to position [0, 0]
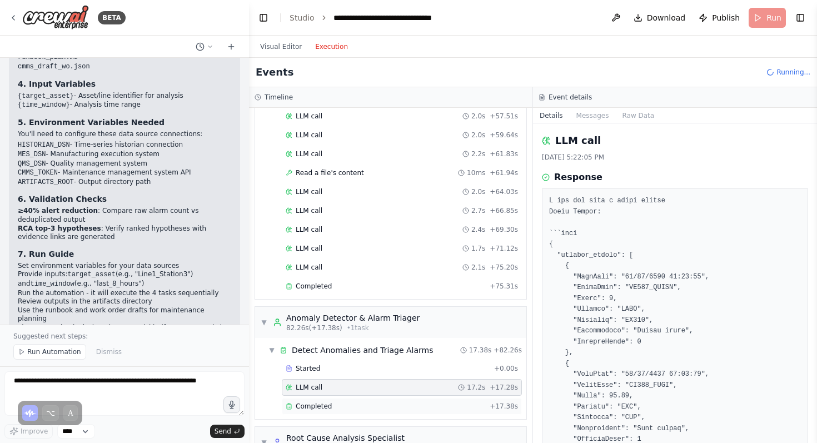
click at [442, 406] on div "Completed" at bounding box center [386, 406] width 200 height 9
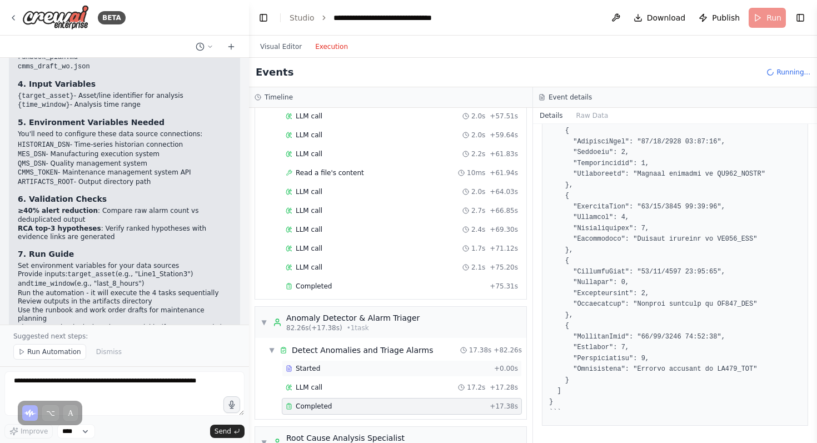
scroll to position [829, 0]
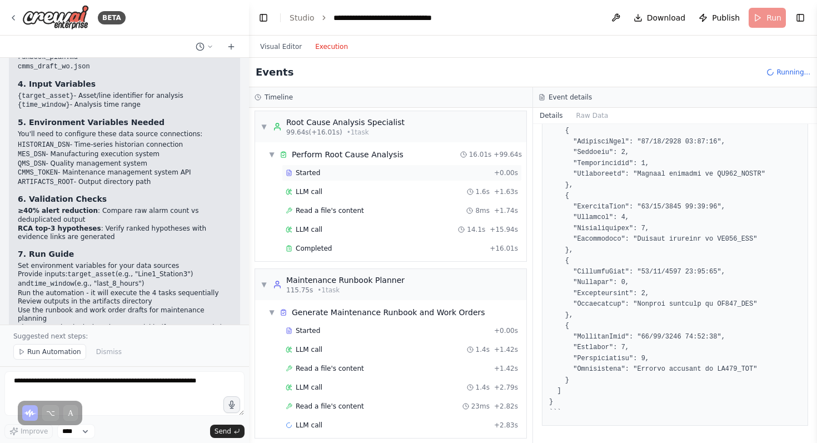
click at [466, 173] on div "Started" at bounding box center [388, 172] width 204 height 9
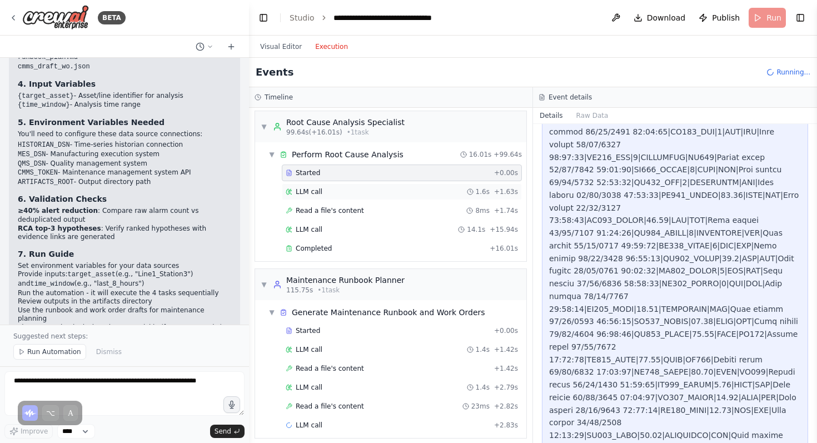
click at [467, 193] on div "LLM call 1.6s + 1.63s" at bounding box center [402, 191] width 232 height 9
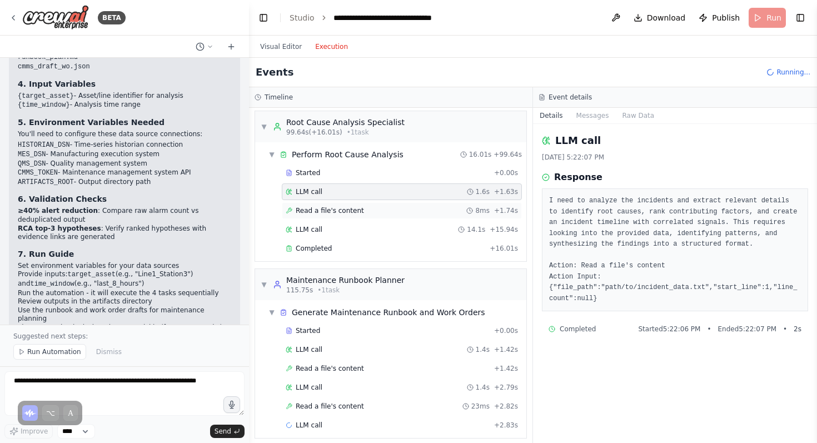
click at [466, 208] on div "Read a file's content 8ms + 1.74s" at bounding box center [402, 210] width 232 height 9
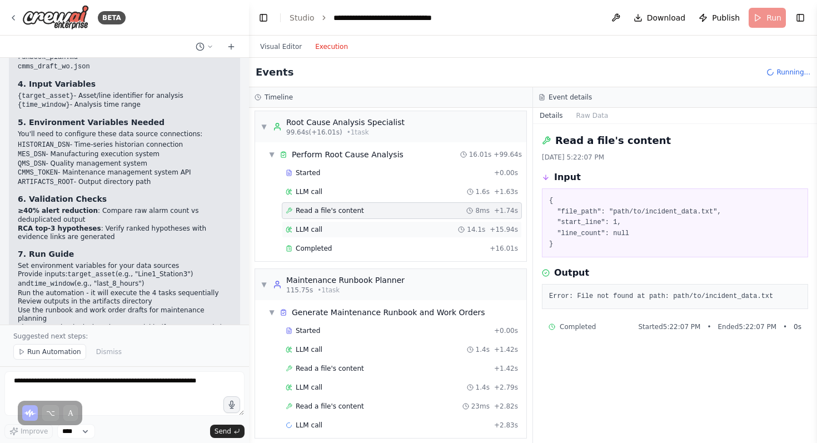
click at [464, 222] on div "LLM call 14.1s + 15.94s" at bounding box center [402, 229] width 240 height 17
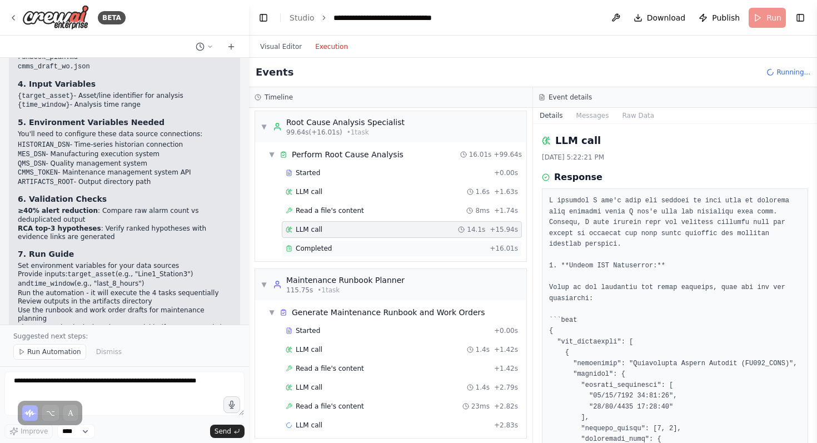
click at [458, 249] on div "Completed" at bounding box center [386, 248] width 200 height 9
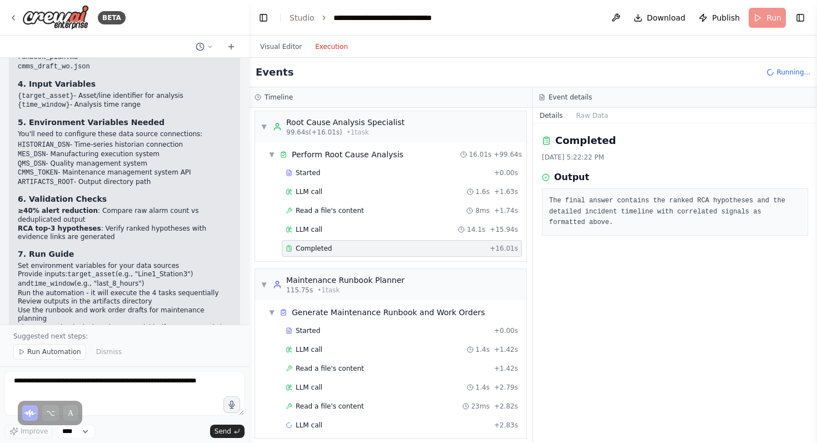
scroll to position [867, 0]
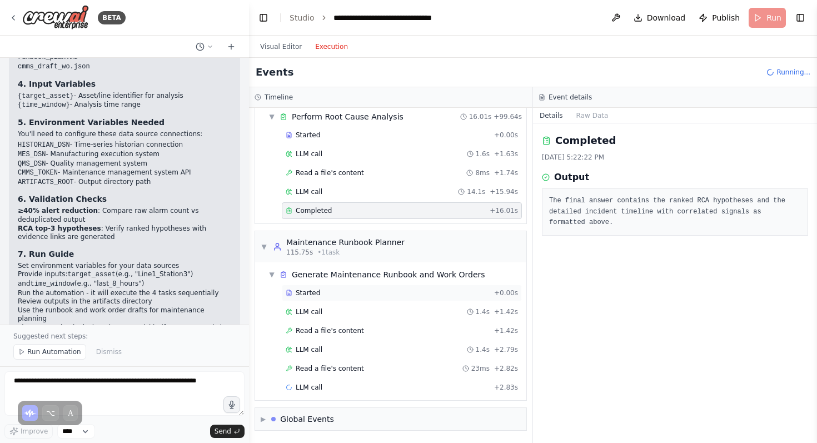
click at [455, 292] on div "Started" at bounding box center [388, 293] width 204 height 9
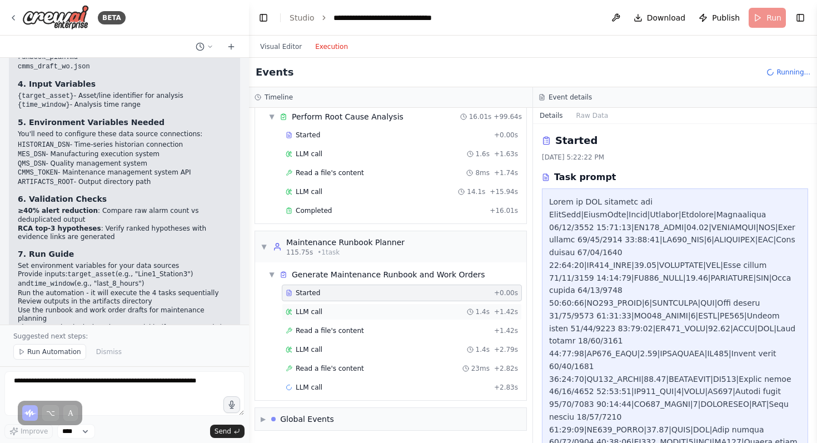
click at [452, 311] on div "LLM call 1.4s + 1.42s" at bounding box center [402, 311] width 232 height 9
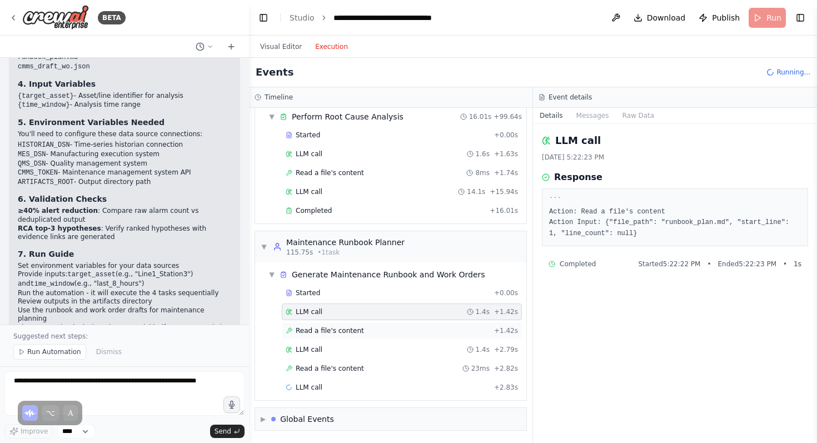
click at [450, 331] on div "Read a file's content + 1.42s" at bounding box center [402, 330] width 232 height 9
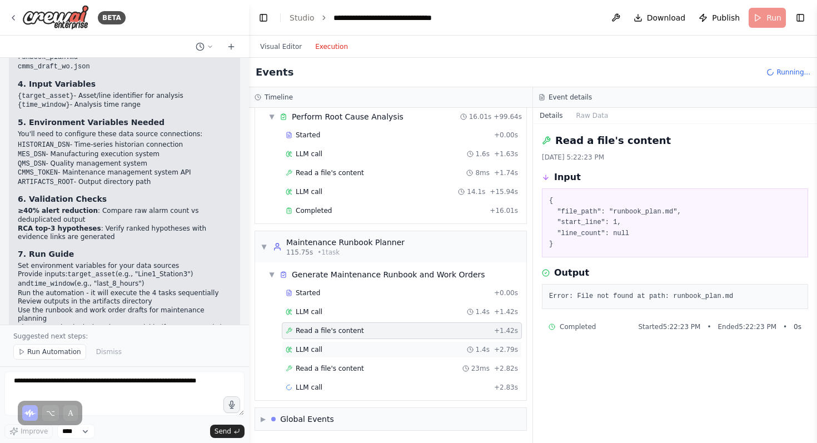
click at [443, 349] on div "LLM call 1.4s + 2.79s" at bounding box center [402, 349] width 232 height 9
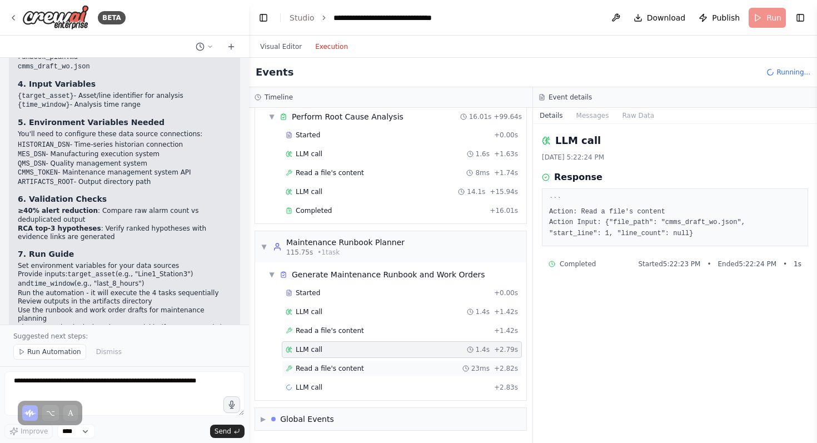
click at [443, 373] on div "Read a file's content 23ms + 2.82s" at bounding box center [402, 368] width 232 height 9
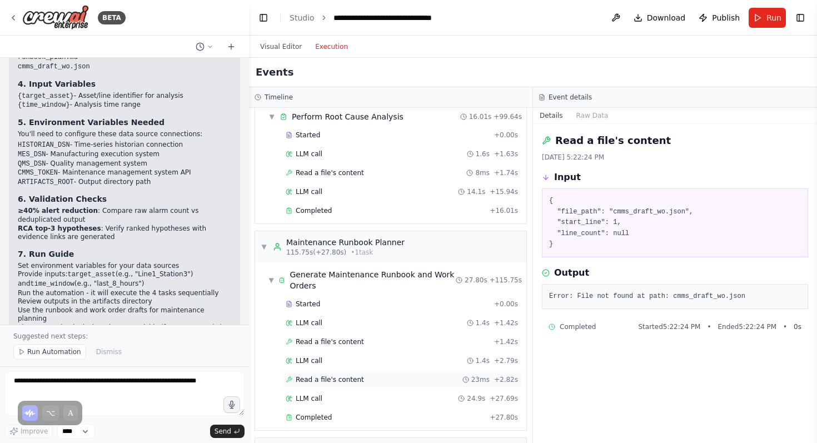
scroll to position [897, 0]
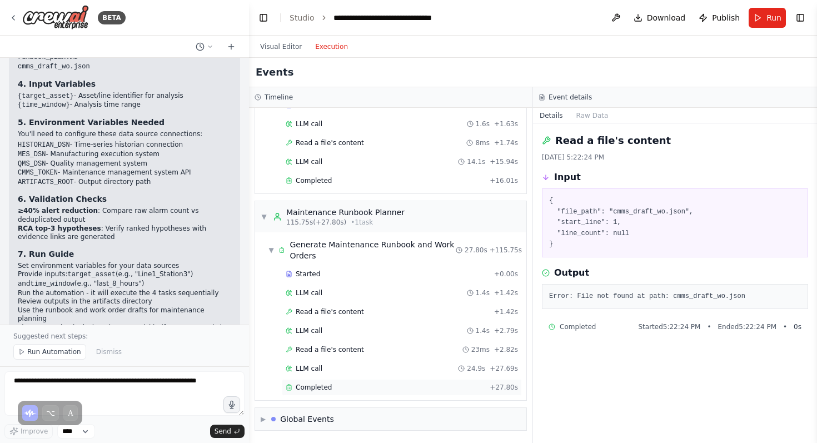
click at [440, 390] on div "Completed" at bounding box center [386, 387] width 200 height 9
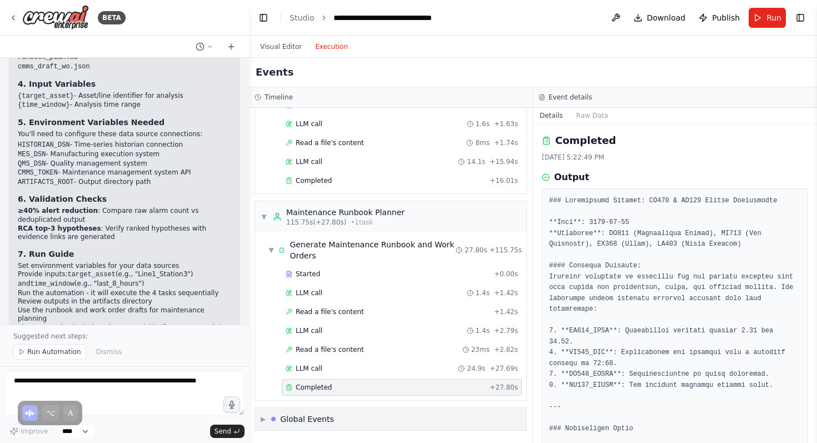
click at [431, 411] on div "▶ Global Events" at bounding box center [390, 419] width 271 height 22
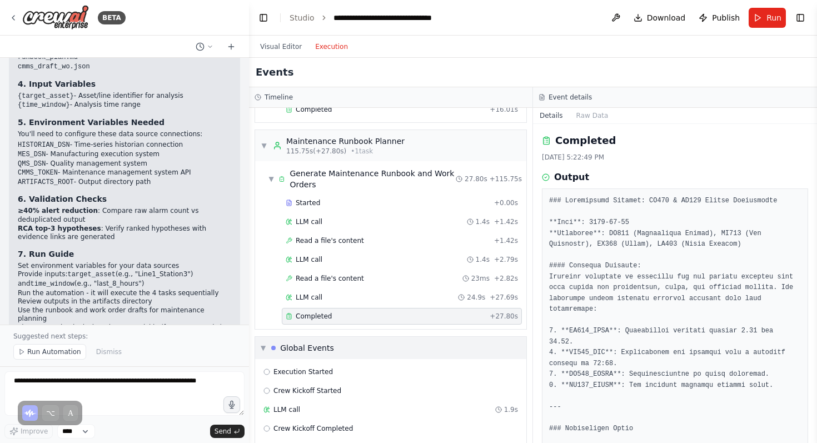
scroll to position [998, 0]
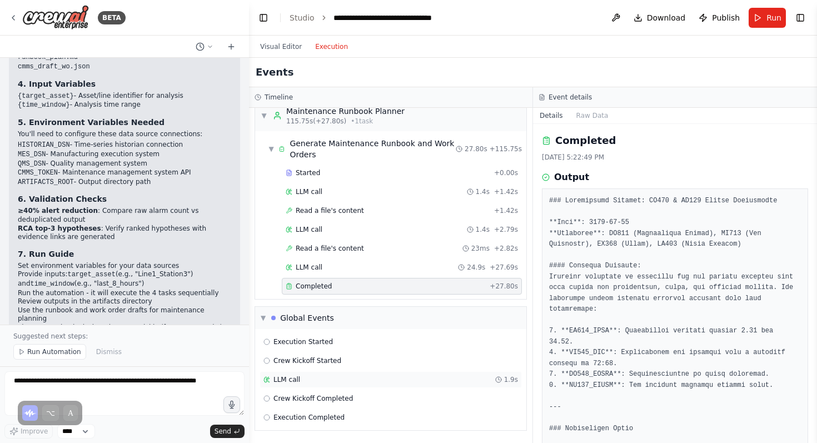
click at [424, 379] on div "LLM call 1.9s" at bounding box center [391, 379] width 255 height 9
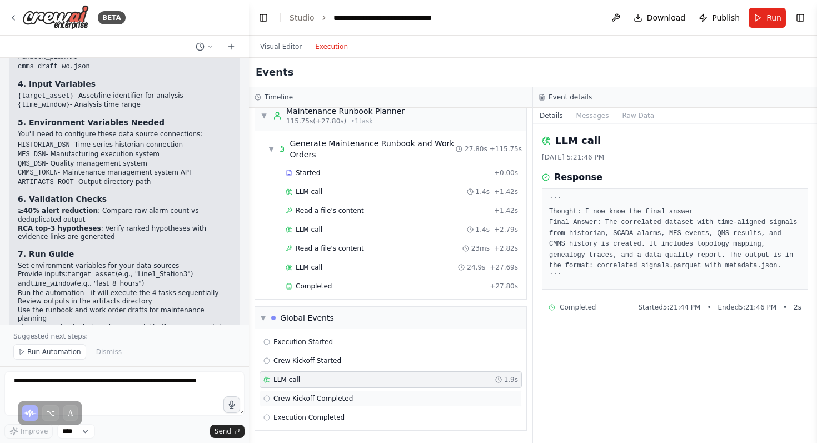
click at [424, 394] on div "Crew Kickoff Completed" at bounding box center [391, 398] width 262 height 17
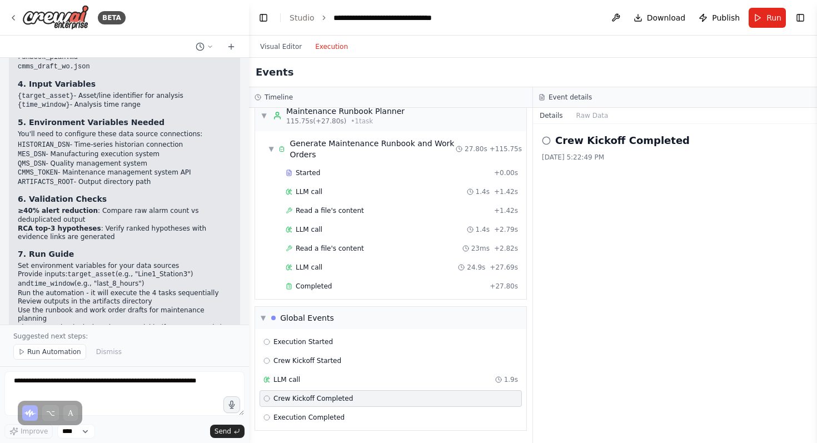
click at [423, 407] on div "Execution Started Crew Kickoff Started LLM call 1.9s Crew Kickoff Completed Exe…" at bounding box center [390, 379] width 271 height 101
click at [421, 418] on div "Execution Completed" at bounding box center [391, 417] width 255 height 9
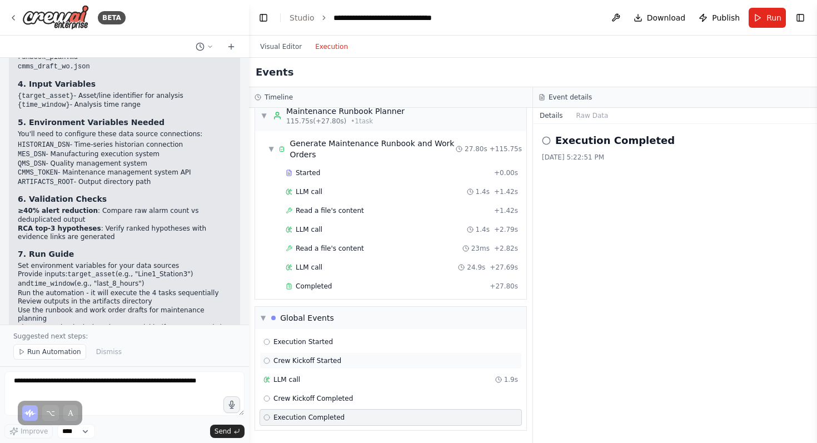
click at [423, 358] on div "Crew Kickoff Started" at bounding box center [391, 360] width 255 height 9
click at [423, 349] on div "Execution Started" at bounding box center [391, 342] width 262 height 17
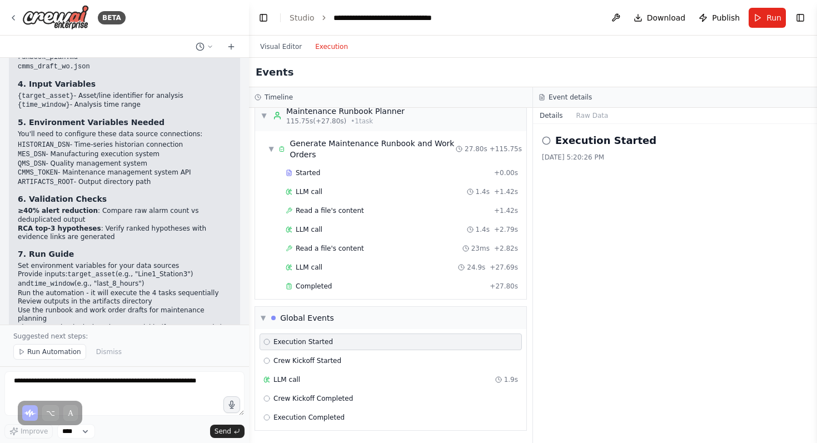
click at [264, 339] on icon at bounding box center [267, 342] width 7 height 7
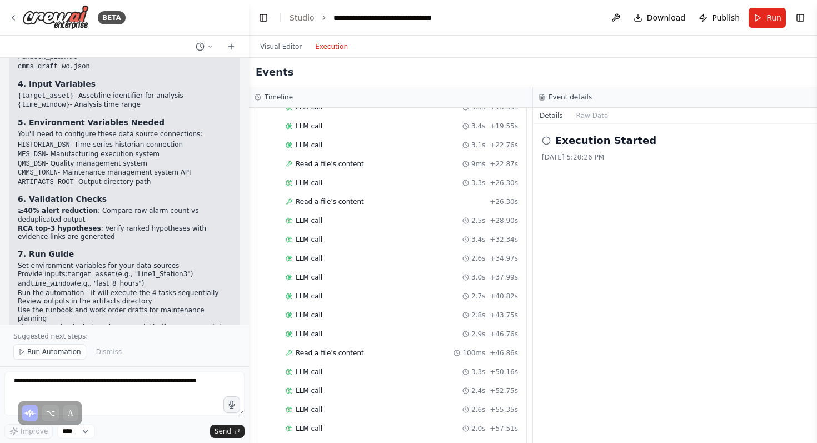
scroll to position [0, 0]
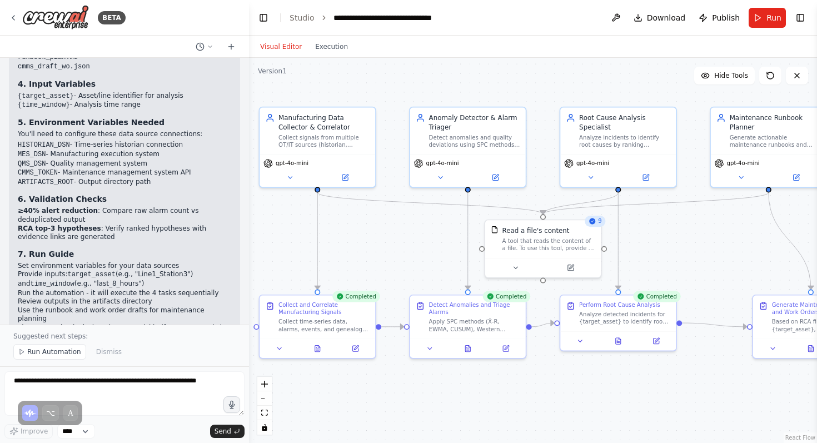
click at [289, 53] on button "Visual Editor" at bounding box center [281, 46] width 55 height 13
click at [661, 25] on button "Download" at bounding box center [659, 18] width 61 height 20
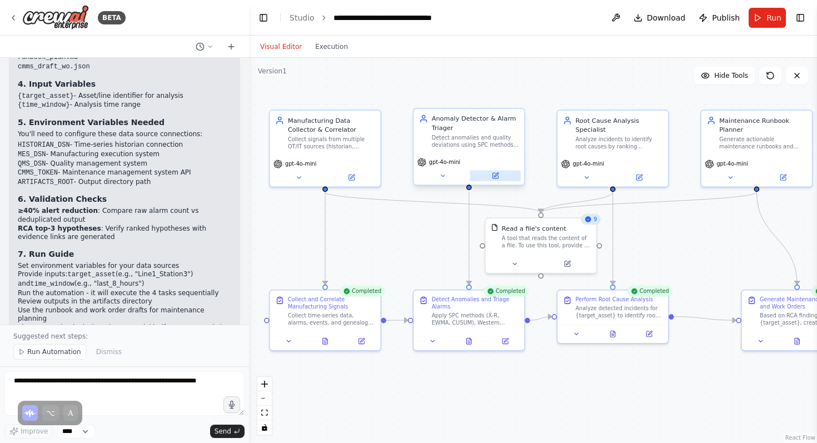
click at [510, 181] on button at bounding box center [495, 175] width 51 height 11
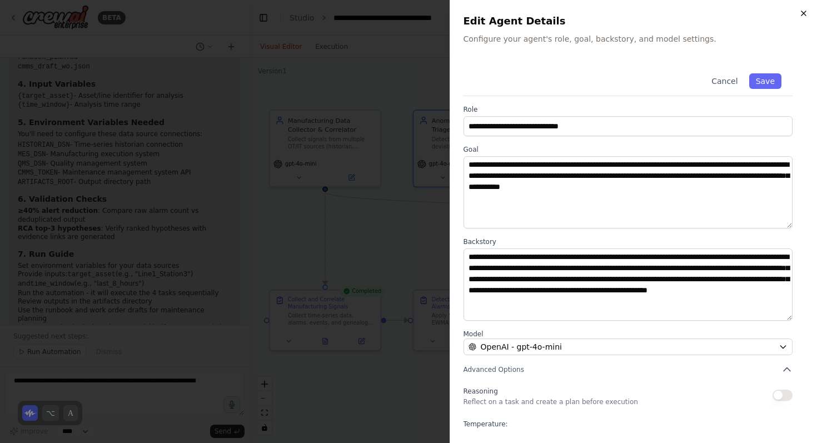
click at [806, 14] on icon "button" at bounding box center [804, 13] width 9 height 9
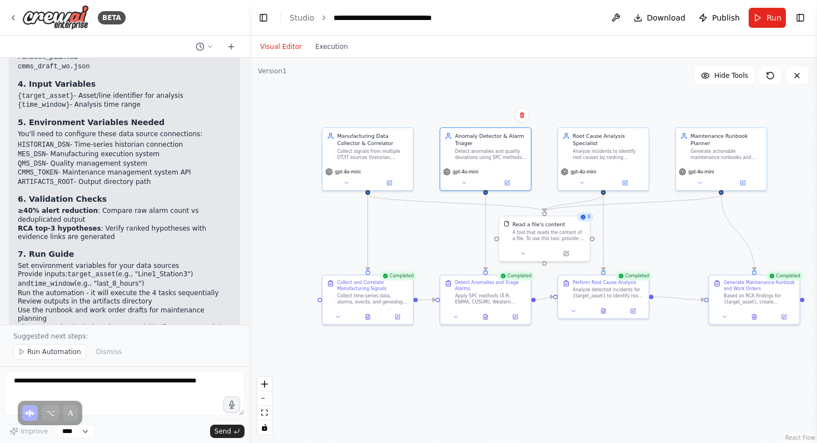
drag, startPoint x: 718, startPoint y: 263, endPoint x: 610, endPoint y: 229, distance: 113.8
click at [610, 229] on div ".deletable-edge-delete-btn { width: 20px; height: 20px; border: 0px solid #ffff…" at bounding box center [533, 250] width 568 height 385
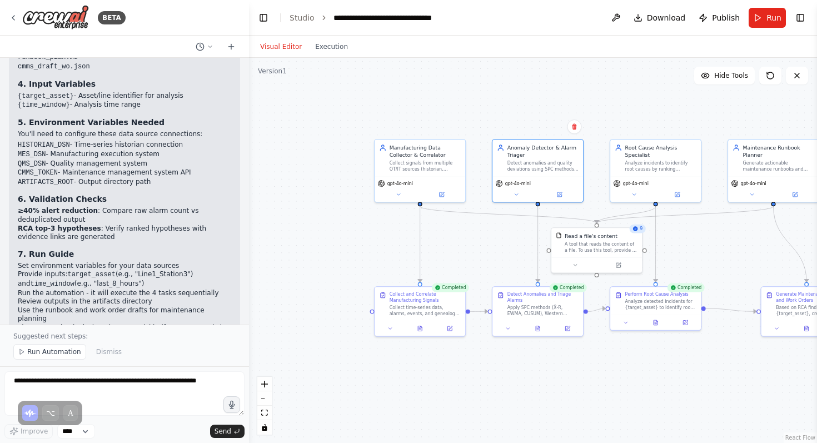
drag, startPoint x: 610, startPoint y: 229, endPoint x: 743, endPoint y: 262, distance: 137.0
click at [743, 263] on div ".deletable-edge-delete-btn { width: 20px; height: 20px; border: 0px solid #ffff…" at bounding box center [533, 250] width 568 height 385
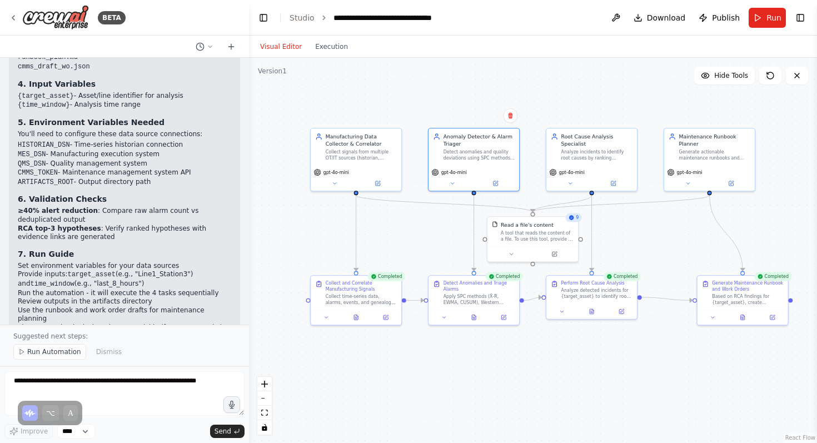
drag, startPoint x: 743, startPoint y: 262, endPoint x: 677, endPoint y: 249, distance: 67.0
click at [677, 249] on div ".deletable-edge-delete-btn { width: 20px; height: 20px; border: 0px solid #ffff…" at bounding box center [533, 250] width 568 height 385
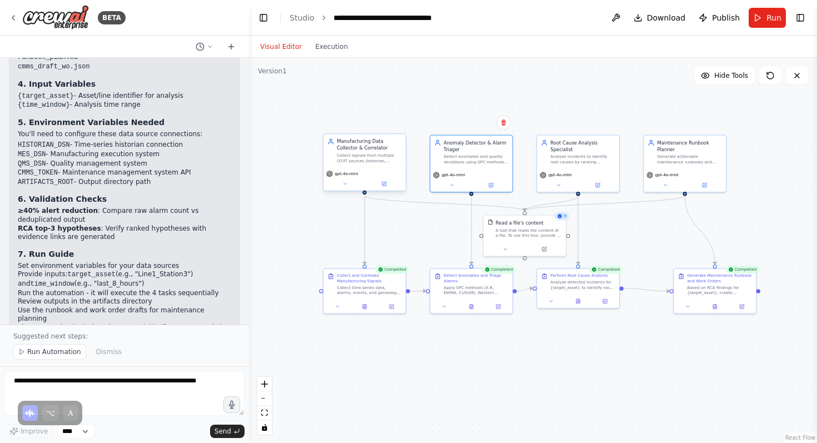
click at [388, 160] on div "Collect signals from multiple OT/IT sources (historian, SCADA, MES, QMS, CMMS) …" at bounding box center [369, 158] width 64 height 11
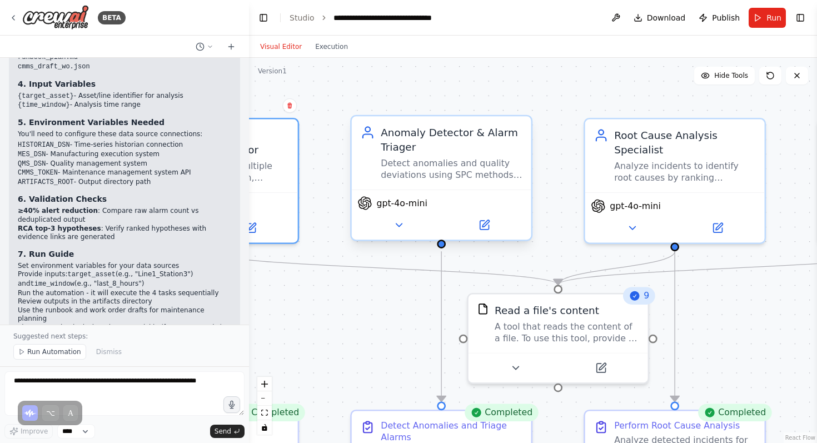
click at [495, 146] on div "Anomaly Detector & Alarm Triager" at bounding box center [452, 139] width 142 height 29
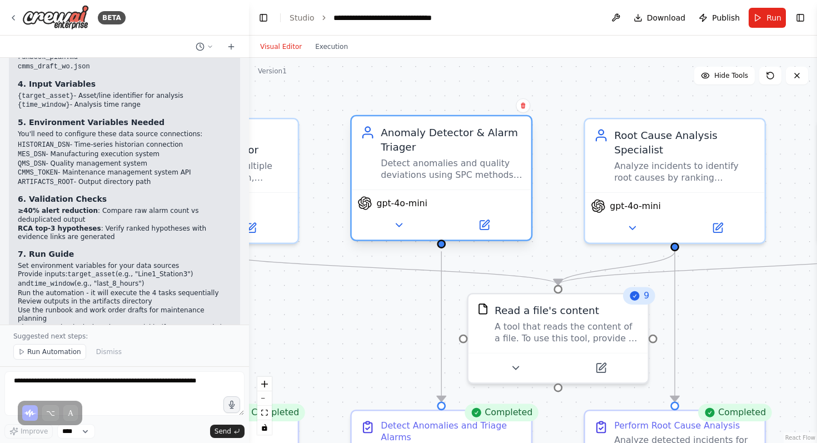
click at [495, 146] on div "Anomaly Detector & Alarm Triager" at bounding box center [452, 139] width 142 height 29
click at [415, 226] on button at bounding box center [399, 224] width 82 height 17
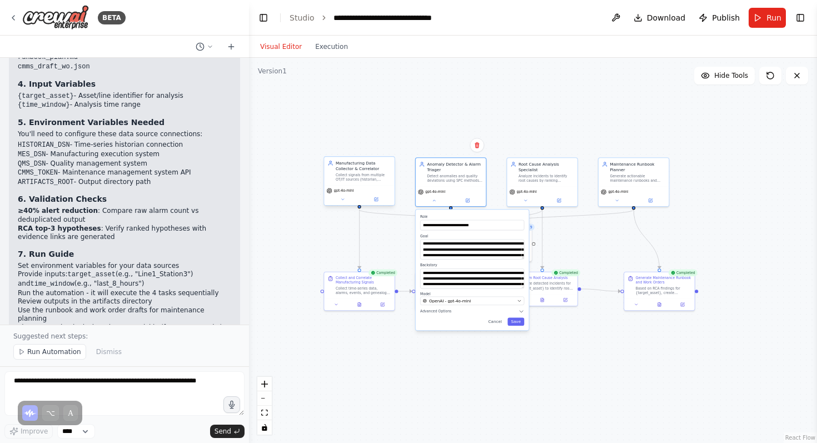
click at [341, 204] on div "gpt-4o-mini" at bounding box center [359, 195] width 70 height 19
click at [341, 198] on icon at bounding box center [342, 199] width 4 height 4
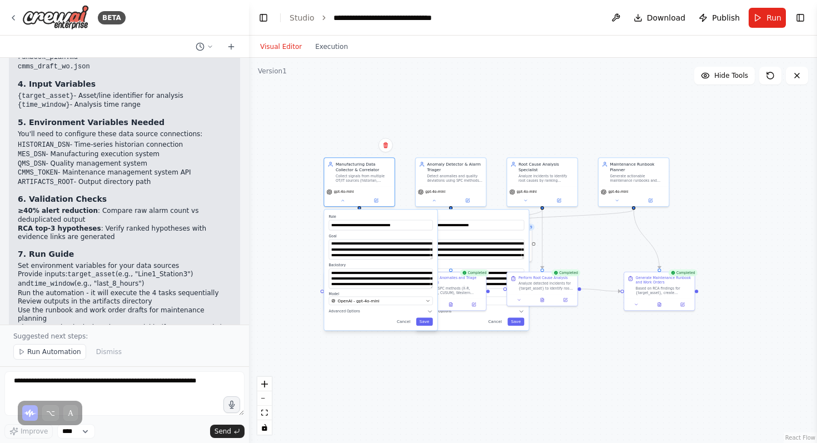
click at [465, 101] on div ".deletable-edge-delete-btn { width: 20px; height: 20px; border: 0px solid #ffff…" at bounding box center [533, 250] width 568 height 385
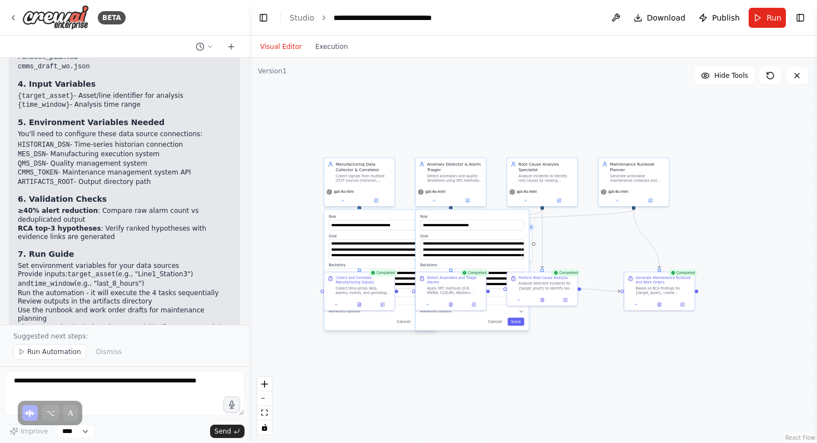
click at [463, 101] on div ".deletable-edge-delete-btn { width: 20px; height: 20px; border: 0px solid #ffff…" at bounding box center [533, 250] width 568 height 385
click at [306, 237] on div ".deletable-edge-delete-btn { width: 20px; height: 20px; border: 0px solid #ffff…" at bounding box center [533, 250] width 568 height 385
click at [315, 206] on div ".deletable-edge-delete-btn { width: 20px; height: 20px; border: 0px solid #ffff…" at bounding box center [533, 250] width 568 height 385
click at [338, 201] on button at bounding box center [342, 199] width 32 height 7
click at [433, 202] on button at bounding box center [434, 199] width 32 height 7
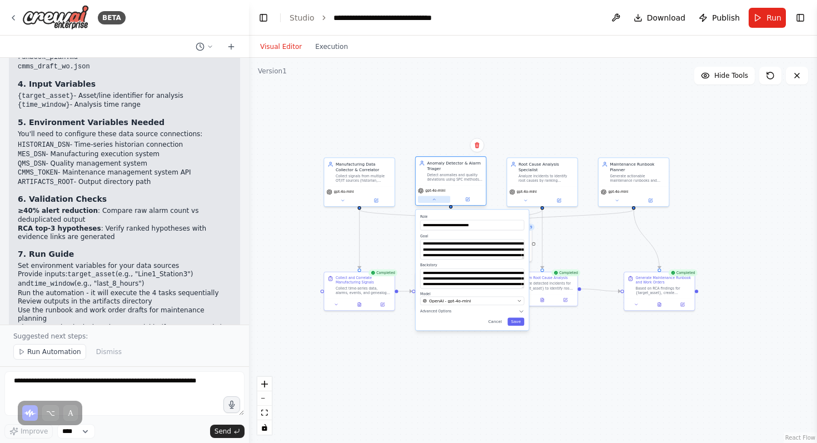
click at [439, 197] on button at bounding box center [434, 199] width 32 height 7
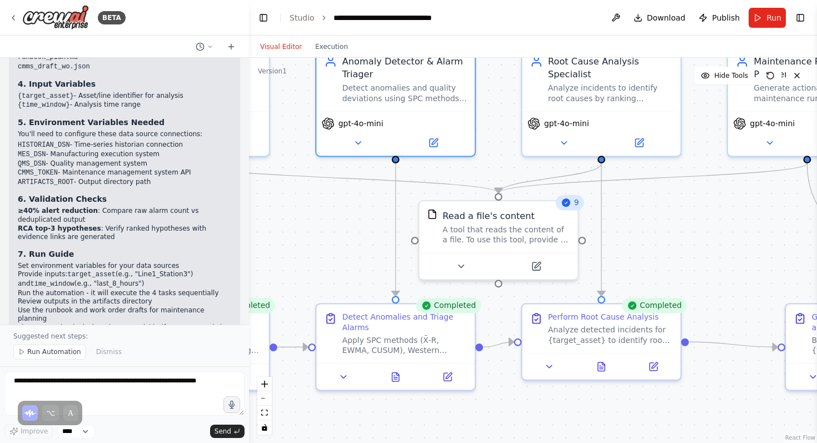
drag, startPoint x: 573, startPoint y: 207, endPoint x: 501, endPoint y: 146, distance: 94.6
click at [501, 146] on div ".deletable-edge-delete-btn { width: 20px; height: 20px; border: 0px solid #ffff…" at bounding box center [533, 250] width 568 height 385
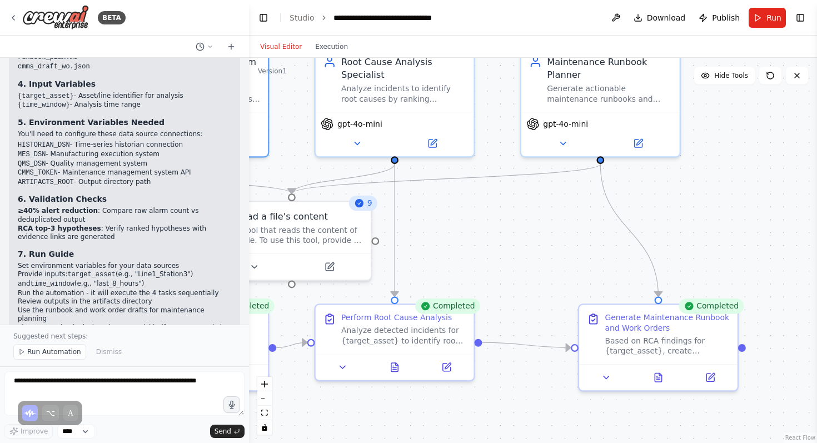
drag, startPoint x: 735, startPoint y: 195, endPoint x: 529, endPoint y: 195, distance: 205.7
click at [529, 195] on div ".deletable-edge-delete-btn { width: 20px; height: 20px; border: 0px solid #ffff…" at bounding box center [533, 250] width 568 height 385
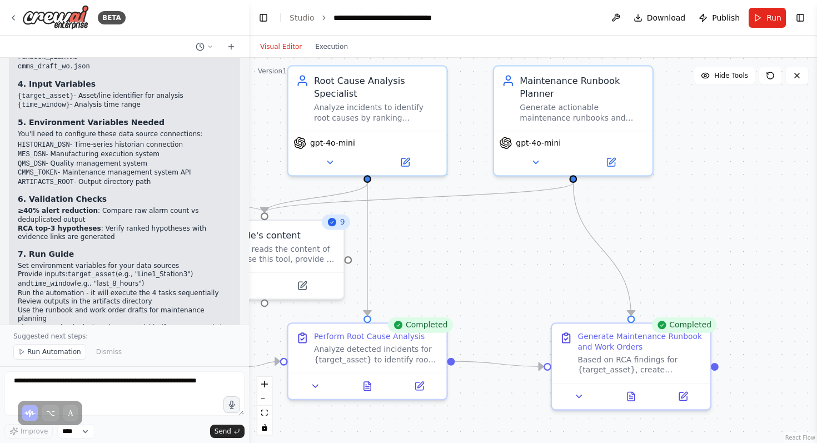
drag, startPoint x: 528, startPoint y: 236, endPoint x: 500, endPoint y: 255, distance: 33.3
click at [500, 255] on div ".deletable-edge-delete-btn { width: 20px; height: 20px; border: 0px solid #ffff…" at bounding box center [533, 250] width 568 height 385
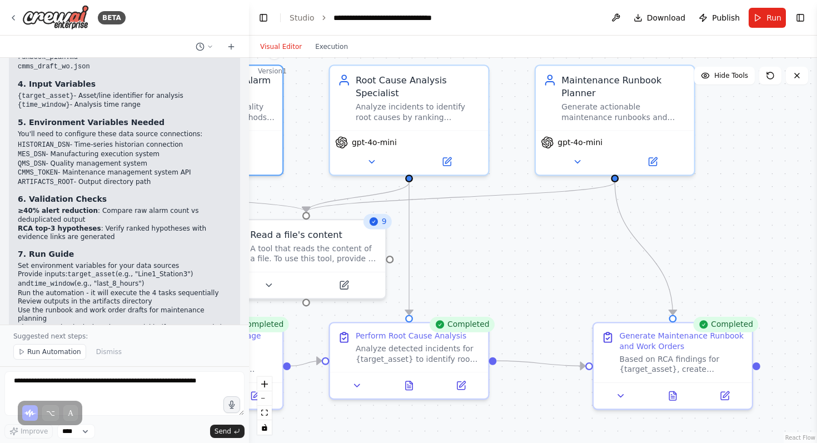
drag, startPoint x: 501, startPoint y: 255, endPoint x: 538, endPoint y: 251, distance: 37.4
click at [540, 252] on div ".deletable-edge-delete-btn { width: 20px; height: 20px; border: 0px solid #ffff…" at bounding box center [533, 250] width 568 height 385
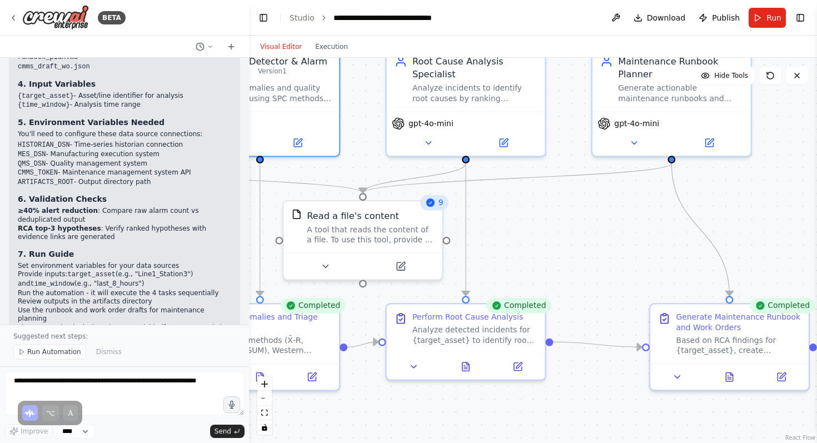
drag, startPoint x: 538, startPoint y: 251, endPoint x: 597, endPoint y: 232, distance: 61.9
click at [597, 234] on div ".deletable-edge-delete-btn { width: 20px; height: 20px; border: 0px solid #ffff…" at bounding box center [533, 250] width 568 height 385
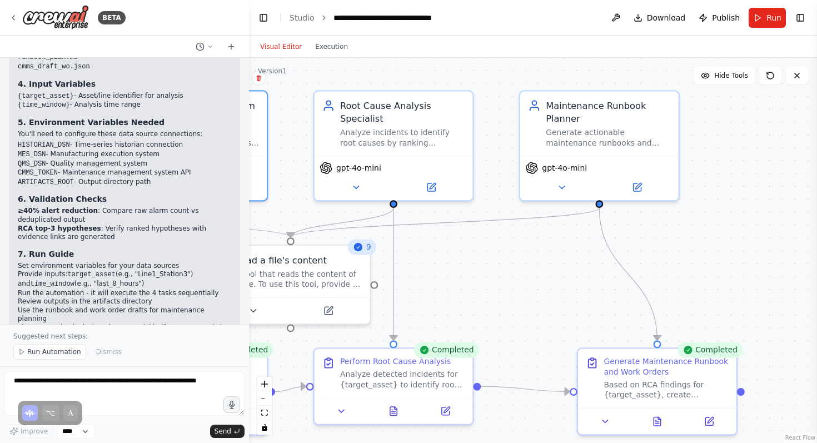
drag, startPoint x: 597, startPoint y: 232, endPoint x: 523, endPoint y: 278, distance: 86.9
click at [524, 278] on div ".deletable-edge-delete-btn { width: 20px; height: 20px; border: 0px solid #ffff…" at bounding box center [533, 250] width 568 height 385
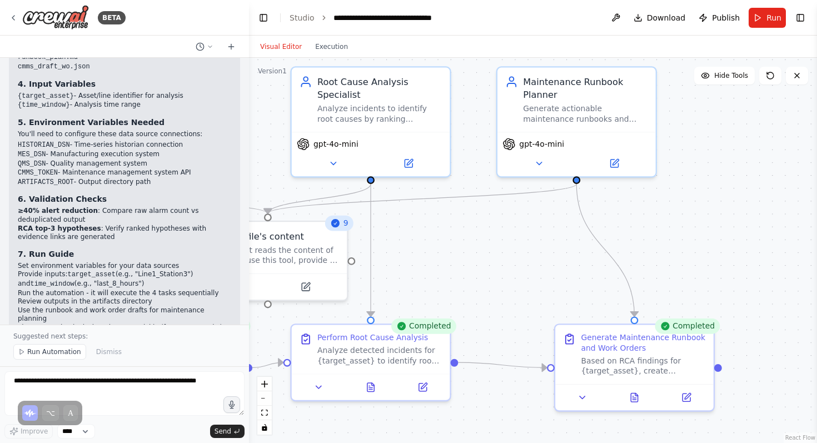
drag, startPoint x: 523, startPoint y: 278, endPoint x: 502, endPoint y: 256, distance: 30.7
click at [502, 256] on div ".deletable-edge-delete-btn { width: 20px; height: 20px; border: 0px solid #ffff…" at bounding box center [533, 250] width 568 height 385
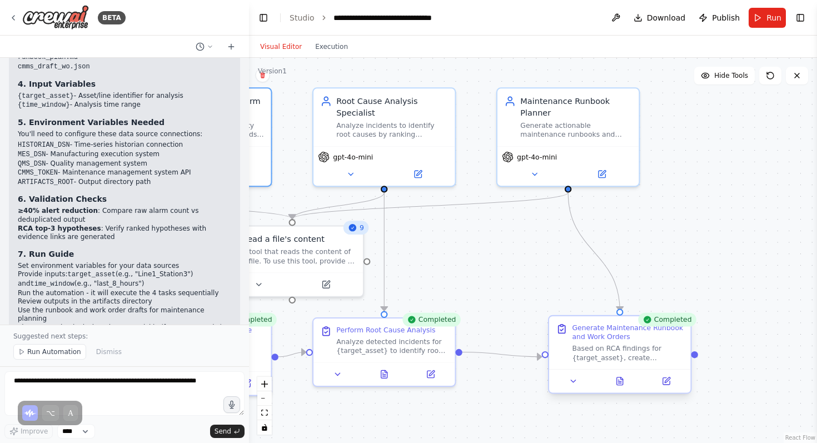
click at [568, 352] on div "Generate Maintenance Runbook and Work Orders Based on RCA findings for {target_…" at bounding box center [620, 342] width 128 height 39
click at [575, 383] on icon at bounding box center [573, 380] width 9 height 9
click at [575, 379] on icon at bounding box center [579, 380] width 9 height 9
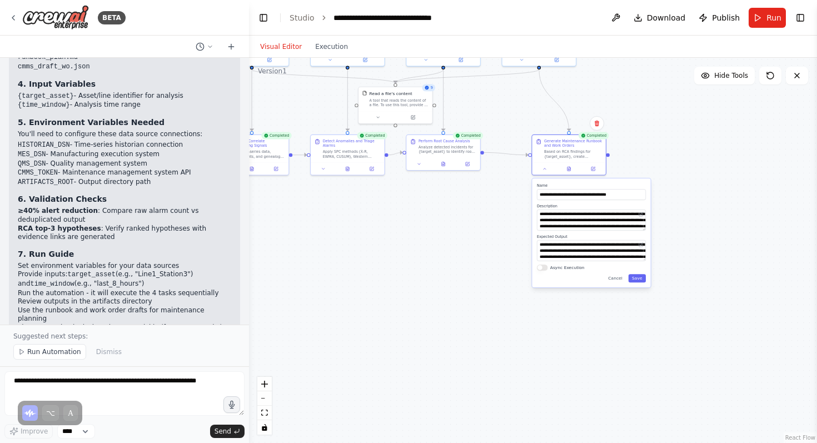
drag, startPoint x: 694, startPoint y: 268, endPoint x: 665, endPoint y: 109, distance: 161.7
click at [668, 100] on div ".deletable-edge-delete-btn { width: 20px; height: 20px; border: 0px solid #ffff…" at bounding box center [533, 250] width 568 height 385
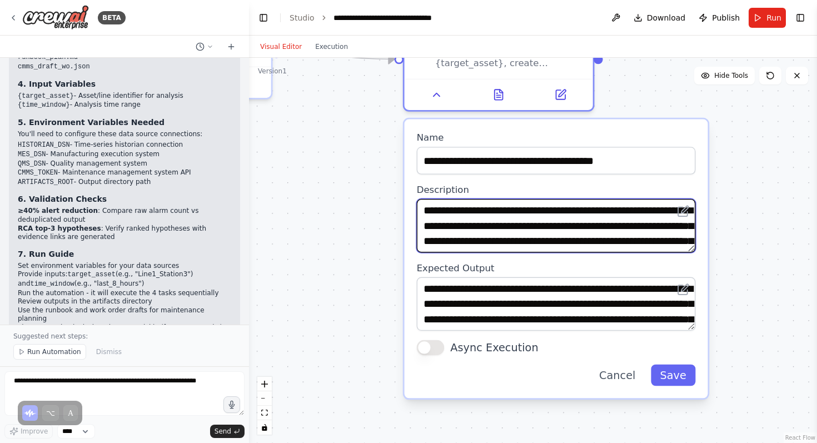
click at [554, 209] on textarea "**********" at bounding box center [556, 225] width 279 height 53
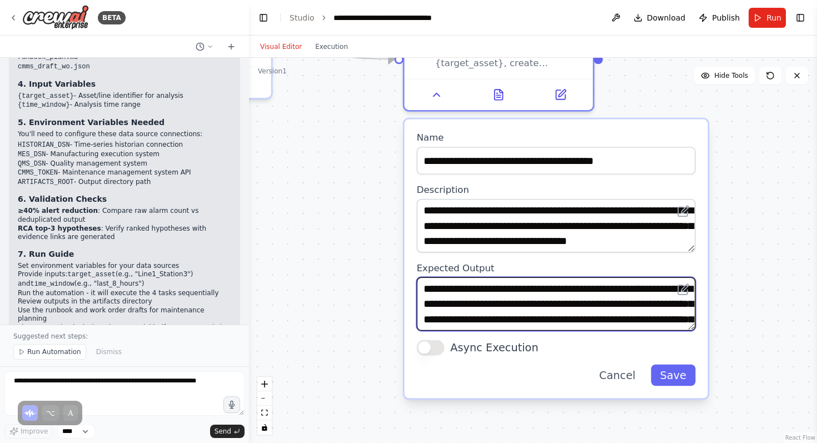
click at [557, 290] on textarea "**********" at bounding box center [556, 303] width 279 height 53
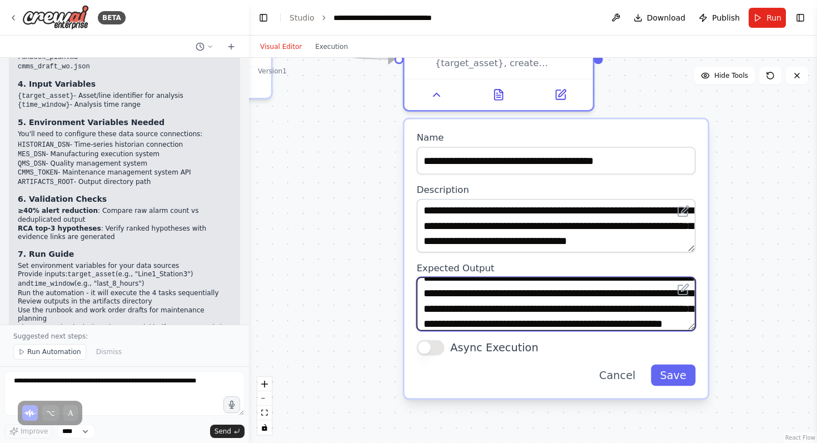
scroll to position [33, 0]
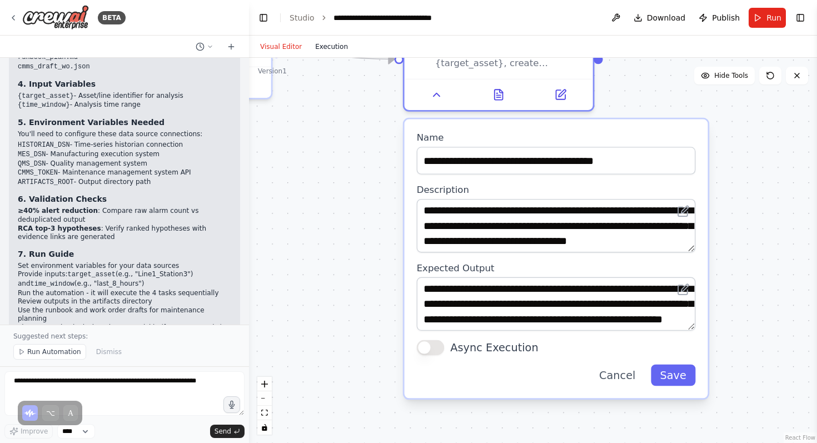
click at [338, 46] on button "Execution" at bounding box center [332, 46] width 46 height 13
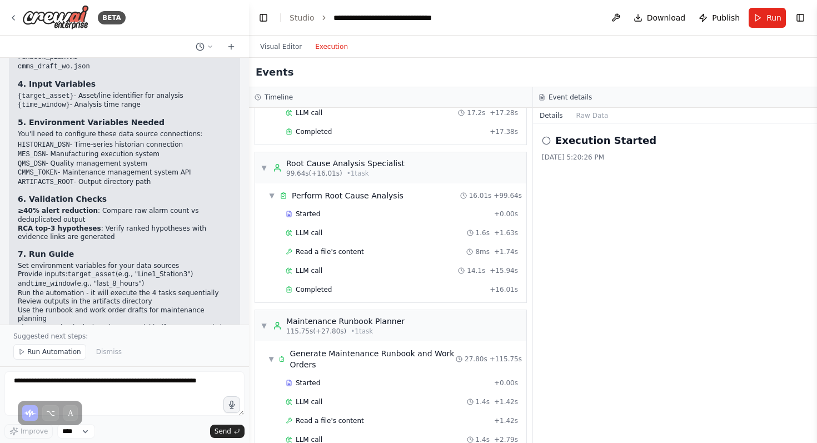
scroll to position [998, 0]
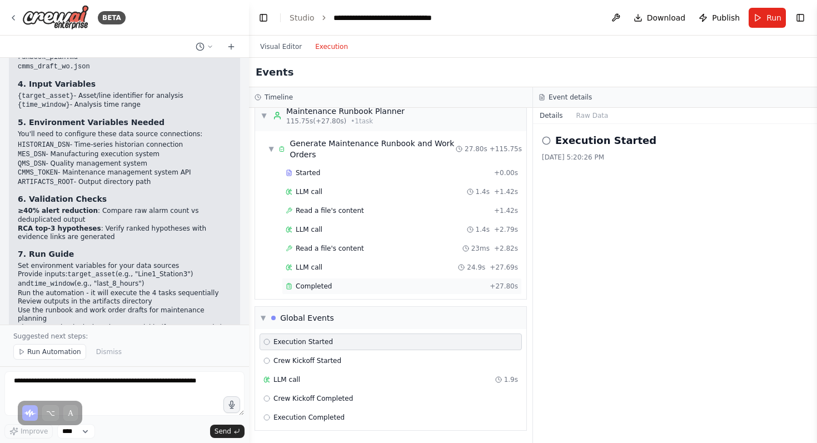
click at [350, 281] on div "Completed + 27.80s" at bounding box center [402, 286] width 240 height 17
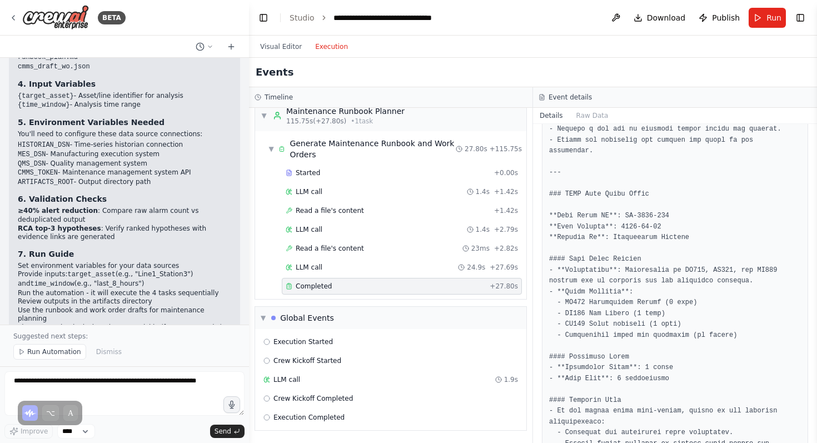
scroll to position [1133, 0]
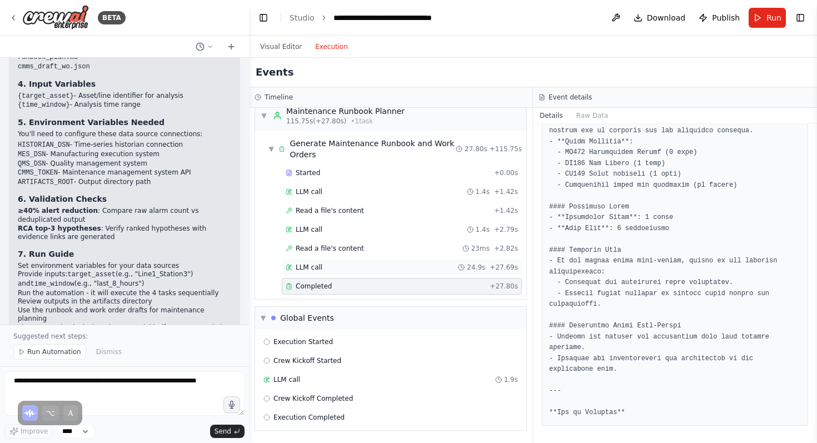
click at [418, 269] on div "LLM call 24.9s + 27.69s" at bounding box center [402, 267] width 232 height 9
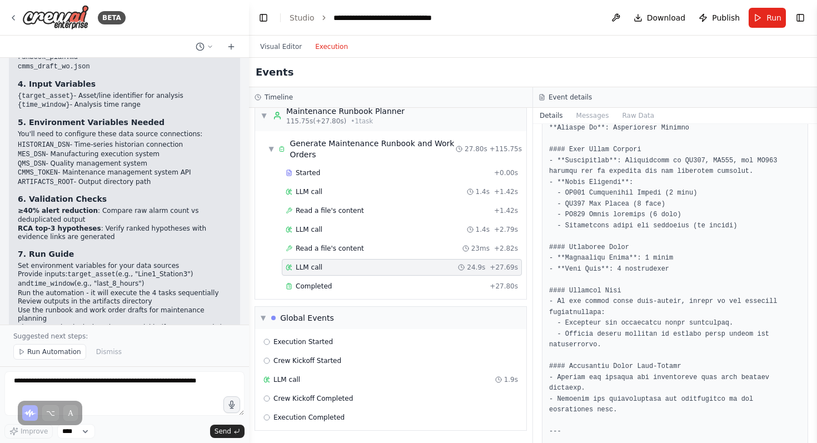
scroll to position [1212, 0]
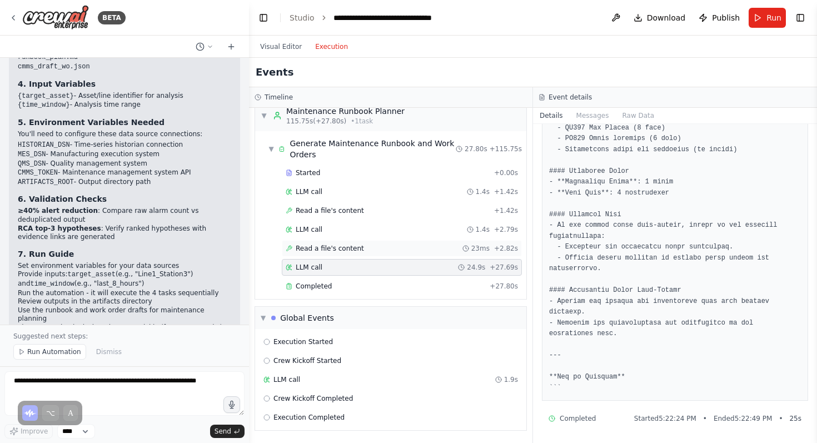
click at [440, 252] on div "Read a file's content 23ms + 2.82s" at bounding box center [402, 248] width 232 height 9
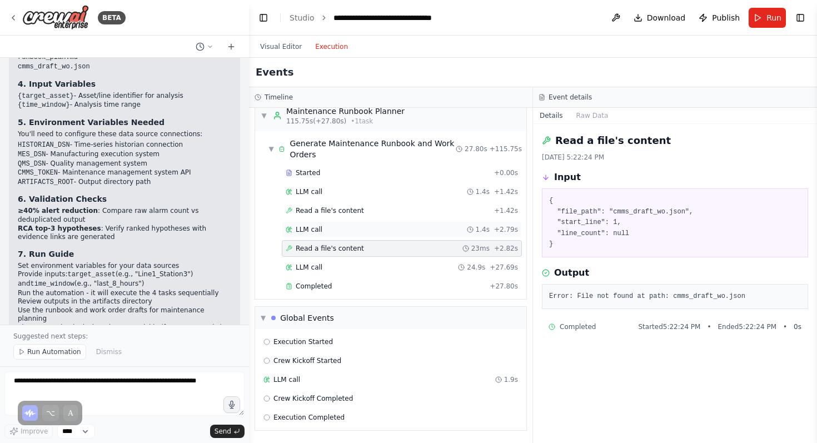
click at [412, 230] on div "LLM call 1.4s + 2.79s" at bounding box center [402, 229] width 232 height 9
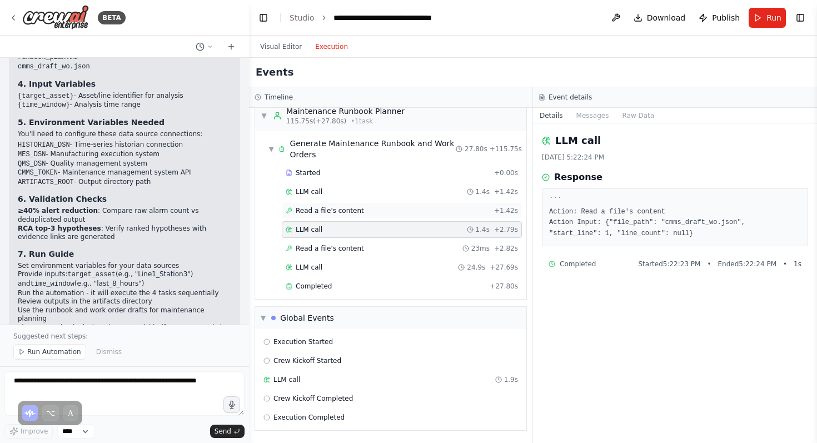
click at [460, 211] on div "Read a file's content + 1.42s" at bounding box center [402, 210] width 232 height 9
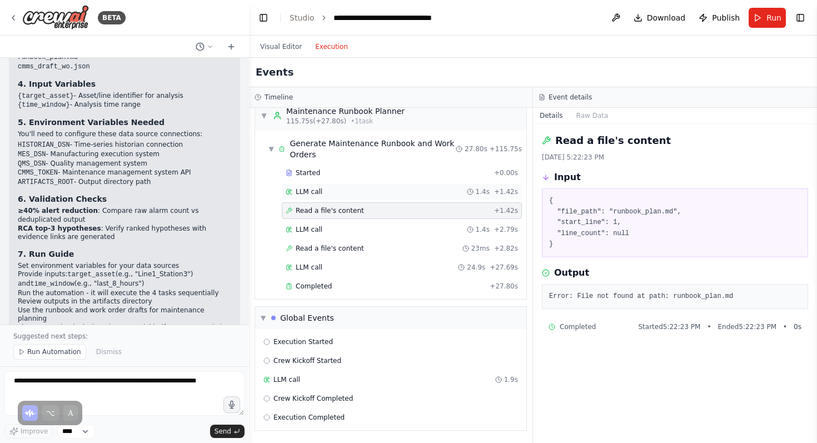
click at [455, 193] on div "LLM call 1.4s + 1.42s" at bounding box center [402, 191] width 232 height 9
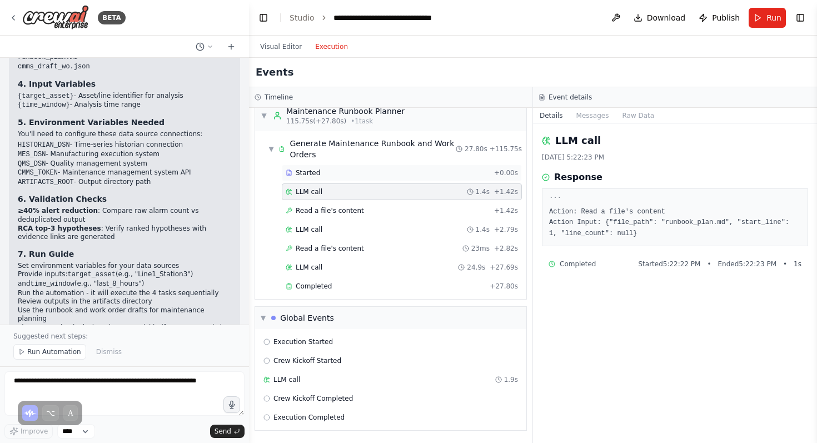
click at [452, 165] on div "Started + 0.00s" at bounding box center [402, 173] width 240 height 17
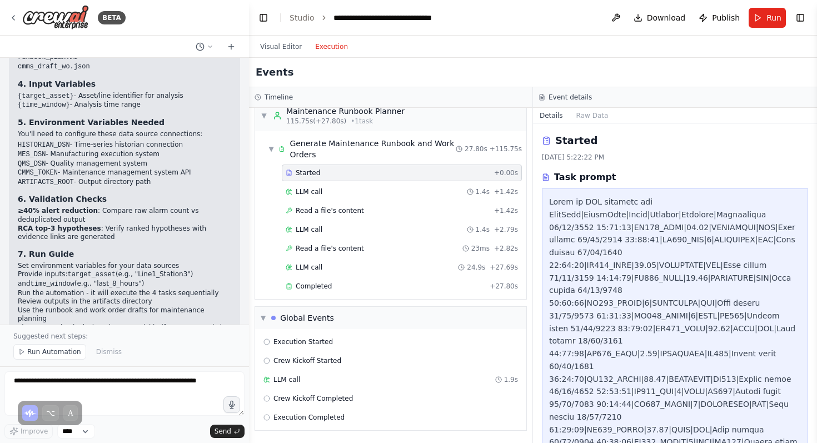
scroll to position [1296, 0]
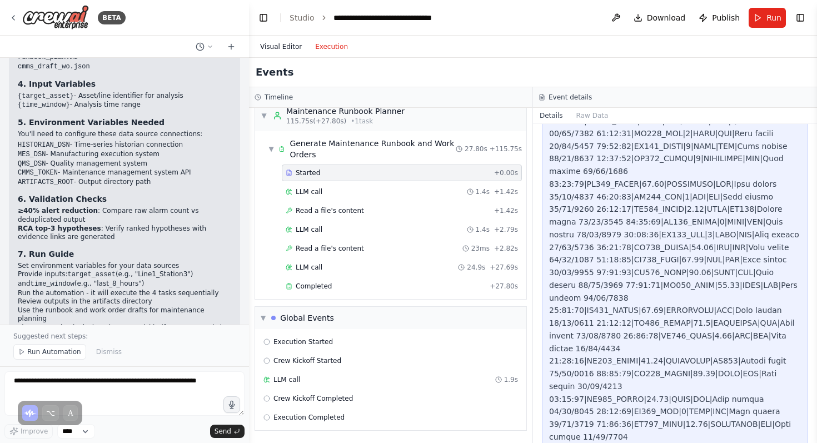
click at [275, 44] on button "Visual Editor" at bounding box center [281, 46] width 55 height 13
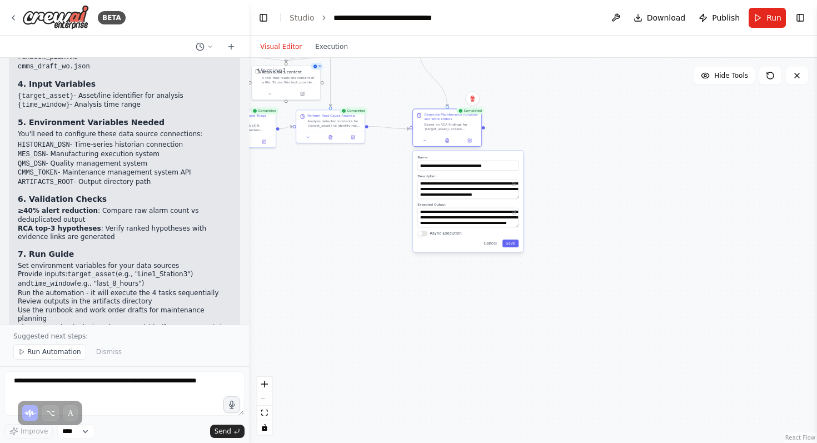
click at [423, 146] on div at bounding box center [447, 141] width 68 height 12
click at [423, 141] on icon at bounding box center [425, 140] width 4 height 4
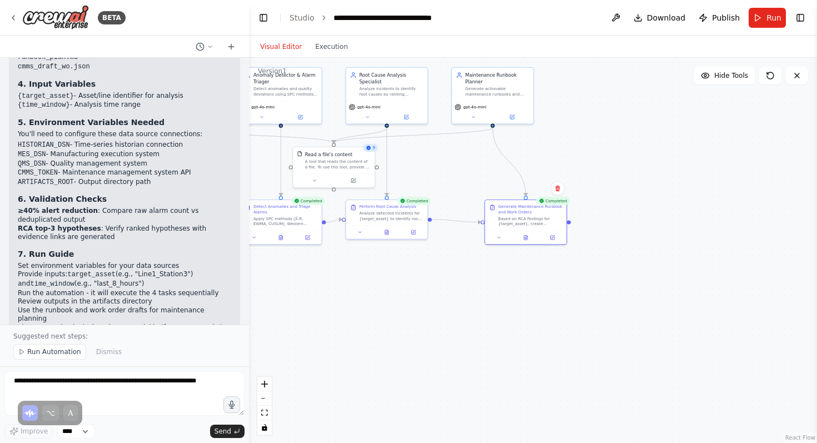
drag, startPoint x: 396, startPoint y: 161, endPoint x: 468, endPoint y: 272, distance: 132.3
click at [469, 272] on div ".deletable-edge-delete-btn { width: 20px; height: 20px; border: 0px solid #ffff…" at bounding box center [533, 250] width 568 height 385
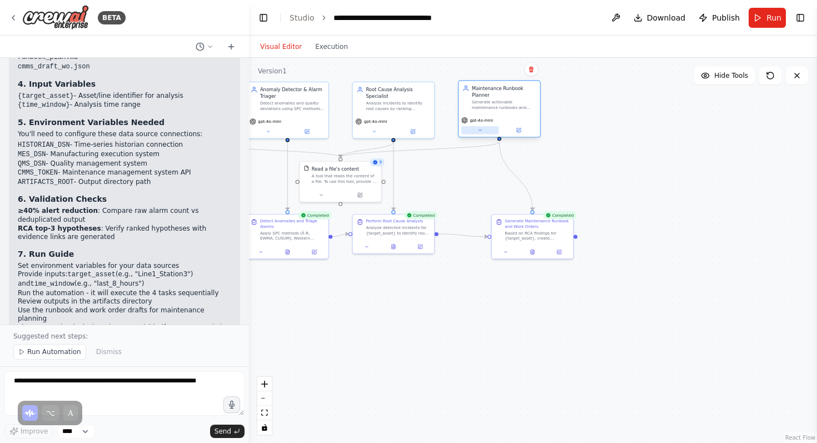
click at [485, 133] on button at bounding box center [480, 130] width 37 height 8
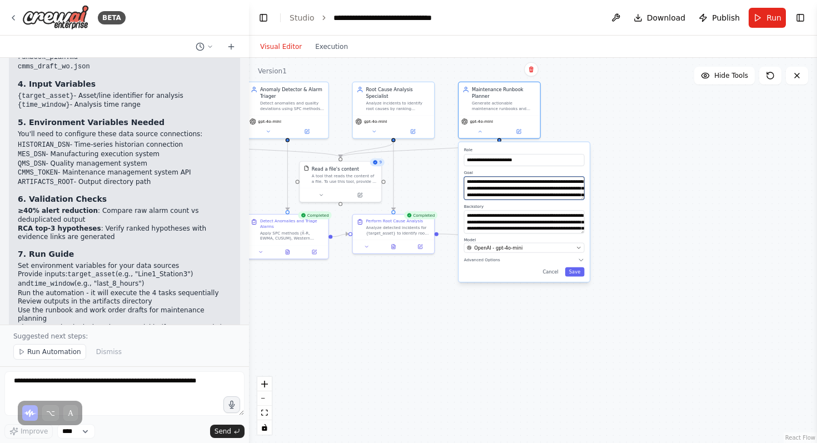
click at [485, 195] on textarea "**********" at bounding box center [524, 188] width 121 height 23
click at [507, 216] on textarea "**********" at bounding box center [524, 221] width 121 height 23
click at [620, 162] on div ".deletable-edge-delete-btn { width: 20px; height: 20px; border: 0px solid #ffff…" at bounding box center [533, 250] width 568 height 385
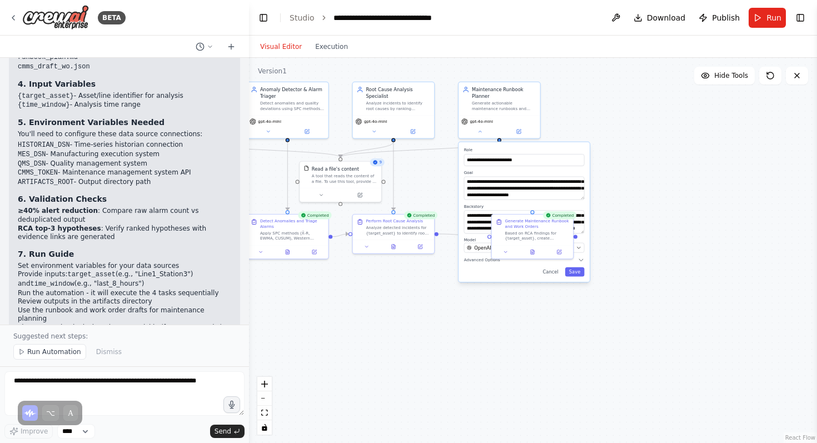
click at [620, 162] on div ".deletable-edge-delete-btn { width: 20px; height: 20px; border: 0px solid #ffff…" at bounding box center [533, 250] width 568 height 385
click at [581, 146] on div "**********" at bounding box center [524, 212] width 131 height 140
click at [549, 272] on button "Cancel" at bounding box center [551, 271] width 24 height 9
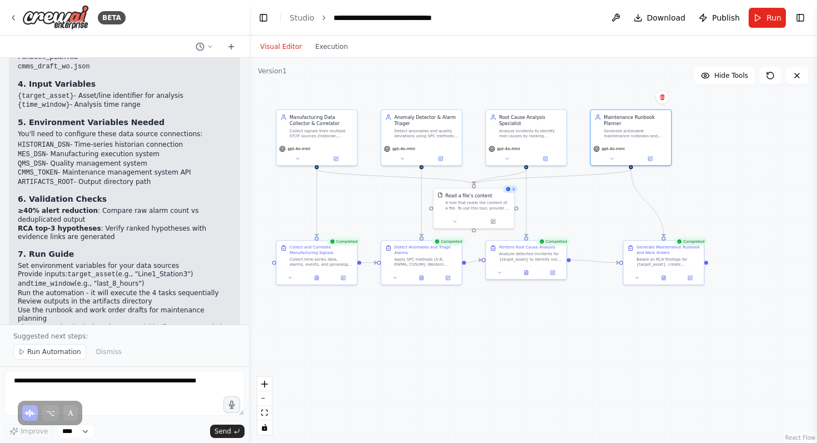
drag, startPoint x: 479, startPoint y: 150, endPoint x: 611, endPoint y: 177, distance: 134.0
click at [611, 177] on div ".deletable-edge-delete-btn { width: 20px; height: 20px; border: 0px solid #ffff…" at bounding box center [533, 250] width 568 height 385
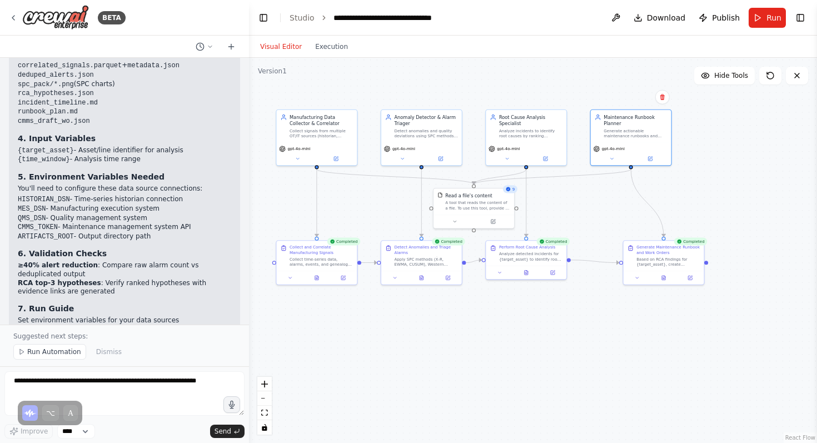
scroll to position [2098, 0]
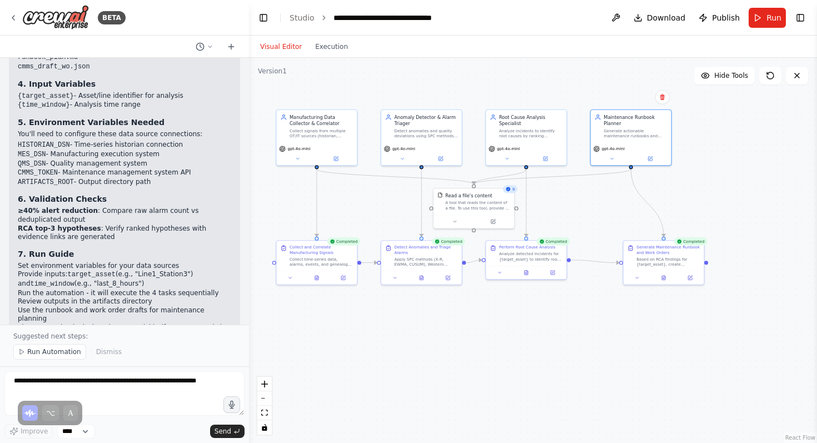
click at [583, 237] on div ".deletable-edge-delete-btn { width: 20px; height: 20px; border: 0px solid #ffff…" at bounding box center [533, 250] width 568 height 385
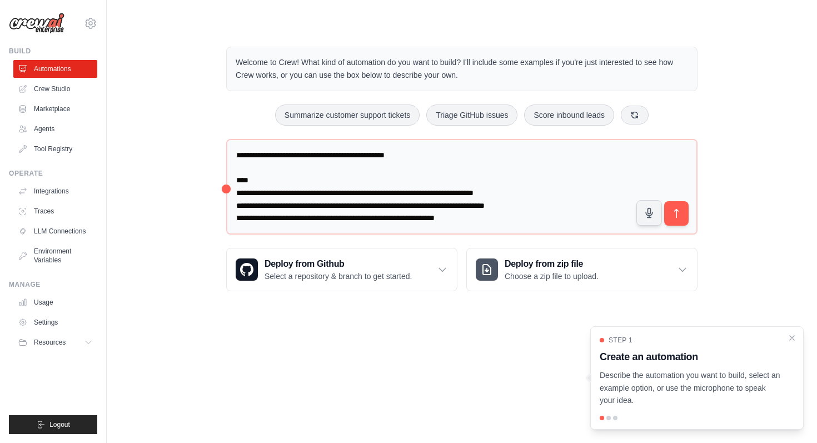
click at [717, 352] on h3 "Create an automation" at bounding box center [690, 357] width 181 height 16
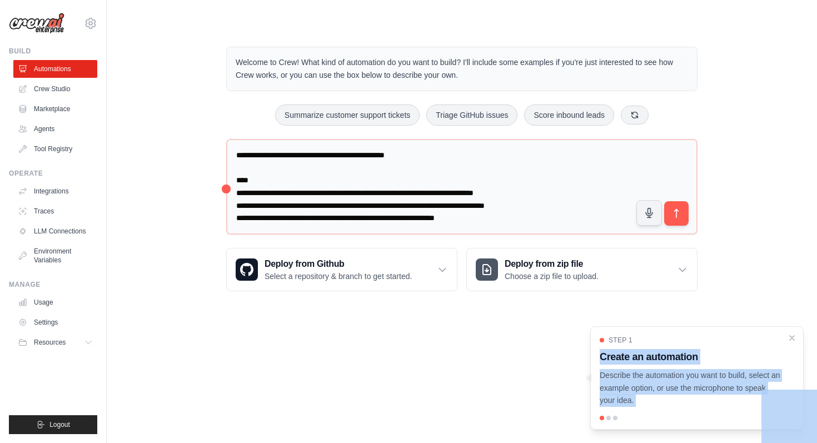
click at [752, 364] on h3 "Create an automation" at bounding box center [690, 357] width 181 height 16
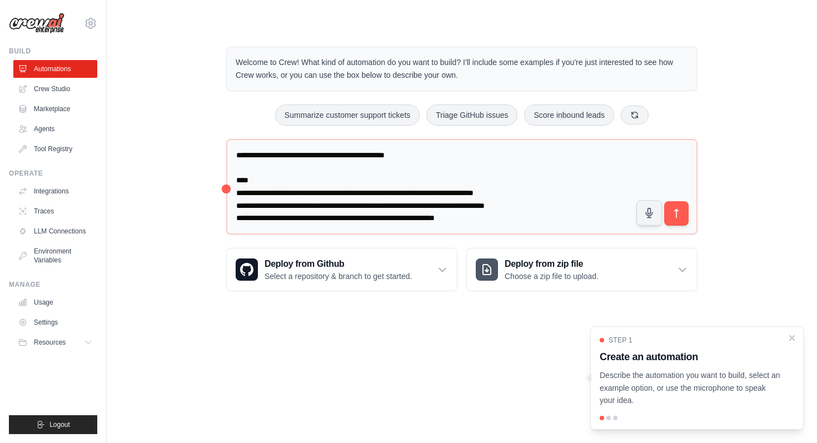
click at [224, 190] on div "Welcome to Crew! What kind of automation do you want to build? I'll include som…" at bounding box center [462, 169] width 498 height 280
click at [647, 420] on div "Step 1 Create an automation Describe the automation you want to build, select a…" at bounding box center [698, 377] width 214 height 103
click at [608, 418] on div at bounding box center [609, 418] width 4 height 4
click at [616, 419] on div at bounding box center [615, 418] width 4 height 4
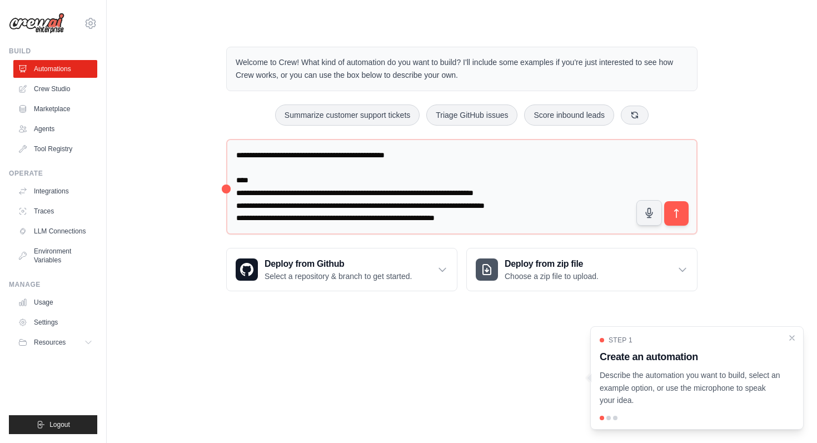
click at [612, 376] on p "Describe the automation you want to build, select an example option, or use the…" at bounding box center [690, 388] width 181 height 38
click at [607, 416] on div at bounding box center [609, 418] width 4 height 4
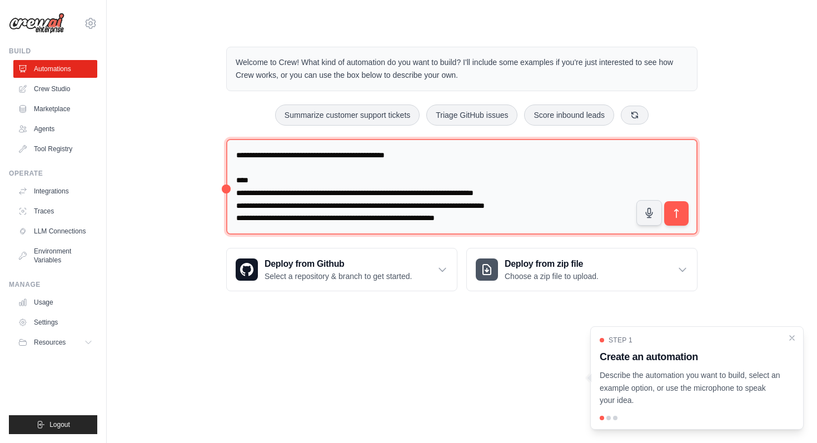
click at [227, 189] on textarea at bounding box center [462, 187] width 472 height 96
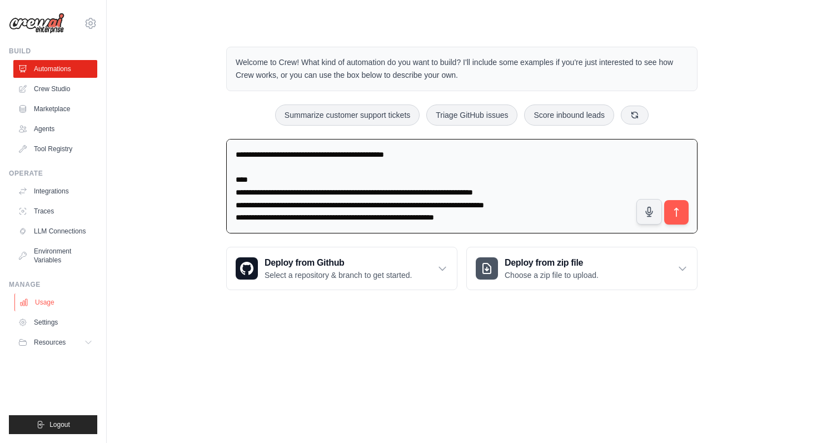
click at [73, 298] on link "Usage" at bounding box center [56, 303] width 84 height 18
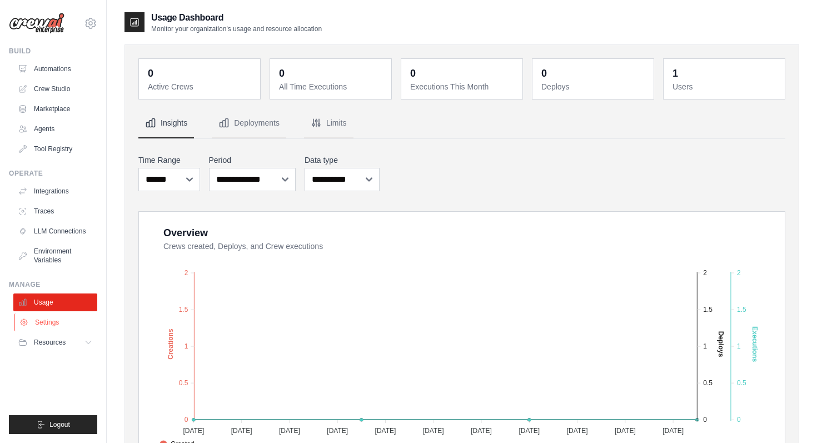
click at [58, 317] on link "Settings" at bounding box center [56, 323] width 84 height 18
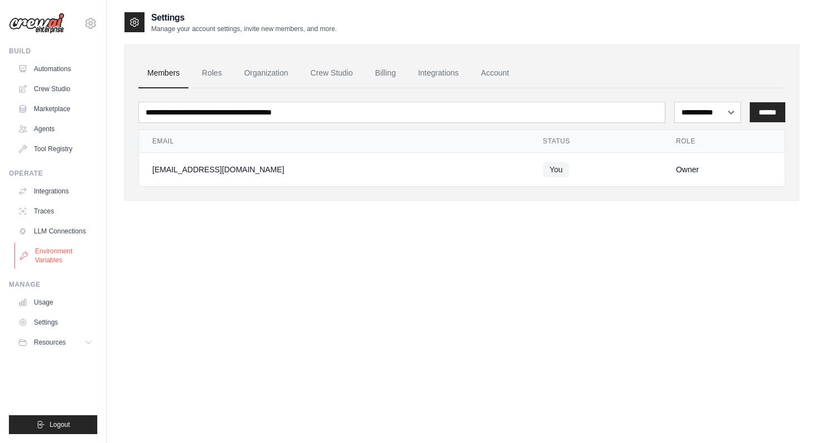
click at [57, 251] on link "Environment Variables" at bounding box center [56, 255] width 84 height 27
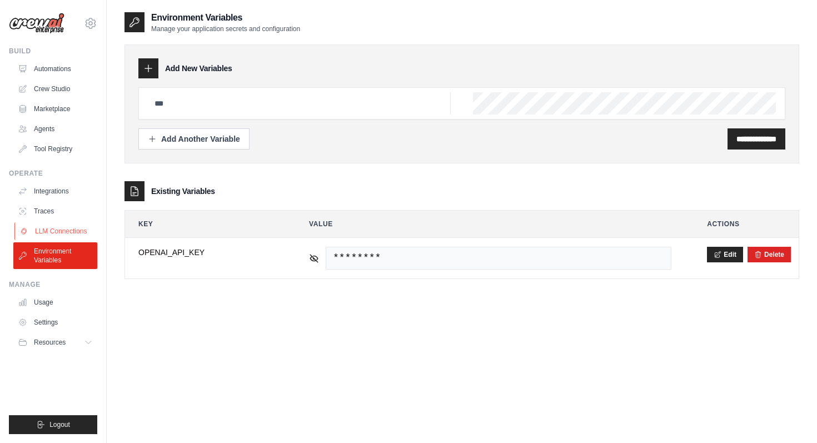
click at [62, 224] on link "LLM Connections" at bounding box center [56, 231] width 84 height 18
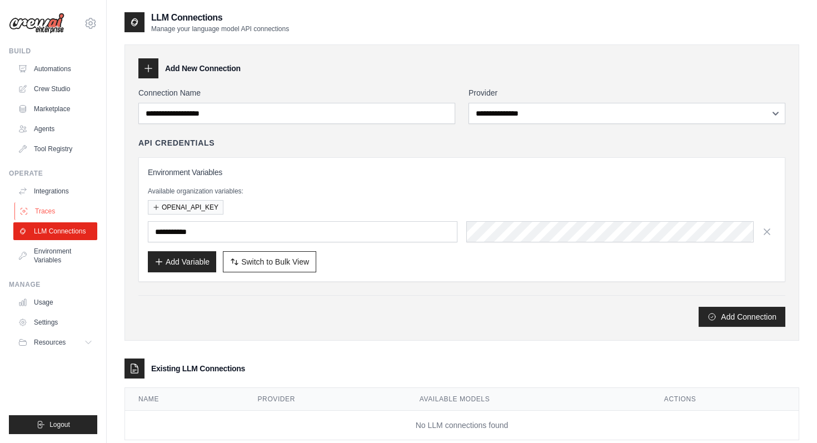
click at [56, 203] on link "Traces" at bounding box center [56, 211] width 84 height 18
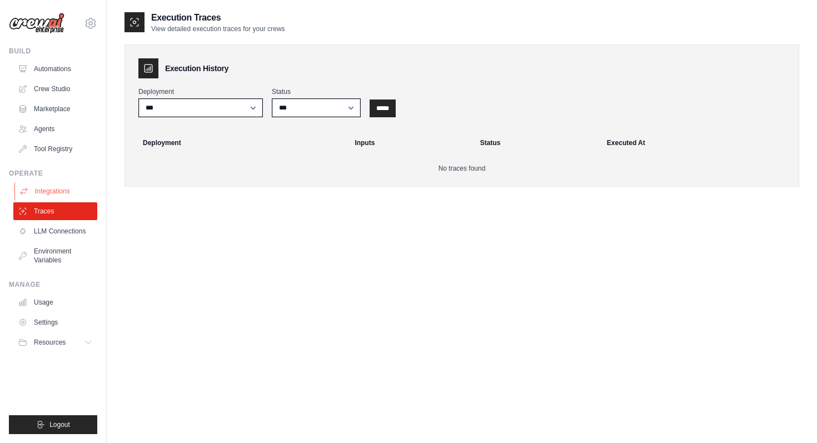
click at [55, 192] on link "Integrations" at bounding box center [56, 191] width 84 height 18
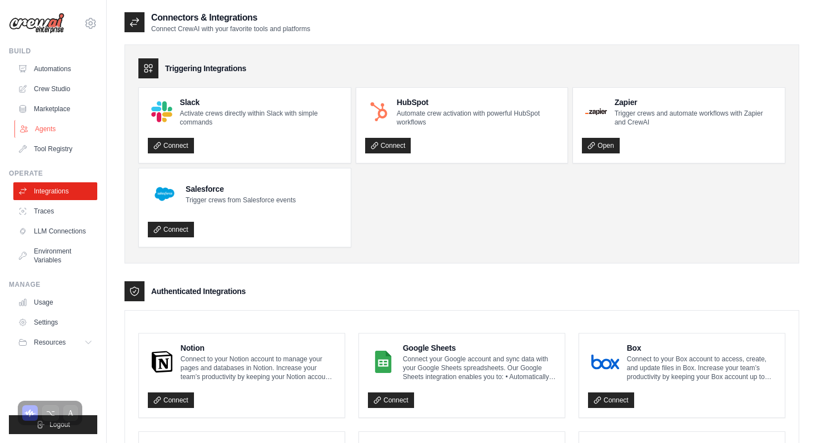
click at [67, 128] on link "Agents" at bounding box center [56, 129] width 84 height 18
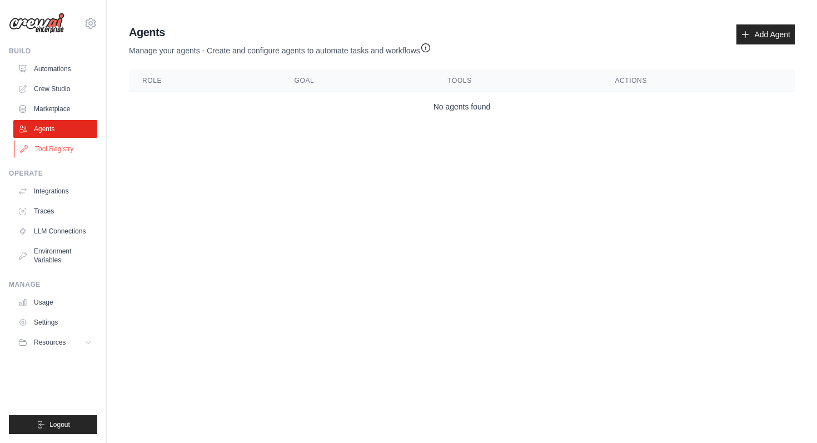
click at [65, 140] on link "Tool Registry" at bounding box center [56, 149] width 84 height 18
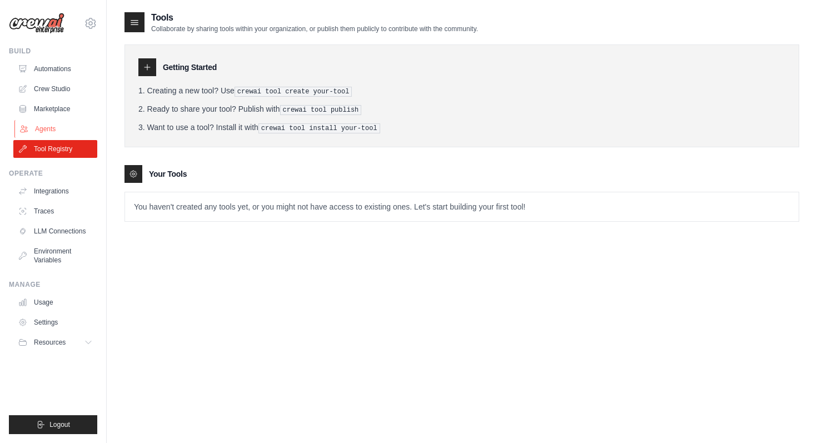
click at [67, 122] on link "Agents" at bounding box center [56, 129] width 84 height 18
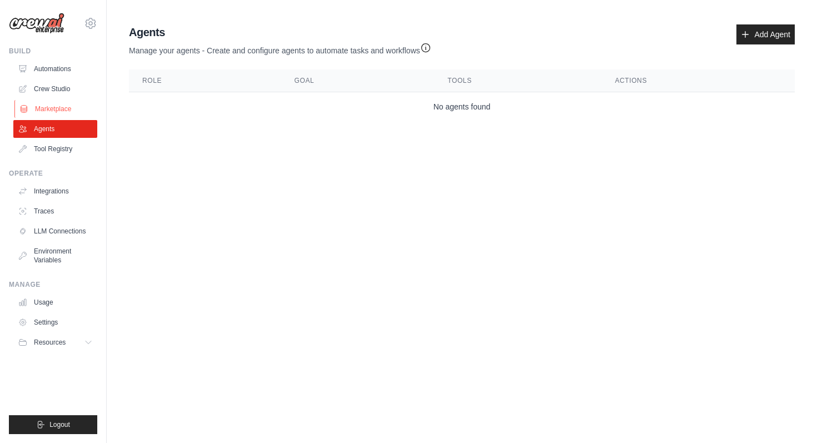
click at [61, 108] on link "Marketplace" at bounding box center [56, 109] width 84 height 18
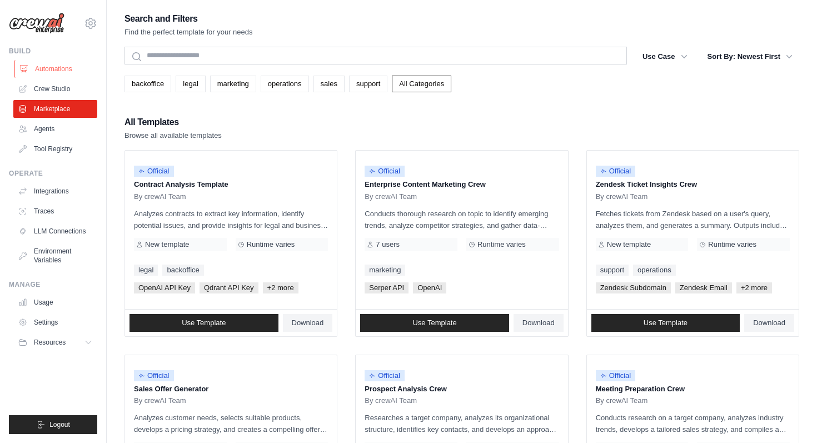
click at [62, 62] on link "Automations" at bounding box center [56, 69] width 84 height 18
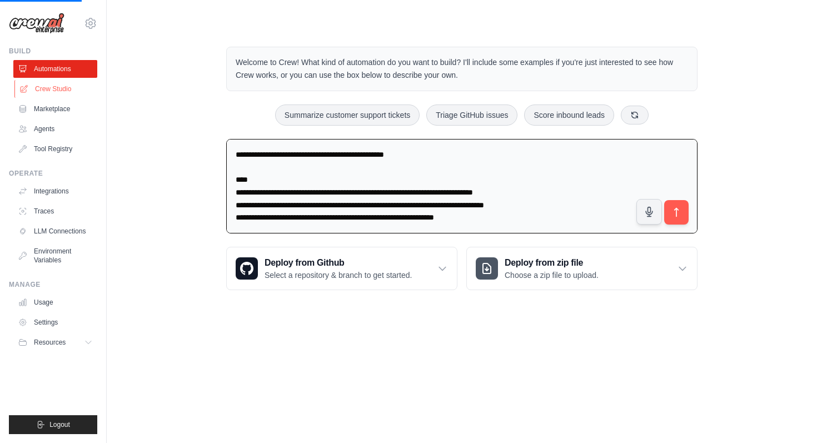
click at [57, 85] on link "Crew Studio" at bounding box center [56, 89] width 84 height 18
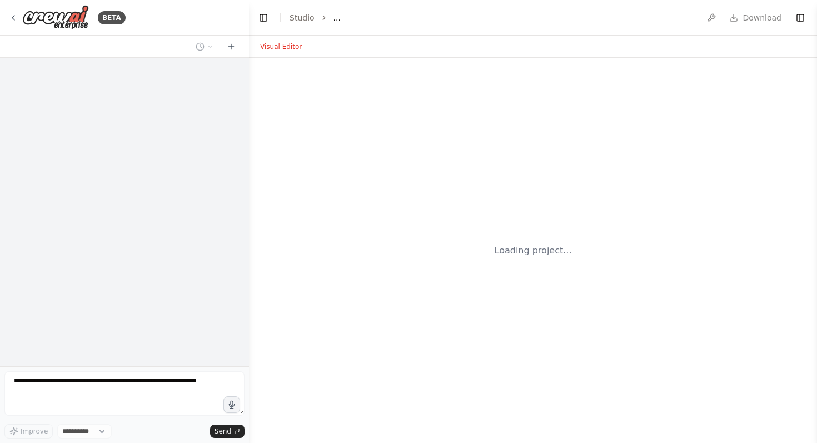
select select "****"
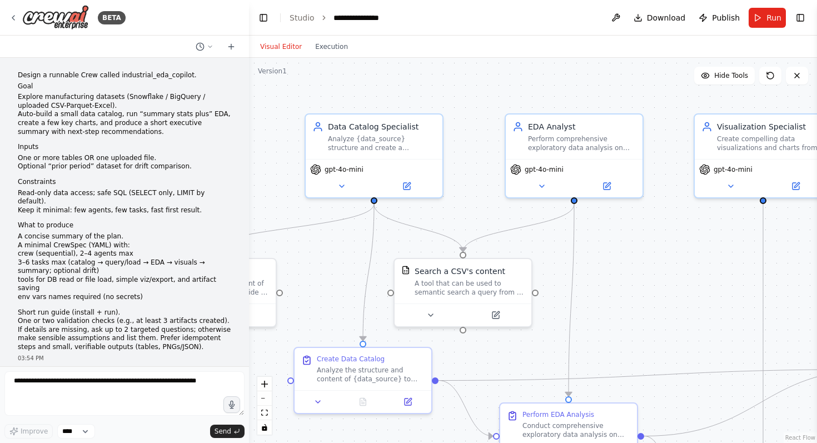
scroll to position [1643, 0]
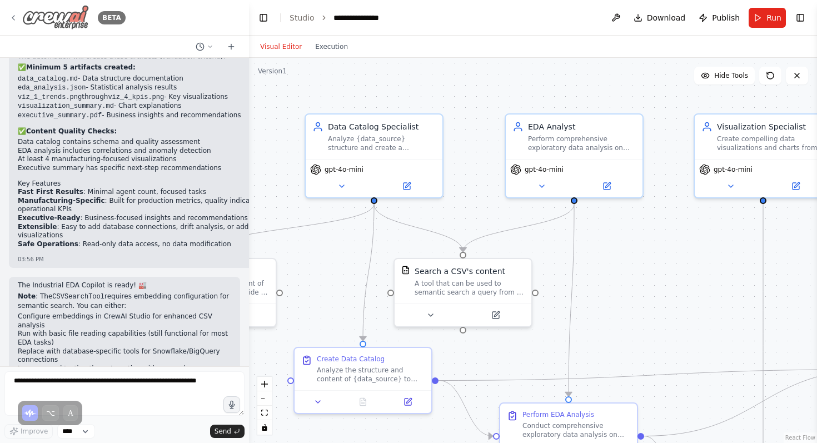
click at [16, 19] on icon at bounding box center [13, 17] width 9 height 9
